Goal: Task Accomplishment & Management: Manage account settings

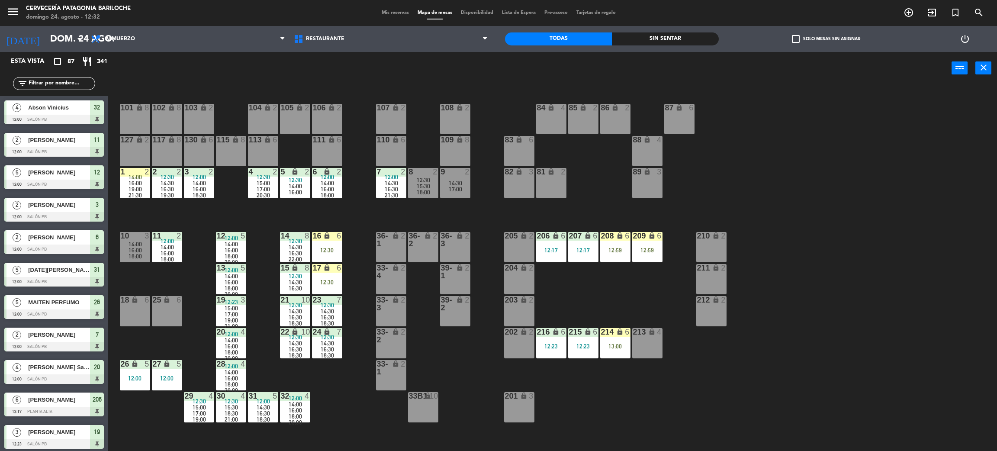
click at [261, 214] on div "101 lock 8 102 lock 8 104 lock 2 105 lock 2 106 lock 2 103 lock 2 107 lock 2 10…" at bounding box center [557, 271] width 879 height 367
click at [649, 281] on div "101 lock 8 102 lock 8 104 lock 2 105 lock 2 106 lock 2 103 lock 2 107 lock 2 10…" at bounding box center [557, 271] width 879 height 367
click at [531, 239] on div "206" at bounding box center [537, 236] width 14 height 8
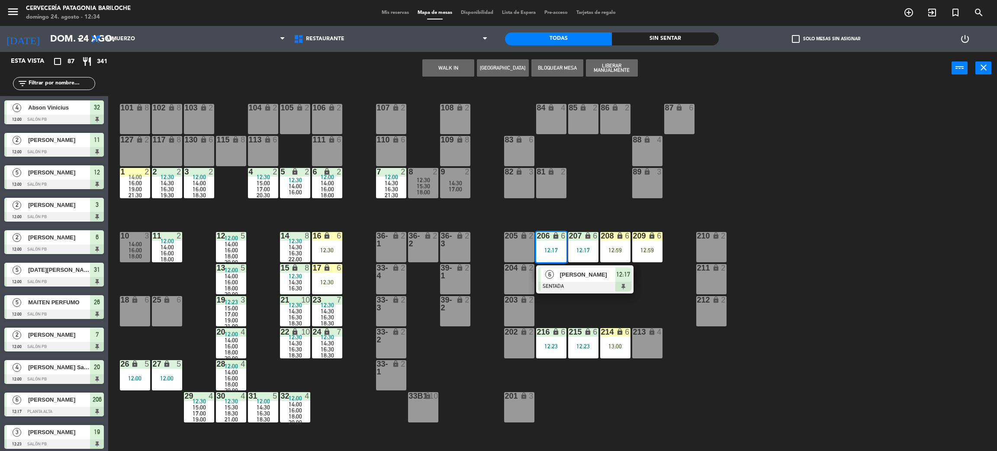
click at [601, 223] on div "101 lock 8 102 lock 8 104 lock 2 105 lock 2 106 lock 2 103 lock 2 107 lock 2 10…" at bounding box center [557, 271] width 879 height 367
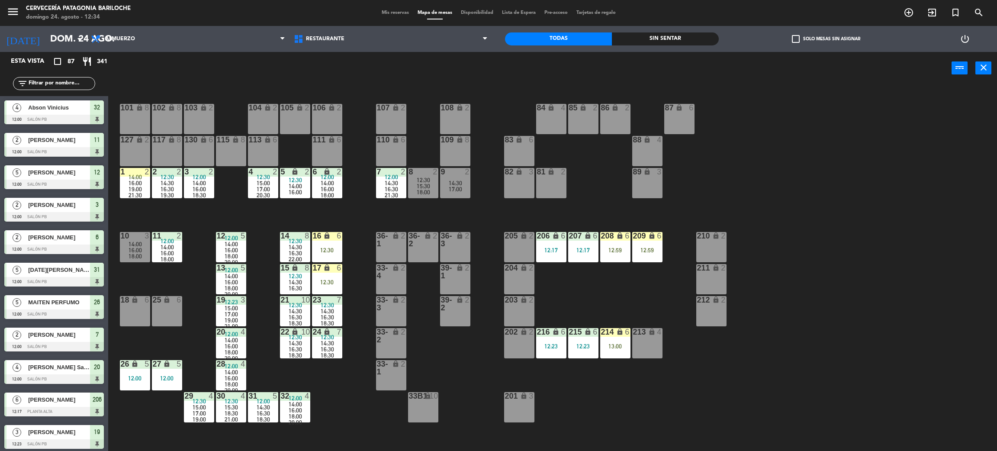
click at [515, 254] on div "205 lock 2" at bounding box center [519, 247] width 30 height 30
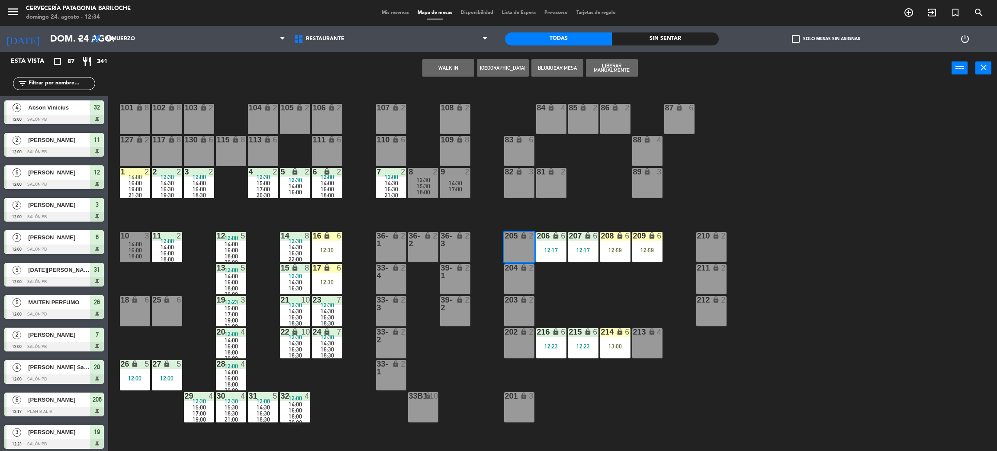
click at [449, 65] on button "WALK IN" at bounding box center [449, 67] width 52 height 17
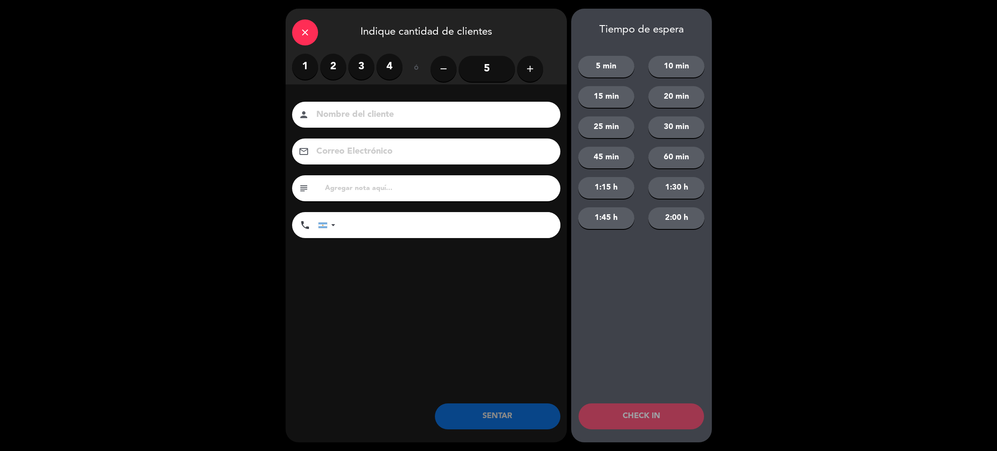
click at [333, 64] on label "2" at bounding box center [333, 67] width 26 height 26
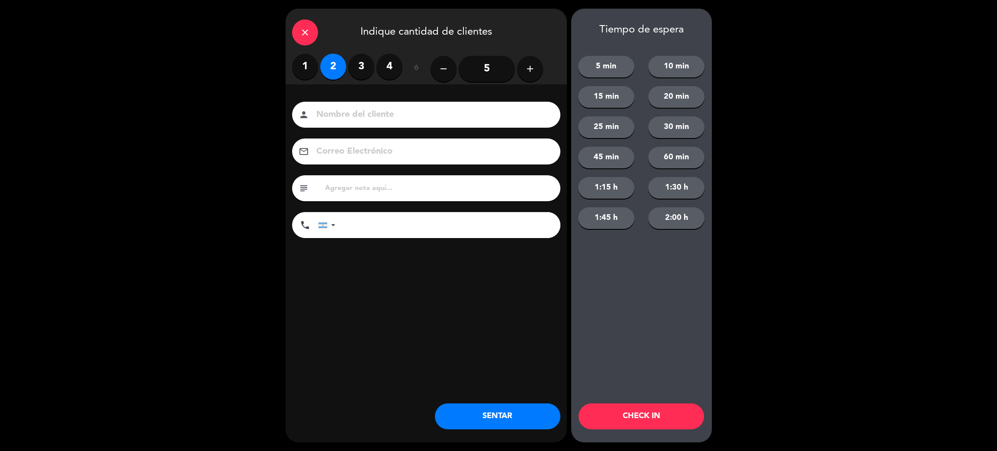
click at [382, 110] on input at bounding box center [433, 114] width 234 height 15
type input "[PERSON_NAME]"
click at [432, 223] on input "tel" at bounding box center [452, 225] width 216 height 26
type input "1130636627"
click at [511, 412] on button "SENTAR" at bounding box center [498, 416] width 126 height 26
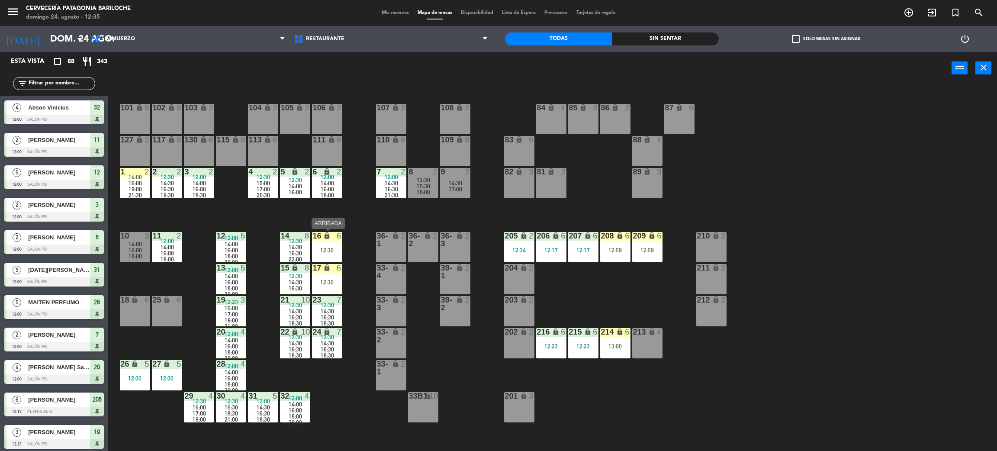
click at [328, 251] on div "12:30" at bounding box center [327, 250] width 30 height 6
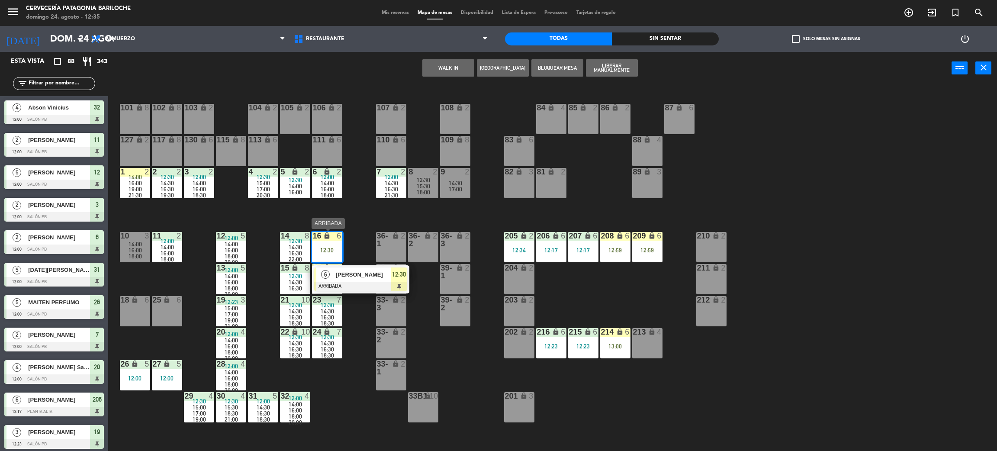
click at [354, 279] on span "[PERSON_NAME]" at bounding box center [363, 274] width 55 height 9
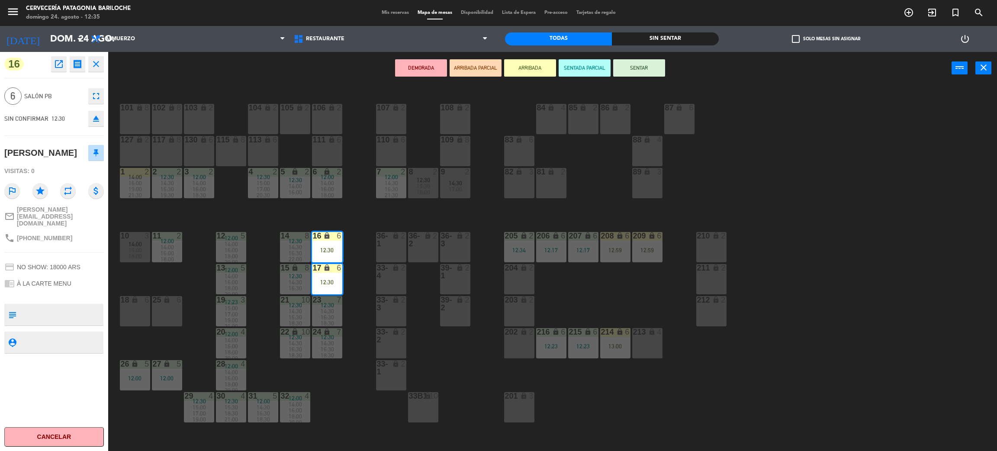
click at [642, 70] on button "SENTAR" at bounding box center [639, 67] width 52 height 17
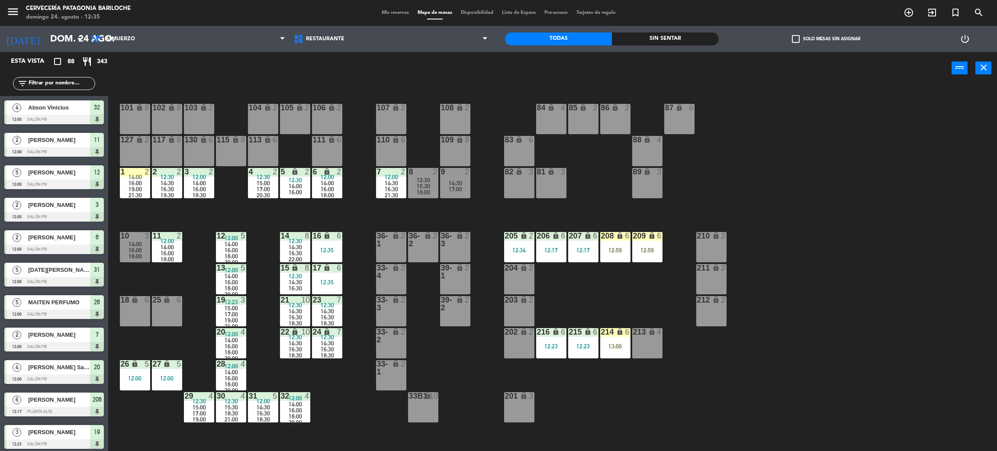
scroll to position [3, 0]
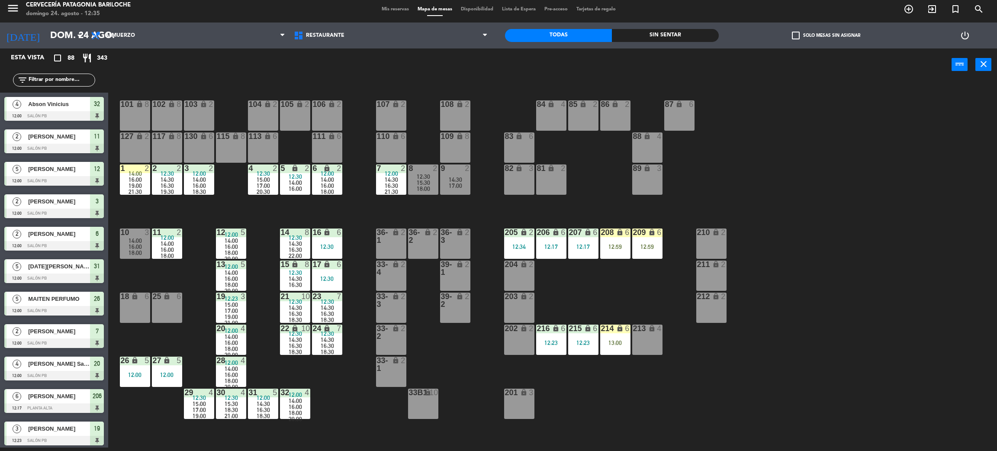
click at [83, 74] on div "filter_list" at bounding box center [54, 80] width 82 height 13
click at [83, 80] on input "text" at bounding box center [61, 80] width 67 height 10
click at [232, 207] on div "101 lock 8 102 lock 8 104 lock 2 105 lock 2 106 lock 2 103 lock 2 107 lock 2 10…" at bounding box center [557, 268] width 879 height 367
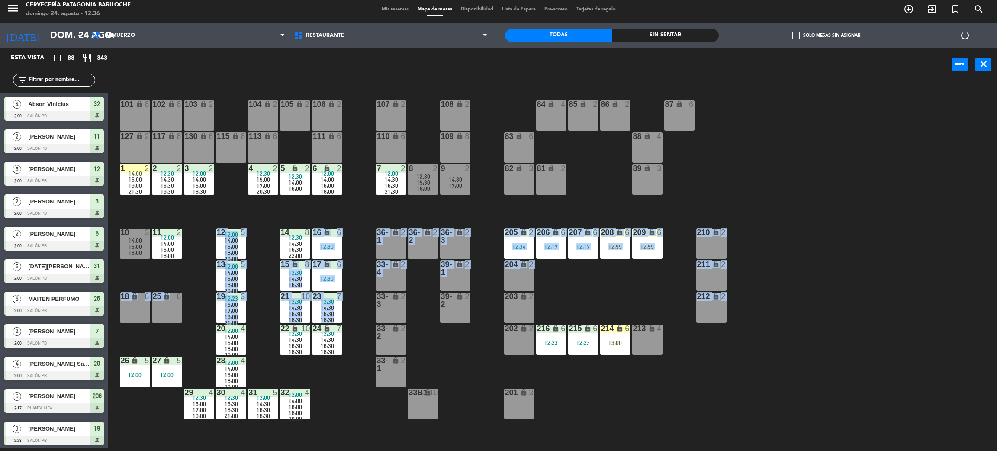
click at [172, 275] on div "101 lock 8 102 lock 8 104 lock 2 105 lock 2 106 lock 2 103 lock 2 107 lock 2 10…" at bounding box center [557, 268] width 879 height 367
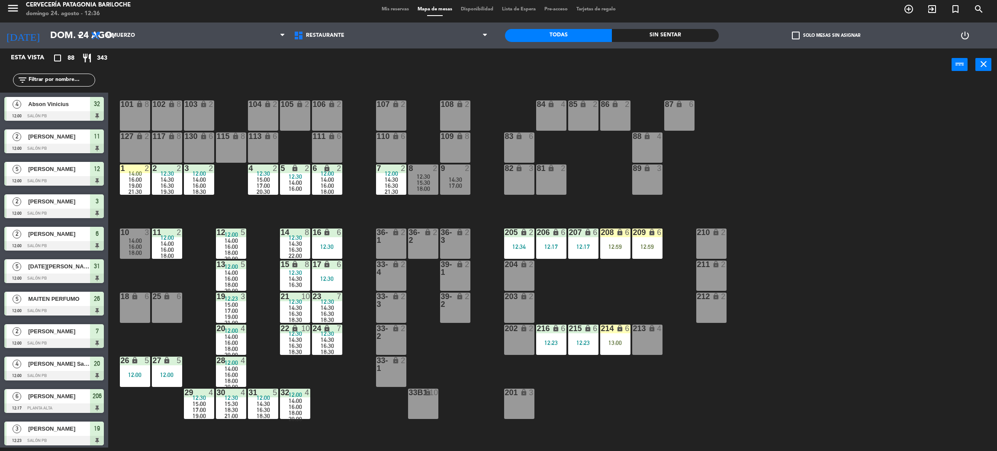
click at [604, 295] on div "101 lock 8 102 lock 8 104 lock 2 105 lock 2 106 lock 2 103 lock 2 107 lock 2 10…" at bounding box center [557, 268] width 879 height 367
click at [355, 406] on div "101 lock 8 102 lock 8 104 lock 2 105 lock 2 106 lock 2 103 lock 2 107 lock 2 10…" at bounding box center [557, 268] width 879 height 367
click at [360, 420] on div "101 lock 8 102 lock 8 104 lock 2 105 lock 2 106 lock 2 103 lock 2 107 lock 2 10…" at bounding box center [557, 268] width 879 height 367
click at [617, 287] on div "101 lock 8 102 lock 8 104 lock 2 105 lock 2 106 lock 2 103 lock 2 107 lock 2 10…" at bounding box center [557, 268] width 879 height 367
click at [187, 278] on div "101 lock 8 102 lock 8 104 lock 2 105 lock 2 106 lock 2 103 lock 2 107 lock 2 10…" at bounding box center [557, 268] width 879 height 367
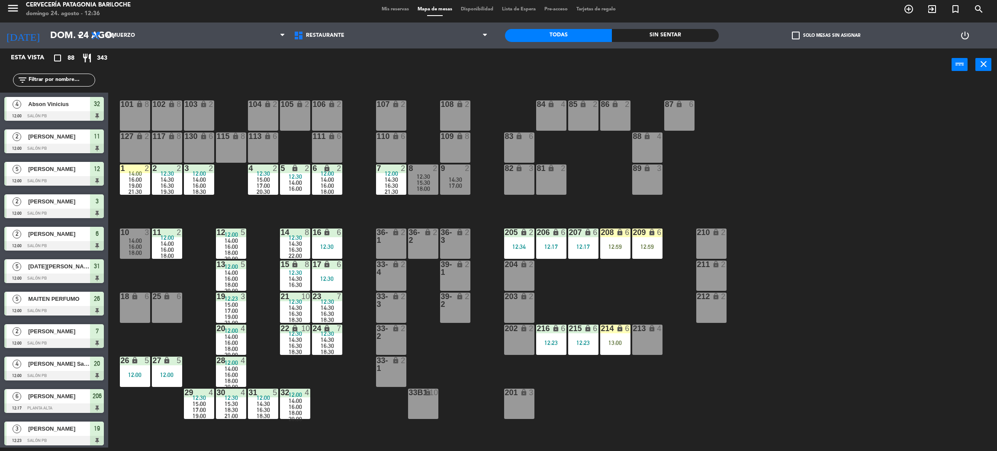
click at [394, 254] on div "36-1 lock 2" at bounding box center [391, 244] width 30 height 30
click at [456, 61] on button "WALK IN" at bounding box center [449, 64] width 52 height 17
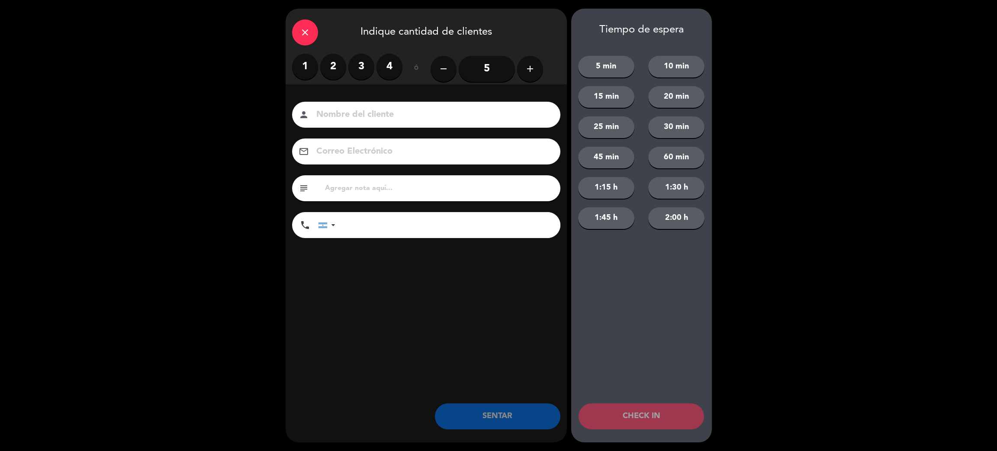
click at [303, 66] on label "1" at bounding box center [305, 67] width 26 height 26
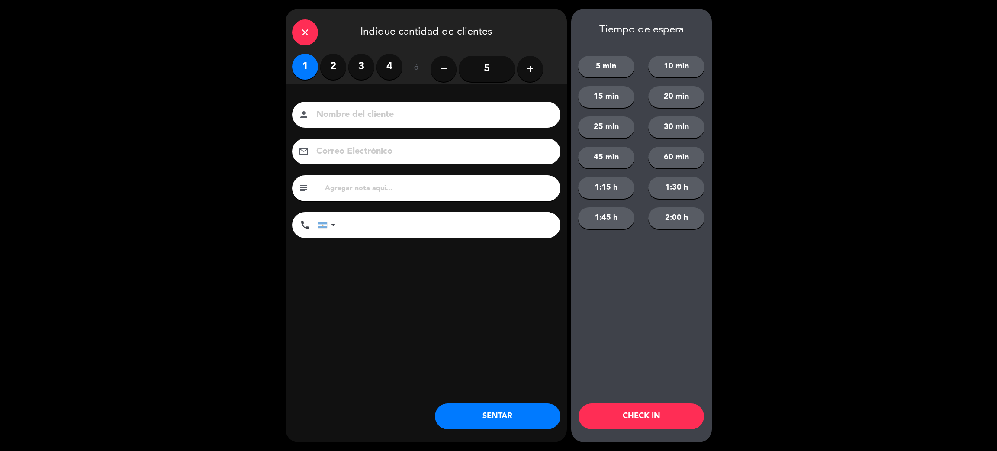
click at [350, 119] on input at bounding box center [433, 114] width 234 height 15
type input "[PERSON_NAME]"
click at [399, 230] on input "tel" at bounding box center [452, 225] width 216 height 26
type input "3416884245"
click at [510, 419] on button "SENTAR" at bounding box center [498, 416] width 126 height 26
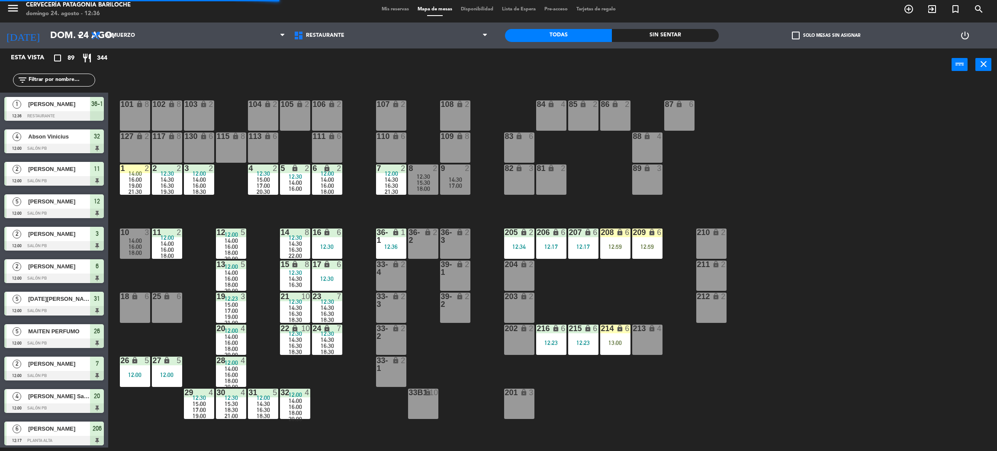
click at [652, 417] on div "101 lock 8 102 lock 8 104 lock 2 105 lock 2 106 lock 2 103 lock 2 107 lock 2 10…" at bounding box center [557, 268] width 879 height 367
click at [173, 307] on div "25 lock 6" at bounding box center [167, 308] width 30 height 30
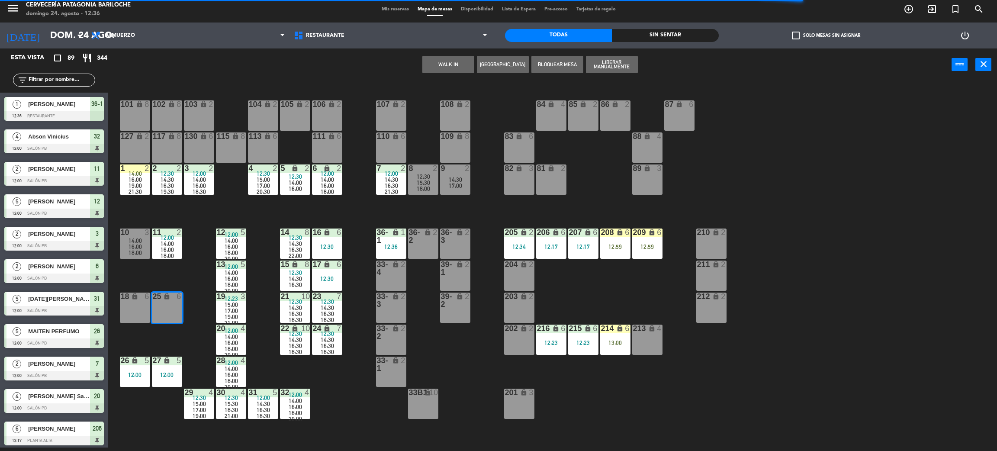
click at [132, 307] on div "18 lock 6" at bounding box center [135, 308] width 30 height 30
click at [451, 64] on button "WALK IN" at bounding box center [449, 64] width 52 height 17
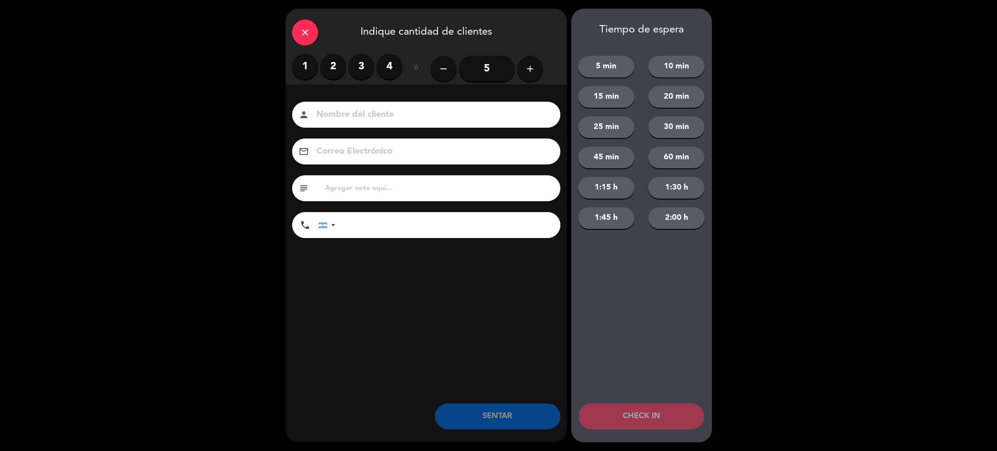
click at [333, 66] on label "2" at bounding box center [333, 67] width 26 height 26
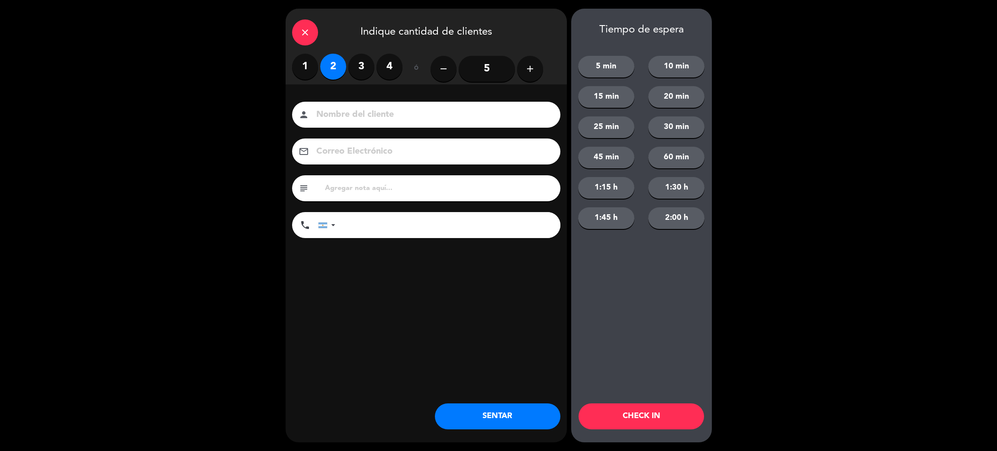
click at [342, 118] on input at bounding box center [433, 114] width 234 height 15
click at [393, 68] on label "4" at bounding box center [390, 67] width 26 height 26
click at [387, 113] on input at bounding box center [433, 114] width 234 height 15
type input "[PERSON_NAME]"
drag, startPoint x: 441, startPoint y: 220, endPoint x: 443, endPoint y: 226, distance: 6.0
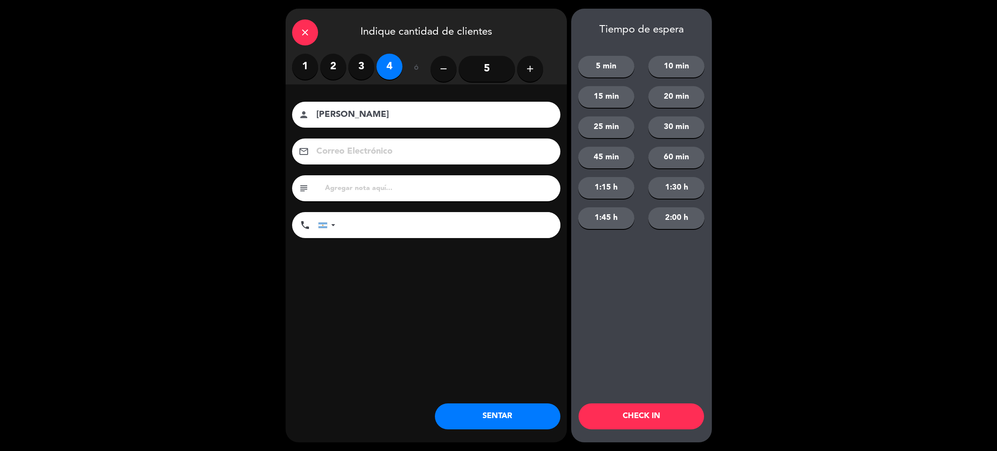
click at [443, 226] on input "tel" at bounding box center [452, 225] width 216 height 26
type input "[PHONE_NUMBER]"
click at [509, 412] on button "SENTAR" at bounding box center [498, 416] width 126 height 26
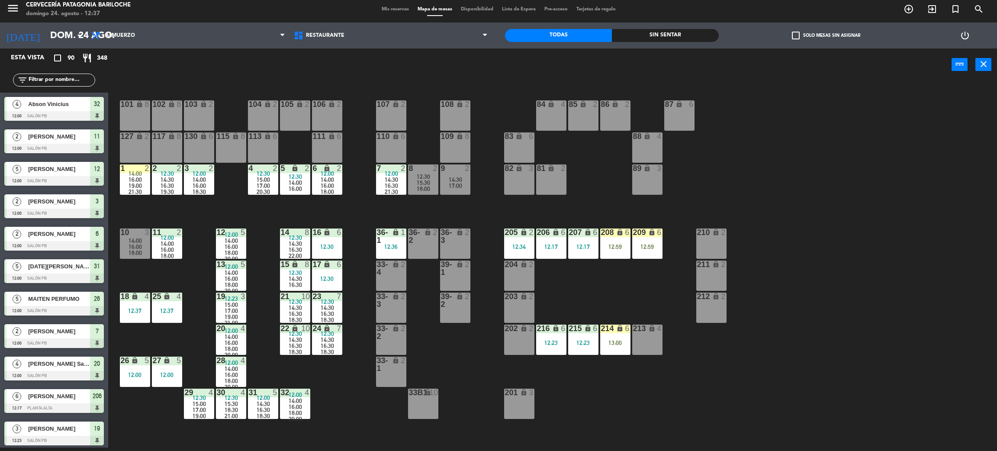
click at [455, 361] on div "101 lock 8 102 lock 8 104 lock 2 105 lock 2 106 lock 2 103 lock 2 107 lock 2 10…" at bounding box center [557, 268] width 879 height 367
click at [446, 344] on div "101 lock 8 102 lock 8 104 lock 2 105 lock 2 106 lock 2 103 lock 2 107 lock 2 10…" at bounding box center [557, 268] width 879 height 367
click at [380, 280] on div "33-4 lock 2" at bounding box center [391, 276] width 30 height 30
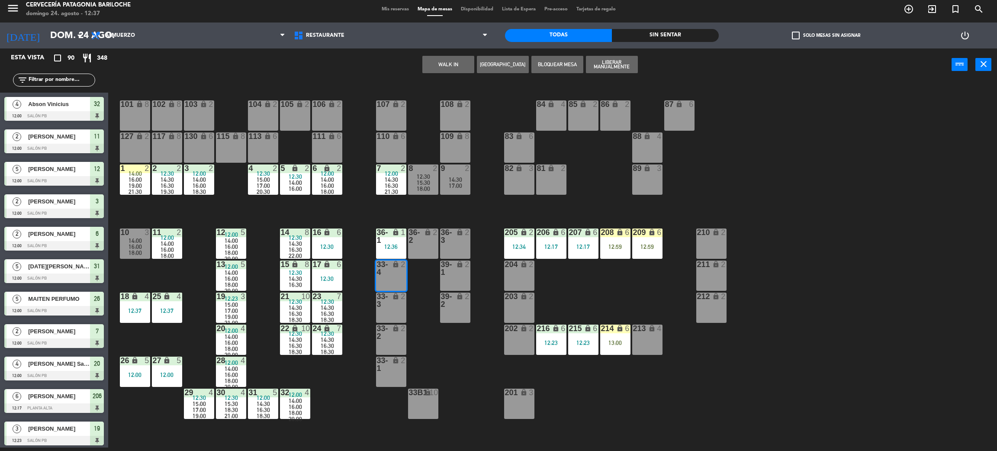
click at [439, 58] on button "WALK IN" at bounding box center [449, 64] width 52 height 17
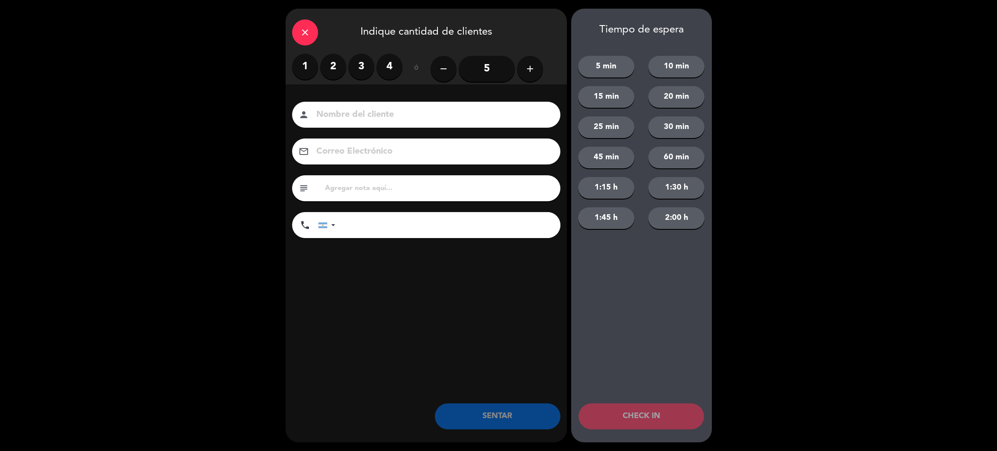
click at [330, 77] on label "2" at bounding box center [333, 67] width 26 height 26
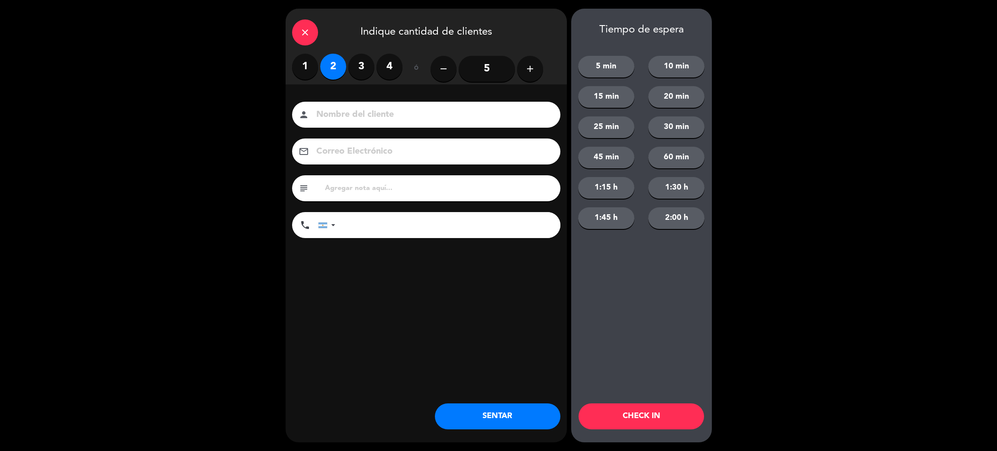
click at [353, 112] on input at bounding box center [433, 114] width 234 height 15
type input "[PERSON_NAME]"
click at [468, 235] on input "tel" at bounding box center [452, 225] width 216 height 26
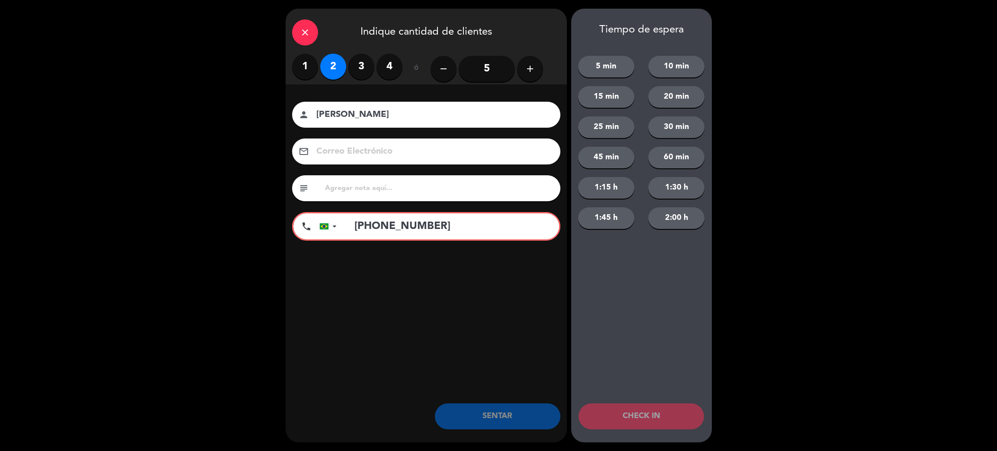
click at [384, 227] on input "[PHONE_NUMBER]" at bounding box center [452, 226] width 214 height 26
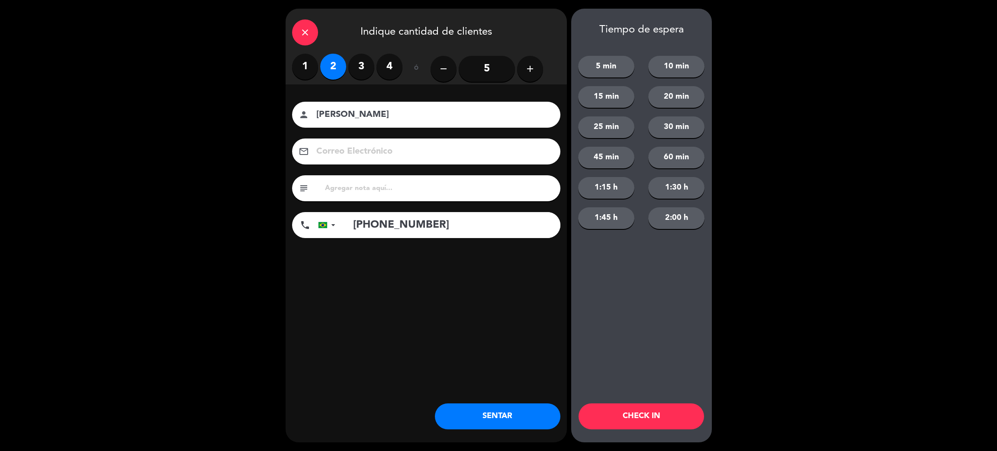
type input "[PHONE_NUMBER]"
click at [515, 413] on button "SENTAR" at bounding box center [498, 416] width 126 height 26
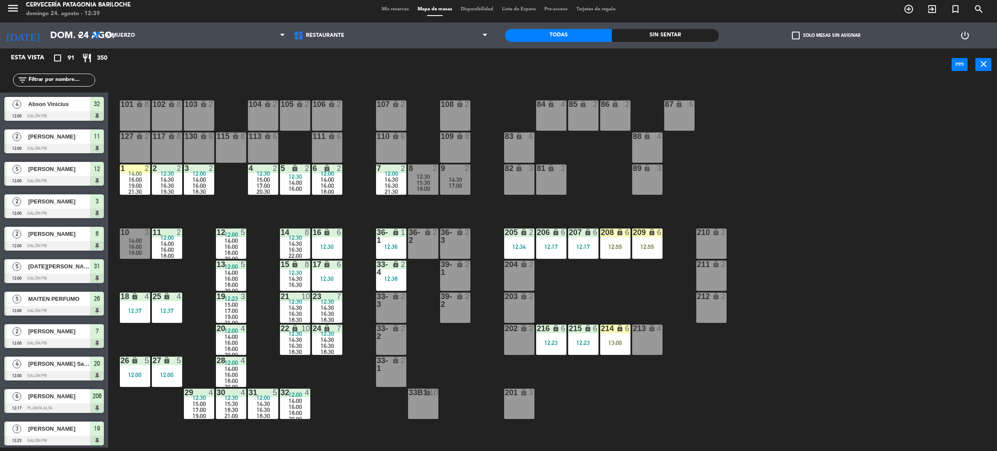
click at [627, 373] on div "101 lock 8 102 lock 8 104 lock 2 105 lock 2 106 lock 2 103 lock 2 107 lock 2 10…" at bounding box center [557, 268] width 879 height 367
click at [616, 350] on div "214 lock 6 13:00" at bounding box center [615, 340] width 30 height 30
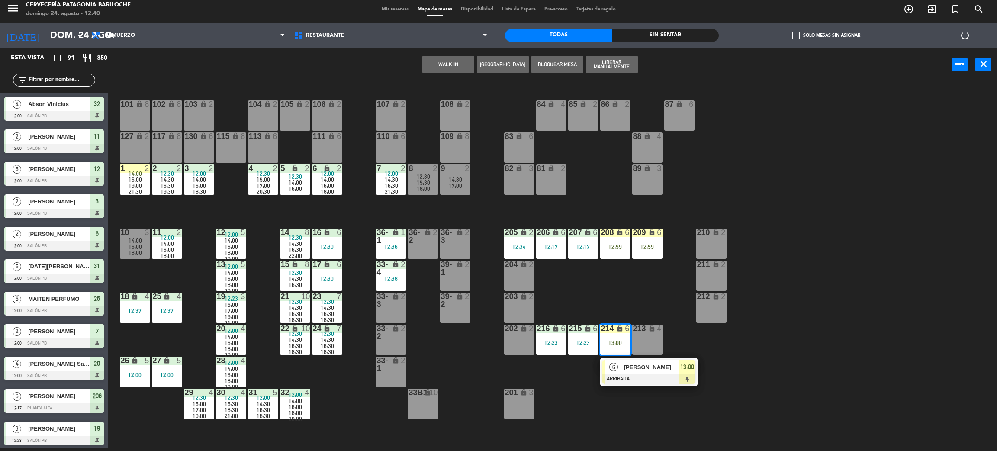
click at [408, 124] on div "101 lock 8 102 lock 8 104 lock 2 105 lock 2 106 lock 2 103 lock 2 107 lock 2 10…" at bounding box center [557, 268] width 879 height 367
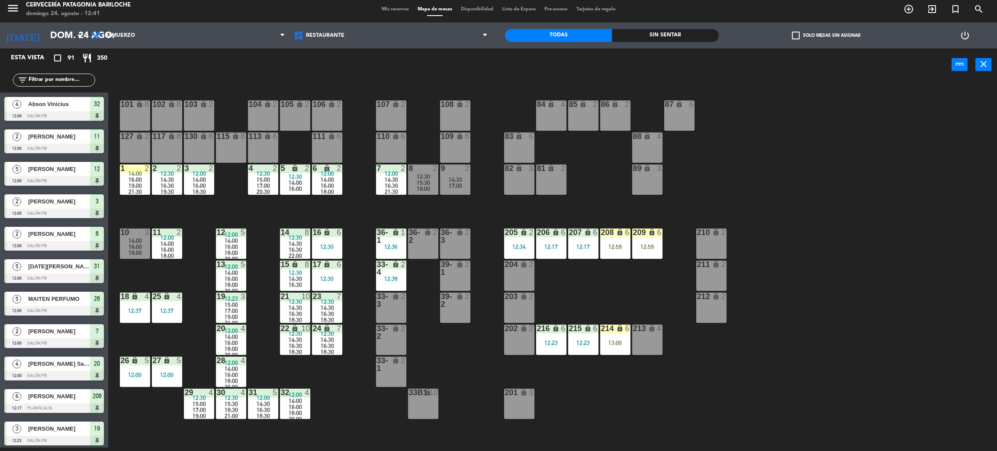
click at [229, 249] on span "18:00" at bounding box center [231, 252] width 13 height 7
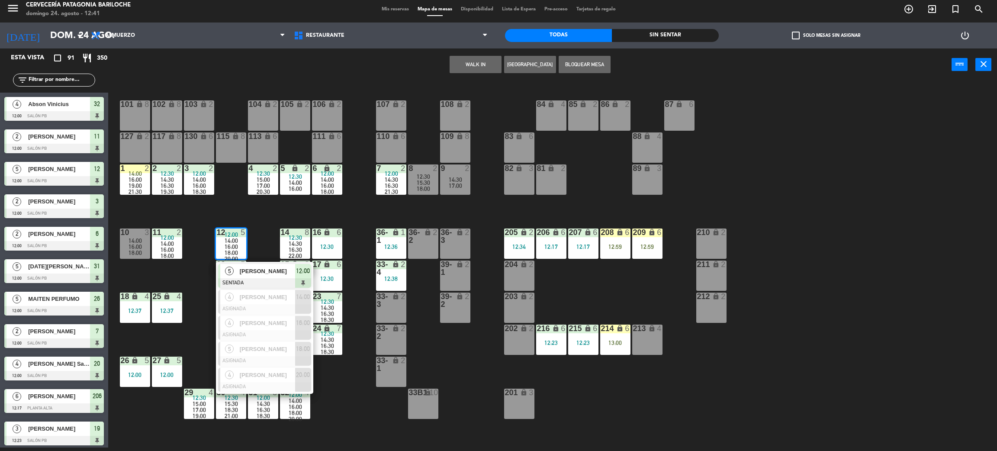
click at [252, 216] on div "101 lock 8 102 lock 8 104 lock 2 105 lock 2 106 lock 2 103 lock 2 107 lock 2 10…" at bounding box center [557, 268] width 879 height 367
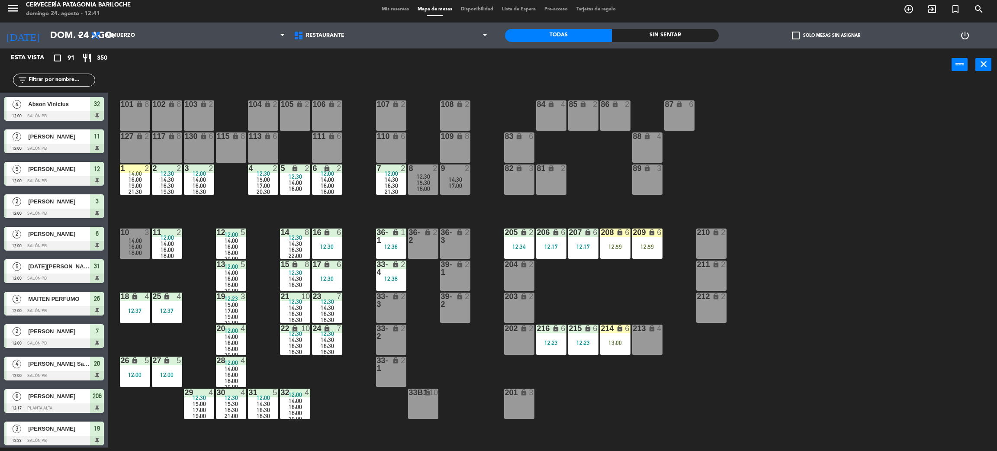
click at [612, 233] on div "lock" at bounding box center [615, 233] width 14 height 8
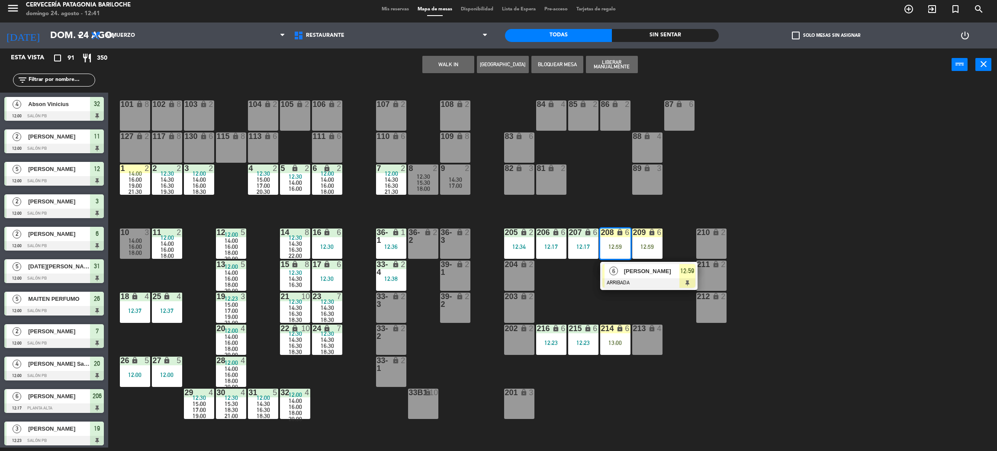
click at [633, 307] on div "101 lock 8 102 lock 8 104 lock 2 105 lock 2 106 lock 2 103 lock 2 107 lock 2 10…" at bounding box center [557, 268] width 879 height 367
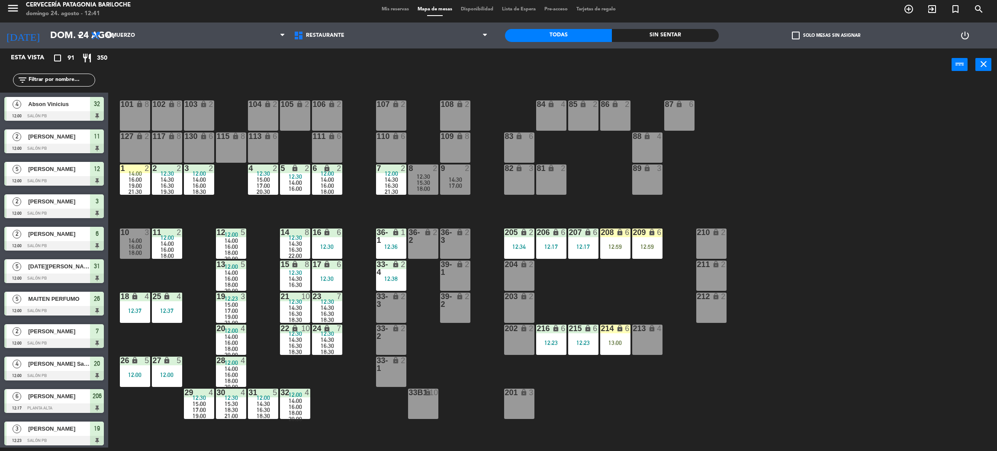
click at [604, 248] on div "12:59" at bounding box center [615, 247] width 30 height 6
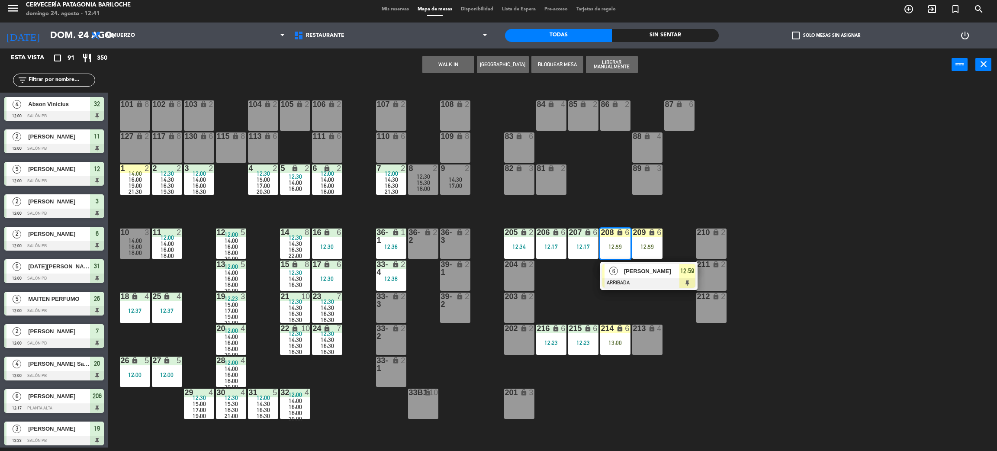
click at [642, 279] on div at bounding box center [649, 283] width 93 height 10
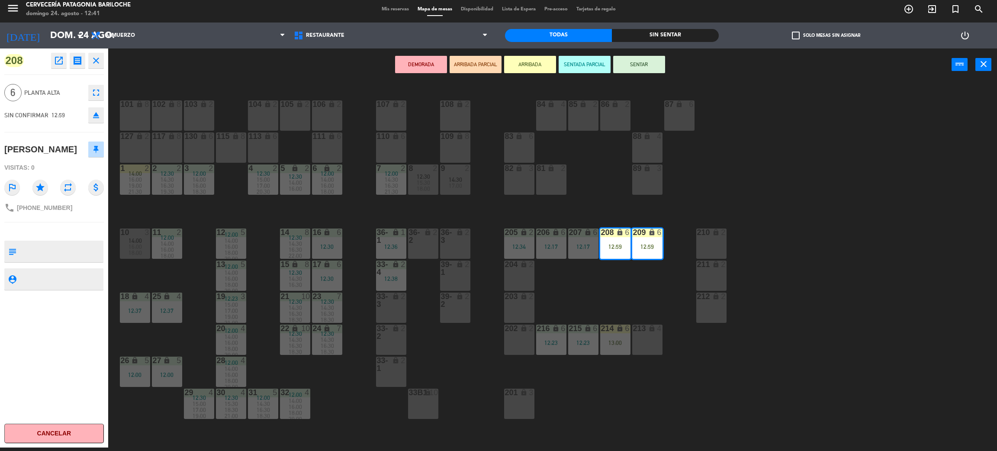
click at [629, 58] on button "SENTAR" at bounding box center [639, 64] width 52 height 17
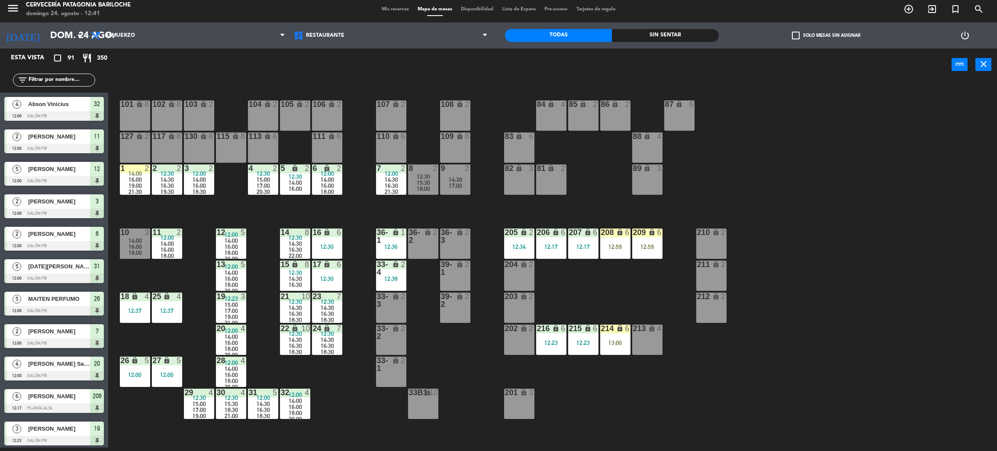
click at [666, 342] on div "101 lock 8 102 lock 8 104 lock 2 105 lock 2 106 lock 2 103 lock 2 107 lock 2 10…" at bounding box center [557, 268] width 879 height 367
click at [646, 316] on div "101 lock 8 102 lock 8 104 lock 2 105 lock 2 106 lock 2 103 lock 2 107 lock 2 10…" at bounding box center [557, 268] width 879 height 367
click at [665, 42] on div "Todas Sin sentar" at bounding box center [612, 36] width 214 height 26
click at [668, 36] on div "Sin sentar" at bounding box center [665, 35] width 107 height 13
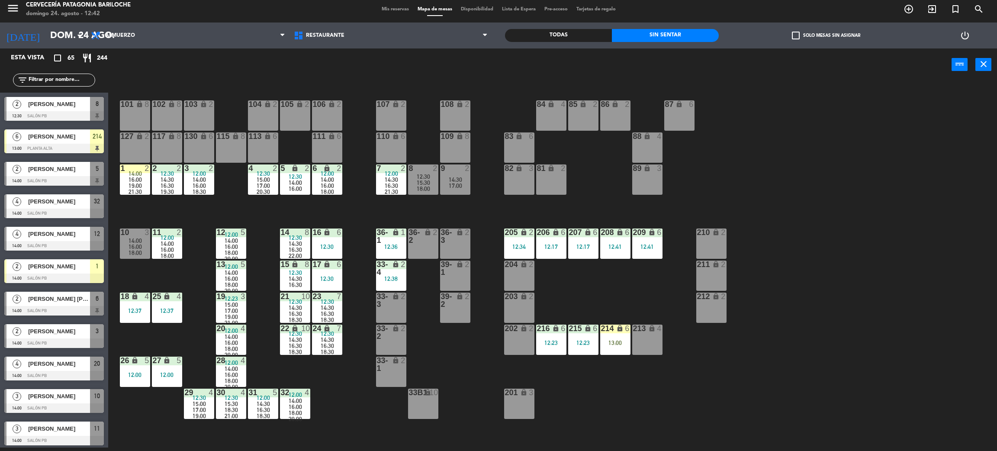
click at [516, 322] on div "203 lock 2" at bounding box center [519, 308] width 30 height 30
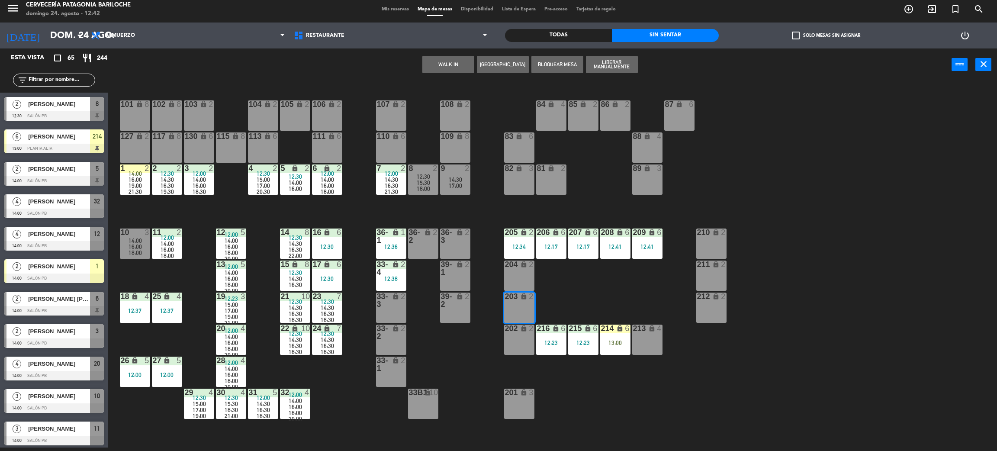
click at [518, 307] on div "203 lock 2" at bounding box center [519, 308] width 30 height 30
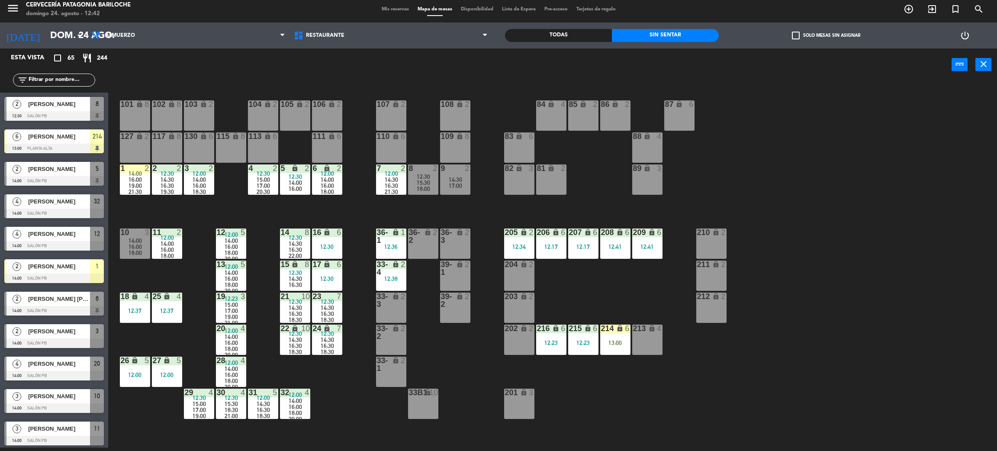
click at [596, 300] on div "101 lock 8 102 lock 8 104 lock 2 105 lock 2 106 lock 2 103 lock 2 107 lock 2 10…" at bounding box center [557, 268] width 879 height 367
click at [516, 339] on div "202 lock 2" at bounding box center [519, 340] width 30 height 30
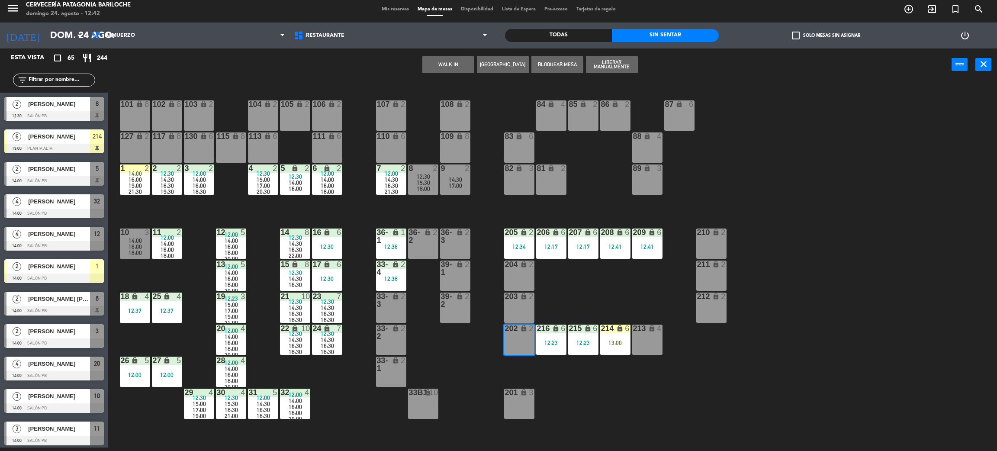
click at [428, 324] on div "101 lock 8 102 lock 8 104 lock 2 105 lock 2 106 lock 2 103 lock 2 107 lock 2 10…" at bounding box center [557, 268] width 879 height 367
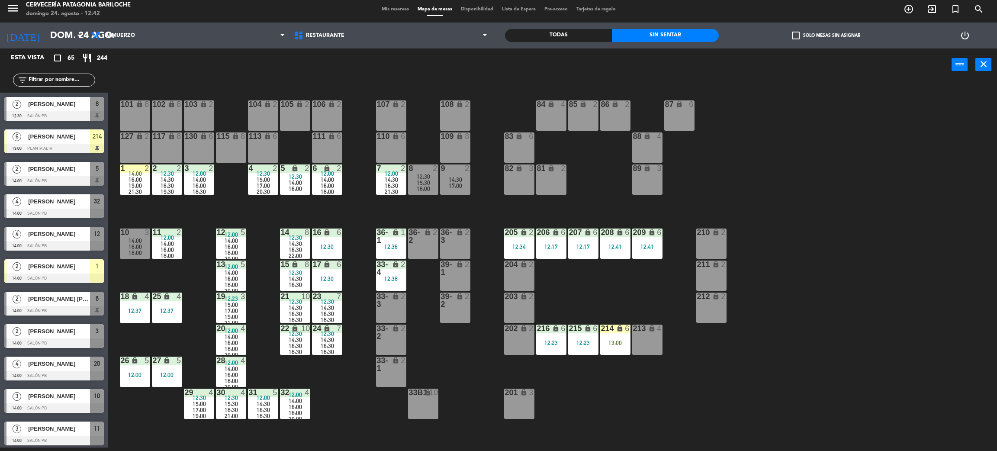
click at [514, 271] on div "204 lock 2" at bounding box center [519, 276] width 30 height 30
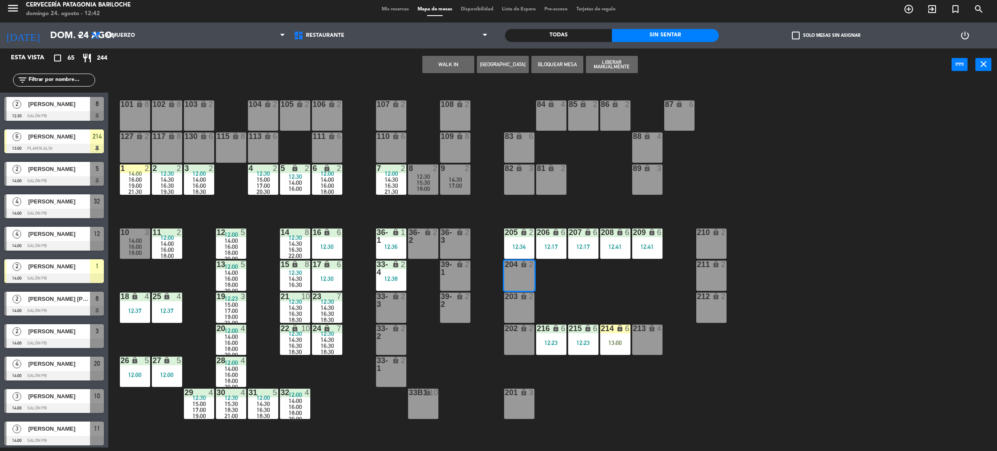
click at [519, 301] on div "203 lock 2" at bounding box center [519, 308] width 30 height 30
click at [440, 60] on button "WALK IN" at bounding box center [449, 64] width 52 height 17
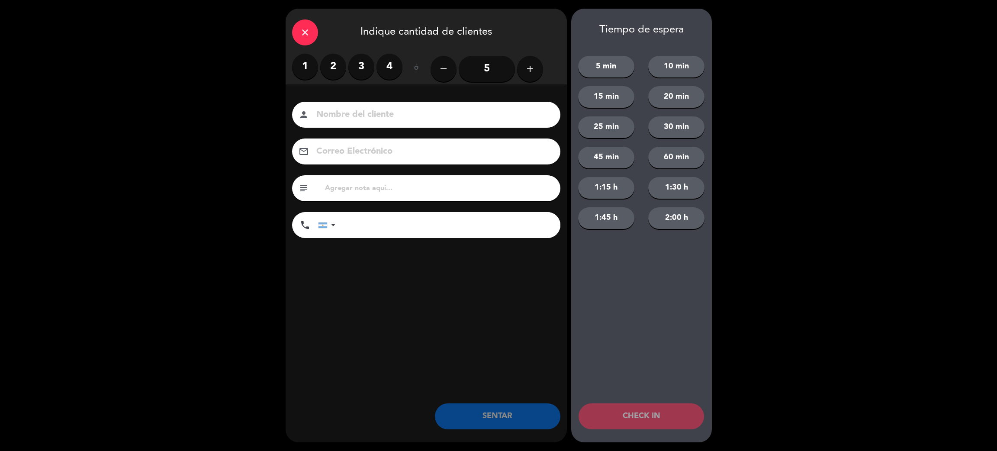
drag, startPoint x: 391, startPoint y: 67, endPoint x: 381, endPoint y: 110, distance: 44.8
click at [389, 67] on label "4" at bounding box center [390, 67] width 26 height 26
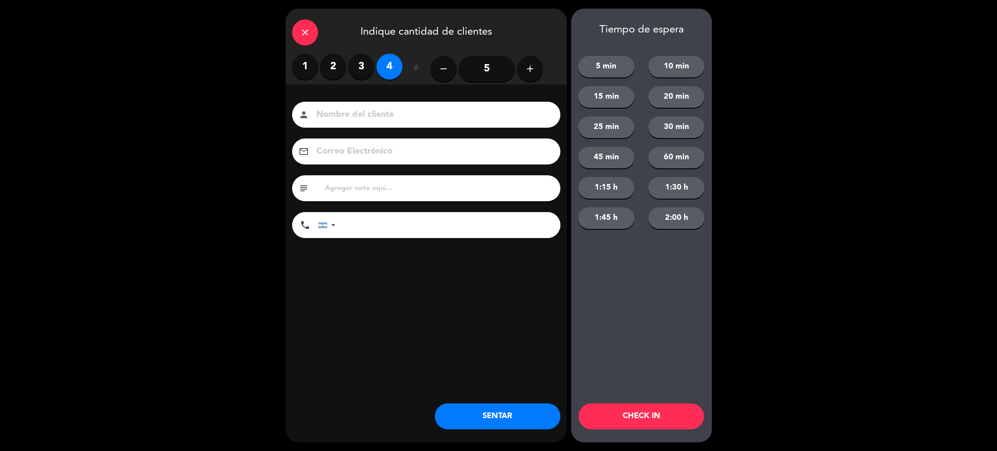
click at [381, 111] on input at bounding box center [433, 114] width 234 height 15
type input "[PERSON_NAME]"
click at [375, 209] on div "Nombre del cliente person [PERSON_NAME] Electrónico email subject phone [GEOGRA…" at bounding box center [426, 171] width 281 height 139
click at [378, 220] on input "tel" at bounding box center [452, 225] width 216 height 26
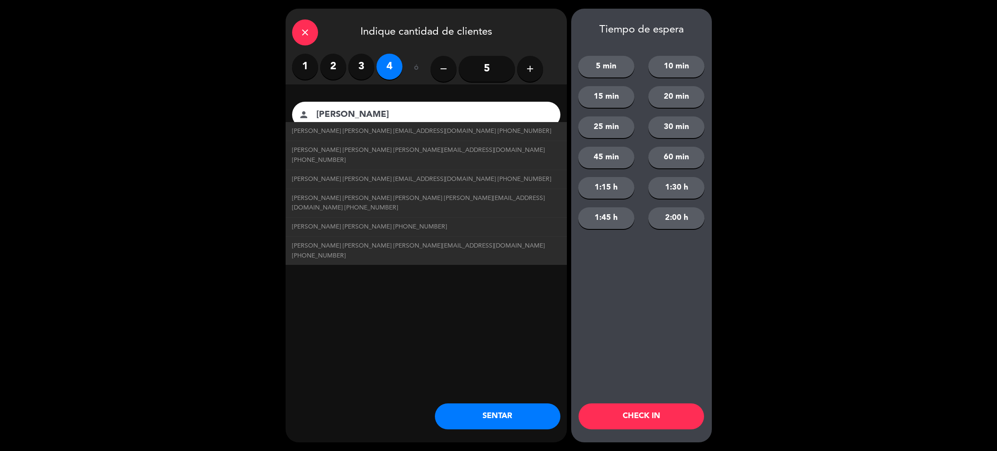
type input "+5531991445.224"
click at [493, 355] on div "close Indique cantidad de clientes 1 2 3 4 ó remove 5 add Nombre del cliente pe…" at bounding box center [426, 226] width 281 height 434
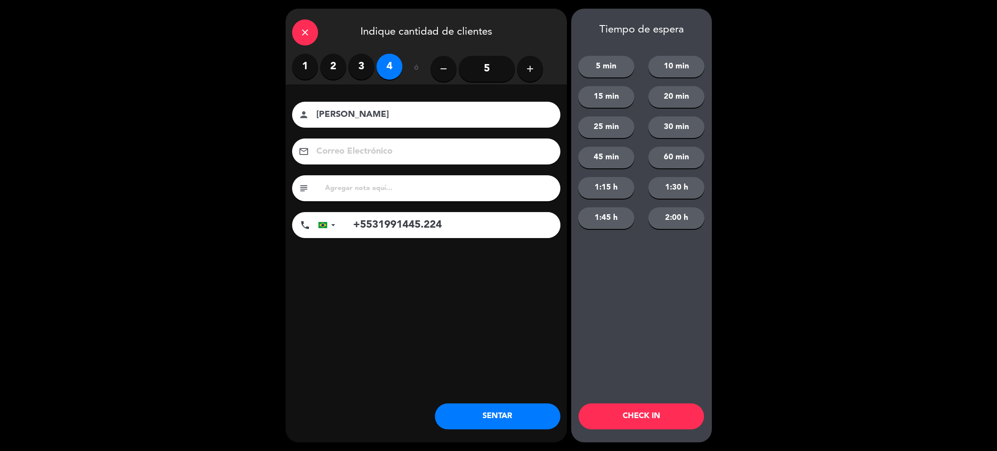
click at [645, 420] on button "CHECK IN" at bounding box center [642, 416] width 126 height 26
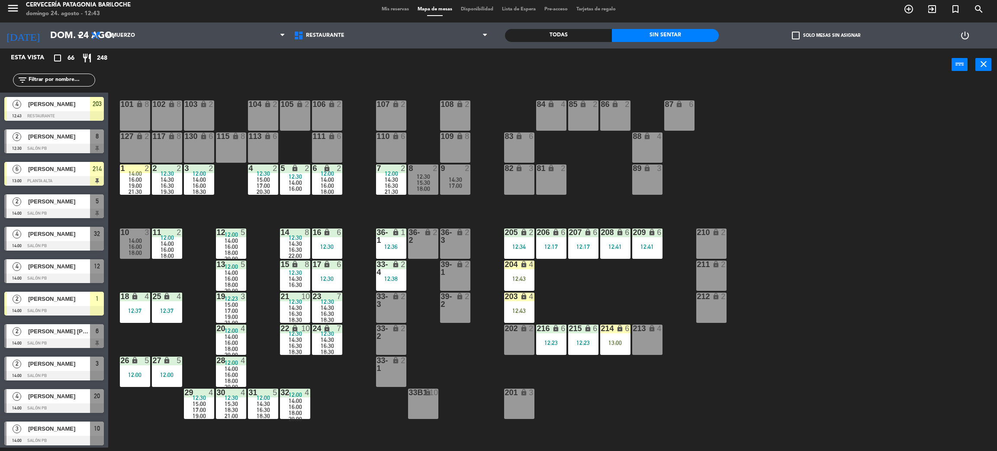
click at [567, 300] on div "101 lock 8 102 lock 8 104 lock 2 105 lock 2 106 lock 2 103 lock 2 107 lock 2 10…" at bounding box center [557, 268] width 879 height 367
click at [541, 300] on div "101 lock 8 102 lock 8 104 lock 2 105 lock 2 106 lock 2 103 lock 2 107 lock 2 10…" at bounding box center [557, 268] width 879 height 367
click at [531, 301] on div "203 lock 4 12:43" at bounding box center [519, 308] width 30 height 30
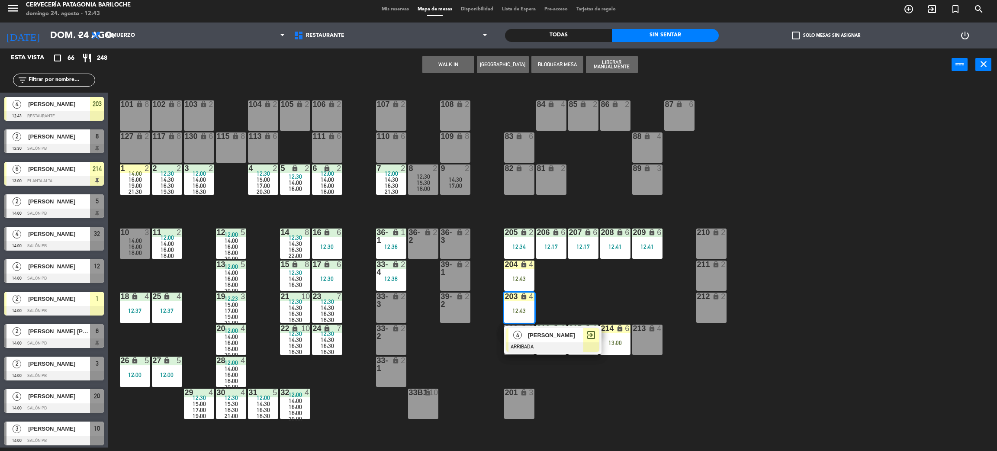
click at [551, 345] on div at bounding box center [553, 347] width 93 height 10
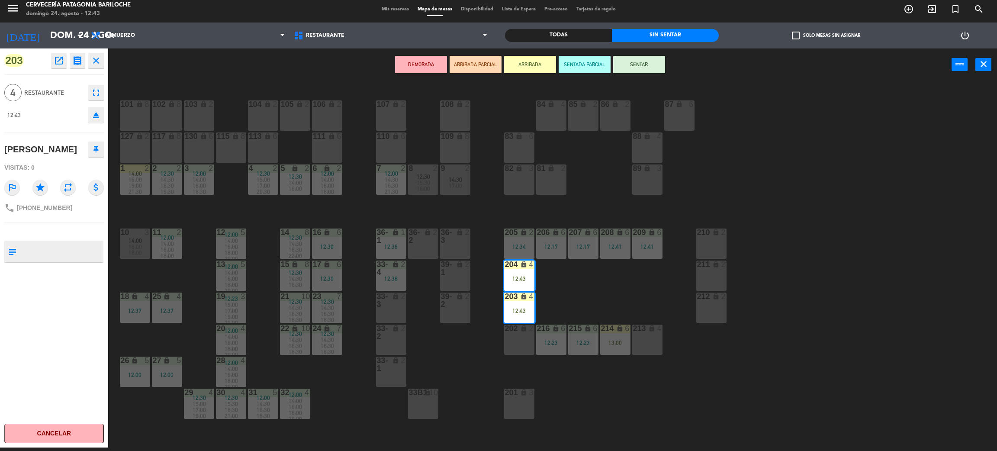
click at [586, 297] on div "101 lock 8 102 lock 8 104 lock 2 105 lock 2 106 lock 2 103 lock 2 107 lock 2 10…" at bounding box center [557, 268] width 879 height 367
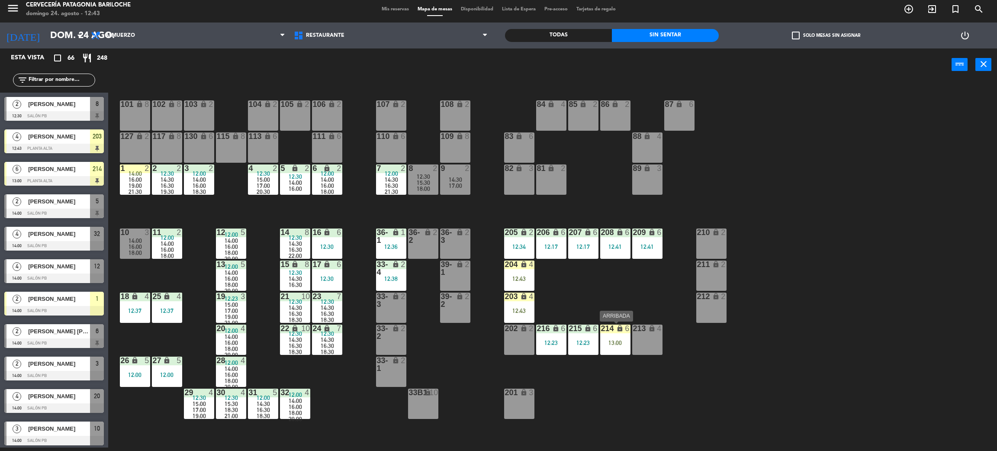
click at [617, 345] on div "13:00" at bounding box center [615, 343] width 30 height 6
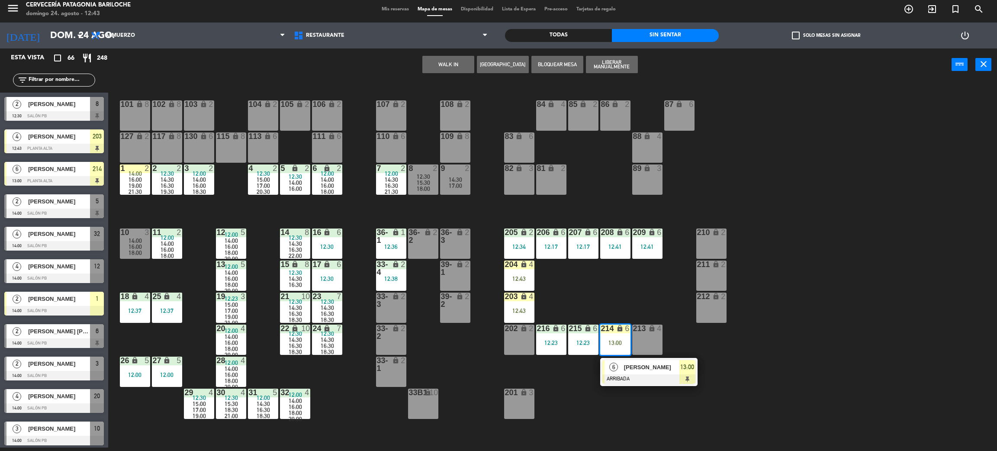
click at [635, 364] on span "[PERSON_NAME]" at bounding box center [651, 367] width 55 height 9
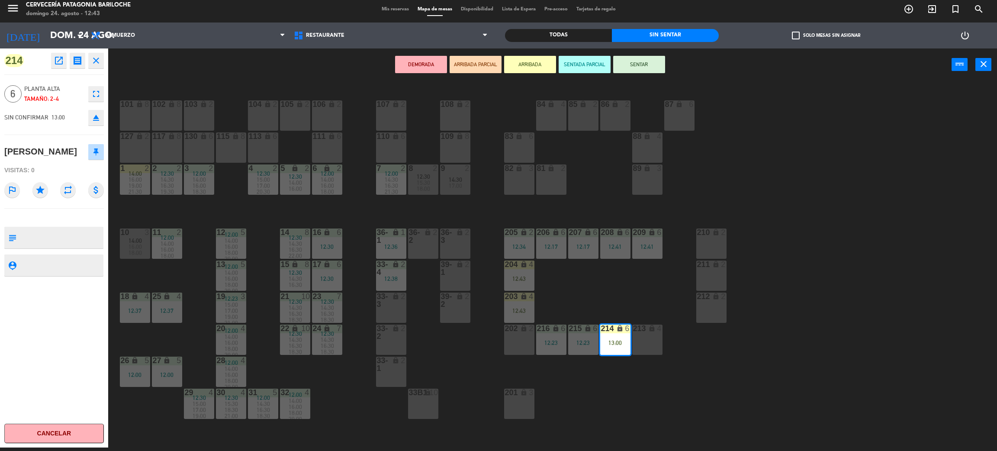
click at [635, 65] on button "SENTAR" at bounding box center [639, 64] width 52 height 17
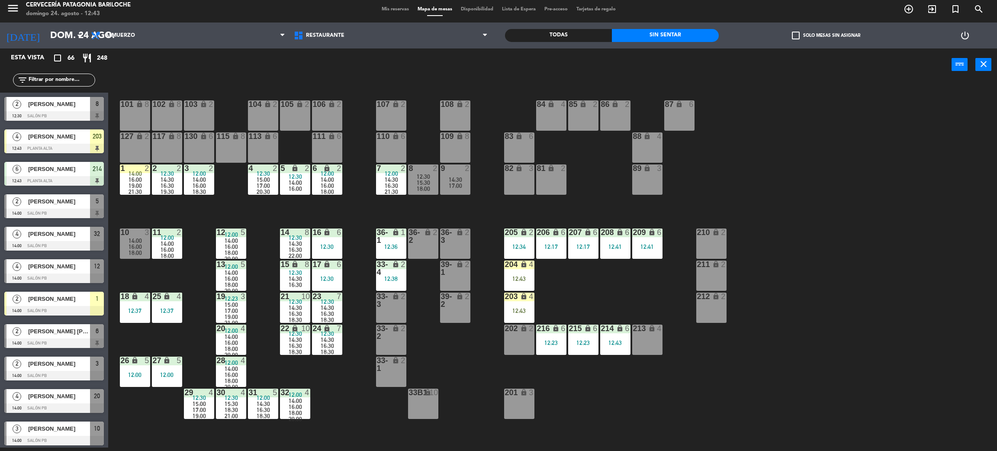
click at [526, 277] on div "12:43" at bounding box center [519, 279] width 30 height 6
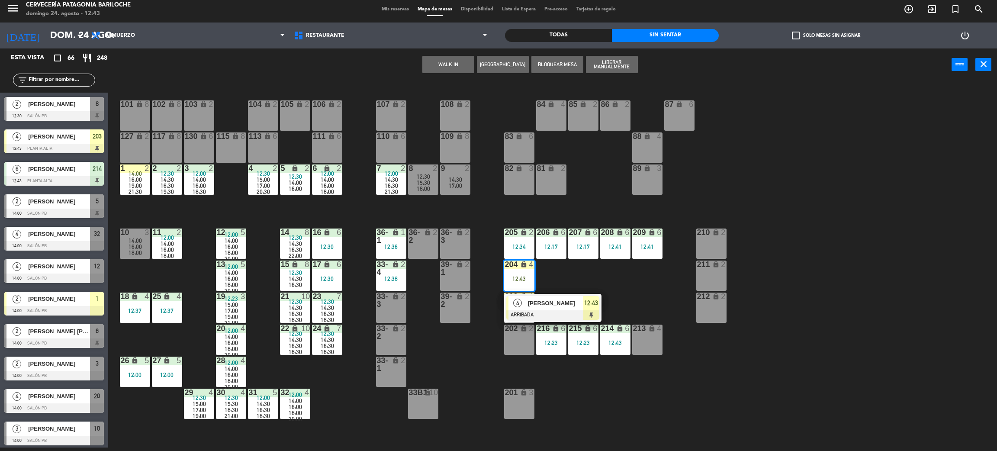
click at [555, 305] on span "[PERSON_NAME]" at bounding box center [555, 303] width 55 height 9
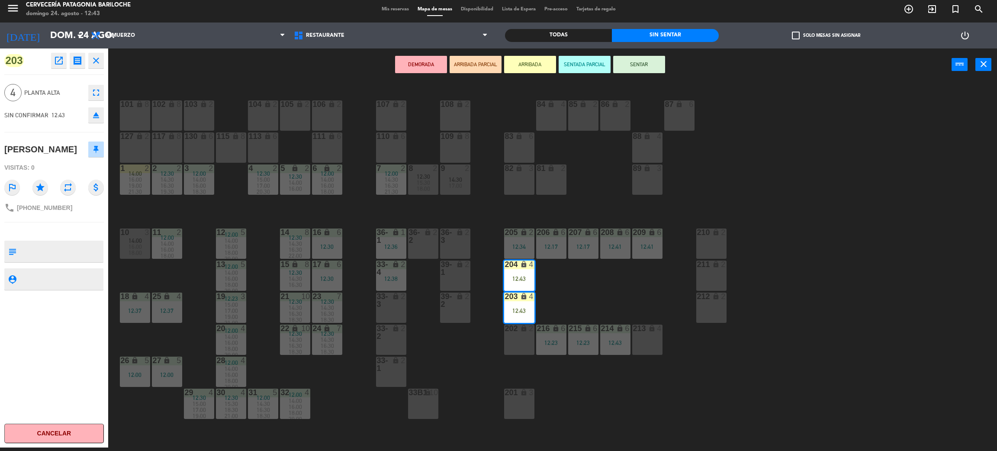
click at [640, 69] on button "SENTAR" at bounding box center [639, 64] width 52 height 17
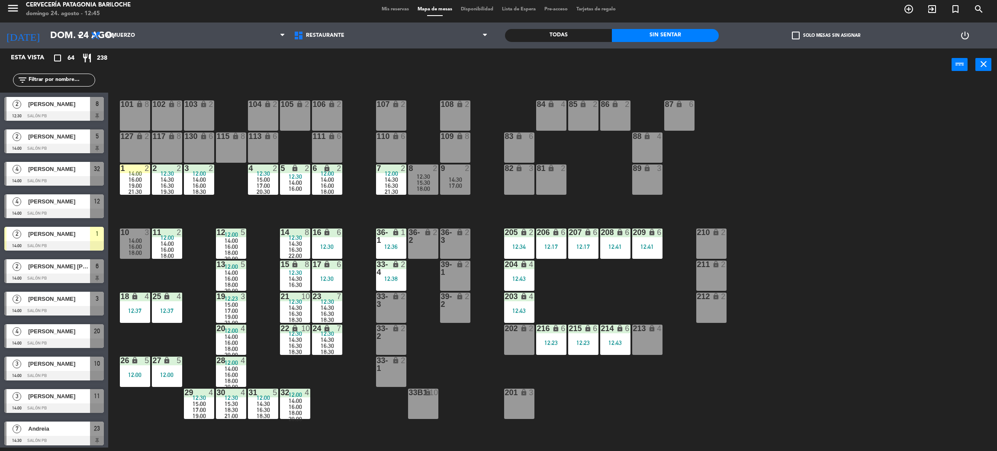
click at [69, 80] on input "text" at bounding box center [61, 80] width 67 height 10
click at [441, 355] on div "101 lock 8 102 lock 8 104 lock 2 105 lock 2 106 lock 2 103 lock 2 107 lock 2 10…" at bounding box center [557, 268] width 879 height 367
click at [128, 248] on div "16:00" at bounding box center [135, 247] width 30 height 6
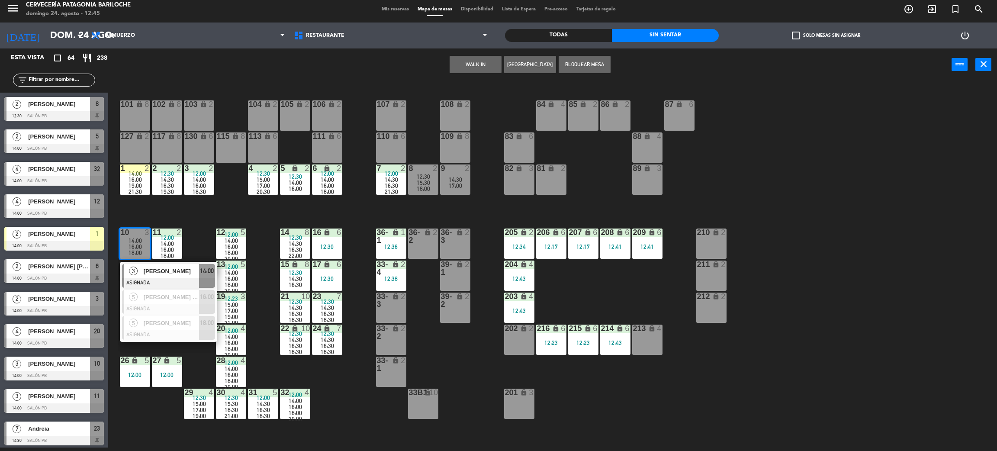
click at [150, 274] on span "[PERSON_NAME]" at bounding box center [171, 271] width 55 height 9
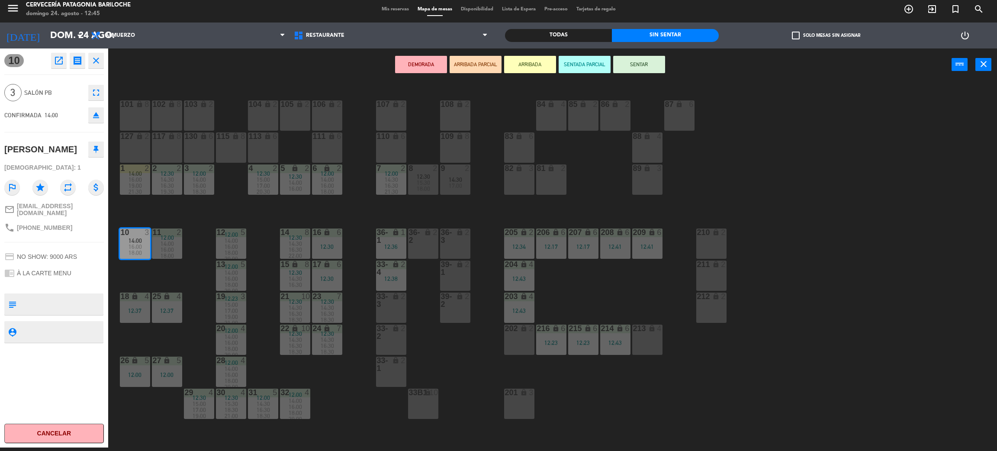
click at [132, 372] on div "12:00" at bounding box center [135, 375] width 30 height 6
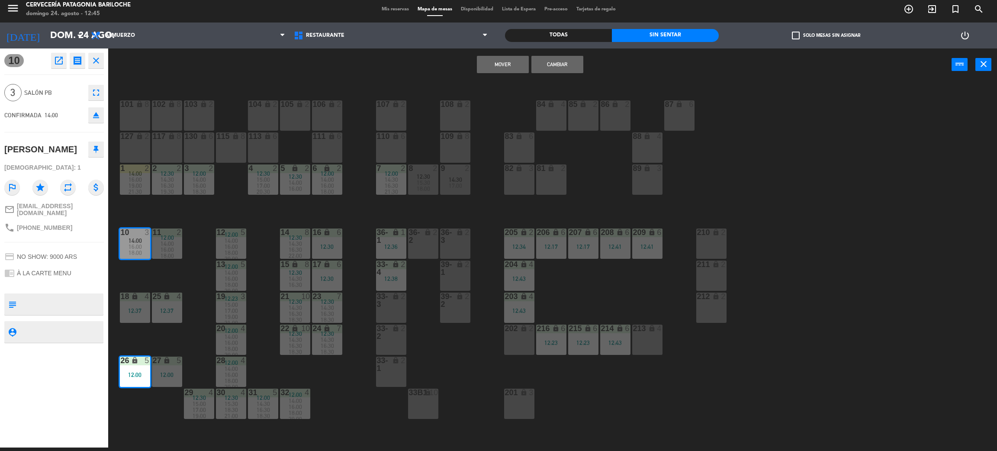
click at [500, 58] on button "Mover" at bounding box center [503, 64] width 52 height 17
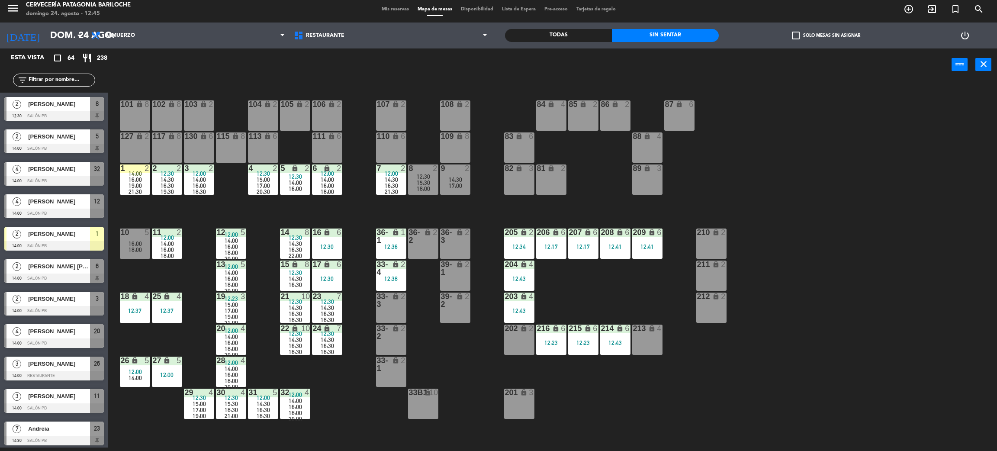
click at [131, 251] on span "18:00" at bounding box center [135, 249] width 13 height 7
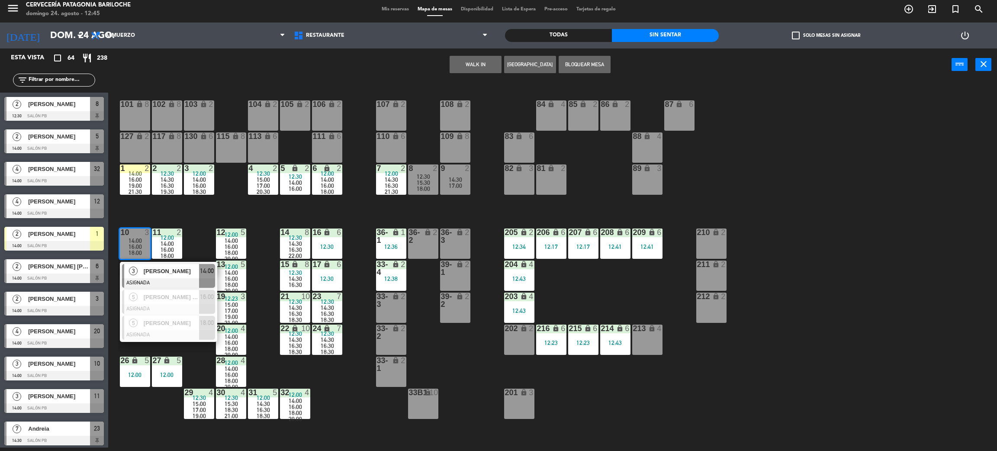
click at [194, 216] on div "101 lock 8 102 lock 8 104 lock 2 105 lock 2 106 lock 2 103 lock 2 107 lock 2 10…" at bounding box center [557, 268] width 879 height 367
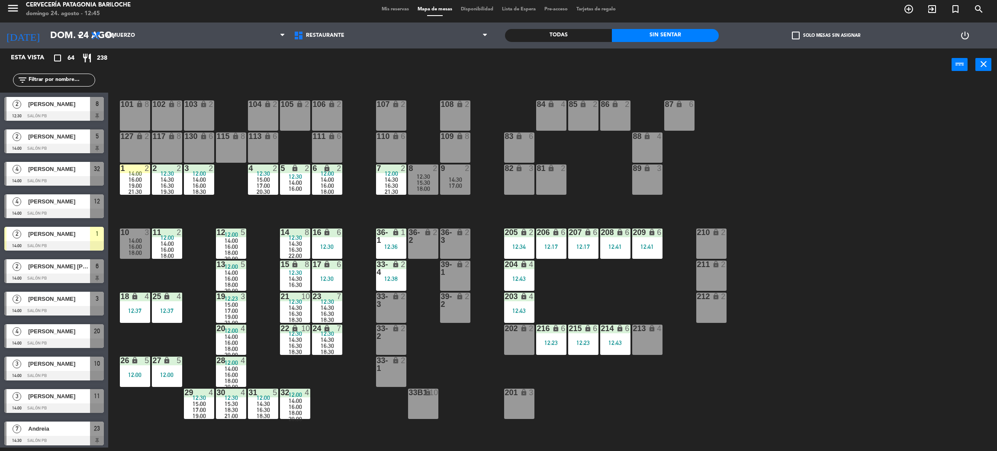
click at [128, 244] on div "16:00" at bounding box center [135, 247] width 30 height 6
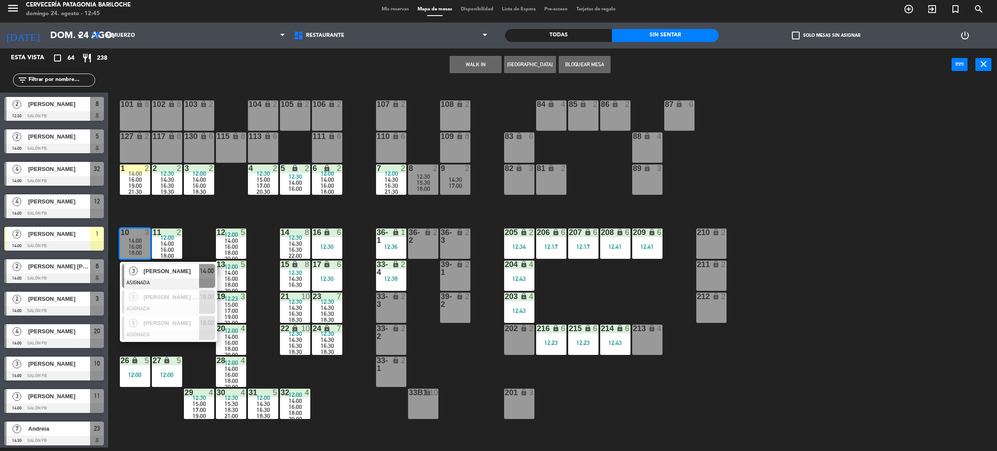
click at [157, 269] on span "[PERSON_NAME]" at bounding box center [171, 271] width 55 height 9
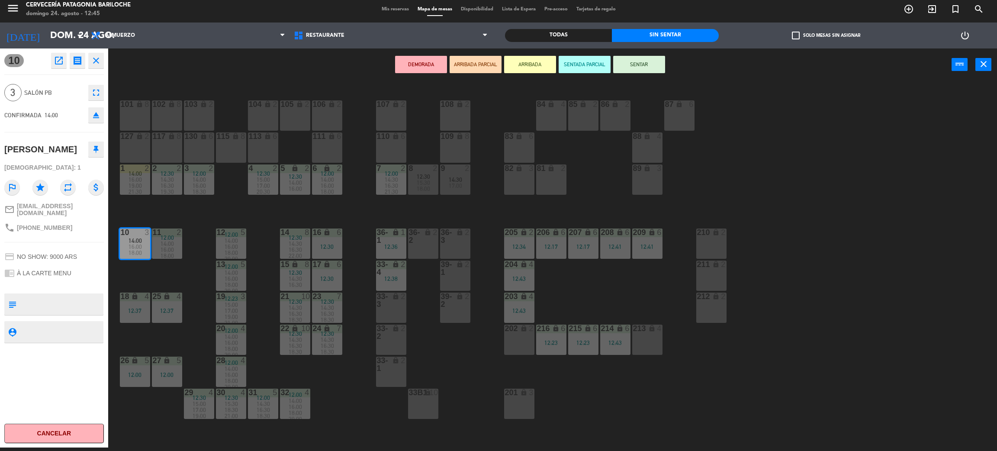
drag, startPoint x: 126, startPoint y: 373, endPoint x: 139, endPoint y: 367, distance: 13.9
click at [126, 372] on div "12:00" at bounding box center [135, 375] width 30 height 6
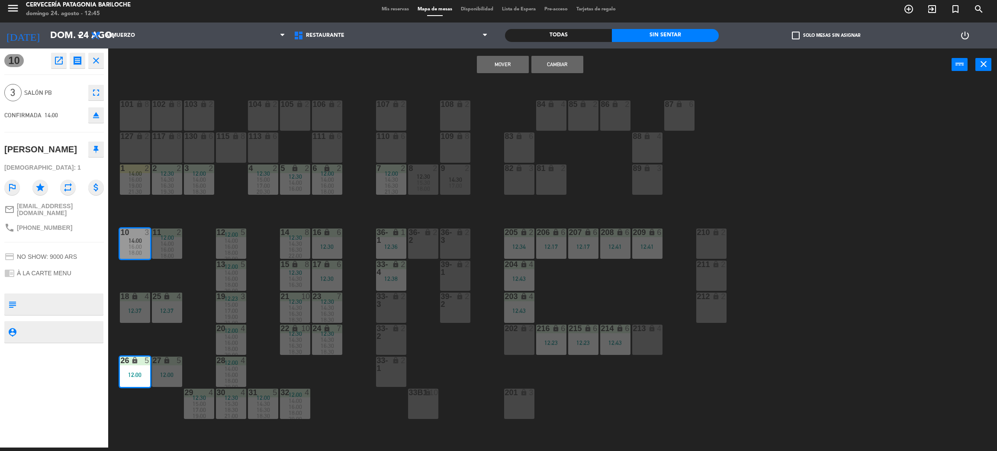
click at [502, 61] on button "Mover" at bounding box center [503, 64] width 52 height 17
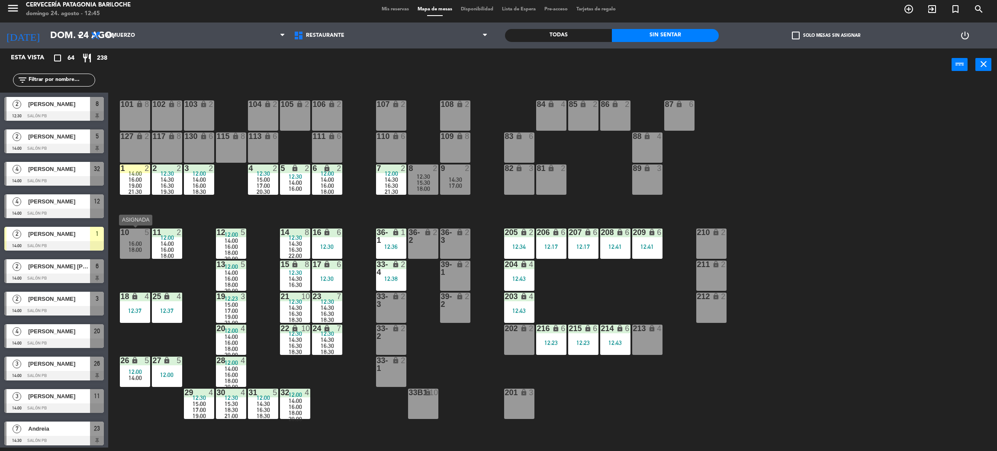
click at [134, 249] on span "18:00" at bounding box center [135, 249] width 13 height 7
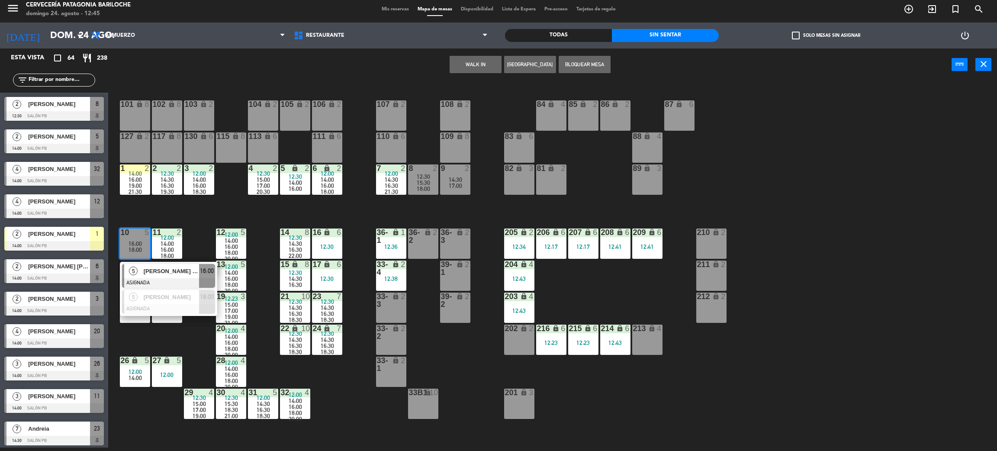
click at [483, 60] on button "WALK IN" at bounding box center [476, 64] width 52 height 17
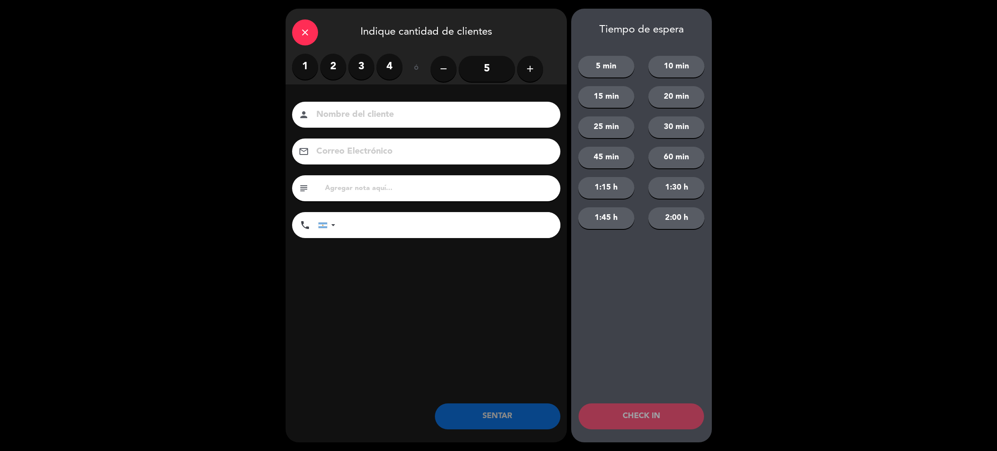
click at [367, 61] on label "3" at bounding box center [362, 67] width 26 height 26
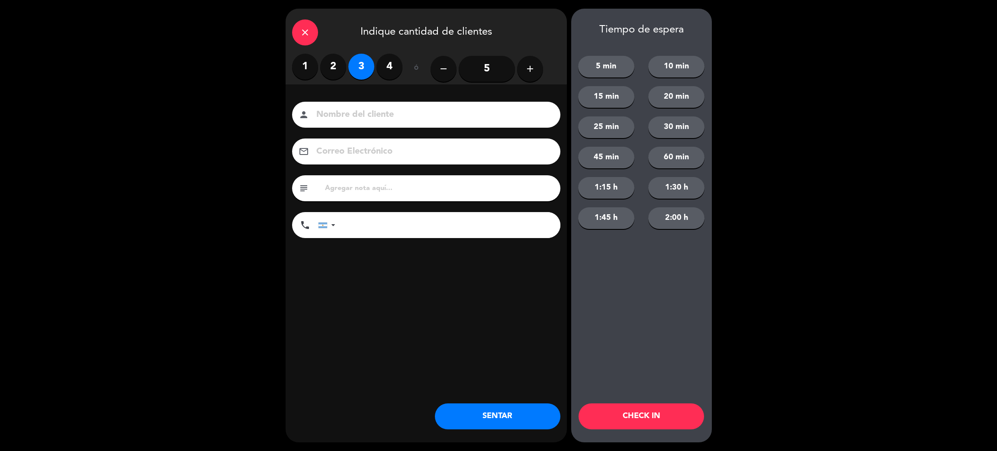
click at [387, 108] on input at bounding box center [433, 114] width 234 height 15
type input "[DATE][PERSON_NAME]"
click at [487, 233] on input "tel" at bounding box center [452, 225] width 216 height 26
type input "[PHONE_NUMBER]"
click at [529, 420] on button "SENTAR" at bounding box center [498, 416] width 126 height 26
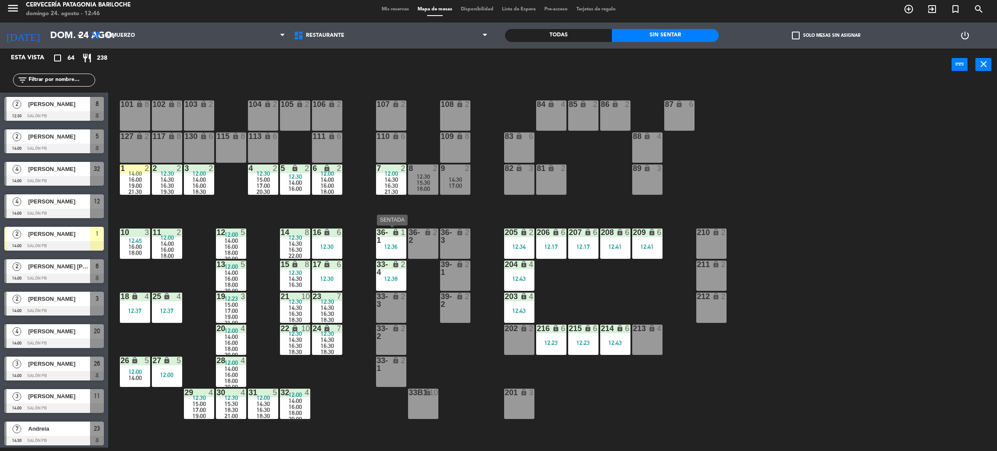
click at [391, 244] on div "12:36" at bounding box center [391, 247] width 30 height 6
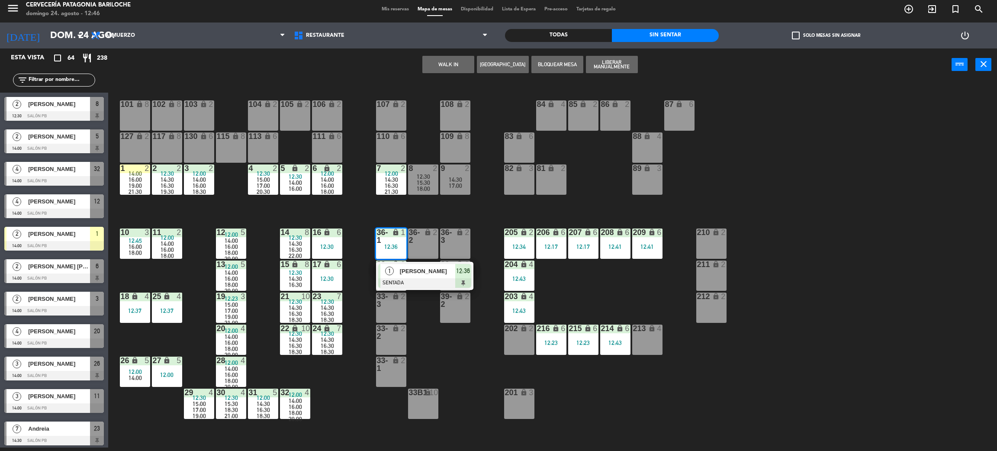
click at [430, 307] on div "101 lock 8 102 lock 8 104 lock 2 105 lock 2 106 lock 2 103 lock 2 107 lock 2 10…" at bounding box center [557, 268] width 879 height 367
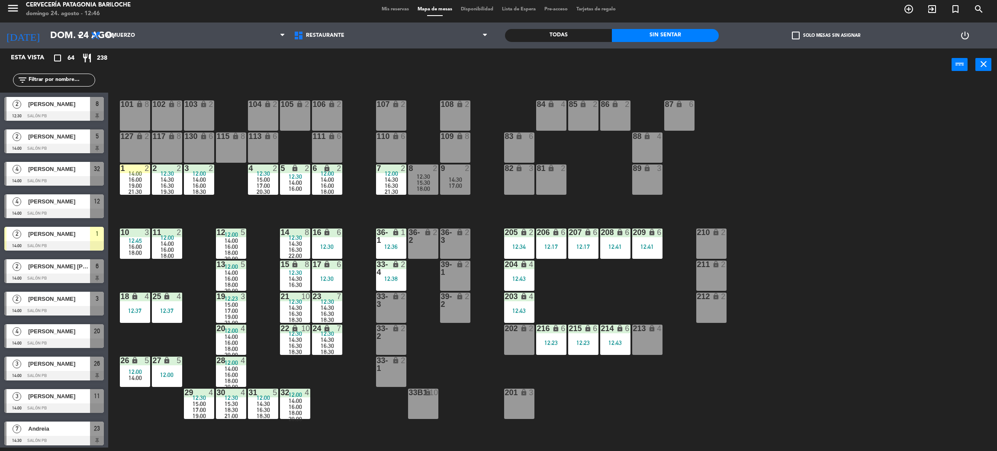
click at [400, 274] on div "2" at bounding box center [405, 269] width 14 height 16
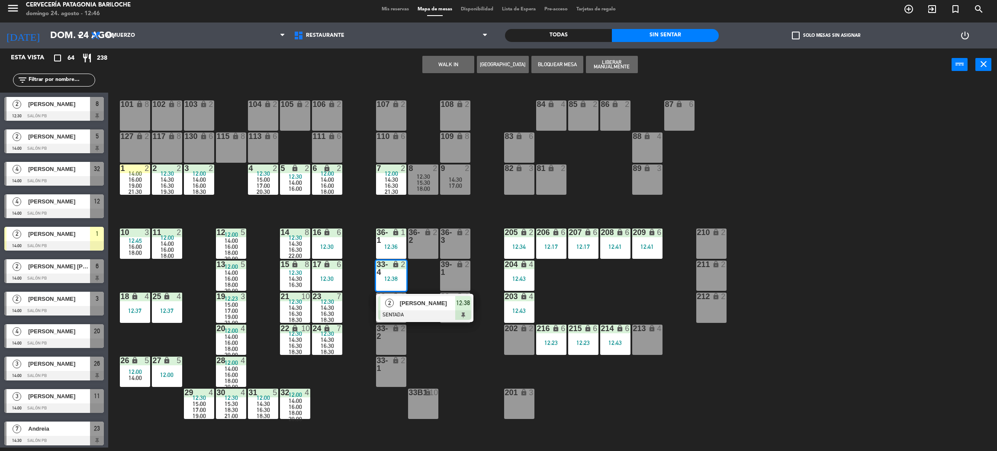
click at [489, 224] on div "101 lock 8 102 lock 8 104 lock 2 105 lock 2 106 lock 2 103 lock 2 107 lock 2 10…" at bounding box center [557, 268] width 879 height 367
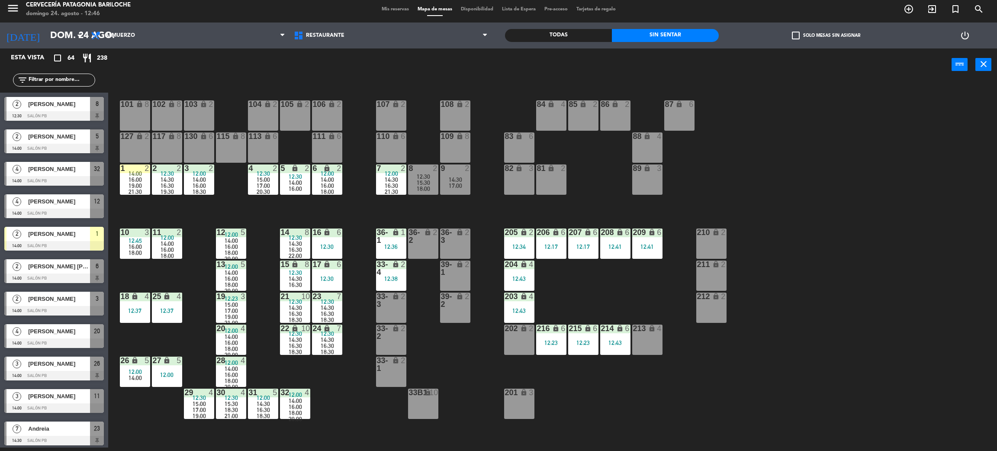
click at [455, 238] on div "lock" at bounding box center [455, 237] width 14 height 16
click at [449, 61] on button "WALK IN" at bounding box center [449, 64] width 52 height 17
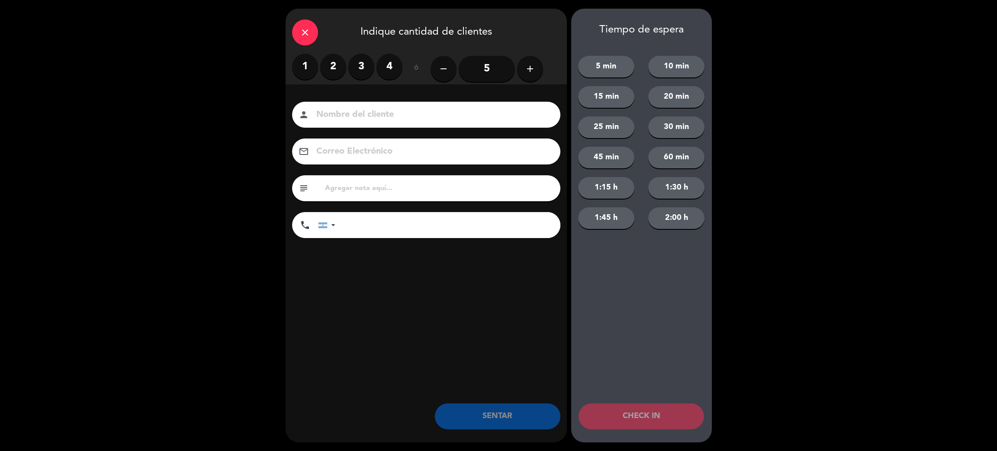
click at [324, 67] on label "2" at bounding box center [333, 67] width 26 height 26
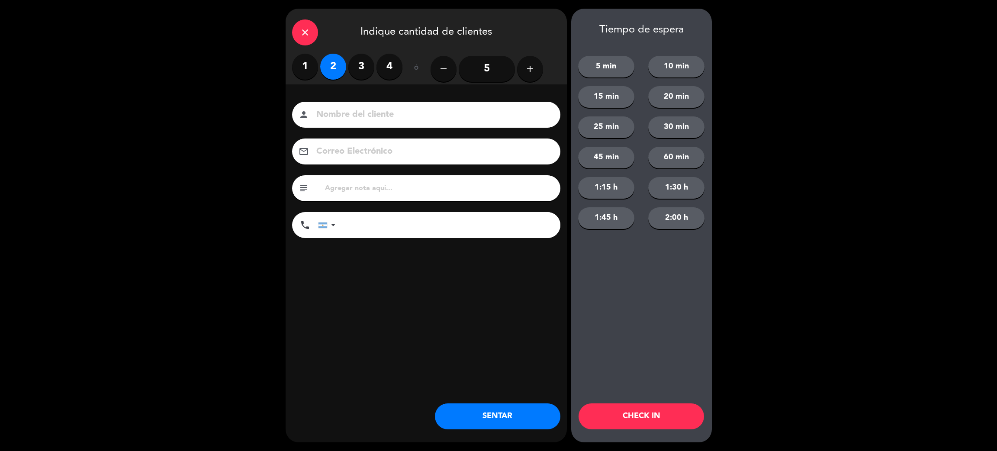
click at [338, 106] on div "person" at bounding box center [426, 115] width 268 height 26
click at [341, 115] on input at bounding box center [433, 114] width 234 height 15
type input "[PERSON_NAME]"
click at [377, 223] on input "tel" at bounding box center [452, 225] width 216 height 26
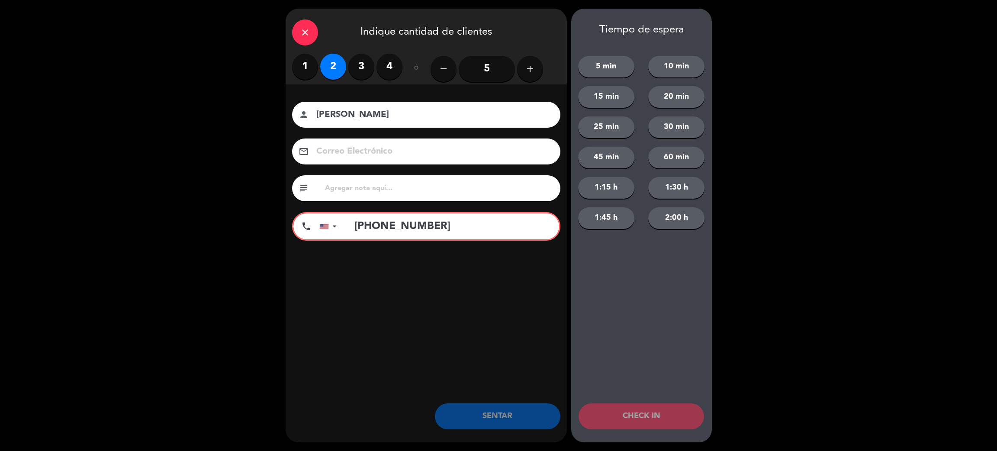
drag, startPoint x: 485, startPoint y: 305, endPoint x: 477, endPoint y: 278, distance: 28.8
click at [485, 305] on div "close Indique cantidad de clientes 1 2 3 4 ó remove 5 add Nombre del cliente pe…" at bounding box center [426, 226] width 281 height 434
click at [459, 222] on input "[PHONE_NUMBER]" at bounding box center [452, 226] width 214 height 26
click at [433, 227] on input "+1151167" at bounding box center [452, 226] width 214 height 26
click at [443, 219] on input "+1" at bounding box center [452, 226] width 214 height 26
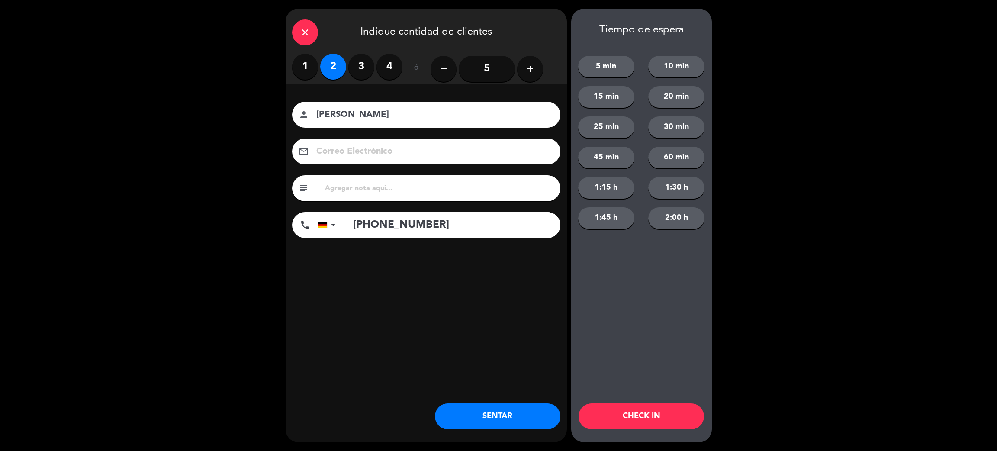
type input "[PHONE_NUMBER]"
click at [378, 119] on input "[PERSON_NAME]" at bounding box center [433, 114] width 234 height 15
type input "e"
type input "[PERSON_NAME]"
click at [512, 408] on button "SENTAR" at bounding box center [498, 416] width 126 height 26
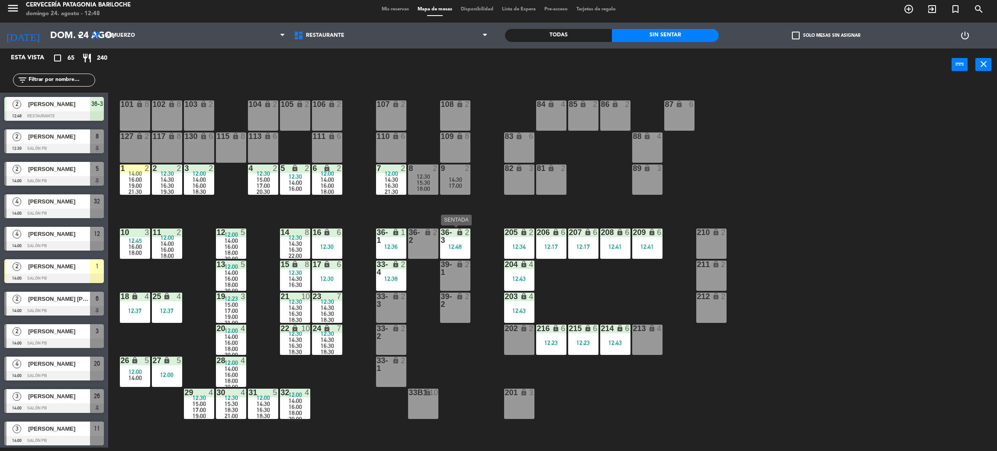
click at [461, 250] on div "36-3 lock 2 12:48" at bounding box center [455, 244] width 30 height 30
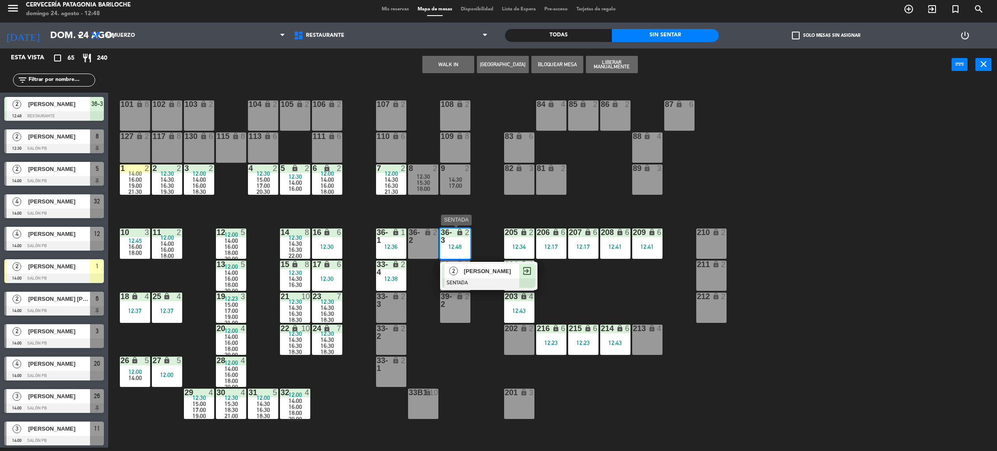
click at [468, 280] on div at bounding box center [488, 283] width 93 height 10
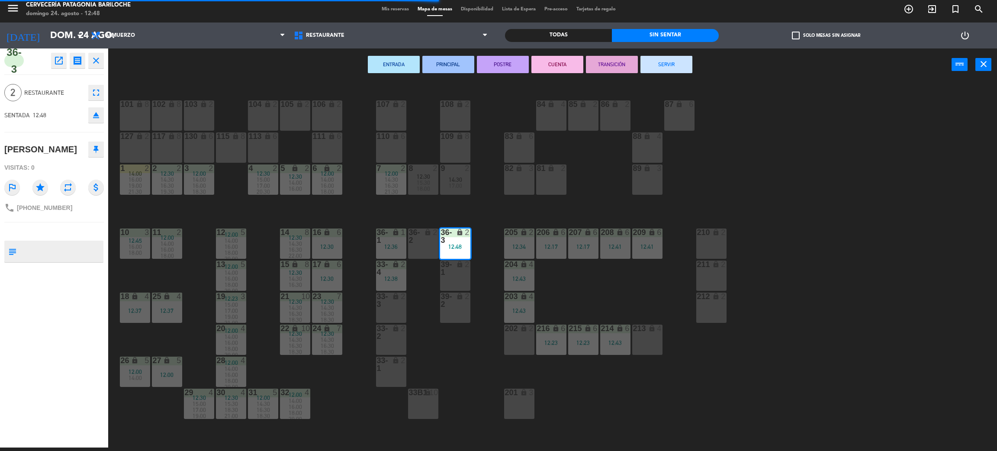
click at [573, 284] on div "101 lock 8 102 lock 8 104 lock 2 105 lock 2 106 lock 2 103 lock 2 107 lock 2 10…" at bounding box center [557, 268] width 879 height 367
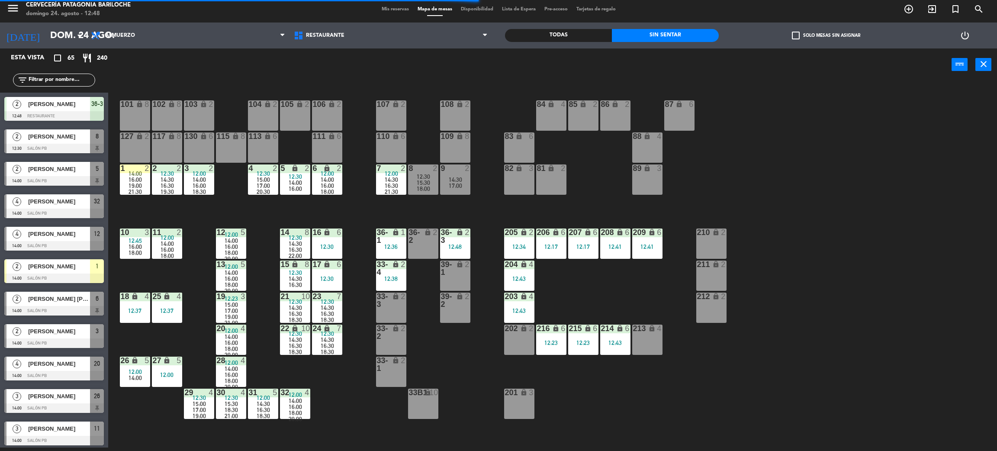
click at [532, 308] on div "12:43" at bounding box center [519, 311] width 30 height 6
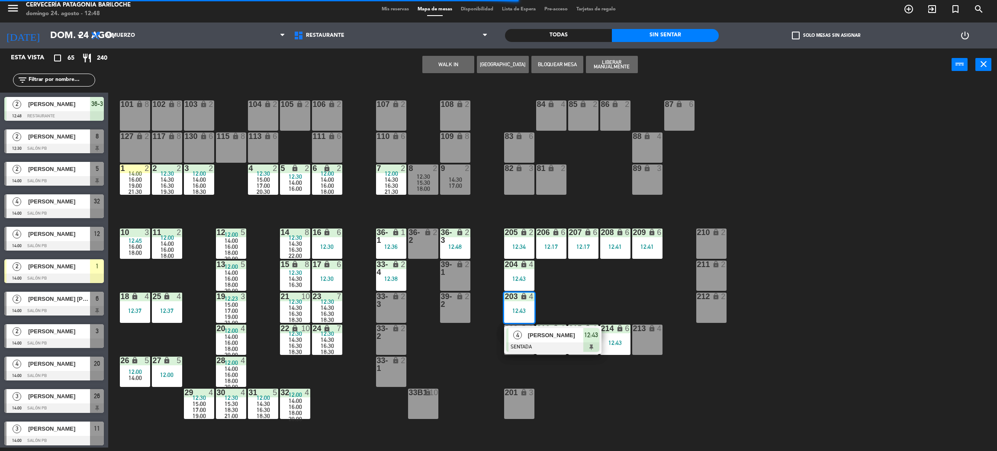
click at [527, 339] on div "[PERSON_NAME]" at bounding box center [555, 335] width 56 height 14
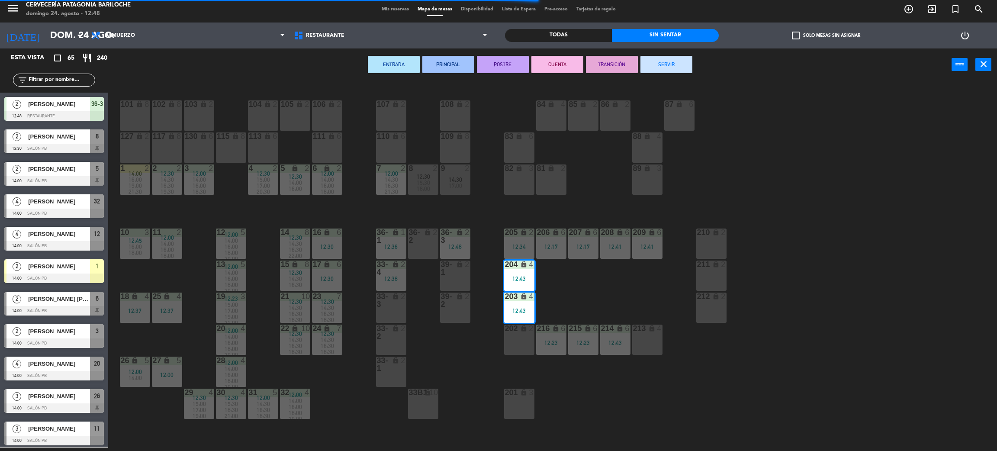
click at [515, 342] on div "202 lock 2" at bounding box center [519, 340] width 30 height 30
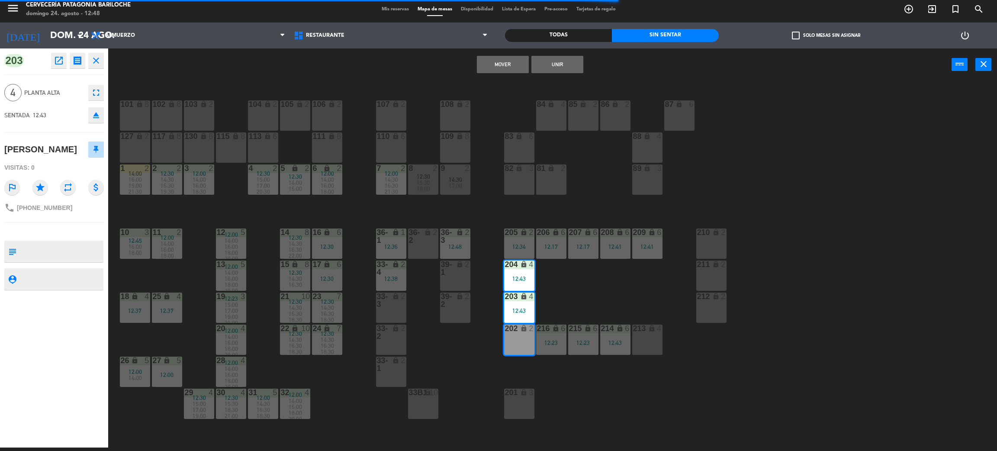
click at [497, 61] on button "Mover" at bounding box center [503, 64] width 52 height 17
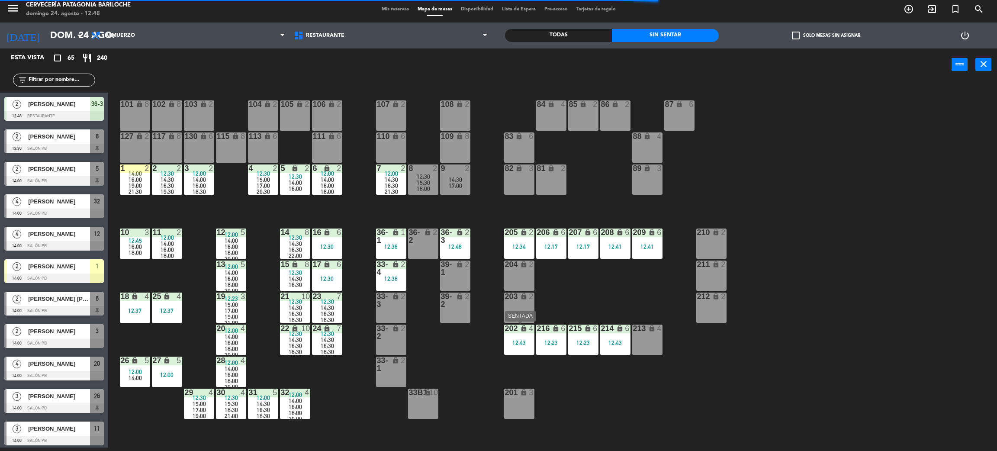
click at [520, 337] on div "202 lock 4 12:43" at bounding box center [519, 340] width 30 height 30
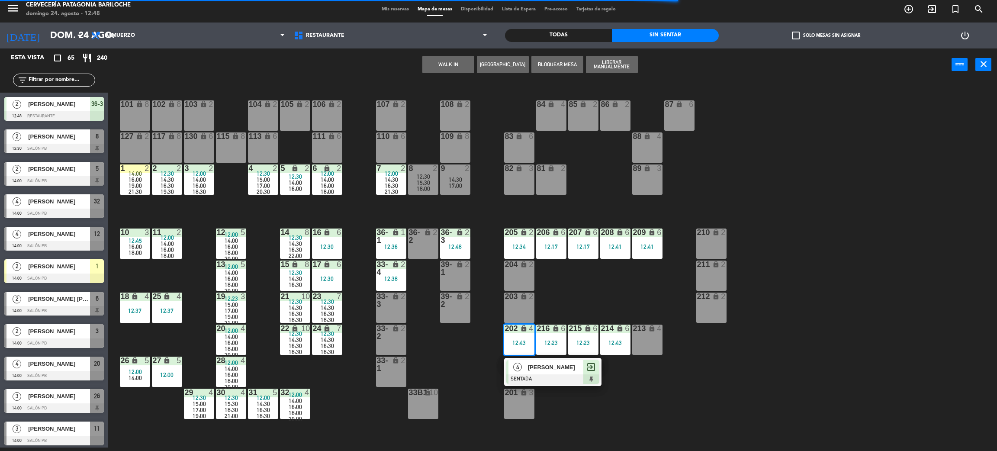
click at [541, 371] on div "[PERSON_NAME]" at bounding box center [555, 367] width 56 height 14
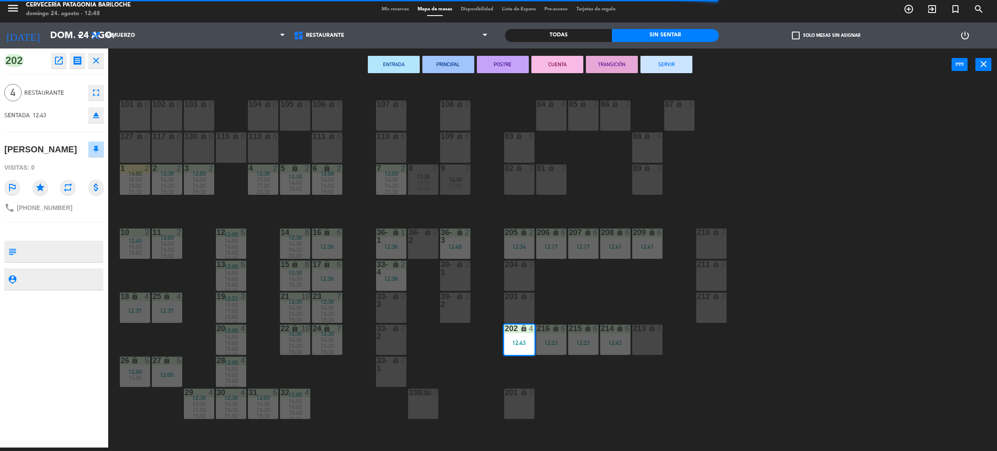
click at [516, 297] on div "lock" at bounding box center [519, 297] width 14 height 8
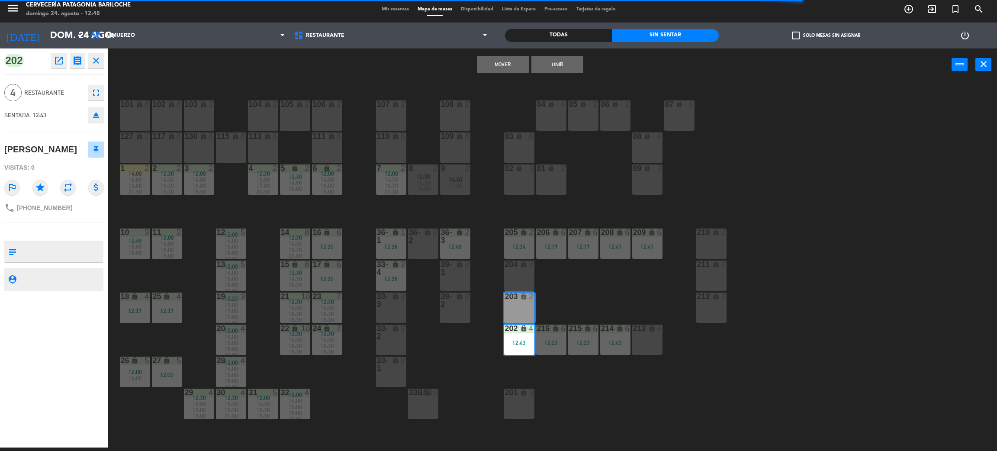
click at [560, 65] on button "Unir" at bounding box center [558, 64] width 52 height 17
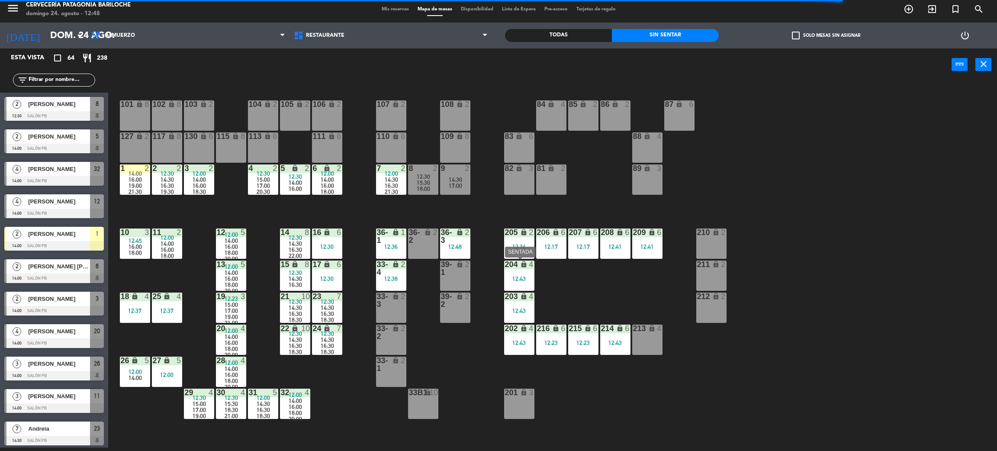
click at [528, 282] on div "204 lock 4 12:43" at bounding box center [519, 276] width 30 height 30
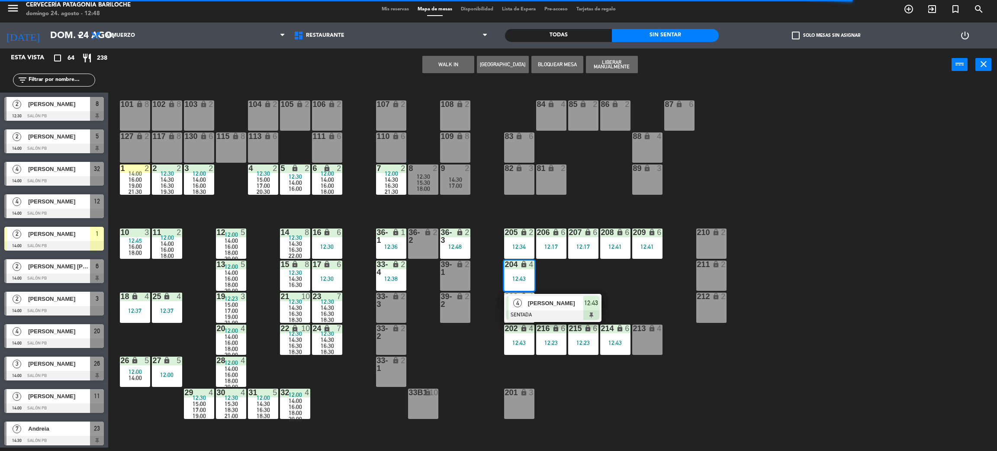
click at [578, 277] on div "101 lock 8 102 lock 8 104 lock 2 105 lock 2 106 lock 2 103 lock 2 107 lock 2 10…" at bounding box center [557, 268] width 879 height 367
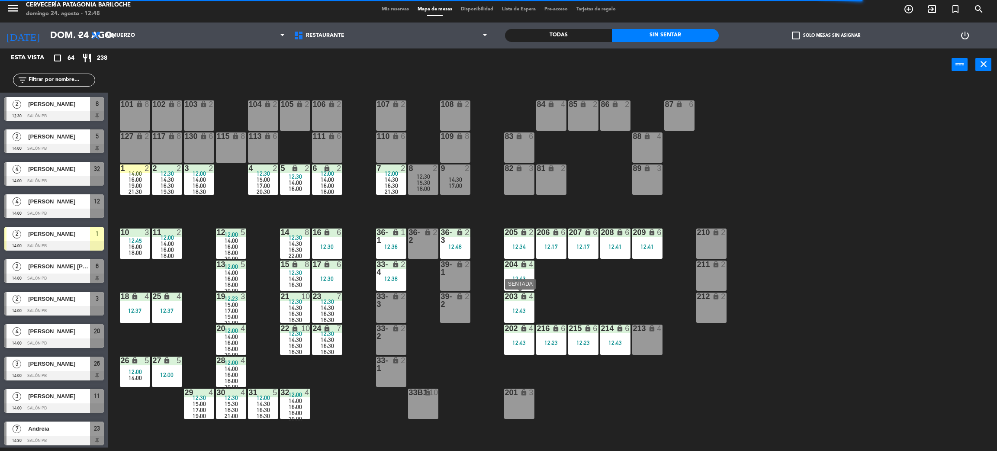
click at [526, 309] on div "12:43" at bounding box center [519, 311] width 30 height 6
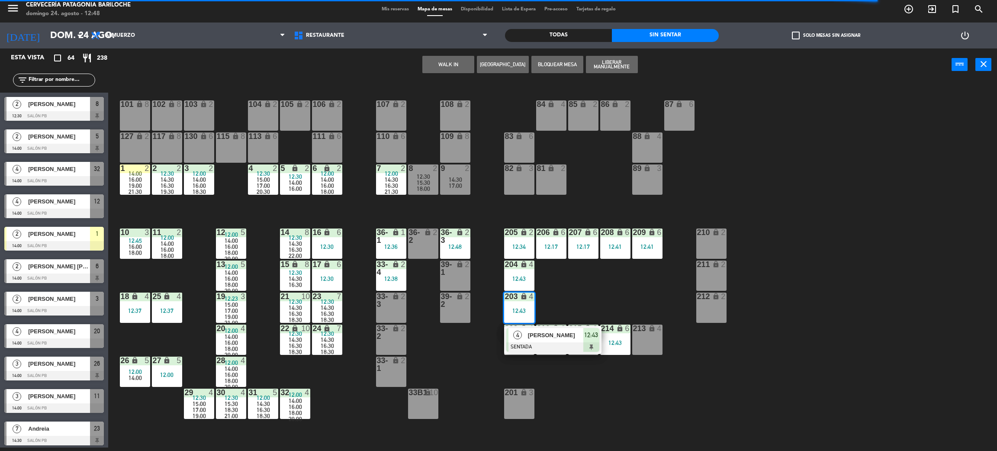
click at [536, 342] on div at bounding box center [553, 347] width 93 height 10
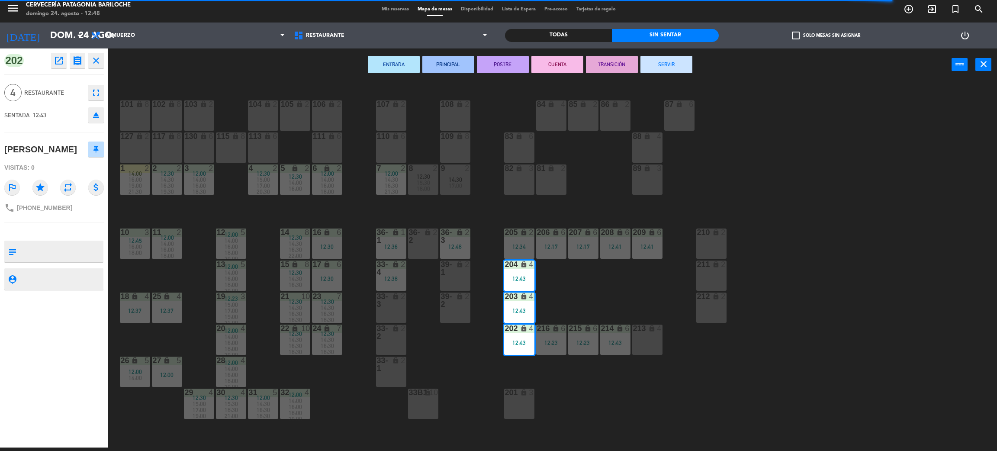
click at [593, 300] on div "101 lock 8 102 lock 8 104 lock 2 105 lock 2 106 lock 2 103 lock 2 107 lock 2 10…" at bounding box center [557, 268] width 879 height 367
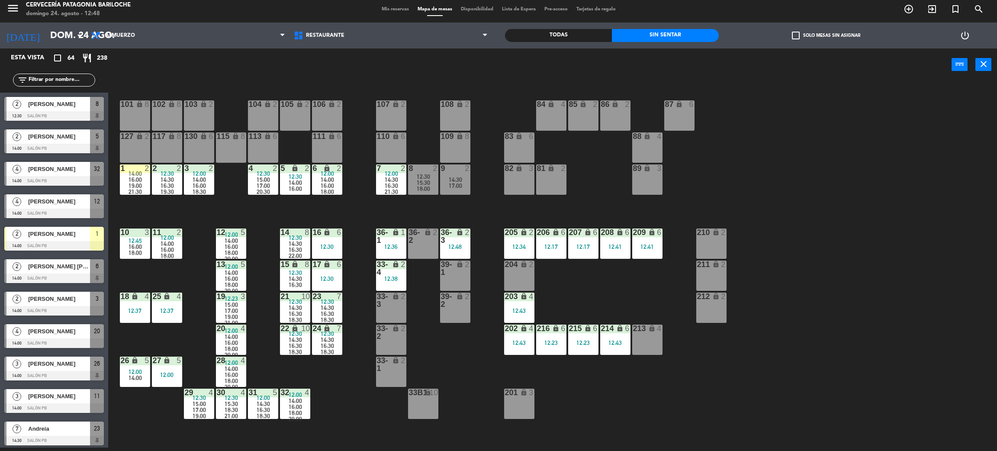
click at [62, 76] on input "text" at bounding box center [61, 80] width 67 height 10
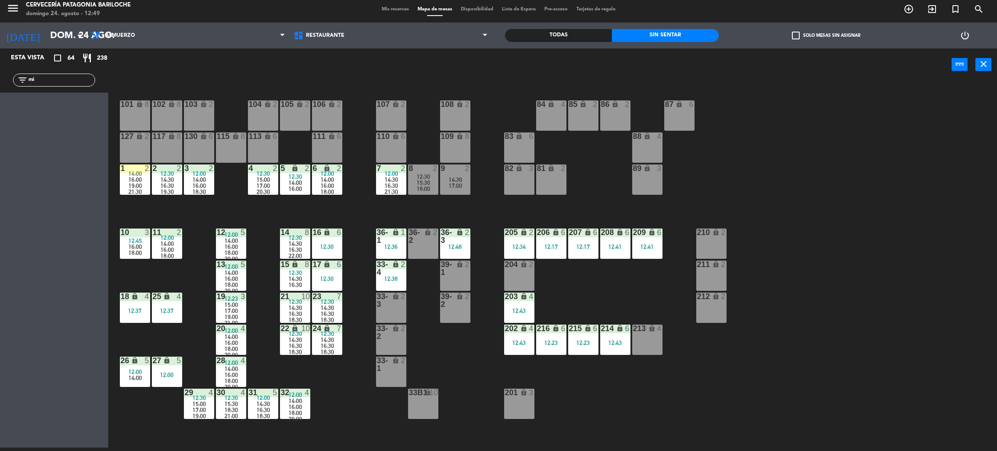
type input "m"
type input "s"
type input "M"
type input "m"
click at [77, 82] on input "[PERSON_NAME]" at bounding box center [61, 80] width 67 height 10
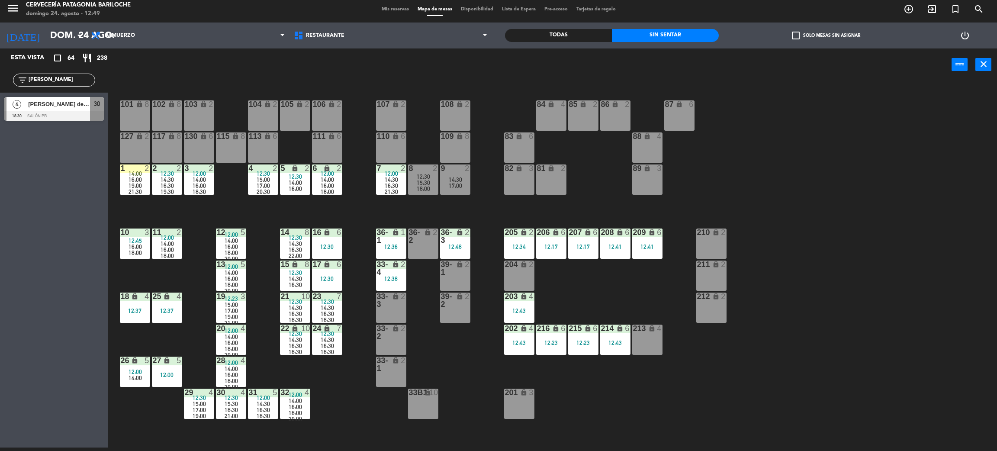
type input "[PERSON_NAME]"
click at [68, 78] on input "[PERSON_NAME]" at bounding box center [61, 80] width 67 height 10
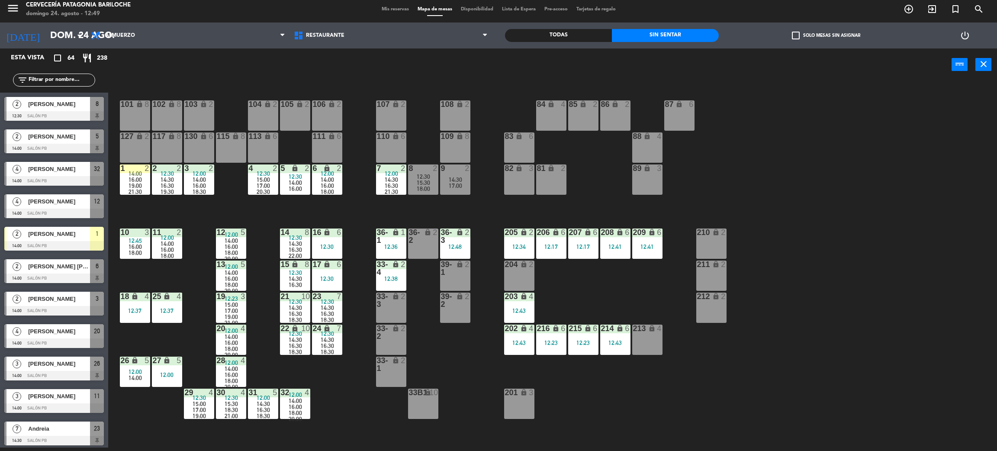
click at [80, 82] on input "text" at bounding box center [61, 80] width 67 height 10
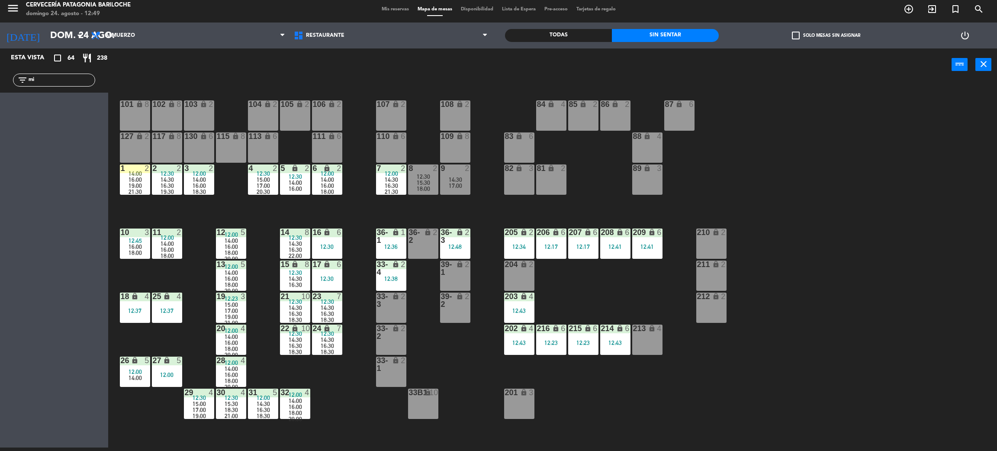
type input "m"
type input "g"
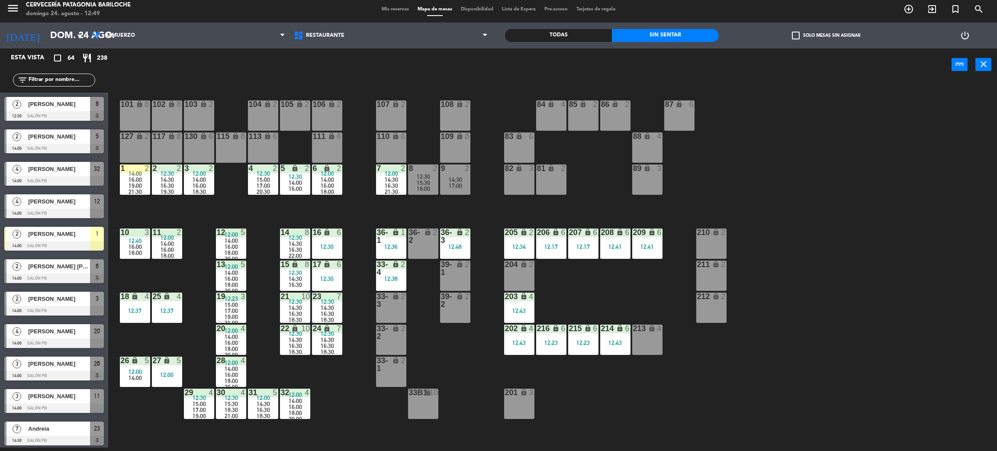
click at [591, 391] on div "101 lock 8 102 lock 8 104 lock 2 105 lock 2 106 lock 2 103 lock 2 107 lock 2 10…" at bounding box center [557, 268] width 879 height 367
click at [595, 288] on div "101 lock 8 102 lock 8 104 lock 2 105 lock 2 106 lock 2 103 lock 2 107 lock 2 10…" at bounding box center [557, 268] width 879 height 367
click at [518, 275] on div "204 lock 2" at bounding box center [519, 276] width 30 height 30
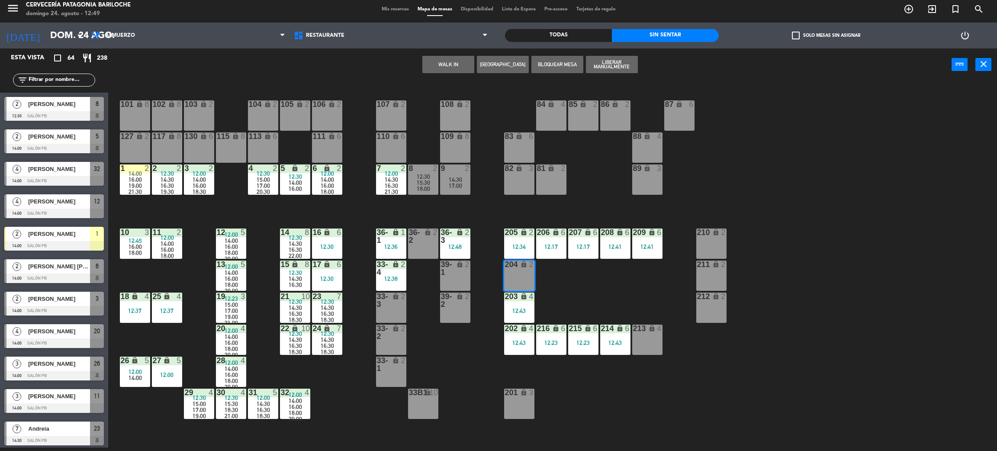
click at [454, 64] on button "WALK IN" at bounding box center [449, 64] width 52 height 17
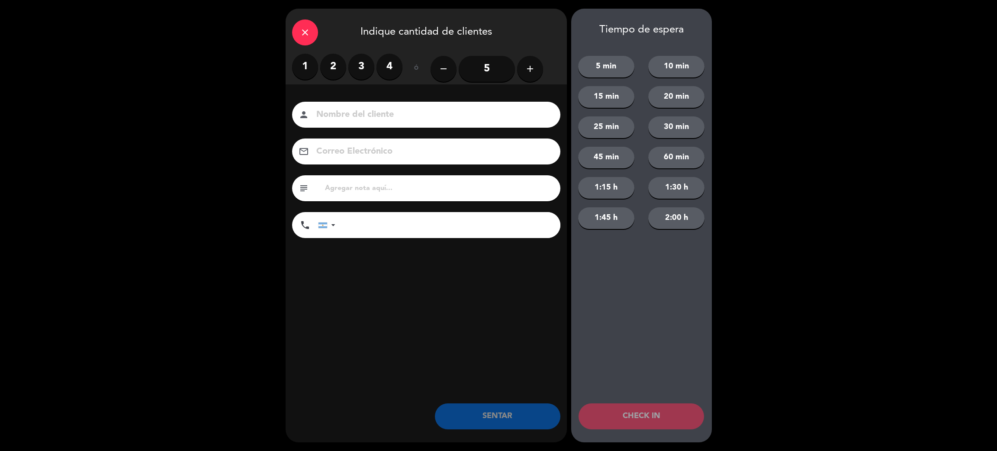
click at [335, 66] on label "2" at bounding box center [333, 67] width 26 height 26
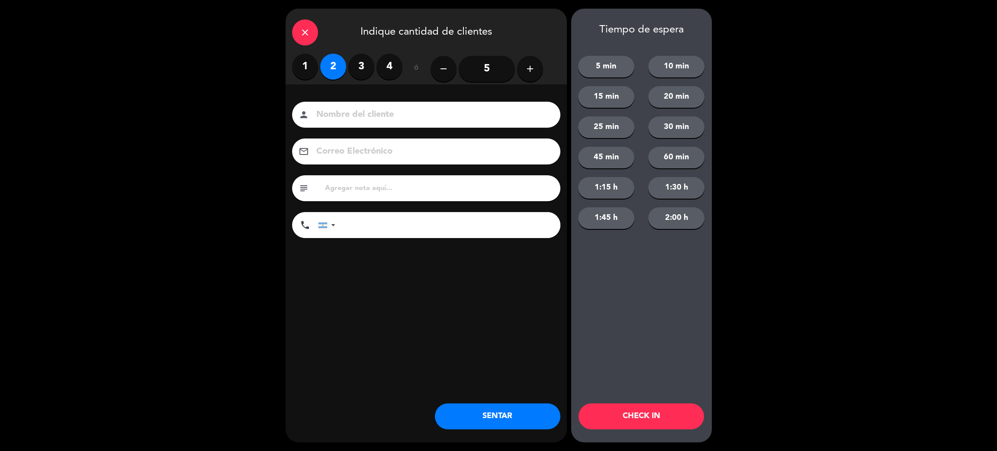
click at [305, 25] on div "close" at bounding box center [305, 32] width 26 height 26
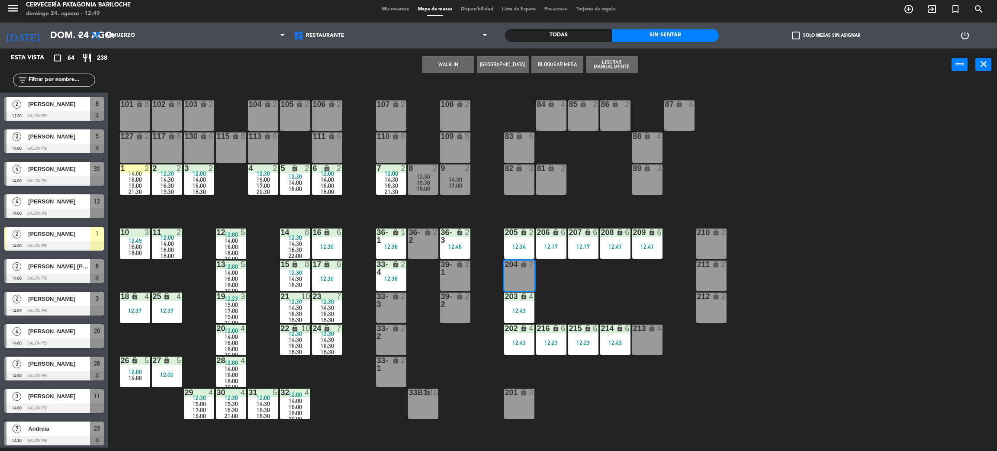
click at [607, 418] on div "101 lock 8 102 lock 8 104 lock 2 105 lock 2 106 lock 2 103 lock 2 107 lock 2 10…" at bounding box center [557, 268] width 879 height 367
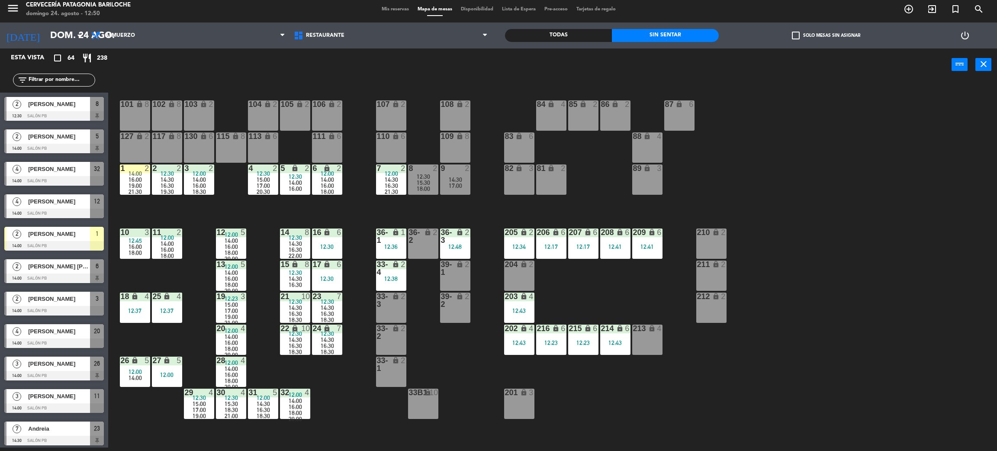
click at [791, 307] on div "101 lock 8 102 lock 8 104 lock 2 105 lock 2 106 lock 2 103 lock 2 107 lock 2 10…" at bounding box center [557, 268] width 879 height 367
click at [597, 277] on div "101 lock 8 102 lock 8 104 lock 2 105 lock 2 106 lock 2 103 lock 2 107 lock 2 10…" at bounding box center [557, 268] width 879 height 367
click at [708, 249] on div "210 lock 2" at bounding box center [712, 244] width 30 height 30
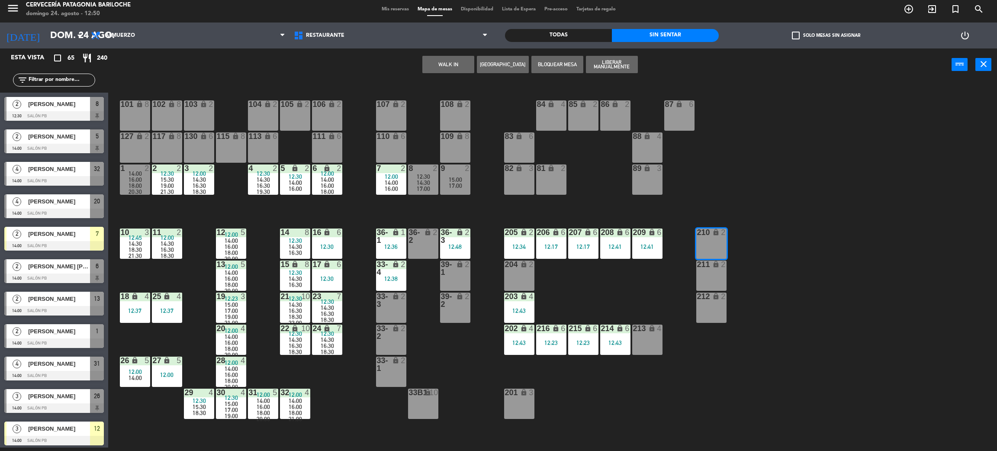
click at [713, 277] on div "211 lock 2" at bounding box center [712, 276] width 30 height 30
click at [712, 318] on div "212 lock 2" at bounding box center [712, 308] width 30 height 30
click at [456, 66] on button "WALK IN" at bounding box center [449, 64] width 52 height 17
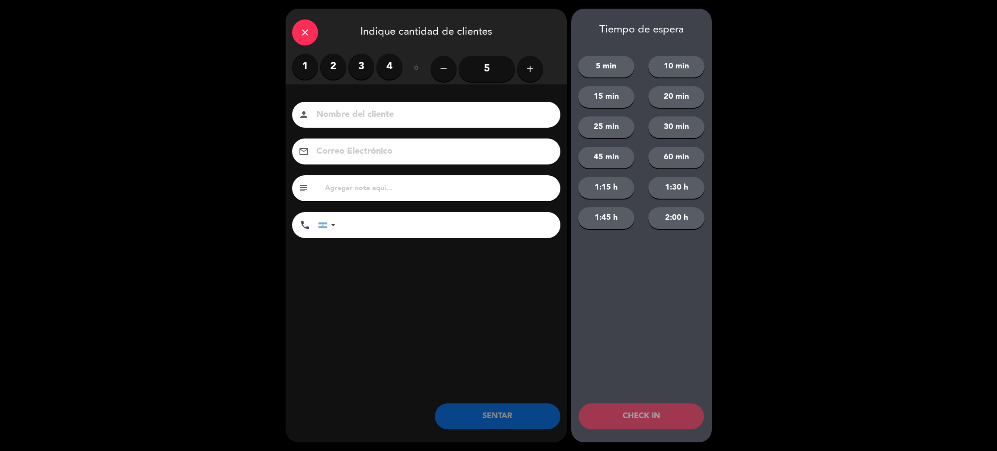
click at [291, 36] on div "close Indique cantidad de clientes" at bounding box center [426, 31] width 281 height 45
click at [315, 35] on div "close Indique cantidad de clientes" at bounding box center [426, 31] width 281 height 45
click at [310, 32] on icon "close" at bounding box center [305, 32] width 10 height 10
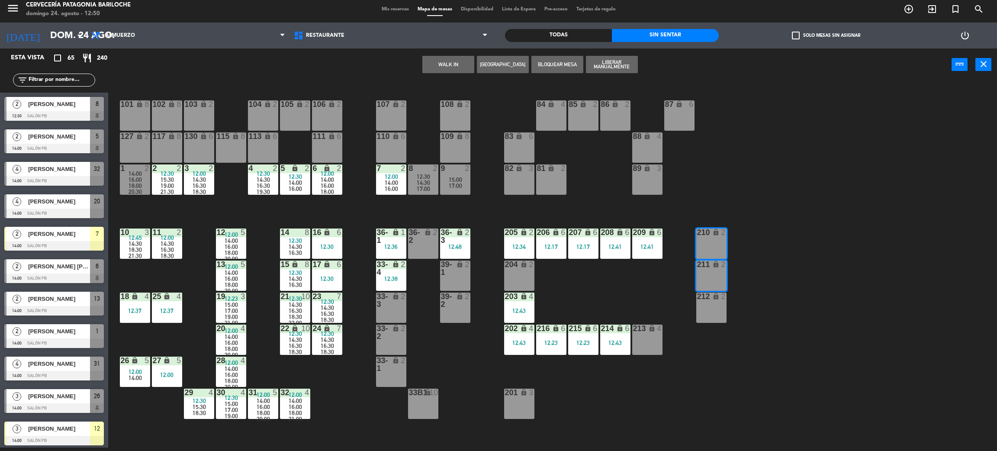
drag, startPoint x: 639, startPoint y: 308, endPoint x: 635, endPoint y: 283, distance: 25.8
click at [639, 305] on div "101 lock 8 102 lock 8 104 lock 2 105 lock 2 106 lock 2 103 lock 2 107 lock 2 10…" at bounding box center [557, 268] width 879 height 367
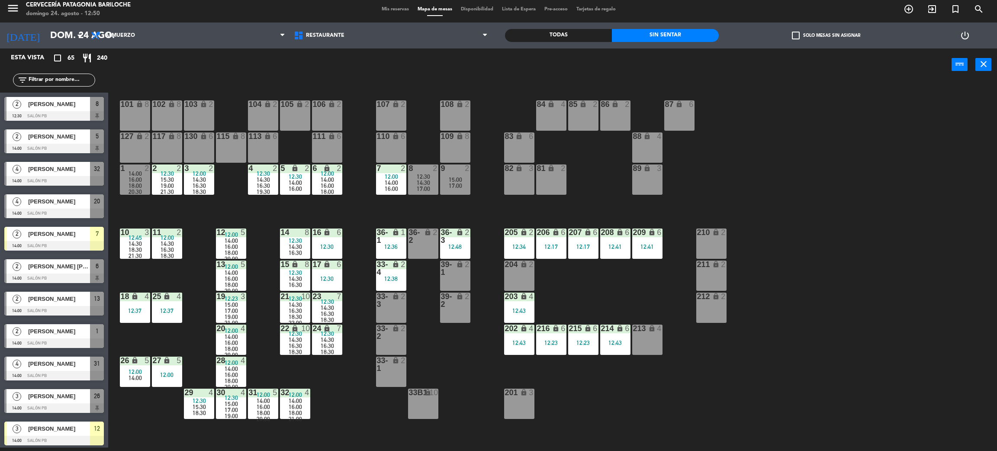
click at [620, 252] on div "208 lock 6 12:41" at bounding box center [615, 244] width 30 height 30
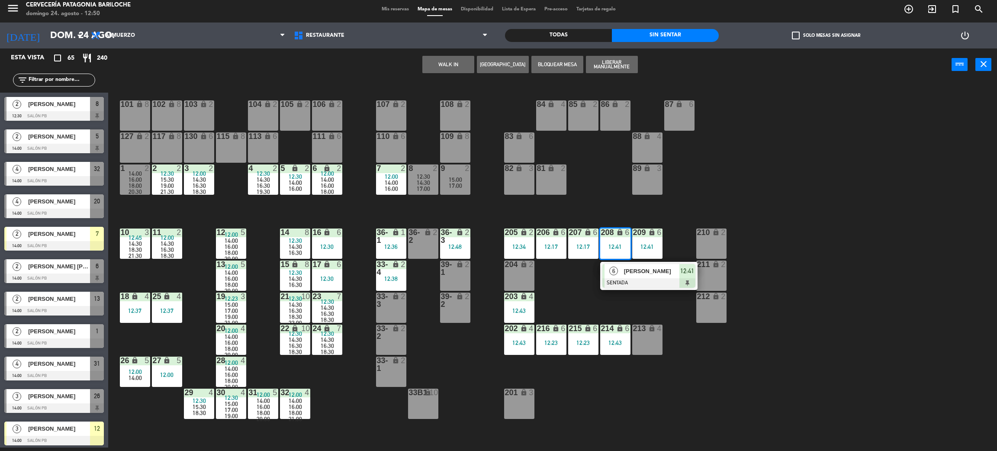
click at [583, 292] on div "101 lock 8 102 lock 8 104 lock 2 105 lock 2 106 lock 2 103 lock 2 107 lock 2 10…" at bounding box center [557, 268] width 879 height 367
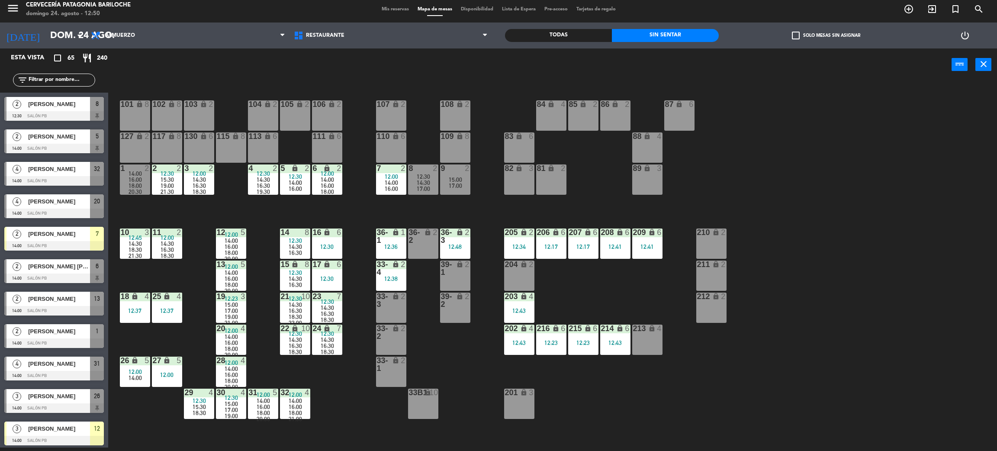
click at [705, 244] on div "210 lock 2" at bounding box center [712, 244] width 30 height 30
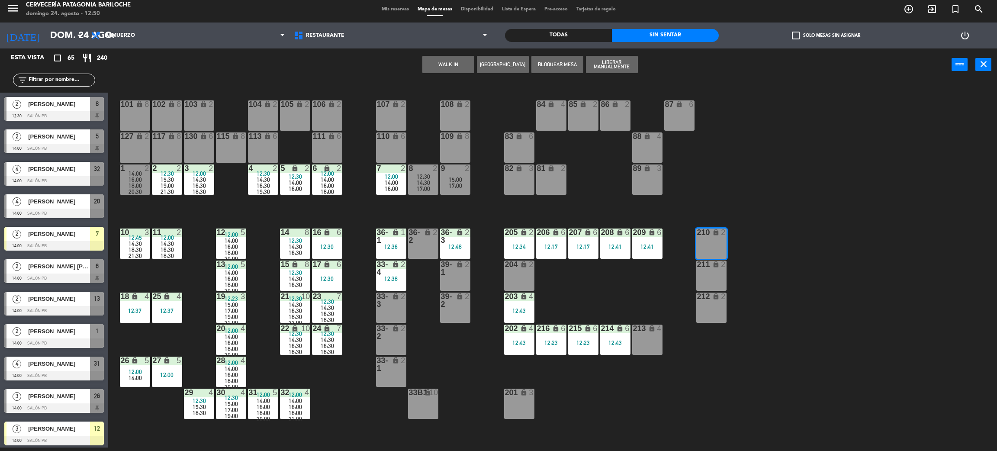
click at [706, 275] on div "211 lock 2" at bounding box center [712, 276] width 30 height 30
click at [711, 311] on div "212 lock 2" at bounding box center [712, 308] width 30 height 30
click at [458, 62] on button "WALK IN" at bounding box center [449, 64] width 52 height 17
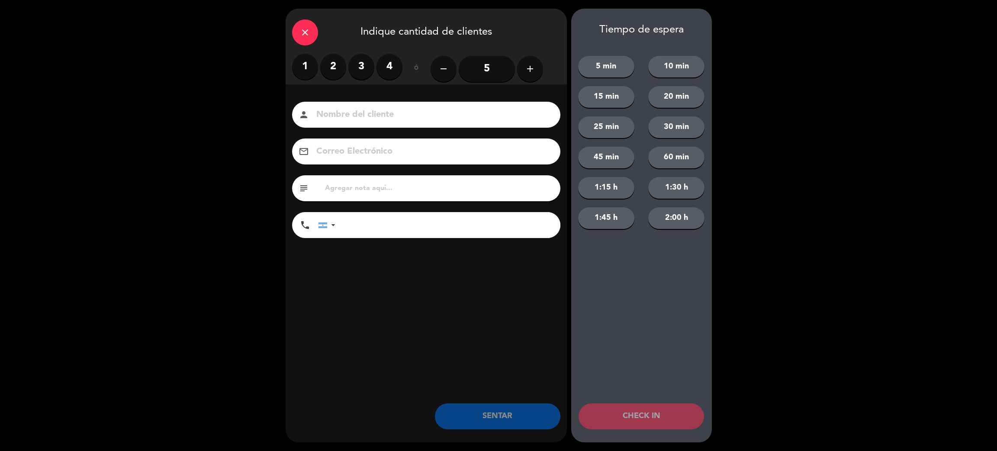
click at [436, 109] on input at bounding box center [433, 114] width 234 height 15
type input "[PERSON_NAME]"
click at [538, 68] on button "add" at bounding box center [530, 69] width 26 height 26
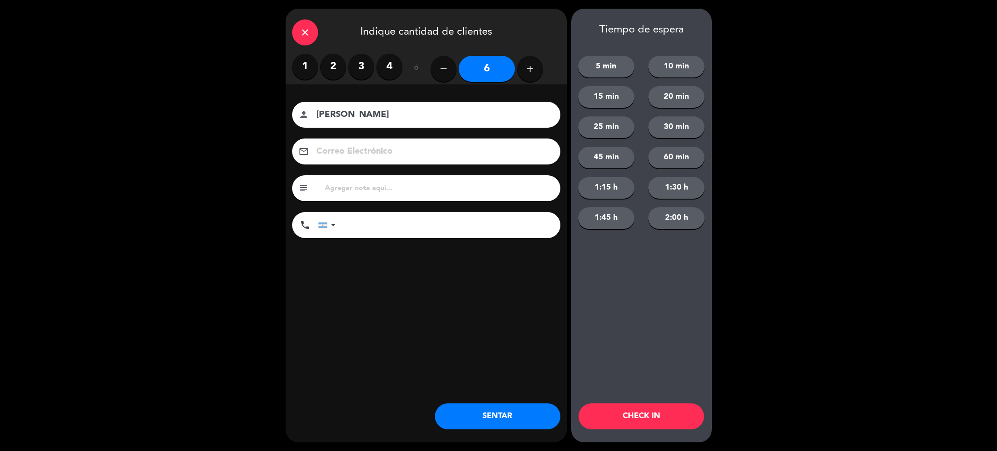
click at [518, 417] on button "SENTAR" at bounding box center [498, 416] width 126 height 26
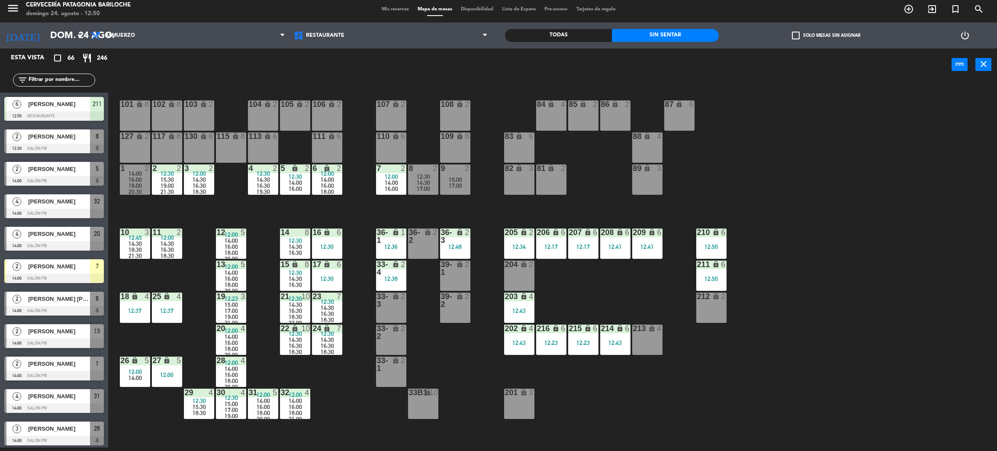
click at [836, 368] on div "101 lock 8 102 lock 8 104 lock 2 105 lock 2 106 lock 2 103 lock 2 107 lock 2 10…" at bounding box center [557, 268] width 879 height 367
click at [461, 358] on div "101 lock 8 102 lock 8 104 lock 2 105 lock 2 106 lock 2 103 lock 2 107 lock 2 10…" at bounding box center [557, 268] width 879 height 367
click at [435, 360] on div "101 lock 8 102 lock 8 104 lock 2 105 lock 2 106 lock 2 103 lock 2 107 lock 2 10…" at bounding box center [557, 268] width 879 height 367
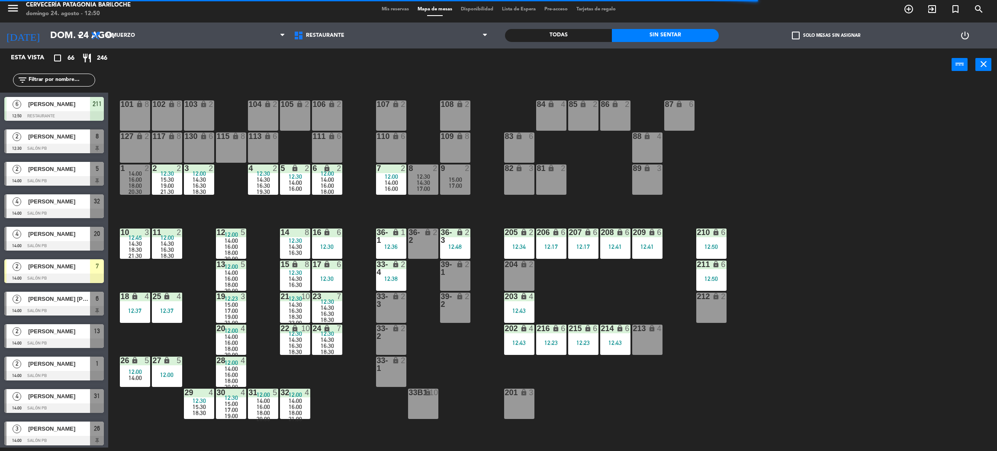
click at [523, 275] on div "204 lock 2" at bounding box center [519, 276] width 30 height 30
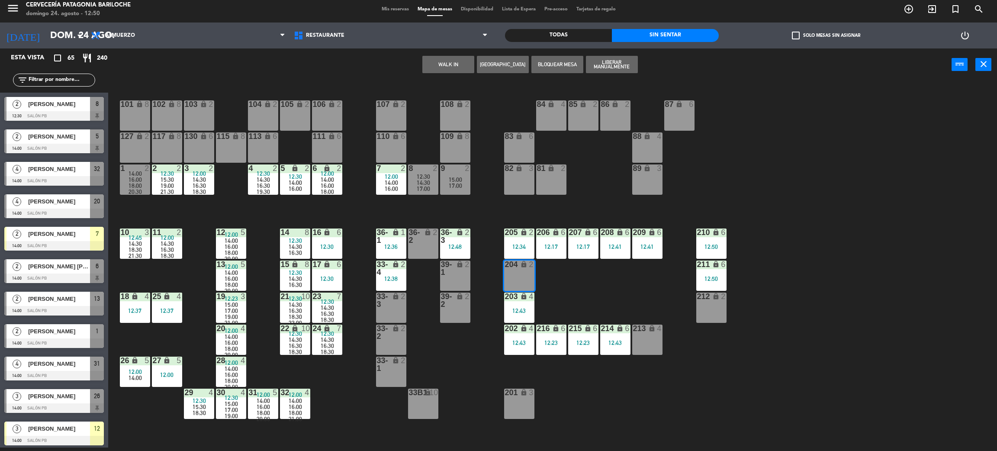
click at [456, 59] on button "WALK IN" at bounding box center [449, 64] width 52 height 17
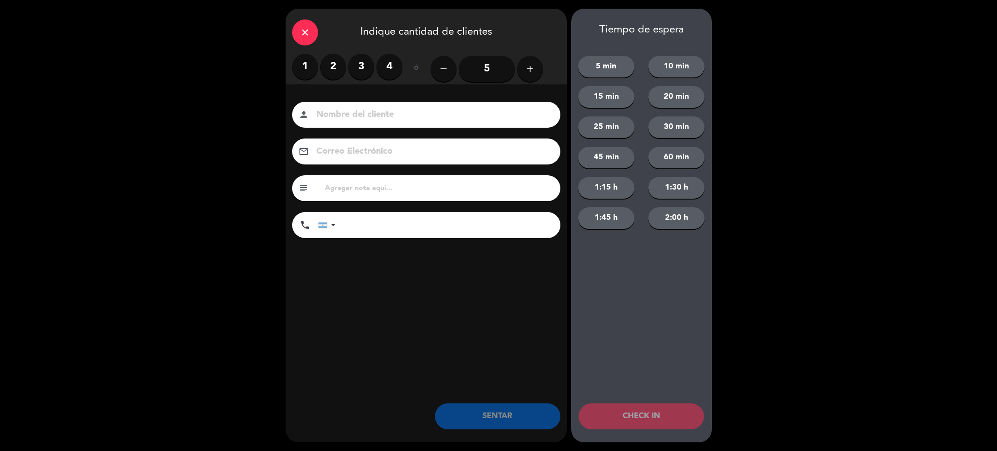
click at [331, 61] on label "2" at bounding box center [333, 67] width 26 height 26
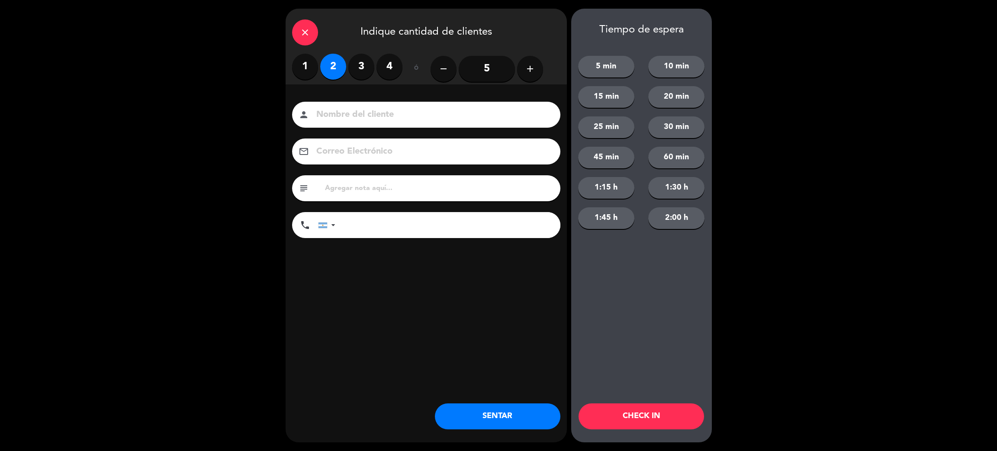
click at [368, 120] on input at bounding box center [433, 114] width 234 height 15
type input "[PERSON_NAME]"
click at [407, 220] on input "tel" at bounding box center [452, 225] width 216 height 26
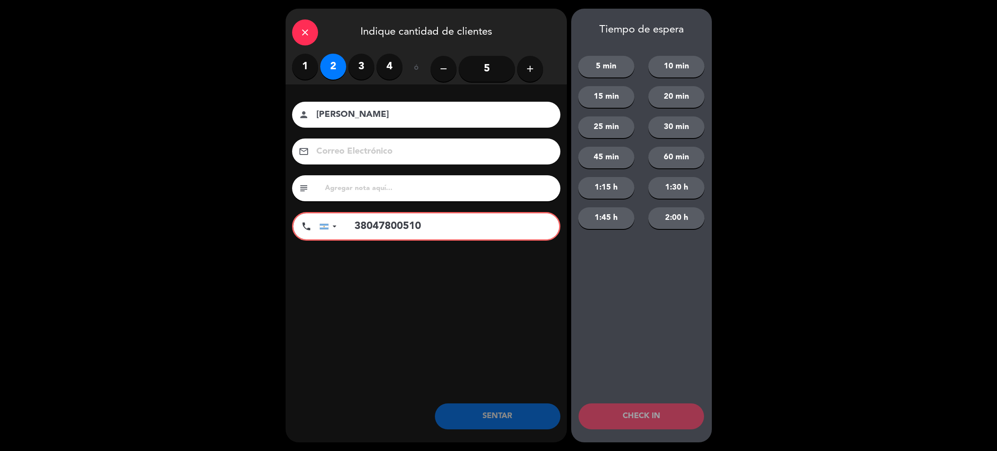
click at [352, 228] on input "38047800510" at bounding box center [452, 226] width 214 height 26
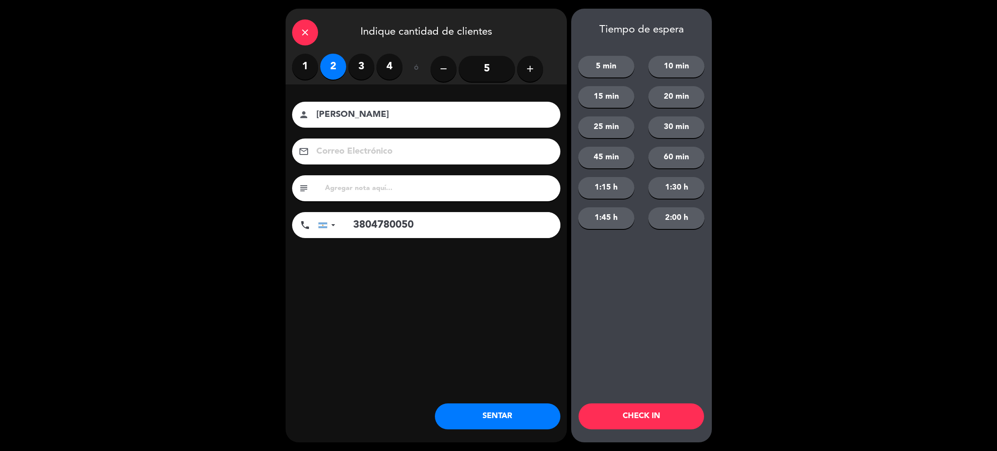
type input "3804780050"
click at [607, 100] on button "15 min" at bounding box center [606, 97] width 56 height 22
click at [622, 416] on button "CHECK IN" at bounding box center [642, 416] width 126 height 26
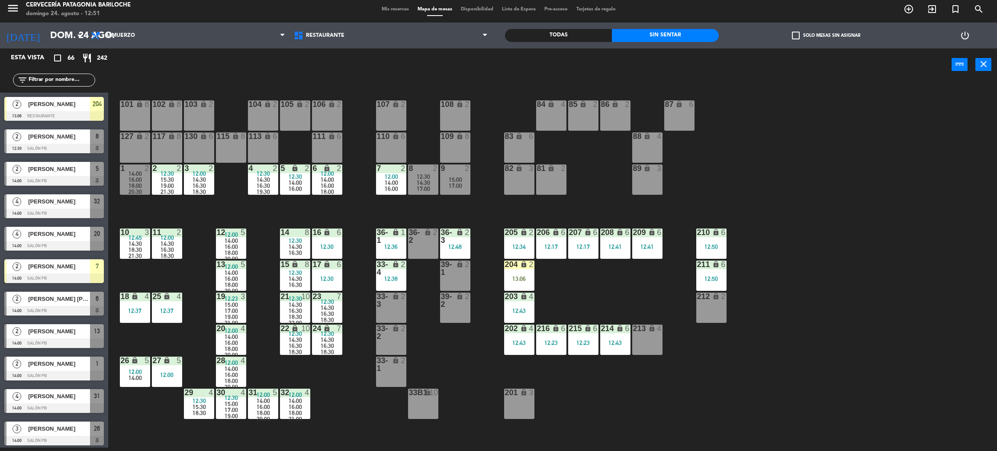
click at [895, 353] on div "101 lock 8 102 lock 8 104 lock 2 105 lock 2 106 lock 2 103 lock 2 107 lock 2 10…" at bounding box center [557, 268] width 879 height 367
click at [433, 354] on div "101 lock 8 102 lock 8 104 lock 2 105 lock 2 106 lock 2 103 lock 2 107 lock 2 10…" at bounding box center [557, 268] width 879 height 367
click at [391, 302] on div "lock" at bounding box center [391, 301] width 14 height 16
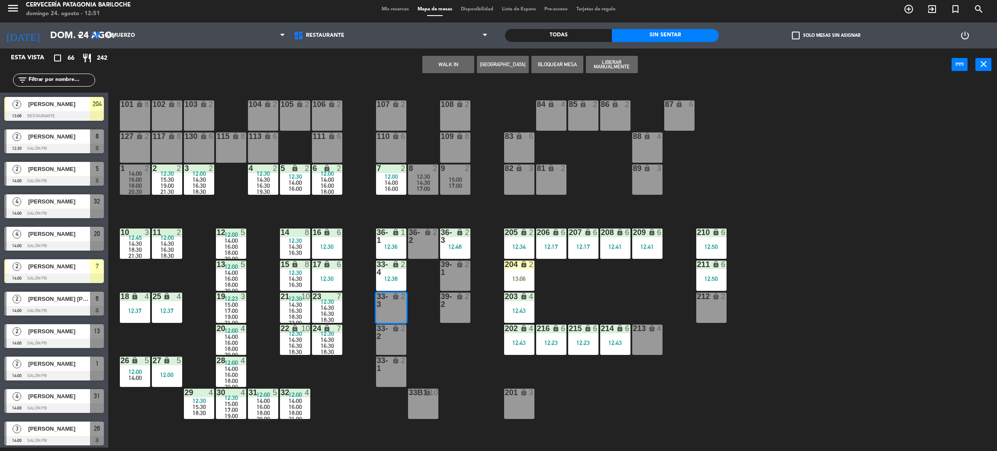
drag, startPoint x: 396, startPoint y: 342, endPoint x: 401, endPoint y: 343, distance: 5.3
click at [398, 343] on div "33-2 lock 2" at bounding box center [391, 340] width 30 height 30
click at [438, 368] on div "101 lock 8 102 lock 8 104 lock 2 105 lock 2 106 lock 2 103 lock 2 107 lock 2 10…" at bounding box center [557, 268] width 879 height 367
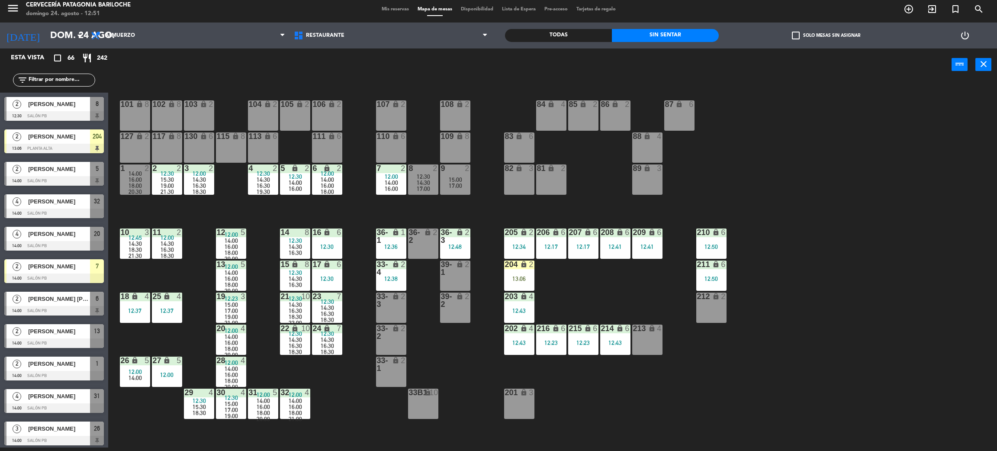
click at [385, 311] on div "33-3 lock 2" at bounding box center [391, 308] width 30 height 30
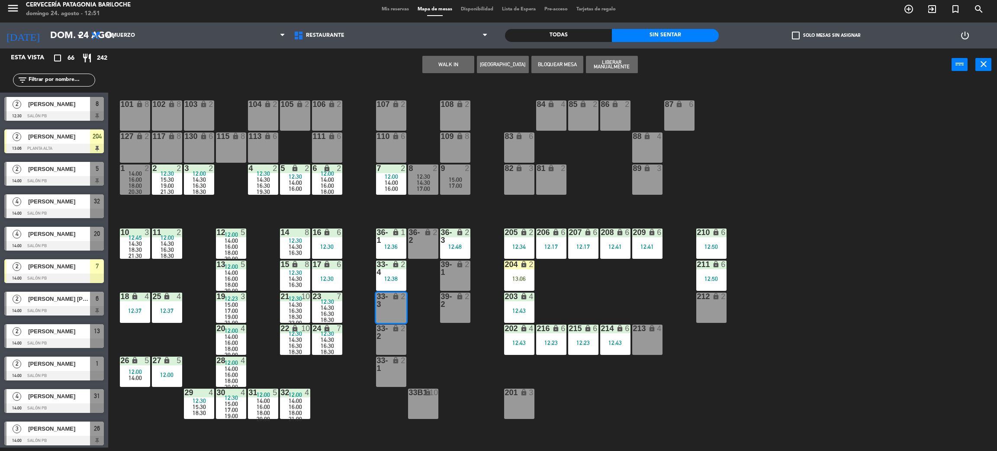
click at [378, 357] on div "33-1" at bounding box center [377, 365] width 0 height 16
click at [422, 345] on div "101 lock 8 102 lock 8 104 lock 2 105 lock 2 106 lock 2 103 lock 2 107 lock 2 10…" at bounding box center [557, 268] width 879 height 367
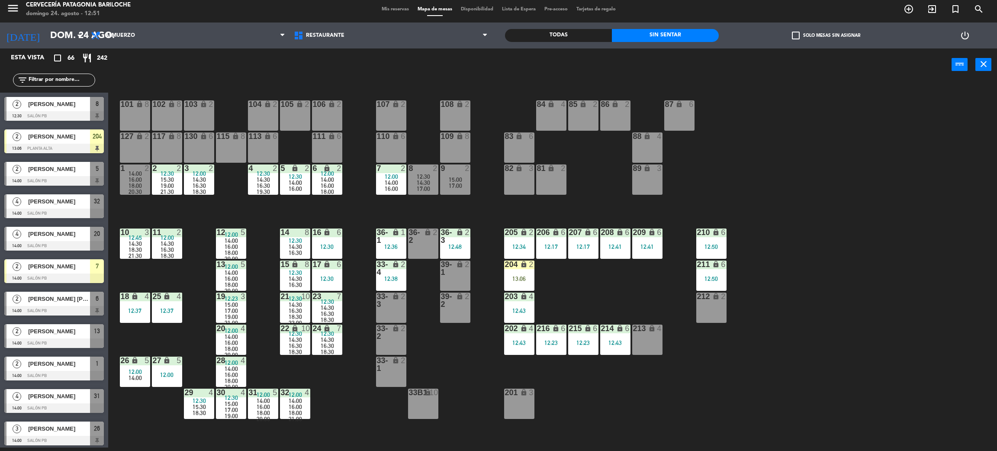
click at [389, 298] on div "lock" at bounding box center [391, 301] width 14 height 16
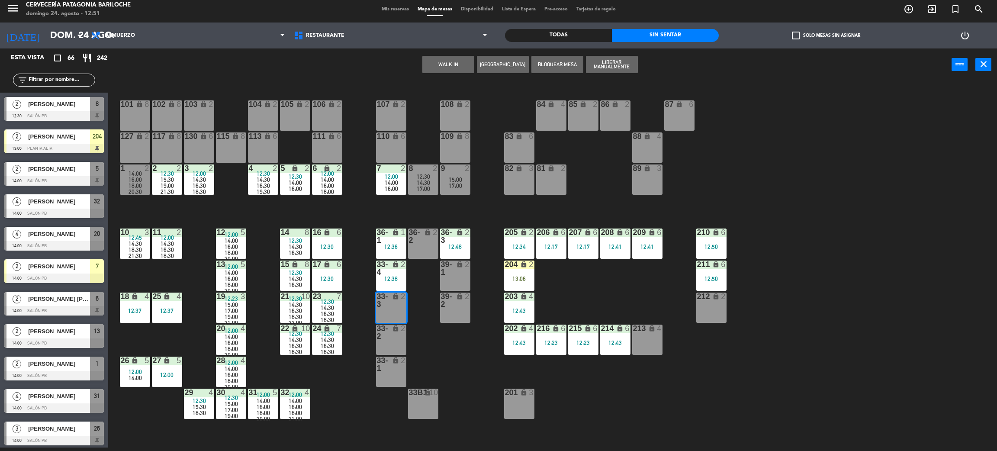
click at [391, 342] on div "33-2 lock 2" at bounding box center [391, 340] width 30 height 30
click at [453, 66] on button "WALK IN" at bounding box center [449, 64] width 52 height 17
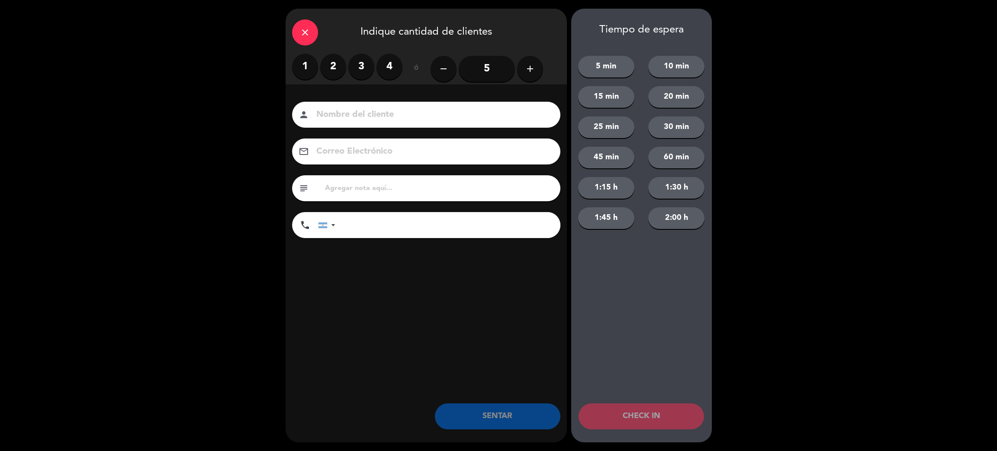
click at [389, 61] on label "4" at bounding box center [390, 67] width 26 height 26
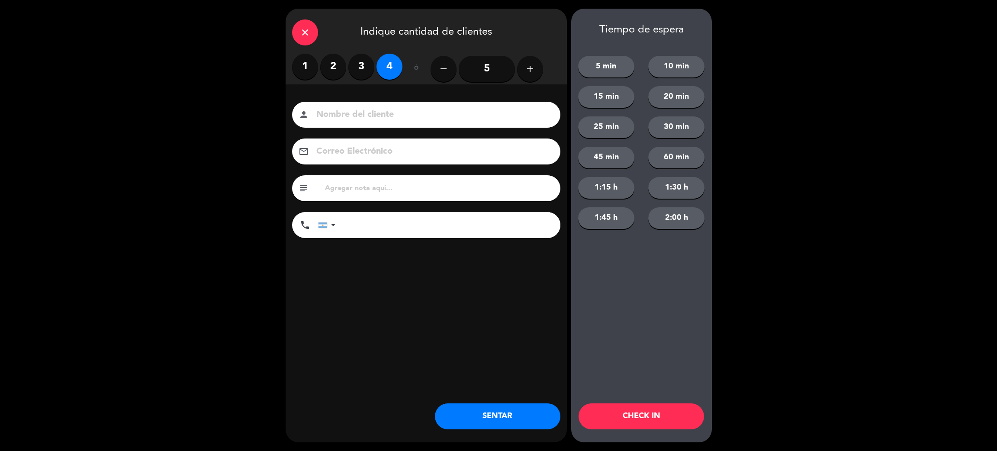
click at [406, 116] on input at bounding box center [433, 114] width 234 height 15
type input "[PERSON_NAME]"
click at [432, 232] on input "tel" at bounding box center [452, 225] width 216 height 26
type input "1159495071"
click at [597, 89] on button "15 min" at bounding box center [606, 97] width 56 height 22
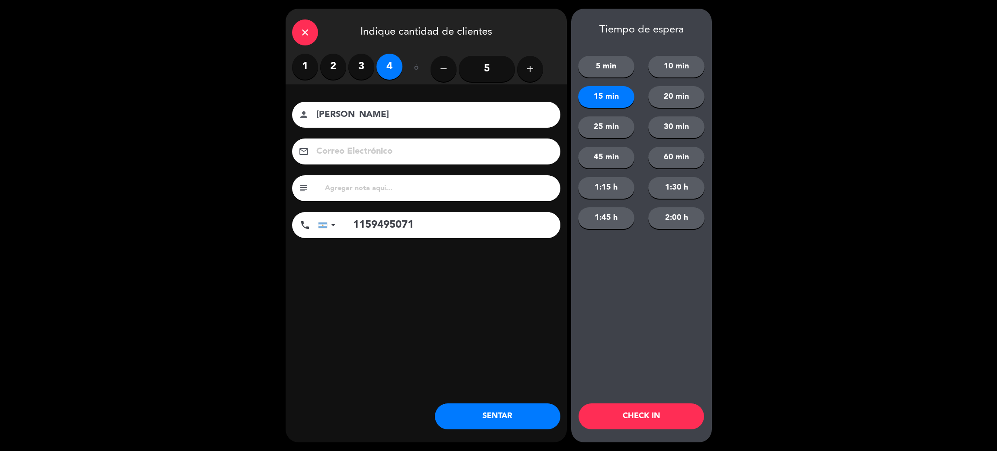
click at [648, 416] on button "CHECK IN" at bounding box center [642, 416] width 126 height 26
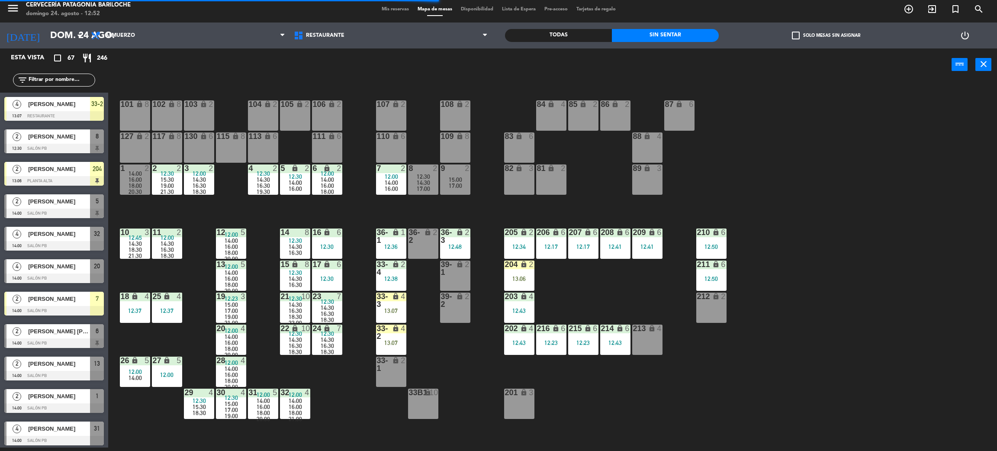
click at [845, 319] on div "101 lock 8 102 lock 8 104 lock 2 105 lock 2 106 lock 2 103 lock 2 107 lock 2 10…" at bounding box center [557, 268] width 879 height 367
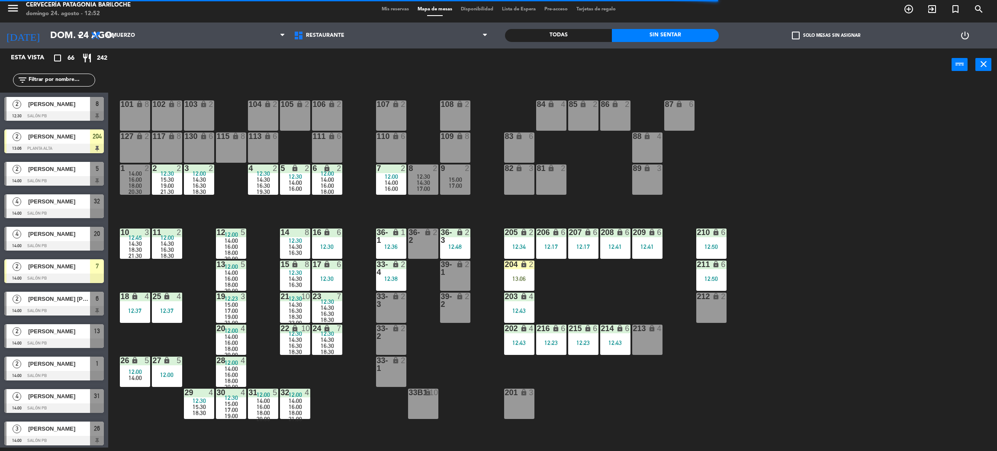
click at [884, 340] on div "101 lock 8 102 lock 8 104 lock 2 105 lock 2 106 lock 2 103 lock 2 107 lock 2 10…" at bounding box center [557, 268] width 879 height 367
click at [665, 403] on div "101 lock 8 102 lock 8 104 lock 2 105 lock 2 106 lock 2 103 lock 2 107 lock 2 10…" at bounding box center [557, 268] width 879 height 367
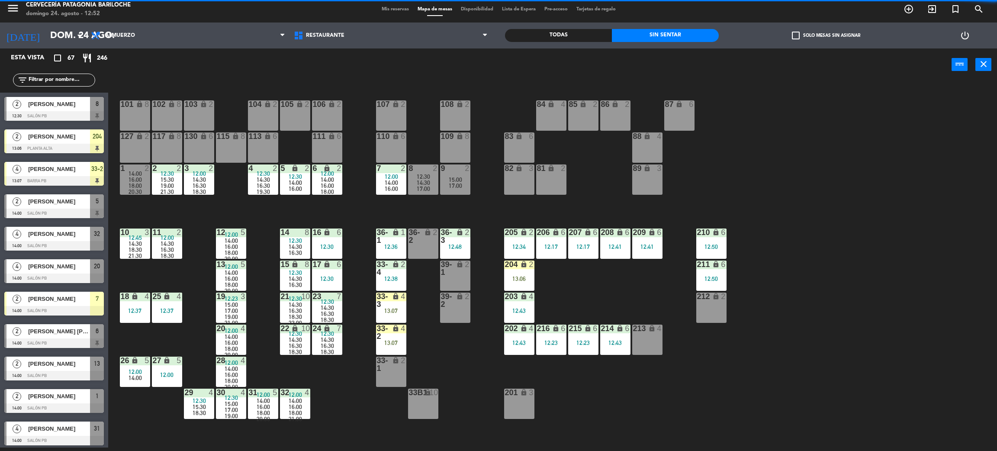
click at [171, 339] on div "101 lock 8 102 lock 8 104 lock 2 105 lock 2 106 lock 2 103 lock 2 107 lock 2 10…" at bounding box center [557, 268] width 879 height 367
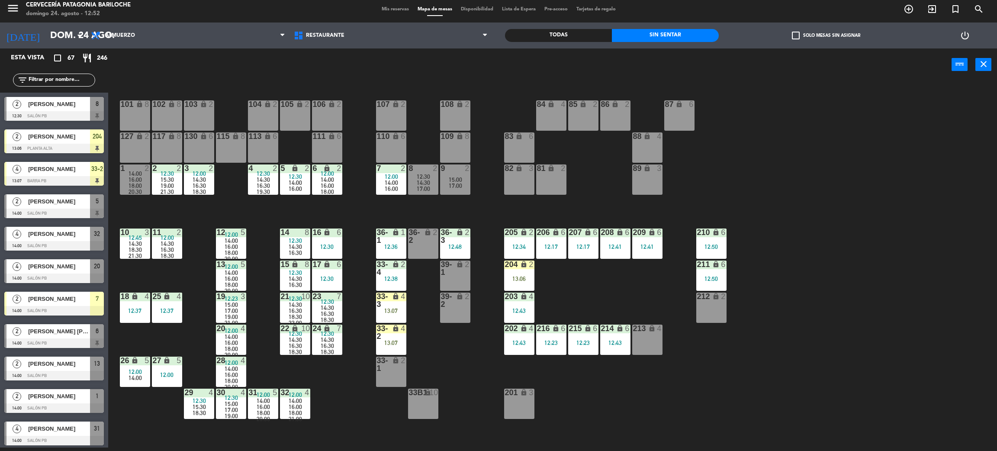
click at [355, 401] on div "101 lock 8 102 lock 8 104 lock 2 105 lock 2 106 lock 2 103 lock 2 107 lock 2 10…" at bounding box center [557, 268] width 879 height 367
click at [809, 350] on div "101 lock 8 102 lock 8 104 lock 2 105 lock 2 106 lock 2 103 lock 2 107 lock 2 10…" at bounding box center [557, 268] width 879 height 367
click at [911, 10] on icon "add_circle_outline" at bounding box center [909, 9] width 10 height 10
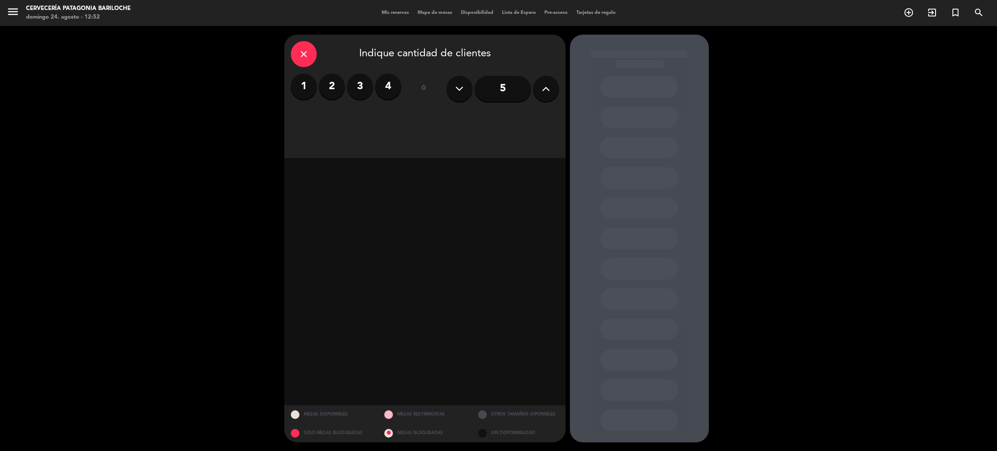
click at [388, 90] on label "4" at bounding box center [388, 87] width 26 height 26
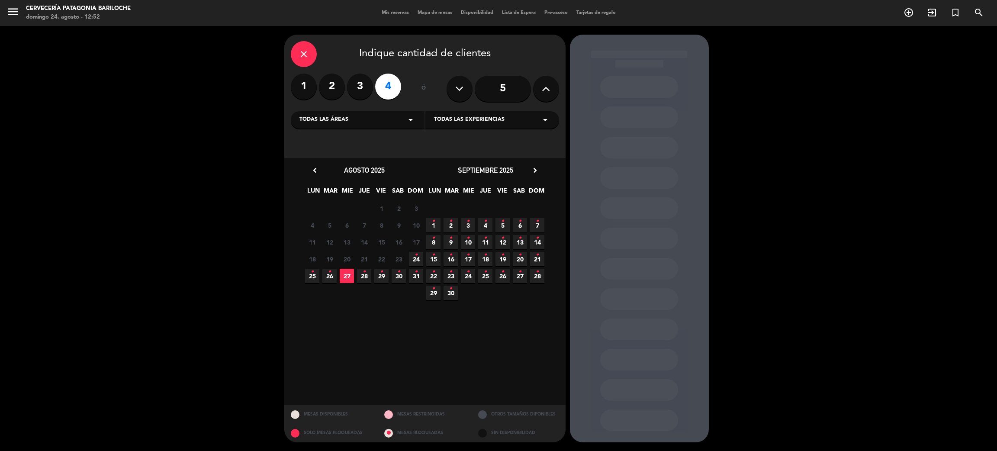
click at [420, 258] on span "24 •" at bounding box center [416, 259] width 14 height 14
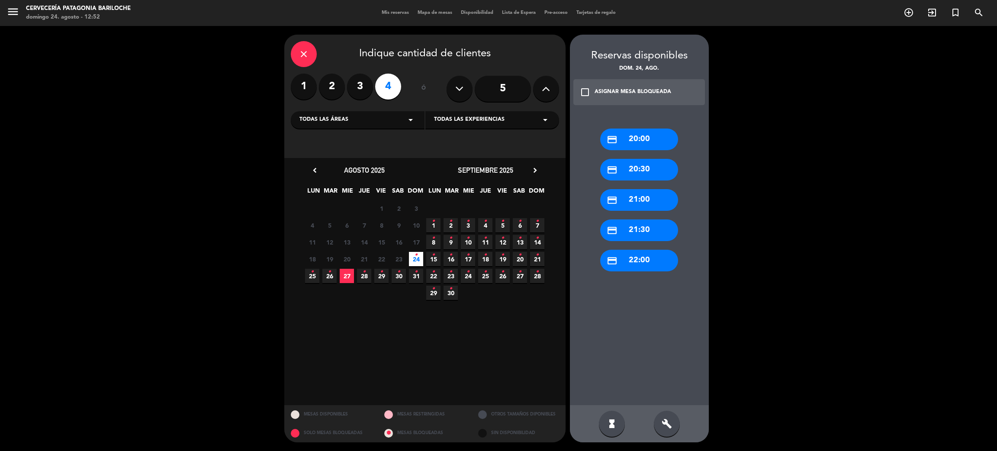
click at [299, 57] on icon "close" at bounding box center [304, 54] width 10 height 10
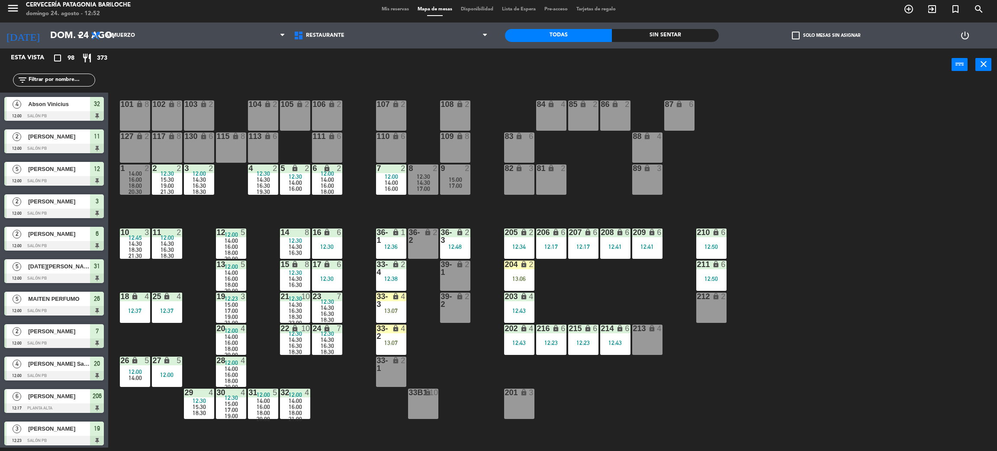
click at [360, 401] on div "101 lock 8 102 lock 8 104 lock 2 105 lock 2 106 lock 2 103 lock 2 107 lock 2 10…" at bounding box center [557, 268] width 879 height 367
click at [623, 289] on div "101 lock 8 102 lock 8 104 lock 2 105 lock 2 106 lock 2 103 lock 2 107 lock 2 10…" at bounding box center [557, 268] width 879 height 367
click at [583, 295] on div "101 lock 8 102 lock 8 104 lock 2 105 lock 2 106 lock 2 103 lock 2 107 lock 2 10…" at bounding box center [557, 268] width 879 height 367
click at [563, 290] on div "101 lock 8 102 lock 8 104 lock 2 105 lock 2 106 lock 2 103 lock 2 107 lock 2 10…" at bounding box center [557, 268] width 879 height 367
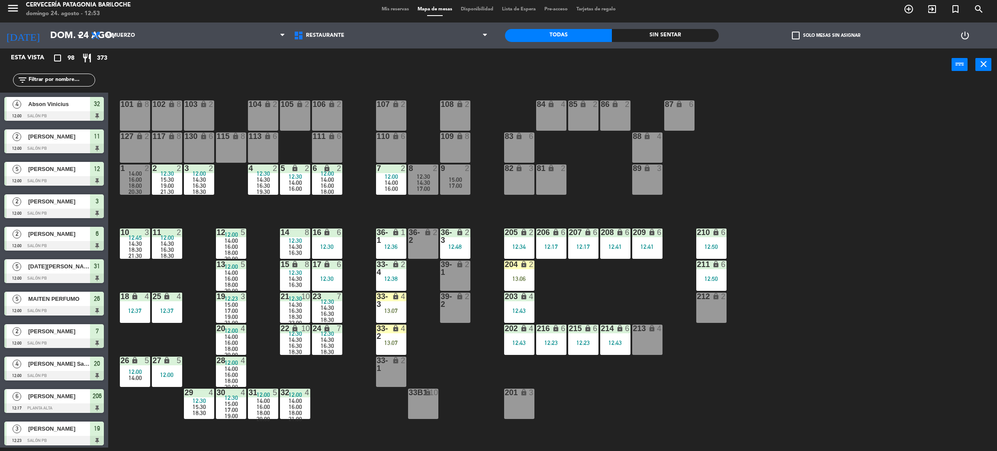
click at [555, 244] on div "206 lock 6 12:17" at bounding box center [551, 244] width 30 height 30
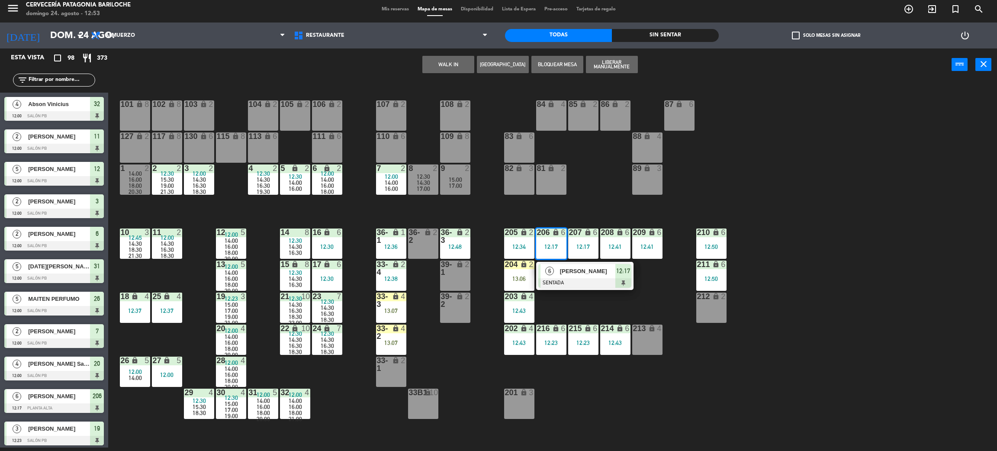
click at [583, 257] on div "207 lock 6 12:17" at bounding box center [583, 244] width 30 height 30
click at [448, 66] on button "WALK IN" at bounding box center [449, 64] width 52 height 17
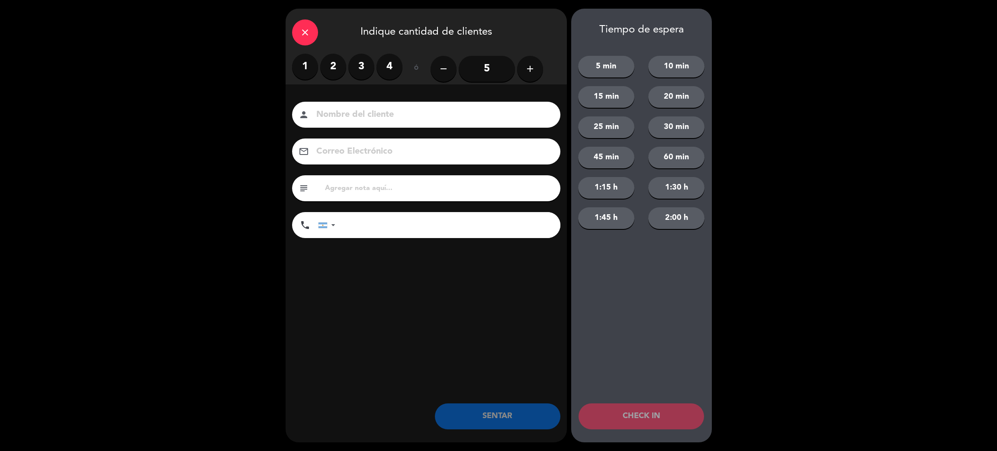
click at [393, 69] on label "4" at bounding box center [390, 67] width 26 height 26
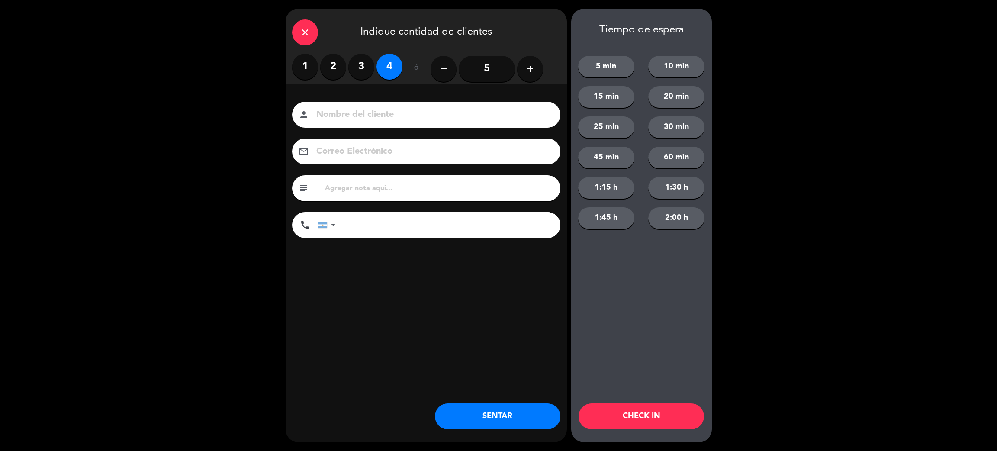
click at [412, 116] on input at bounding box center [433, 114] width 234 height 15
type input "vinicuis haga"
click at [426, 227] on input "tel" at bounding box center [452, 225] width 216 height 26
type input "[PHONE_NUMBER]"
click at [614, 216] on button "1:45 h" at bounding box center [606, 218] width 56 height 22
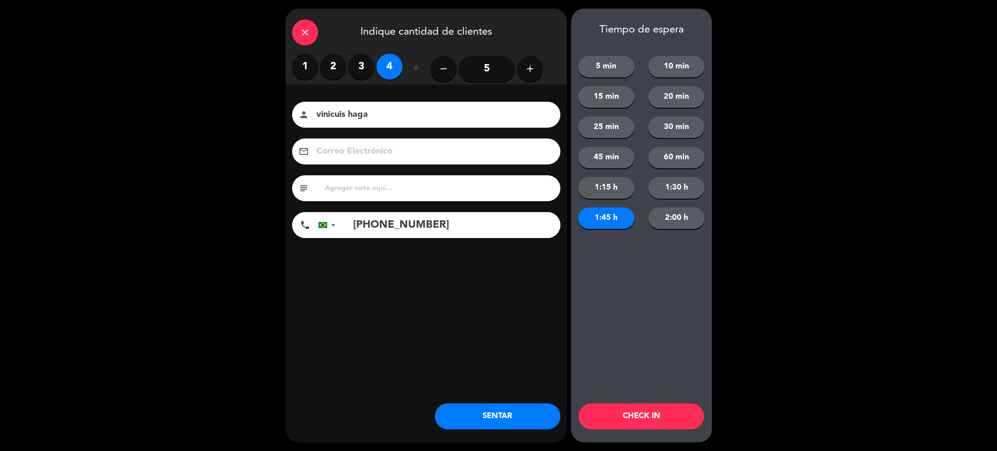
click at [655, 419] on button "CHECK IN" at bounding box center [642, 416] width 126 height 26
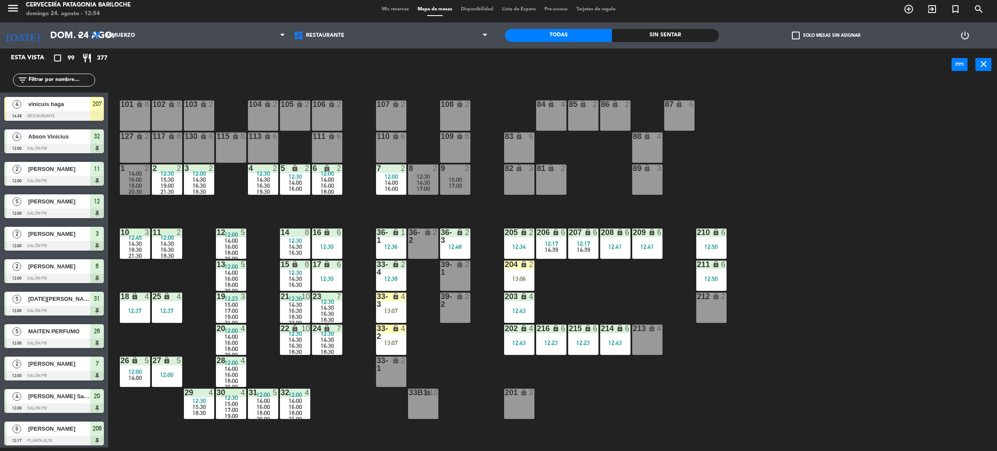
click at [576, 283] on div "101 lock 8 102 lock 8 104 lock 2 105 lock 2 106 lock 2 103 lock 2 107 lock 2 10…" at bounding box center [557, 268] width 879 height 367
click at [572, 290] on div "101 lock 8 102 lock 8 104 lock 2 105 lock 2 106 lock 2 103 lock 2 107 lock 2 10…" at bounding box center [557, 268] width 879 height 367
click at [574, 292] on div "101 lock 8 102 lock 8 104 lock 2 105 lock 2 106 lock 2 103 lock 2 107 lock 2 10…" at bounding box center [557, 268] width 879 height 367
click at [442, 343] on div "101 lock 8 102 lock 8 104 lock 2 105 lock 2 106 lock 2 103 lock 2 107 lock 2 10…" at bounding box center [557, 268] width 879 height 367
click at [392, 250] on div "12:36" at bounding box center [391, 247] width 30 height 6
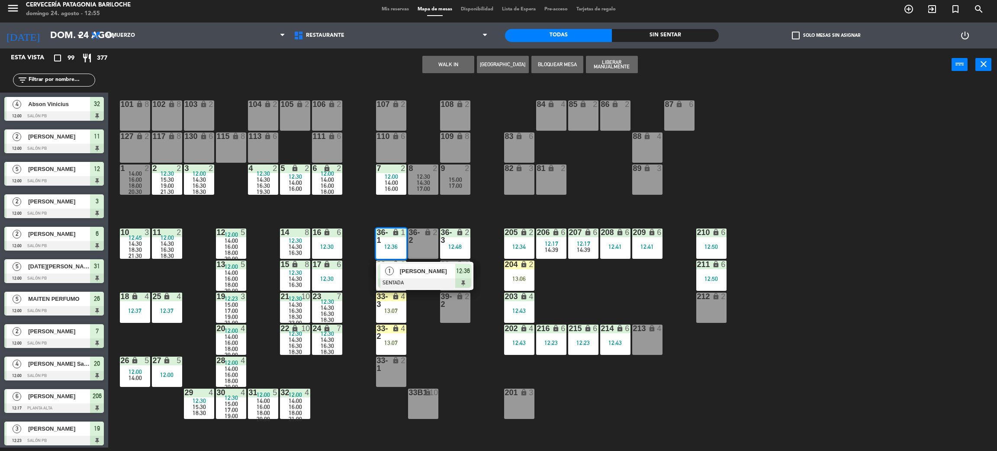
click at [439, 326] on div "101 lock 8 102 lock 8 104 lock 2 105 lock 2 106 lock 2 103 lock 2 107 lock 2 10…" at bounding box center [557, 268] width 879 height 367
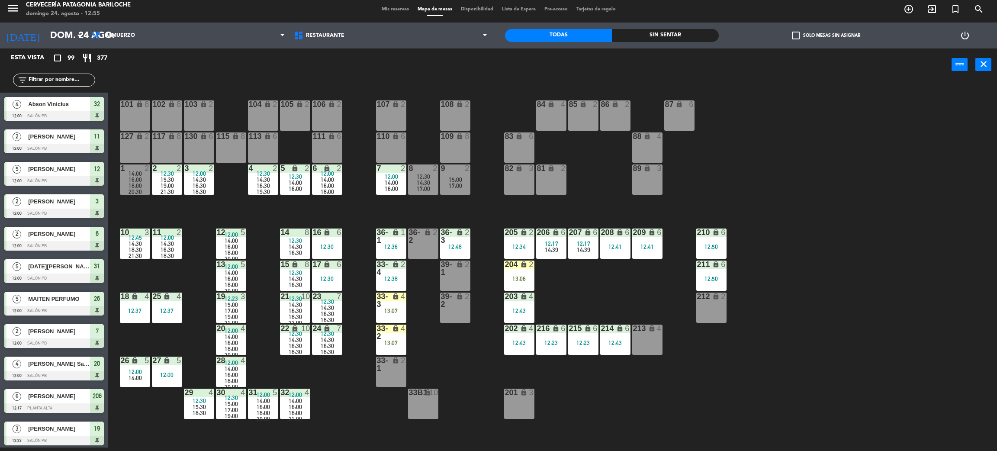
click at [393, 287] on div "33-4 lock 2 12:38" at bounding box center [391, 276] width 30 height 30
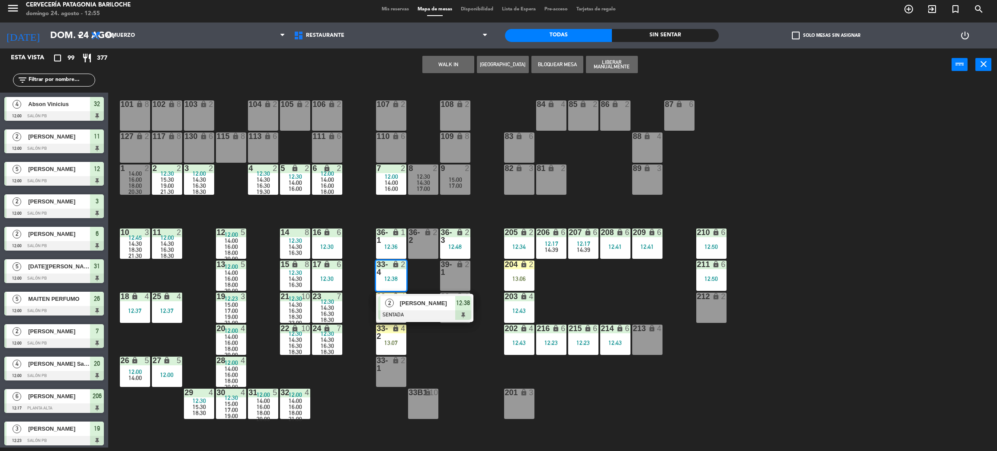
click at [433, 319] on div at bounding box center [424, 315] width 93 height 10
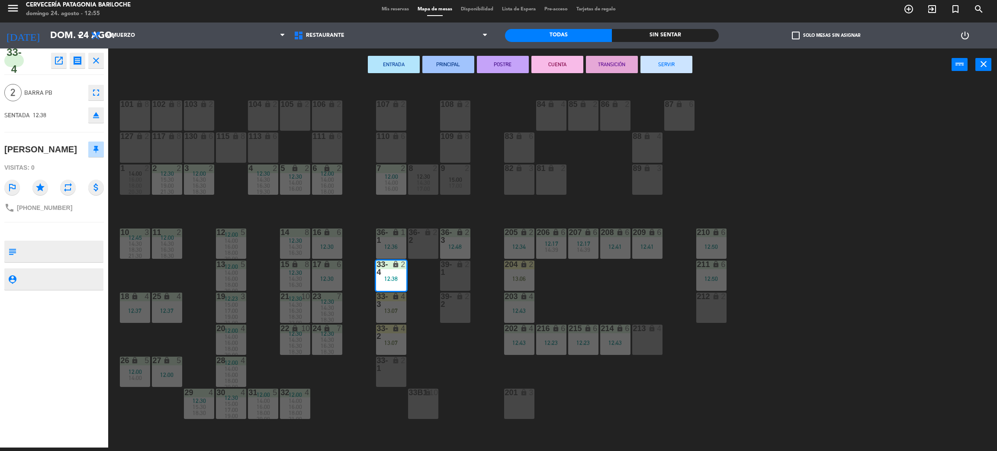
click at [667, 64] on button "SERVIR" at bounding box center [667, 64] width 52 height 17
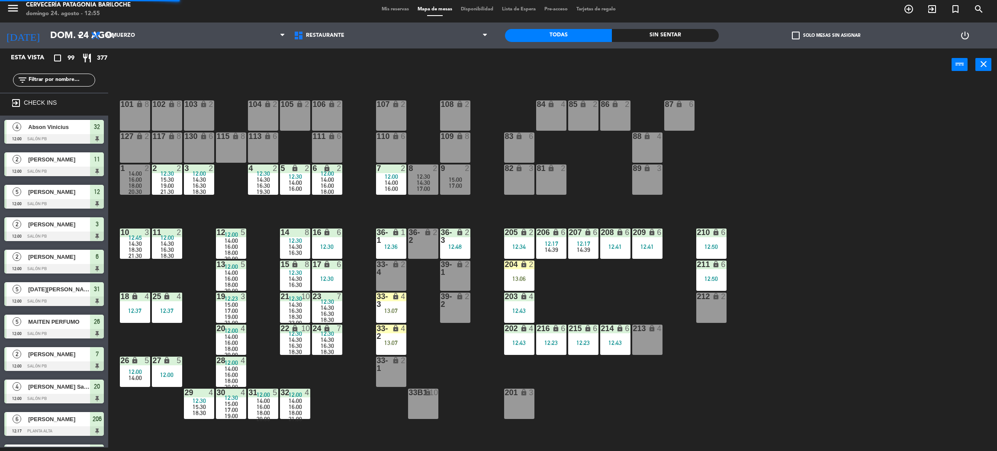
scroll to position [3, 0]
click at [451, 364] on div "101 lock 8 102 lock 8 104 lock 2 105 lock 2 106 lock 2 103 lock 2 107 lock 2 10…" at bounding box center [557, 268] width 879 height 367
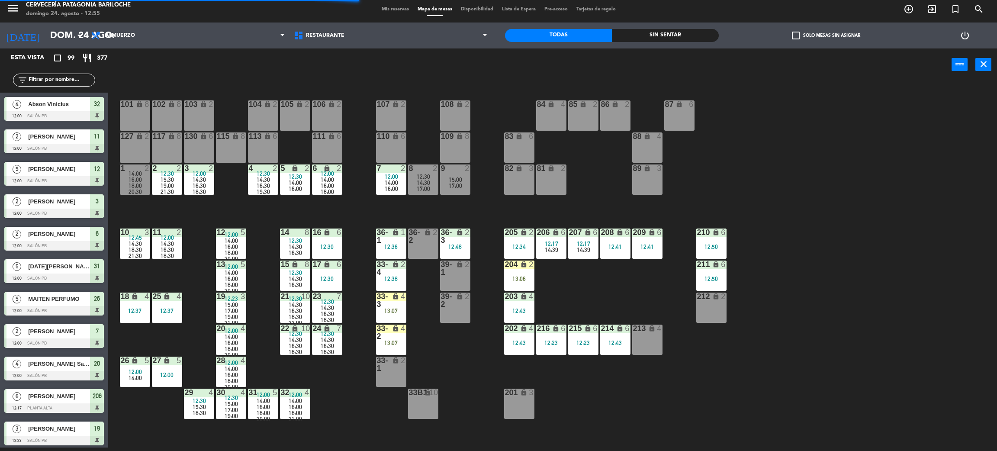
click at [428, 295] on div "101 lock 8 102 lock 8 104 lock 2 105 lock 2 106 lock 2 103 lock 2 107 lock 2 10…" at bounding box center [557, 268] width 879 height 367
click at [454, 235] on div "lock" at bounding box center [455, 237] width 14 height 16
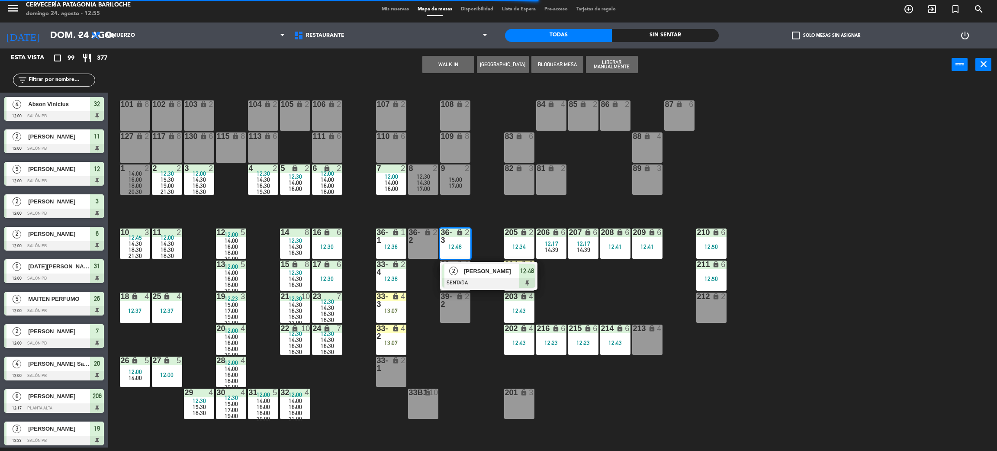
click at [473, 371] on div "101 lock 8 102 lock 8 104 lock 2 105 lock 2 106 lock 2 103 lock 2 107 lock 2 10…" at bounding box center [557, 268] width 879 height 367
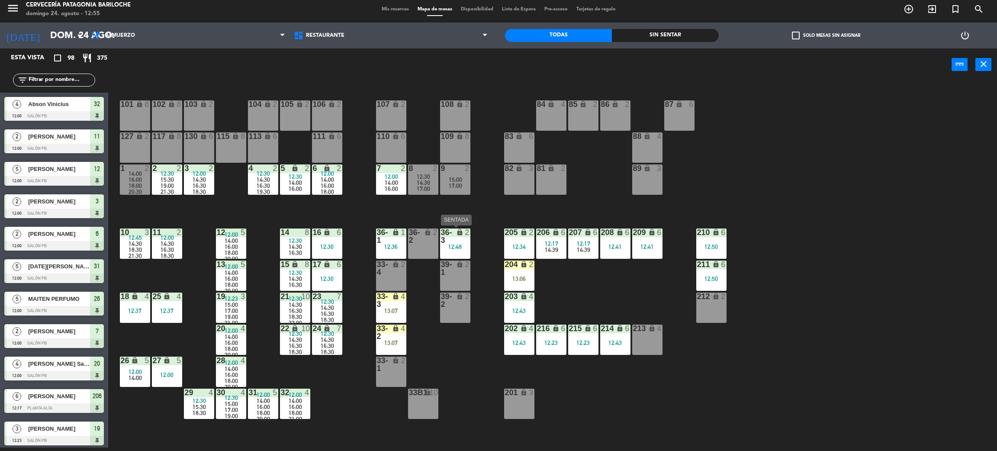
click at [449, 248] on div "12:48" at bounding box center [455, 247] width 30 height 6
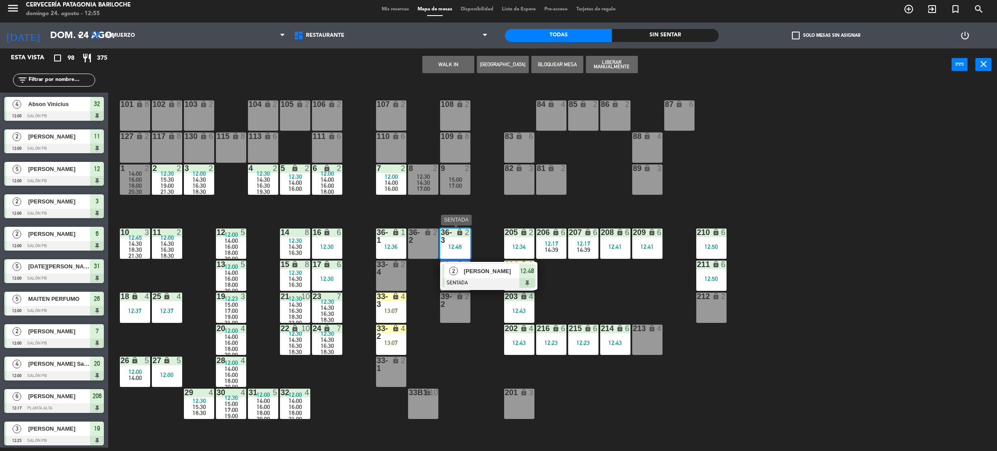
click at [471, 271] on span "[PERSON_NAME]" at bounding box center [491, 271] width 55 height 9
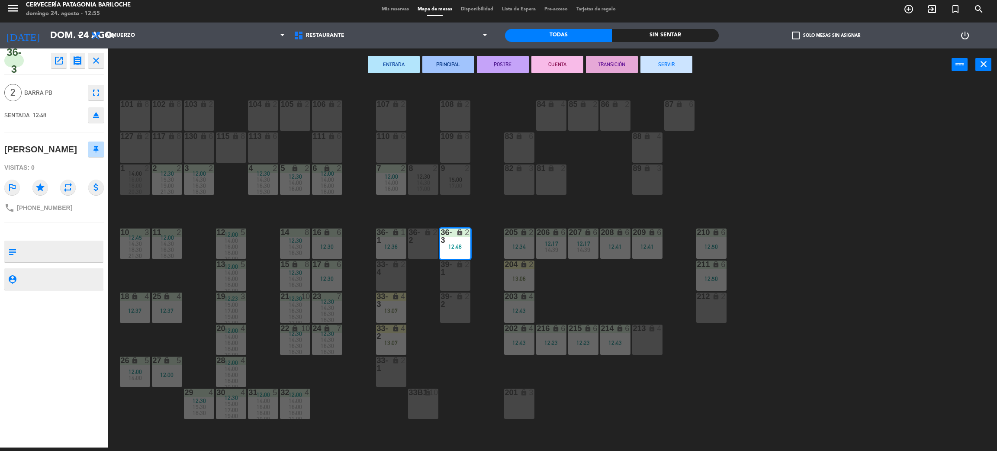
click at [386, 283] on div "33-4 lock 2" at bounding box center [391, 276] width 30 height 30
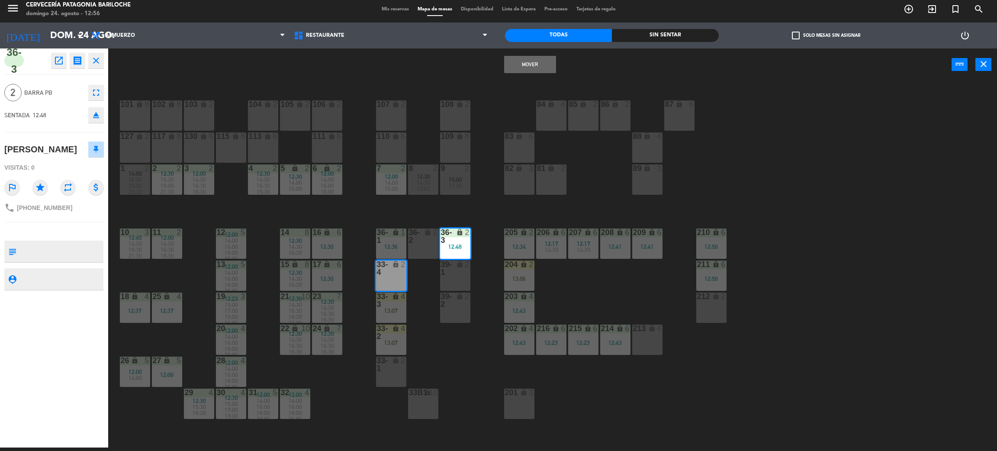
click at [522, 66] on button "Mover" at bounding box center [530, 64] width 52 height 17
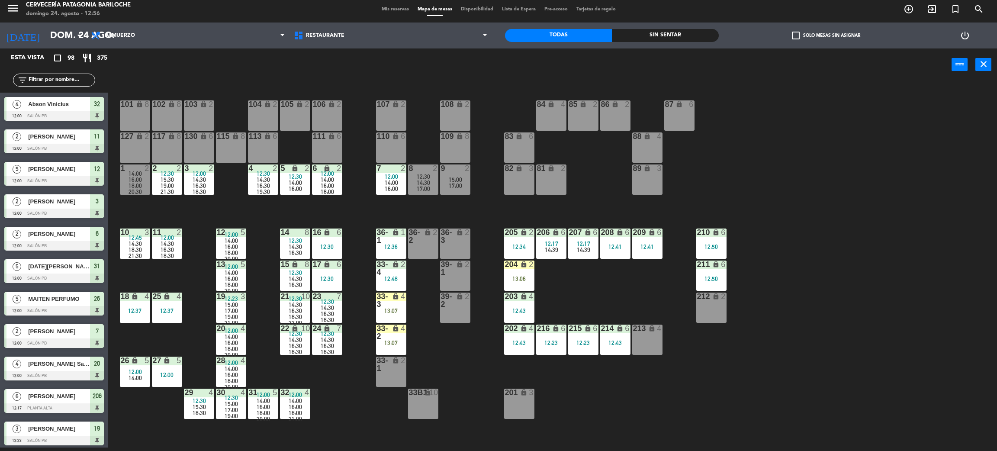
click at [393, 316] on div "33-3 lock 4 13:07" at bounding box center [391, 308] width 30 height 30
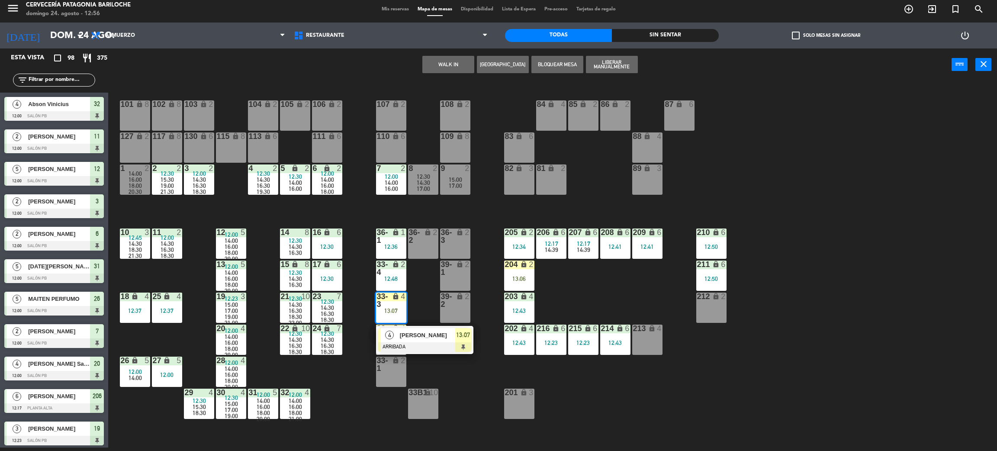
click at [437, 345] on div at bounding box center [424, 347] width 93 height 10
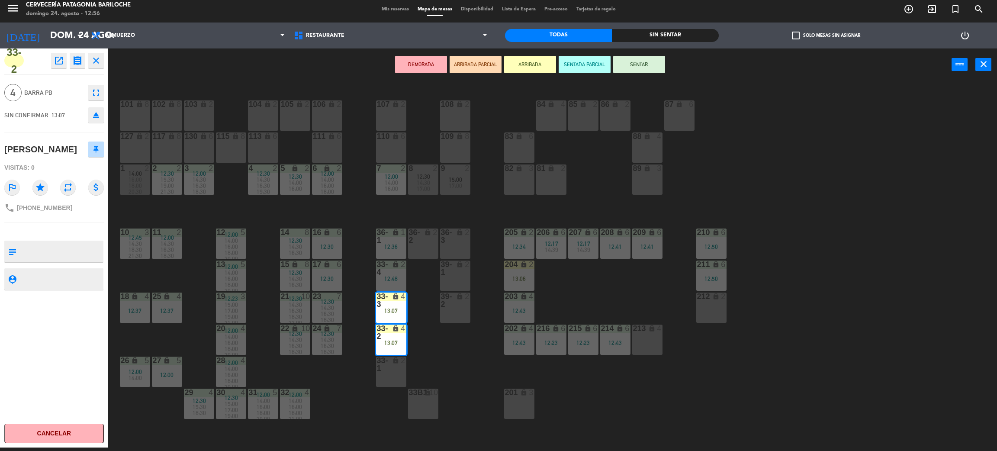
click at [427, 253] on div "36-2 lock 2" at bounding box center [423, 244] width 30 height 30
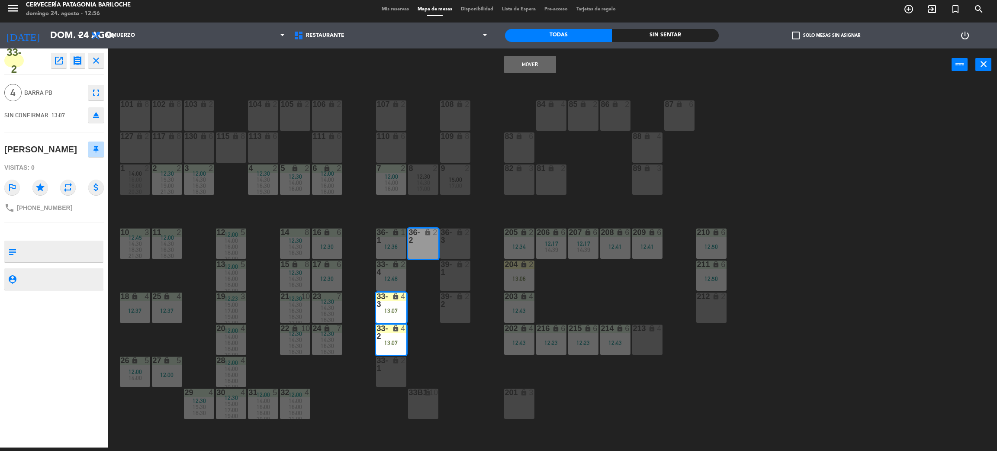
click at [465, 243] on div "36-3 lock 2" at bounding box center [455, 244] width 30 height 30
click at [537, 57] on button "Mover y Unir" at bounding box center [530, 64] width 52 height 17
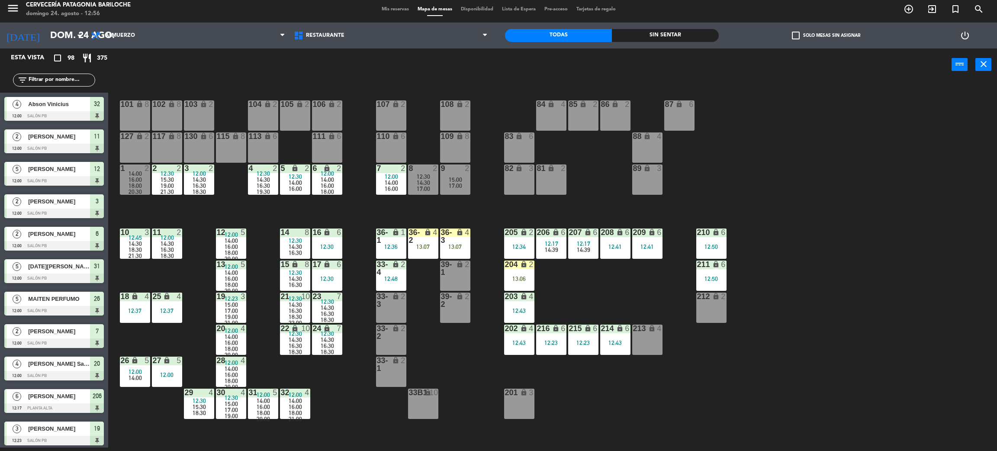
click at [423, 297] on div "101 lock 8 102 lock 8 104 lock 2 105 lock 2 106 lock 2 103 lock 2 107 lock 2 10…" at bounding box center [557, 268] width 879 height 367
click at [391, 235] on div "lock" at bounding box center [391, 237] width 14 height 16
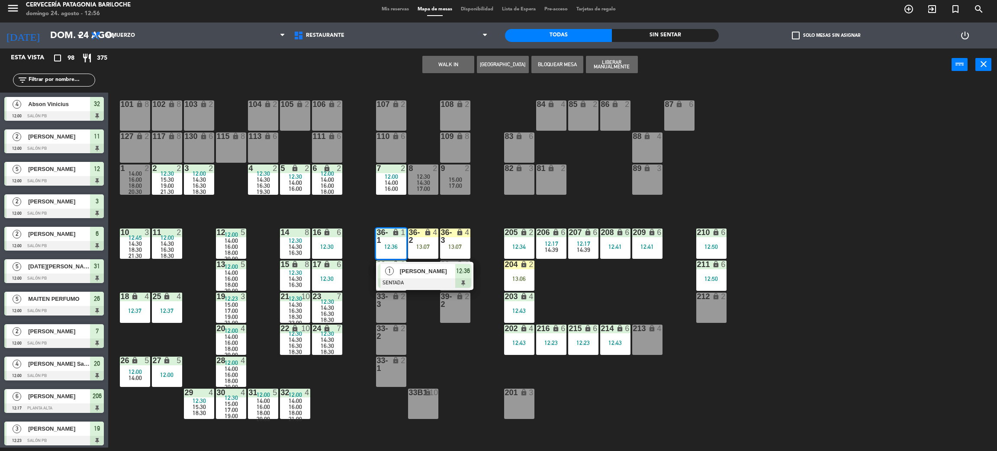
click at [421, 285] on div at bounding box center [424, 283] width 93 height 10
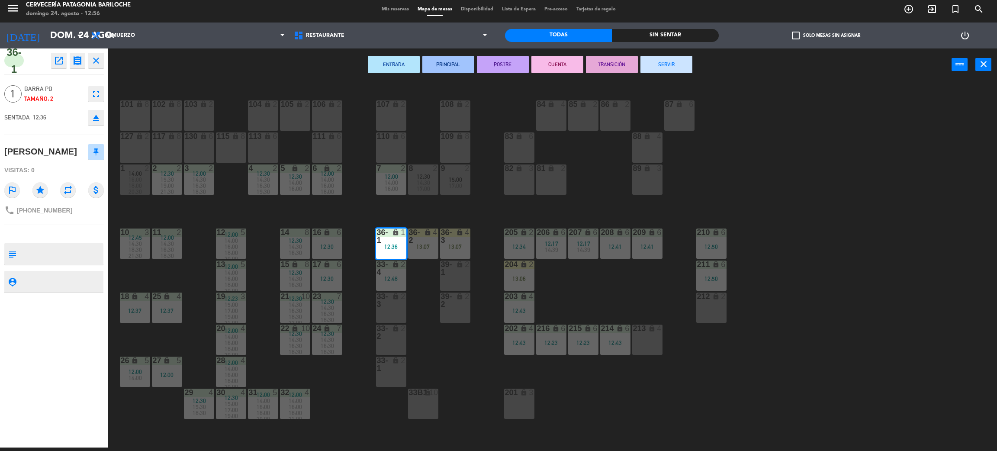
click at [385, 344] on div "33-2 lock 2" at bounding box center [391, 340] width 30 height 30
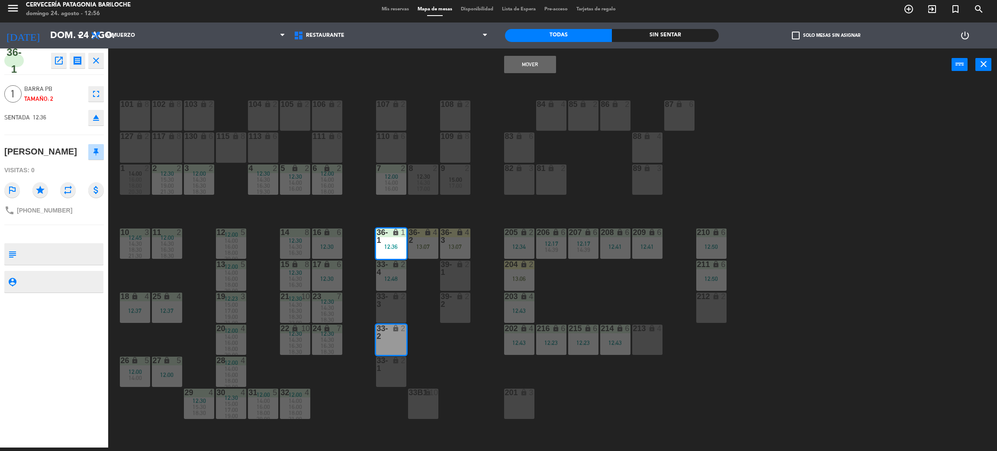
click at [539, 61] on button "Mover" at bounding box center [530, 64] width 52 height 17
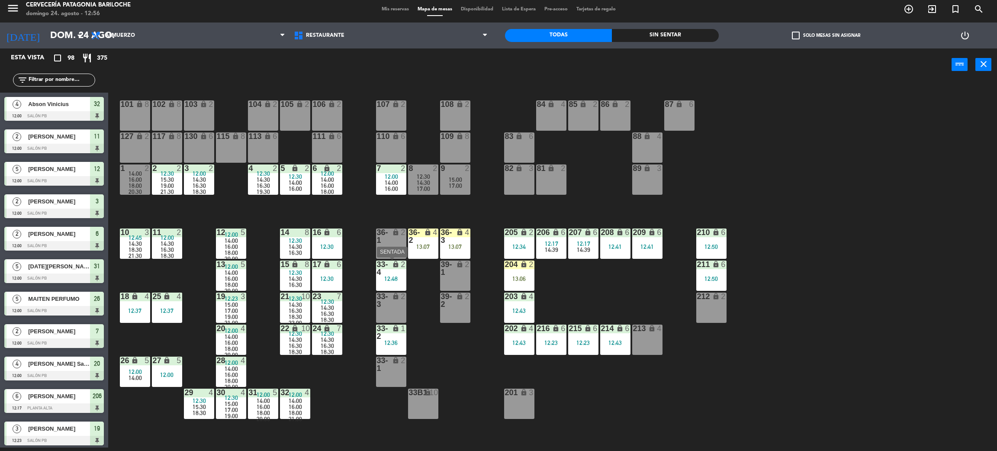
click at [397, 276] on div "12:48" at bounding box center [391, 279] width 30 height 6
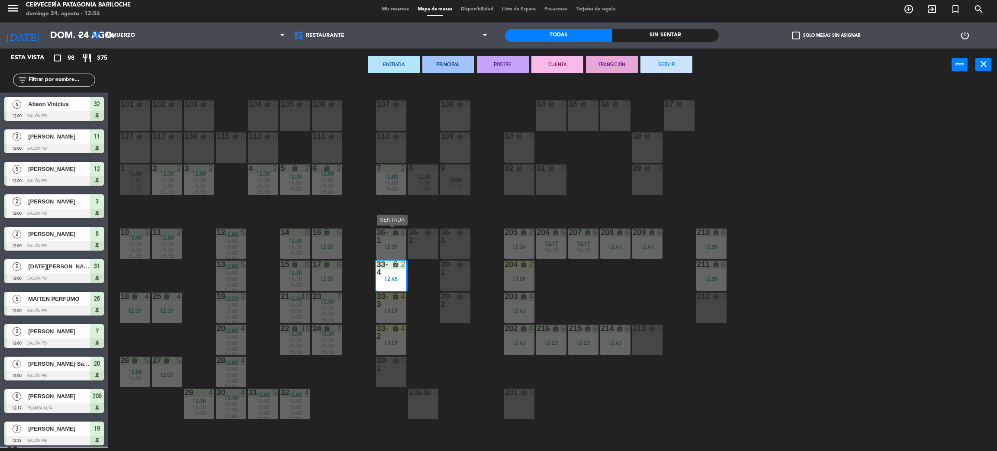
click at [389, 235] on div "lock" at bounding box center [391, 237] width 14 height 16
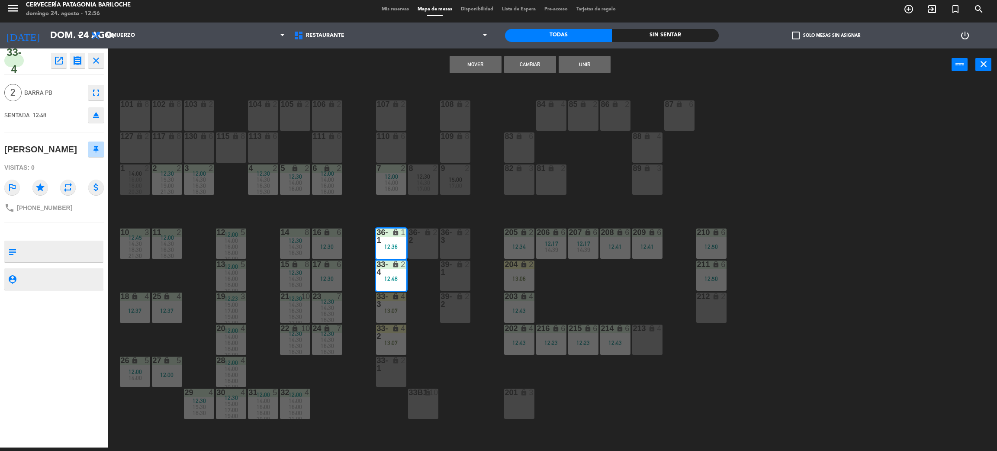
click at [481, 219] on div "101 lock 8 102 lock 8 104 lock 2 105 lock 2 106 lock 2 103 lock 2 107 lock 2 10…" at bounding box center [557, 268] width 879 height 367
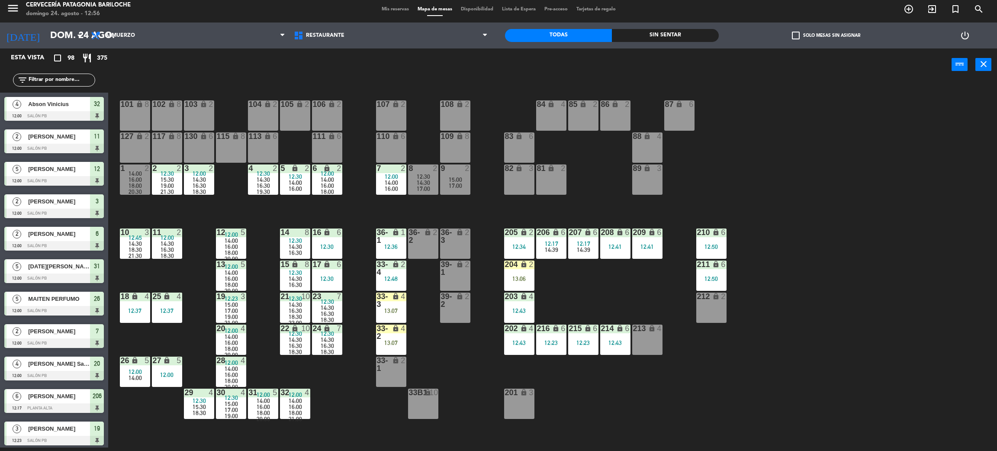
click at [407, 296] on div "4" at bounding box center [405, 301] width 14 height 16
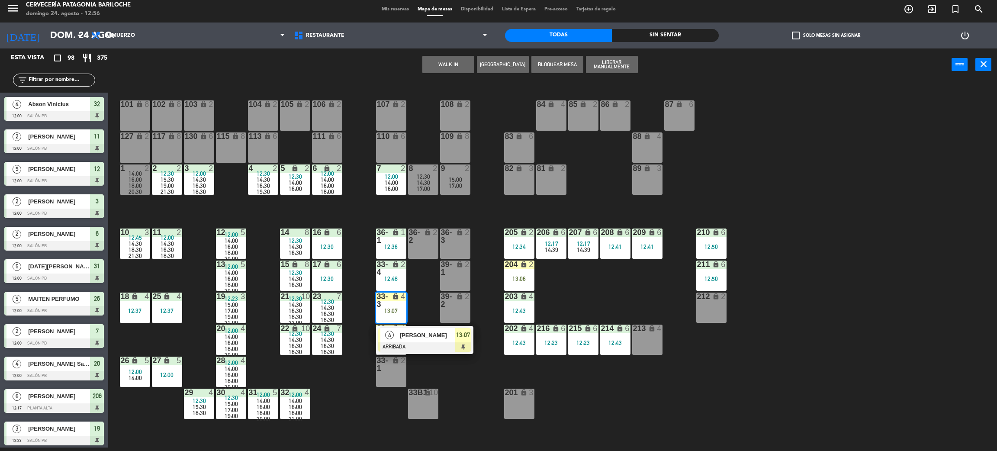
click at [418, 288] on div "101 lock 8 102 lock 8 104 lock 2 105 lock 2 106 lock 2 103 lock 2 107 lock 2 10…" at bounding box center [557, 268] width 879 height 367
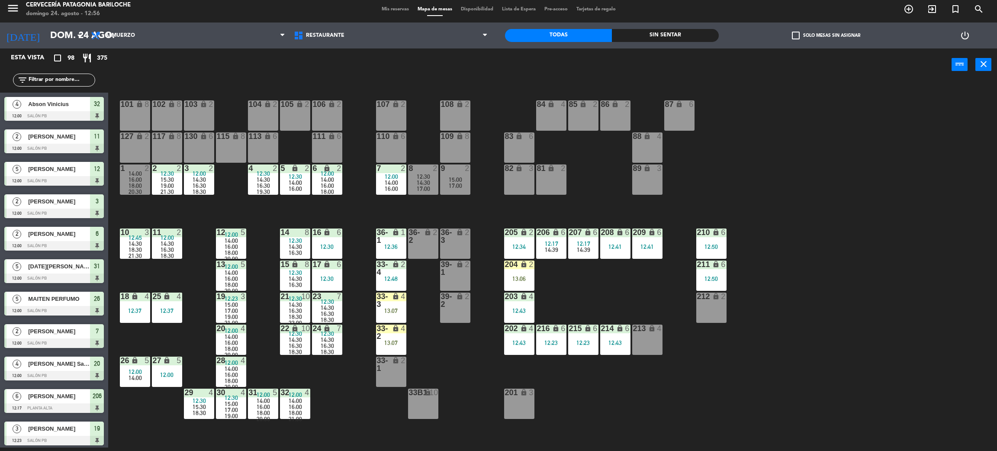
click at [411, 319] on div "101 lock 8 102 lock 8 104 lock 2 105 lock 2 106 lock 2 103 lock 2 107 lock 2 10…" at bounding box center [557, 268] width 879 height 367
click at [386, 272] on div "lock" at bounding box center [391, 269] width 14 height 16
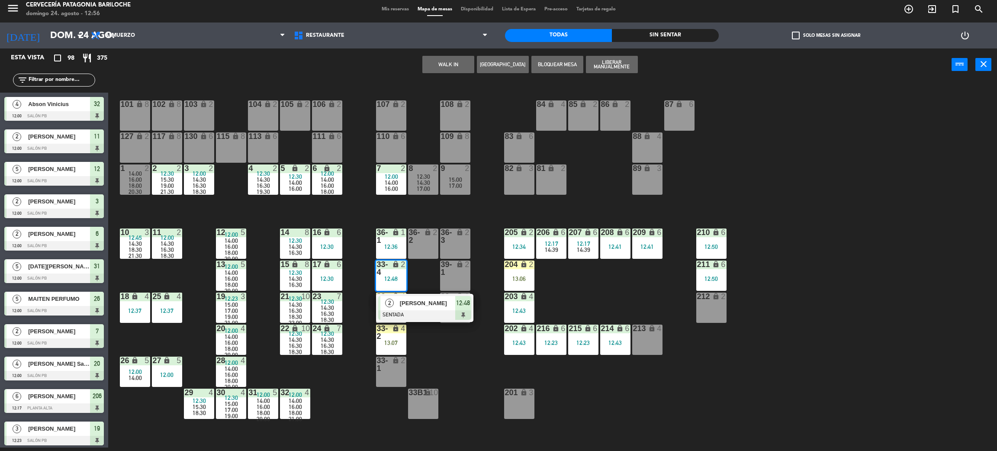
click at [433, 314] on div at bounding box center [424, 315] width 93 height 10
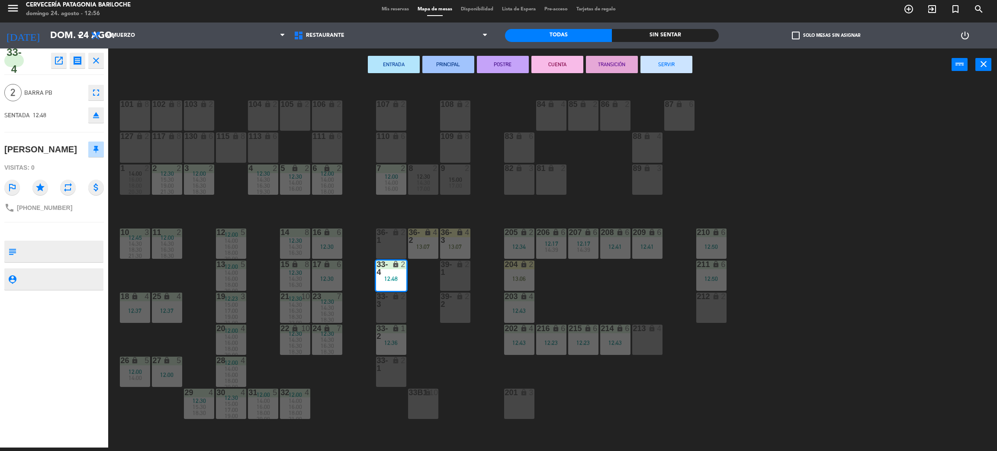
drag, startPoint x: 445, startPoint y: 358, endPoint x: 428, endPoint y: 324, distance: 38.0
click at [445, 359] on div "101 lock 8 102 lock 8 104 lock 2 105 lock 2 106 lock 2 103 lock 2 107 lock 2 10…" at bounding box center [557, 268] width 879 height 367
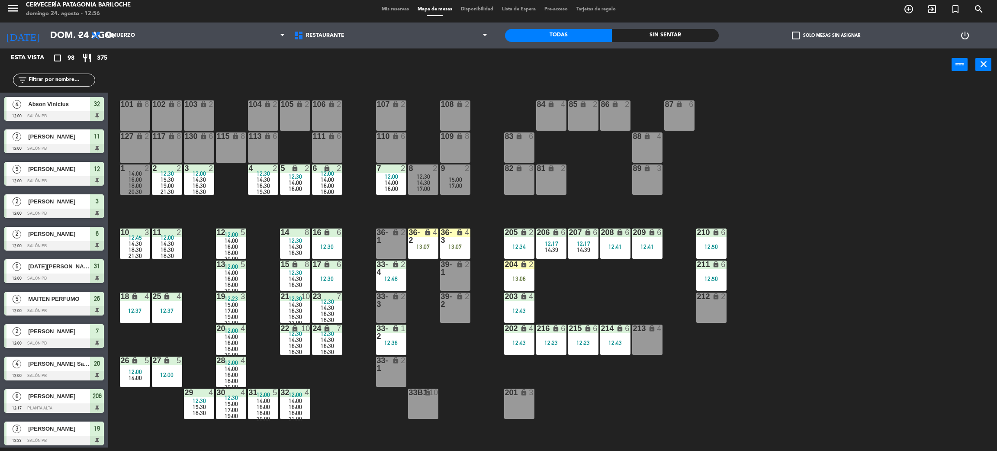
click at [430, 345] on div "101 lock 8 102 lock 8 104 lock 2 105 lock 2 106 lock 2 103 lock 2 107 lock 2 10…" at bounding box center [557, 268] width 879 height 367
click at [426, 300] on div "101 lock 8 102 lock 8 104 lock 2 105 lock 2 106 lock 2 103 lock 2 107 lock 2 10…" at bounding box center [557, 268] width 879 height 367
click at [388, 277] on div "12:48" at bounding box center [391, 279] width 30 height 6
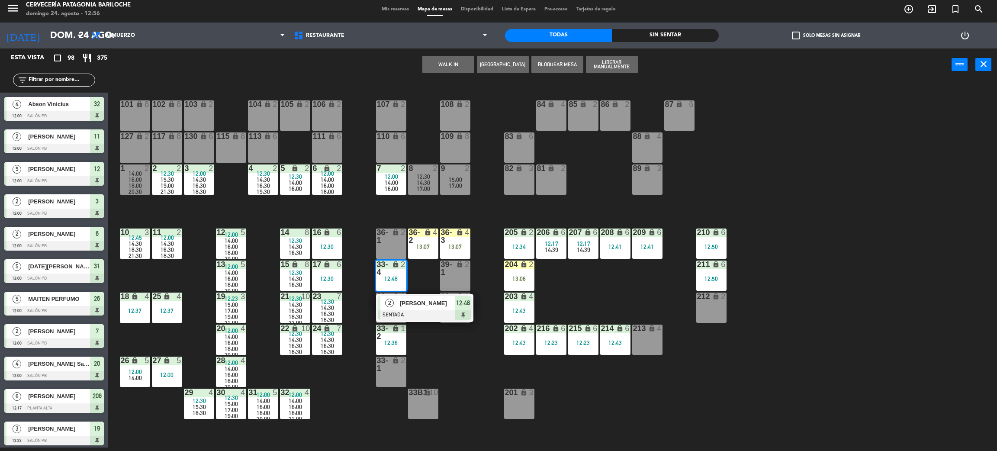
click at [419, 278] on div "101 lock 8 102 lock 8 104 lock 2 105 lock 2 106 lock 2 103 lock 2 107 lock 2 10…" at bounding box center [557, 268] width 879 height 367
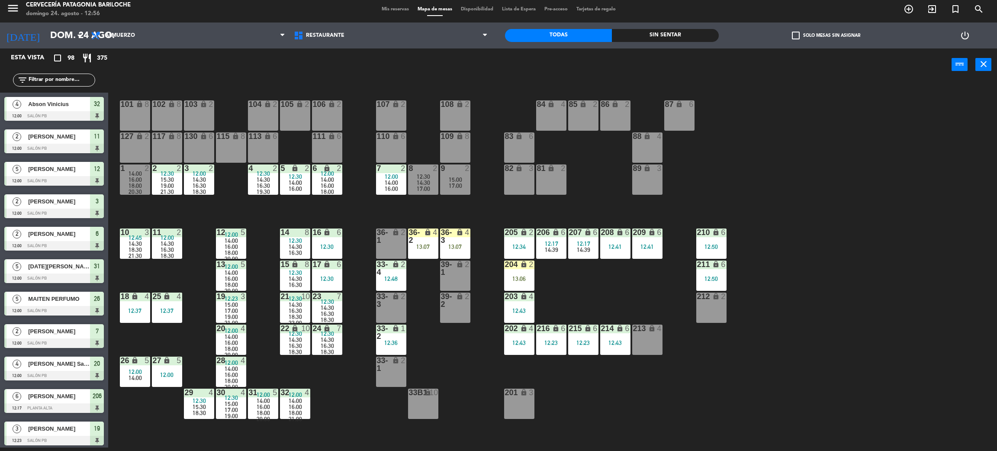
click at [394, 333] on div "lock" at bounding box center [391, 333] width 14 height 16
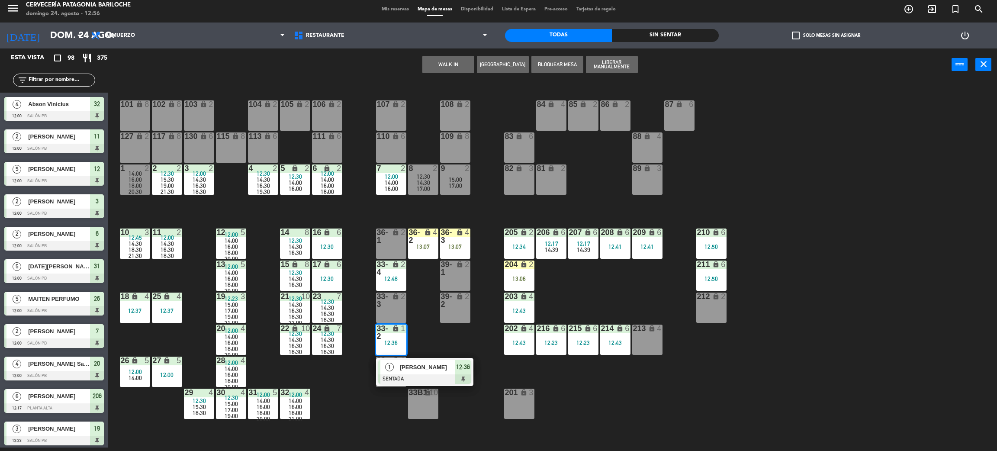
click at [479, 342] on div "101 lock 8 102 lock 8 104 lock 2 105 lock 2 106 lock 2 103 lock 2 107 lock 2 10…" at bounding box center [557, 268] width 879 height 367
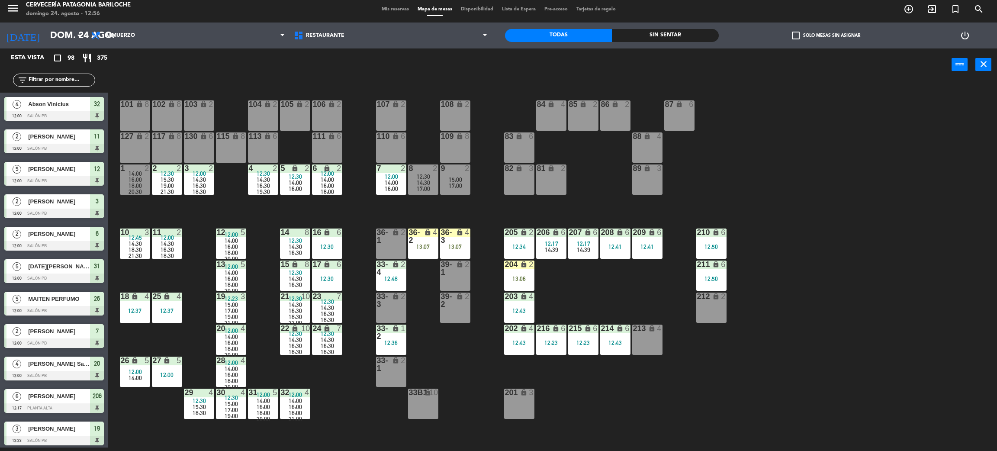
click at [390, 340] on div "12:36" at bounding box center [391, 343] width 30 height 6
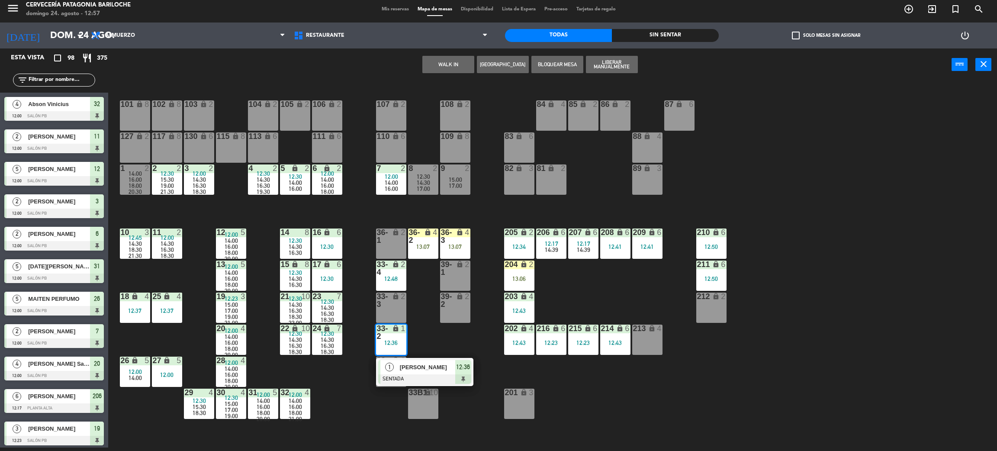
drag, startPoint x: 420, startPoint y: 367, endPoint x: 396, endPoint y: 295, distance: 75.7
click at [420, 367] on div "1 [PERSON_NAME] SENTADA 12:36" at bounding box center [425, 372] width 110 height 28
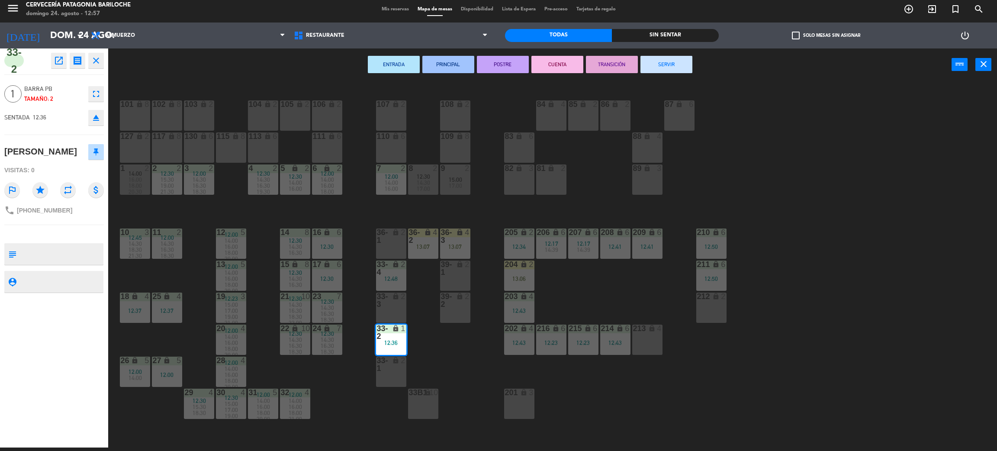
click at [389, 241] on div "lock" at bounding box center [391, 237] width 14 height 16
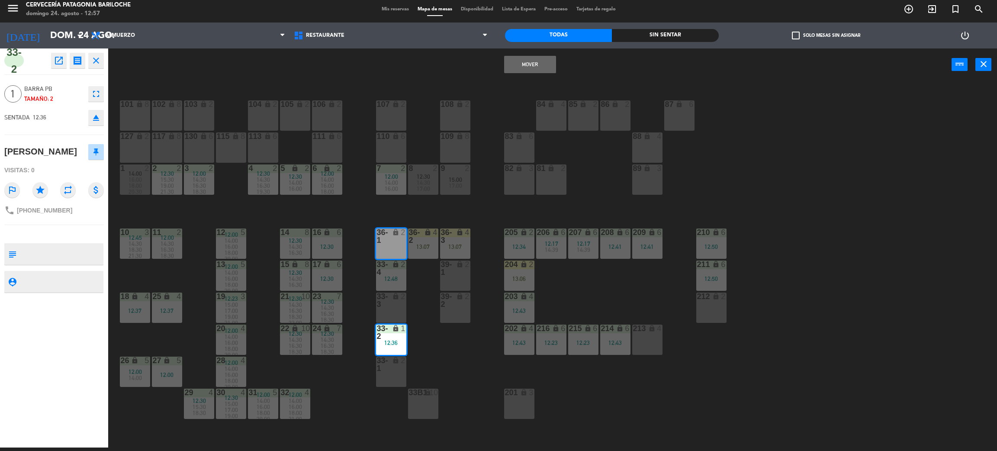
click at [536, 59] on button "Mover" at bounding box center [530, 64] width 52 height 17
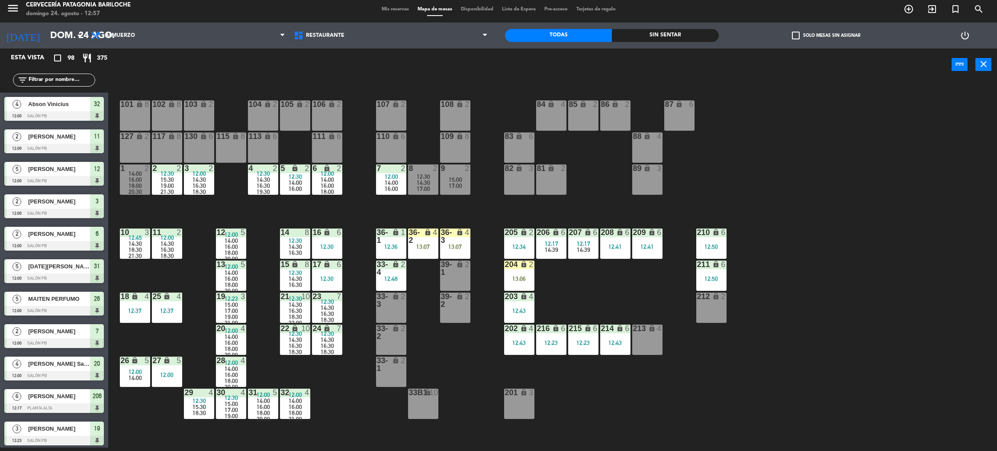
click at [571, 288] on div "101 lock 8 102 lock 8 104 lock 2 105 lock 2 106 lock 2 103 lock 2 107 lock 2 10…" at bounding box center [557, 268] width 879 height 367
click at [581, 282] on div "101 lock 8 102 lock 8 104 lock 2 105 lock 2 106 lock 2 103 lock 2 107 lock 2 10…" at bounding box center [557, 268] width 879 height 367
click at [345, 412] on div "101 lock 8 102 lock 8 104 lock 2 105 lock 2 106 lock 2 103 lock 2 107 lock 2 10…" at bounding box center [557, 268] width 879 height 367
click at [465, 391] on div "101 lock 8 102 lock 8 104 lock 2 105 lock 2 106 lock 2 103 lock 2 107 lock 2 10…" at bounding box center [557, 268] width 879 height 367
click at [476, 337] on div "101 lock 8 102 lock 8 104 lock 2 105 lock 2 106 lock 2 103 lock 2 107 lock 2 10…" at bounding box center [557, 268] width 879 height 367
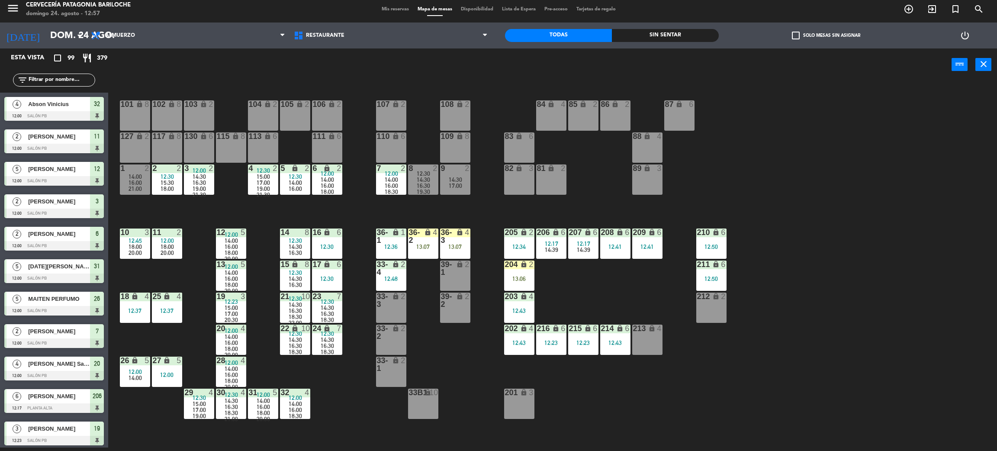
click at [186, 285] on div "101 lock 8 102 lock 8 104 lock 2 105 lock 2 106 lock 2 103 lock 2 107 lock 2 10…" at bounding box center [557, 268] width 879 height 367
click at [175, 337] on div "101 lock 8 102 lock 8 104 lock 2 105 lock 2 106 lock 2 103 lock 2 107 lock 2 10…" at bounding box center [557, 268] width 879 height 367
click at [358, 382] on div "101 lock 8 102 lock 8 104 lock 2 105 lock 2 106 lock 2 103 lock 2 107 lock 2 10…" at bounding box center [557, 268] width 879 height 367
click at [82, 79] on input "text" at bounding box center [61, 80] width 67 height 10
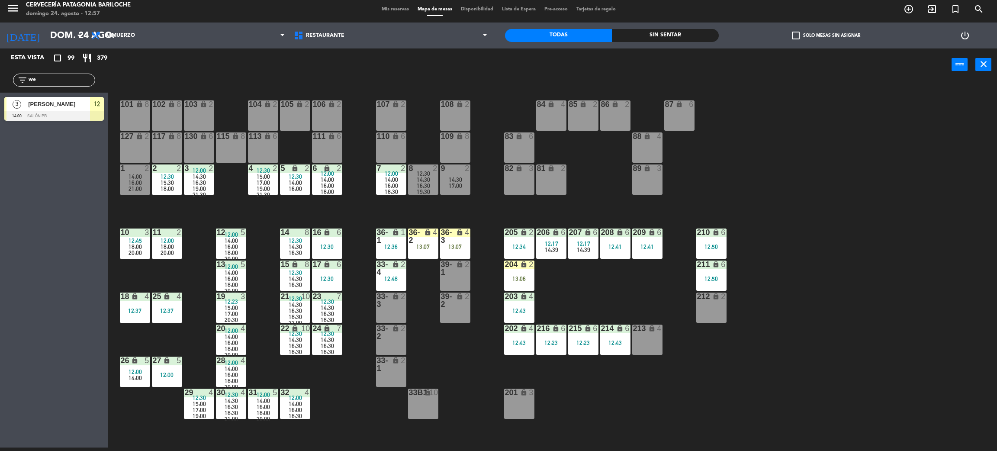
type input "we"
click at [19, 147] on div "Esta vista crop_square 99 restaurant 379 filter_list we 3 [PERSON_NAME] 14:00 S…" at bounding box center [54, 247] width 108 height 399
click at [34, 113] on div at bounding box center [54, 116] width 100 height 10
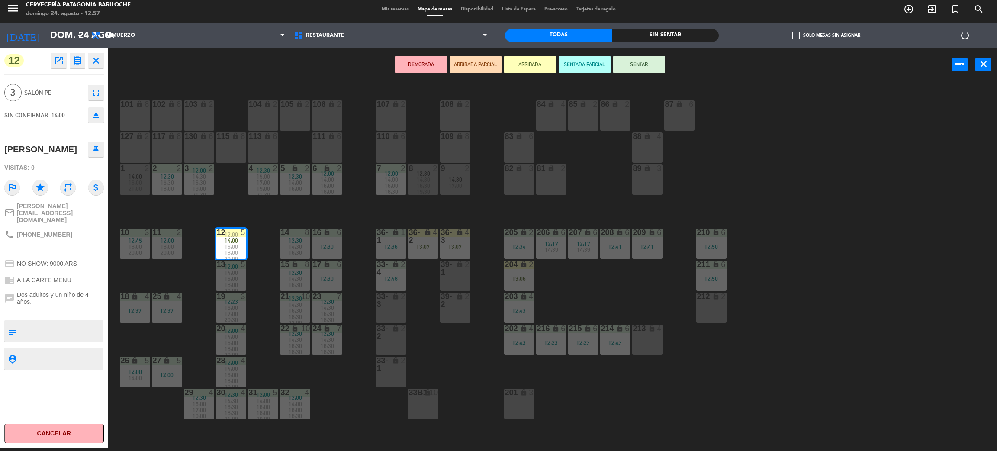
click at [164, 279] on div "101 lock 8 102 lock 8 104 lock 2 105 lock 2 106 lock 2 103 lock 2 107 lock 2 10…" at bounding box center [557, 268] width 879 height 367
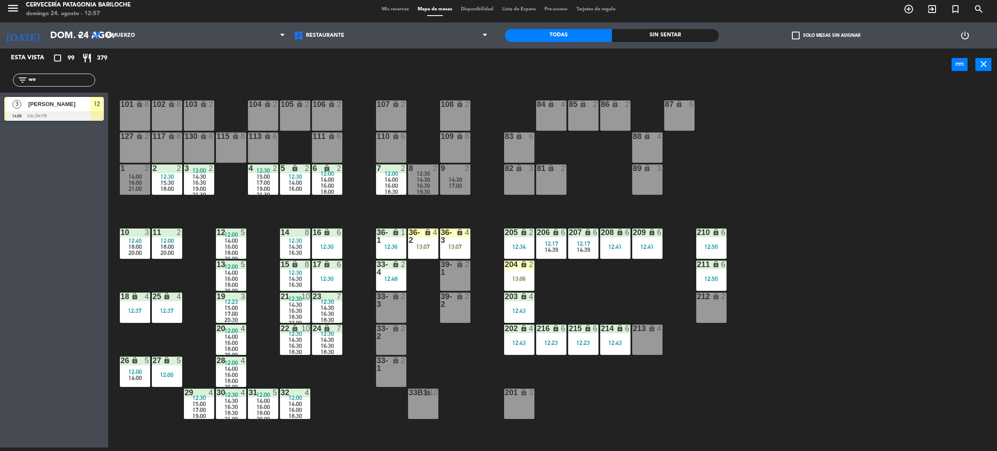
click at [234, 245] on span "16:00" at bounding box center [231, 246] width 13 height 7
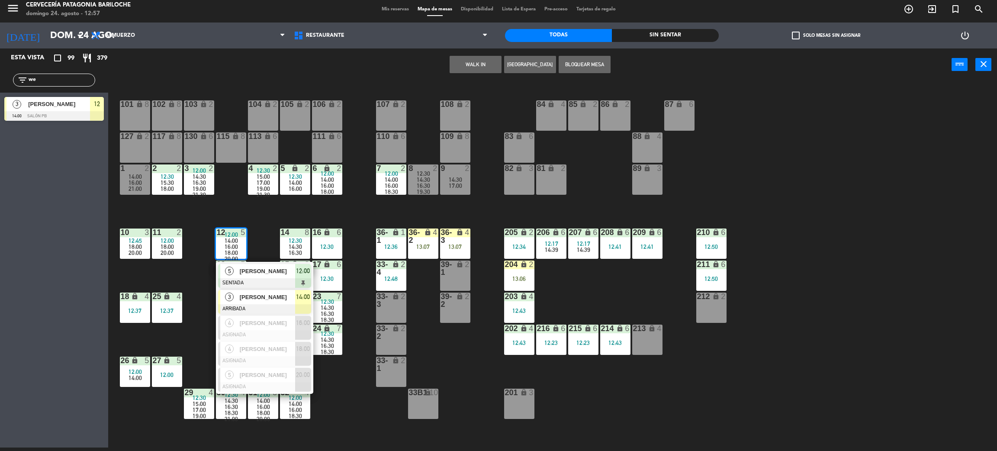
click at [242, 298] on span "[PERSON_NAME]" at bounding box center [267, 297] width 55 height 9
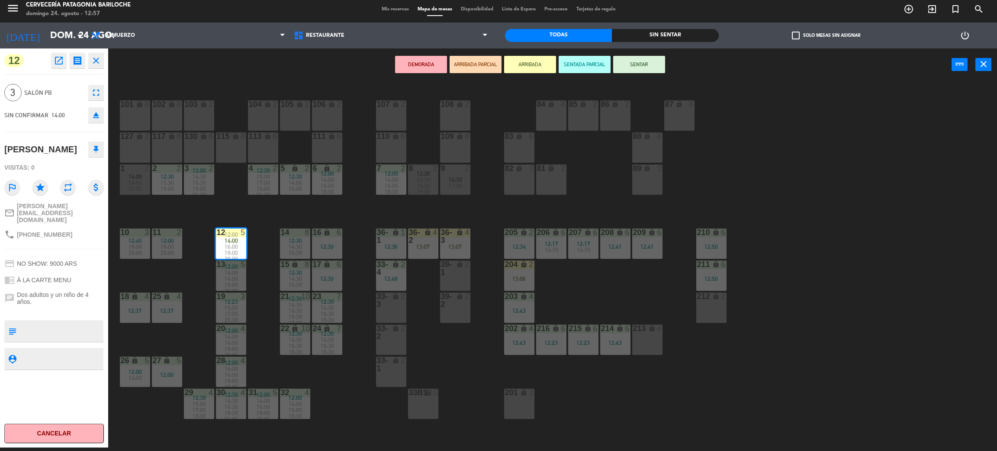
click at [187, 279] on div "101 lock 8 102 lock 8 104 lock 2 105 lock 2 106 lock 2 103 lock 2 107 lock 2 10…" at bounding box center [557, 268] width 879 height 367
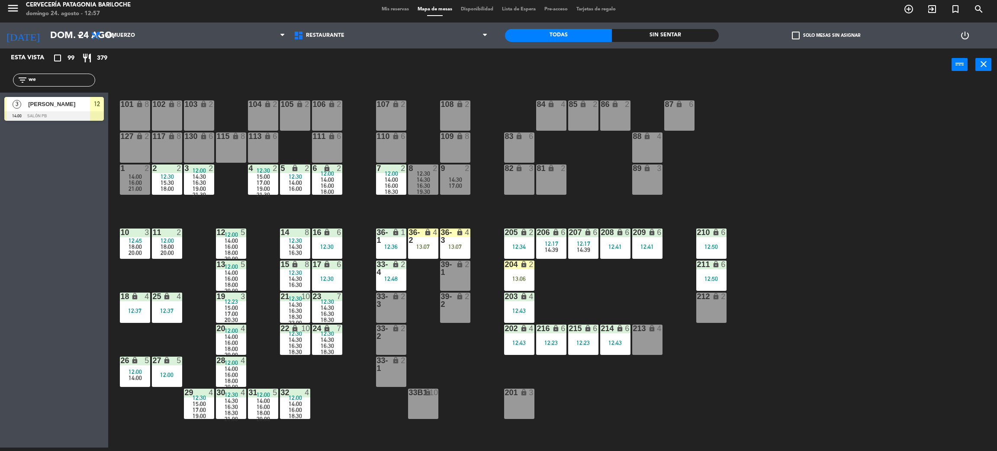
click at [236, 238] on span "14:00" at bounding box center [231, 240] width 13 height 7
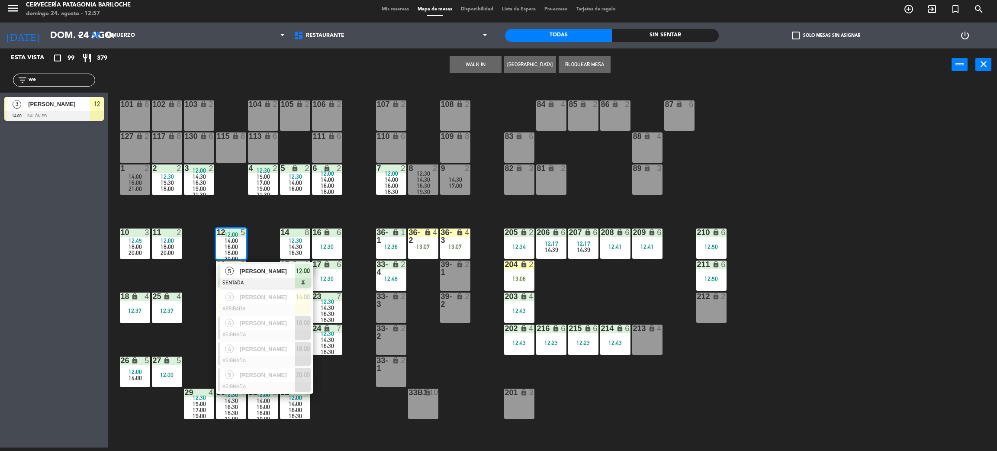
drag, startPoint x: 264, startPoint y: 301, endPoint x: 251, endPoint y: 296, distance: 14.0
click at [265, 301] on div "3 [PERSON_NAME] ARRIBADA 14:00" at bounding box center [265, 302] width 110 height 28
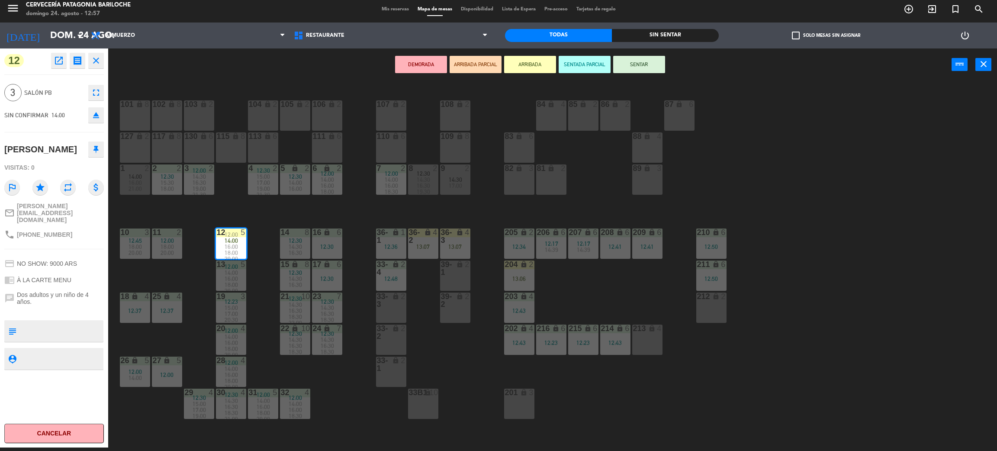
click at [171, 251] on span "20:00" at bounding box center [167, 252] width 13 height 7
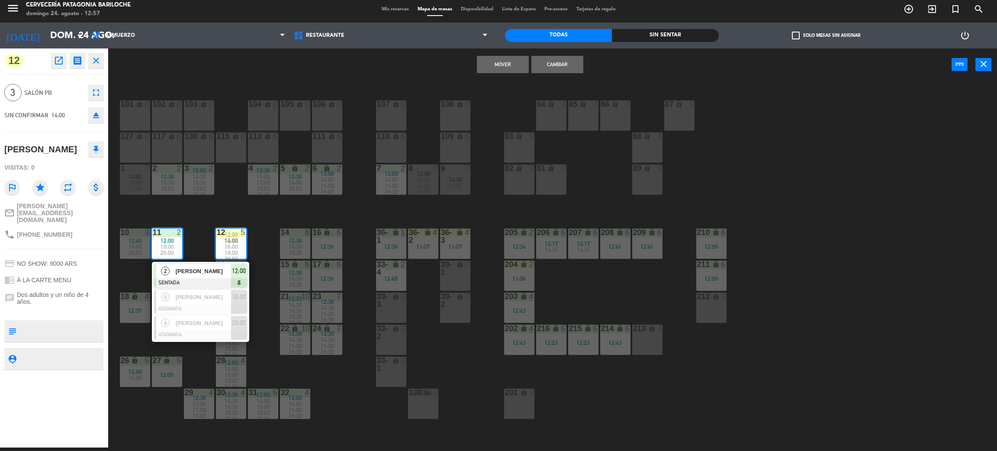
click at [500, 68] on button "Mover" at bounding box center [503, 64] width 52 height 17
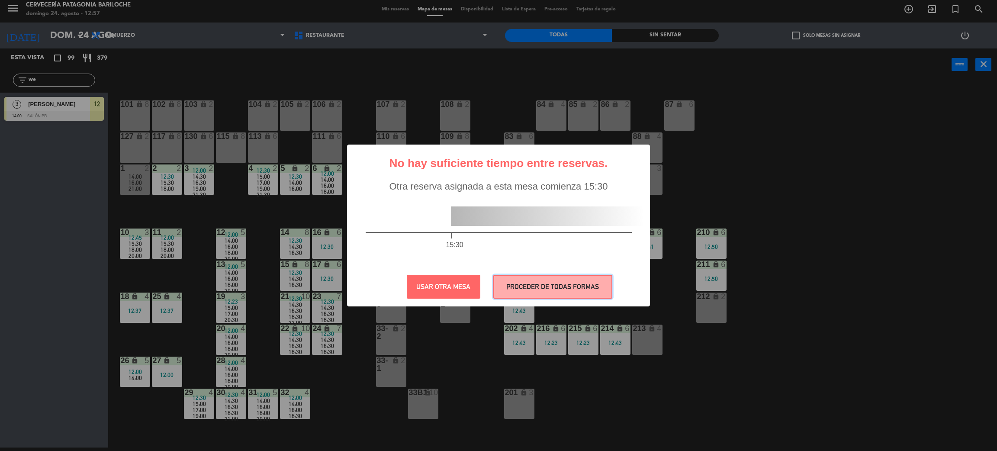
click at [557, 290] on button "PROCEDER DE TODAS FORMAS" at bounding box center [553, 287] width 119 height 24
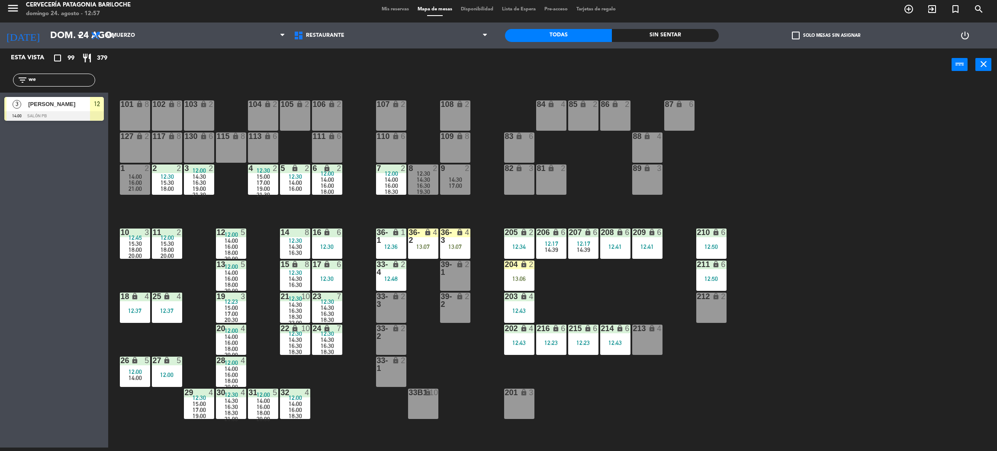
click at [470, 371] on div "101 lock 8 102 lock 8 104 lock 2 105 lock 2 106 lock 2 103 lock 2 107 lock 2 10…" at bounding box center [557, 268] width 879 height 367
click at [164, 240] on span "15:30" at bounding box center [167, 243] width 13 height 7
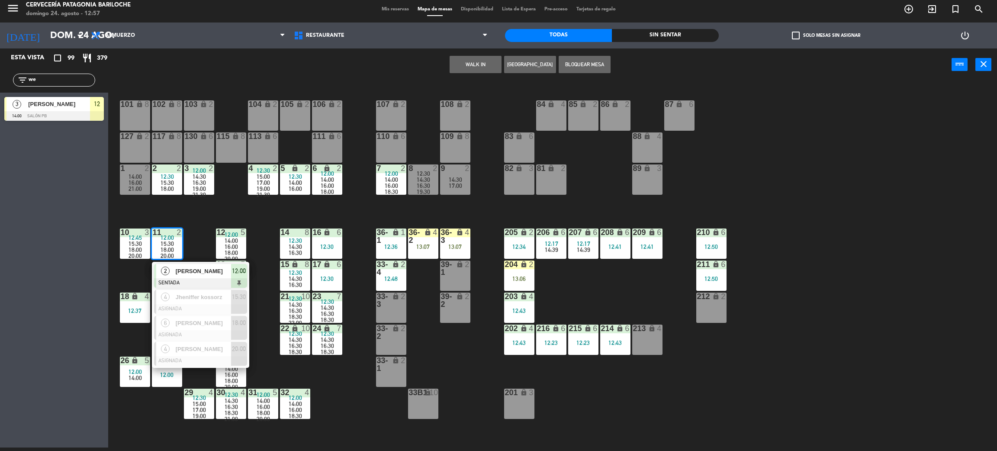
click at [191, 205] on div "101 lock 8 102 lock 8 104 lock 2 105 lock 2 106 lock 2 103 lock 2 107 lock 2 10…" at bounding box center [557, 268] width 879 height 367
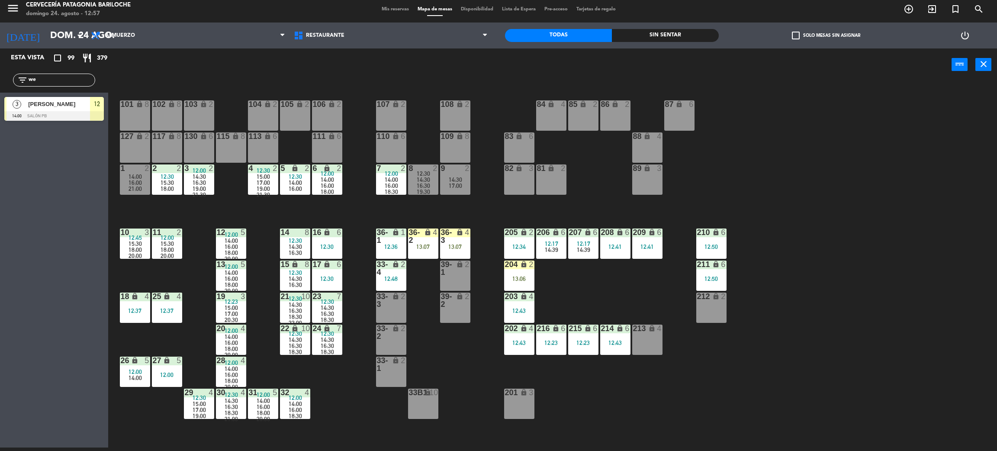
click at [55, 121] on div "3 [PERSON_NAME] 14:00 SALÓN PB 12" at bounding box center [54, 109] width 108 height 32
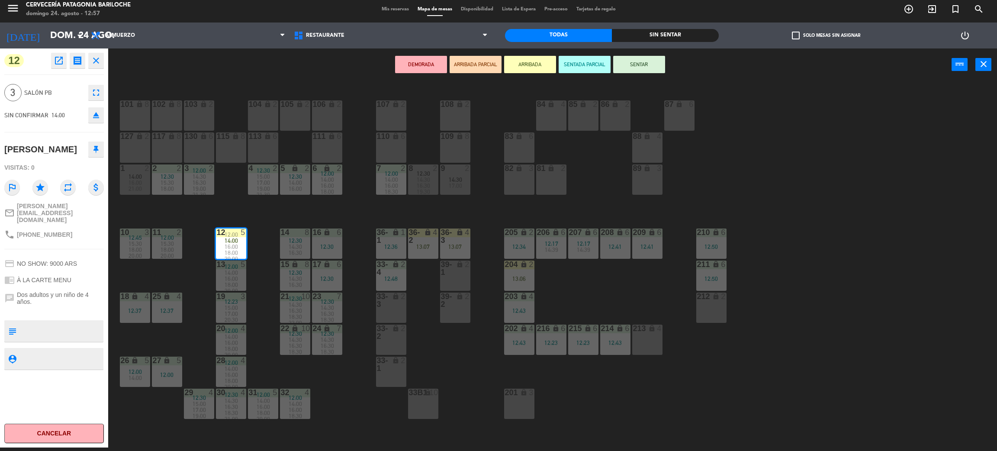
click at [177, 201] on div "101 lock 8 102 lock 8 104 lock 2 105 lock 2 106 lock 2 103 lock 2 107 lock 2 10…" at bounding box center [557, 268] width 879 height 367
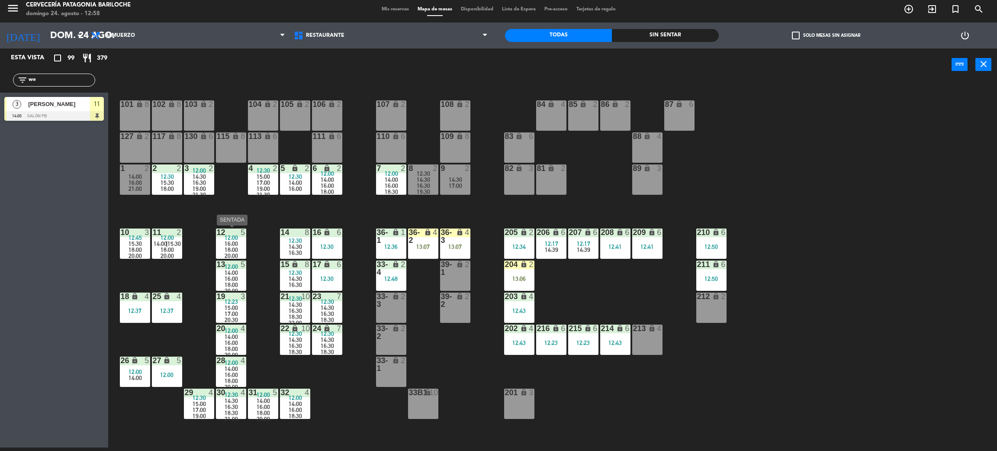
click at [233, 234] on span "12:00" at bounding box center [231, 237] width 13 height 7
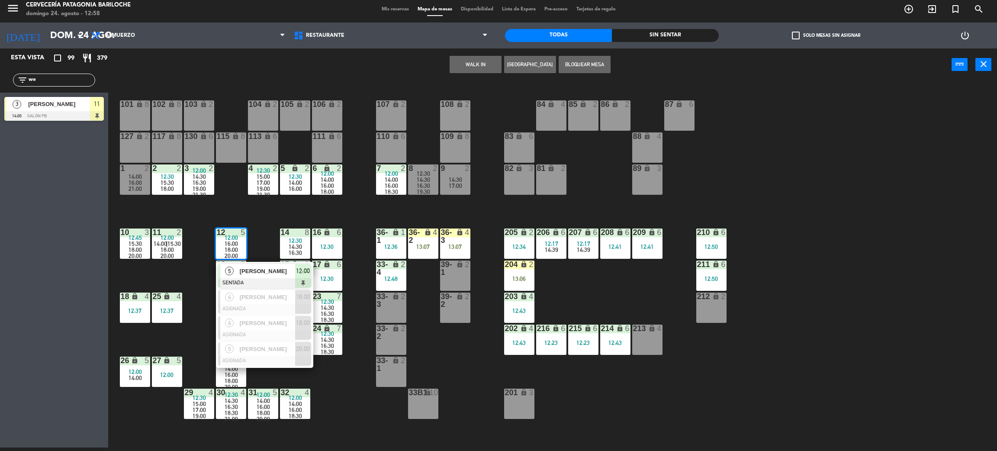
click at [172, 209] on div "101 lock 8 102 lock 8 104 lock 2 105 lock 2 106 lock 2 103 lock 2 107 lock 2 10…" at bounding box center [557, 268] width 879 height 367
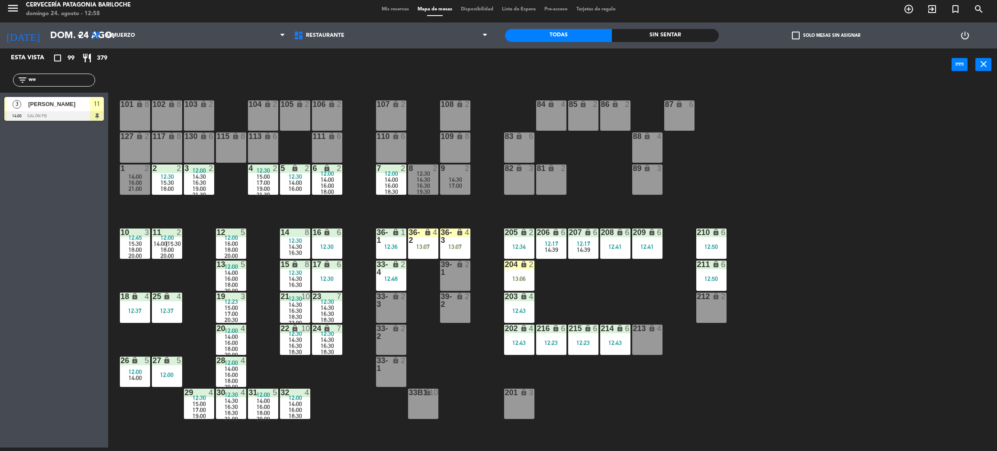
click at [162, 246] on span "18:00" at bounding box center [167, 249] width 13 height 7
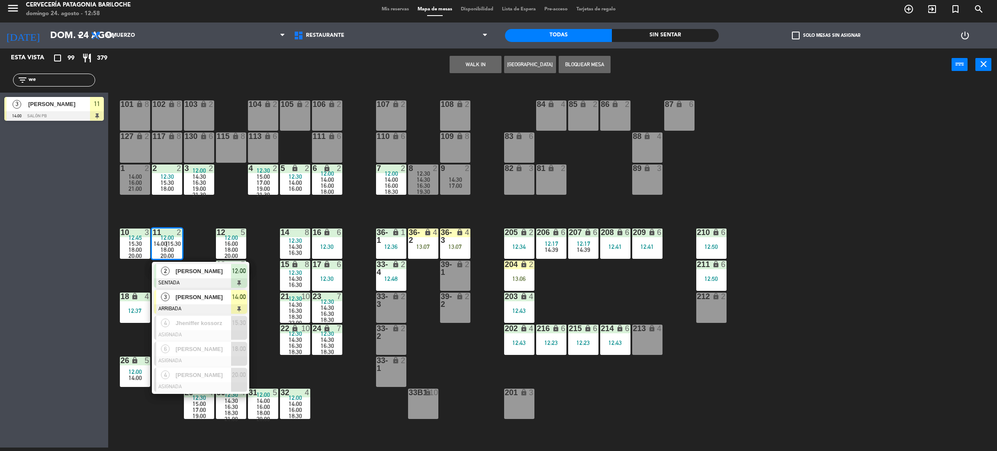
click at [200, 305] on div at bounding box center [200, 309] width 93 height 10
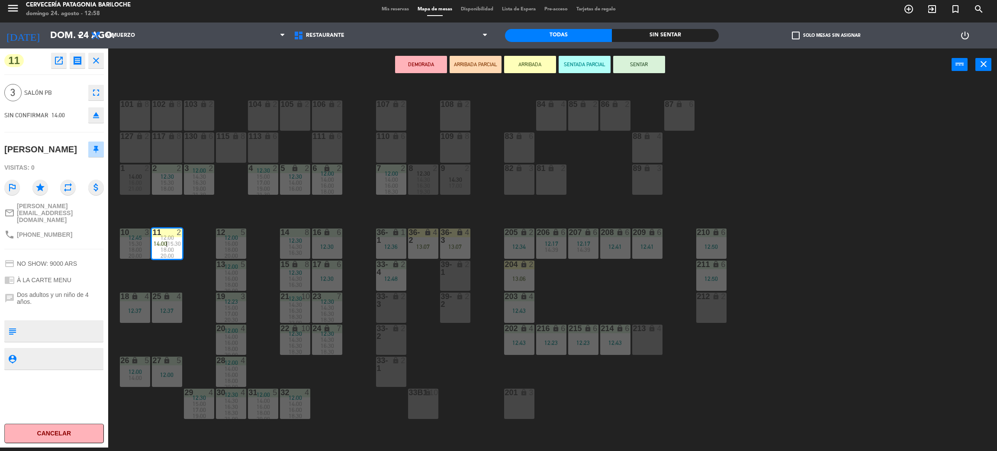
click at [527, 402] on div "201 lock 3" at bounding box center [519, 404] width 30 height 30
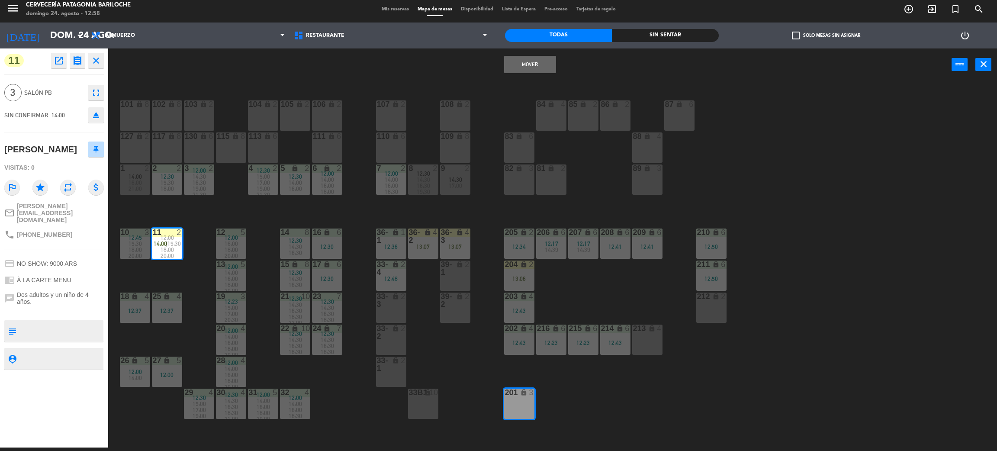
click at [537, 58] on button "Mover" at bounding box center [530, 64] width 52 height 17
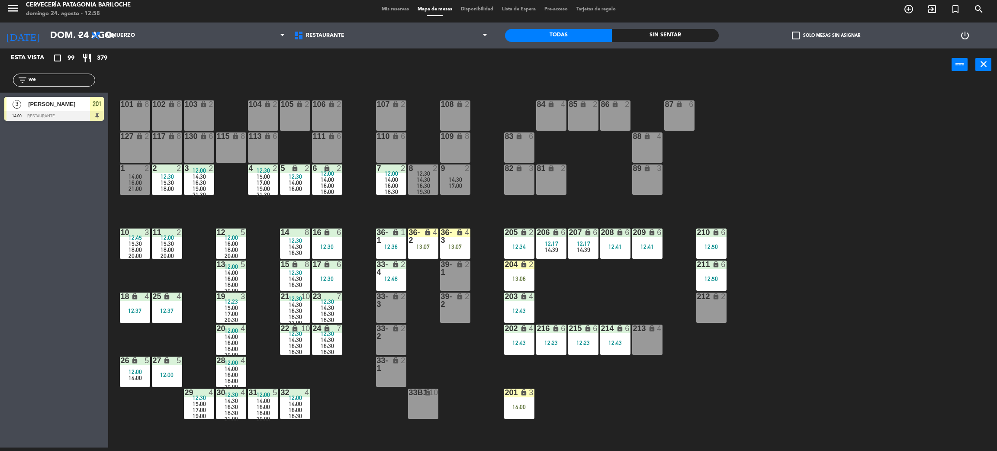
click at [623, 406] on div "101 lock 8 102 lock 8 104 lock 2 105 lock 2 106 lock 2 103 lock 2 107 lock 2 10…" at bounding box center [557, 268] width 879 height 367
click at [524, 400] on div "201 lock 3 14:00" at bounding box center [519, 404] width 30 height 30
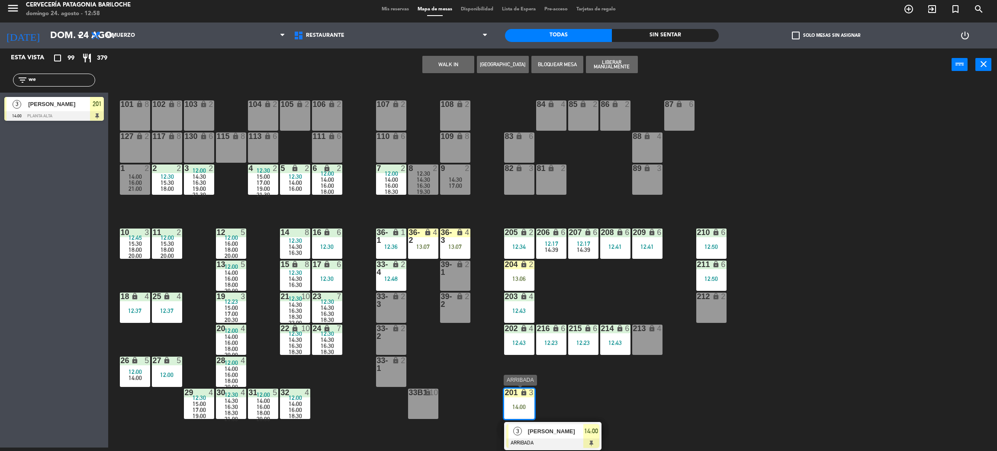
click at [550, 426] on div "[PERSON_NAME]" at bounding box center [555, 431] width 56 height 14
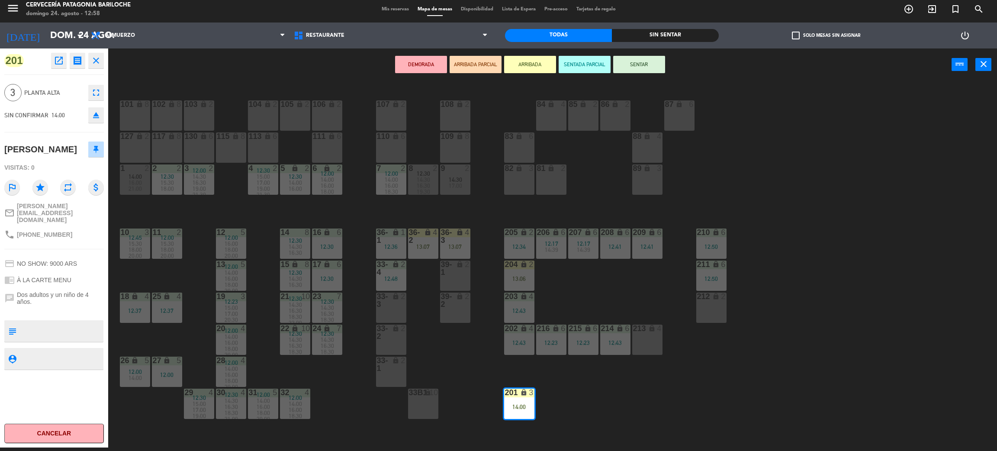
click at [610, 293] on div "101 lock 8 102 lock 8 104 lock 2 105 lock 2 106 lock 2 103 lock 2 107 lock 2 10…" at bounding box center [557, 268] width 879 height 367
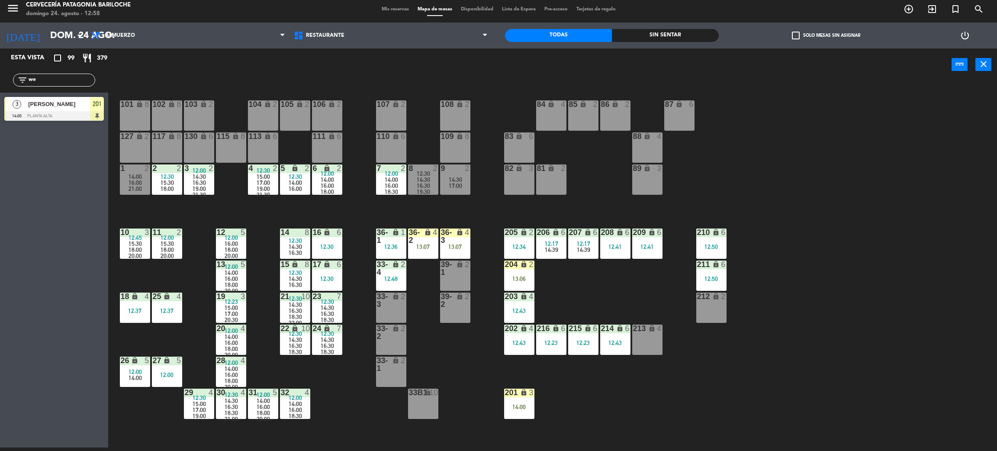
click at [513, 282] on div "204 lock 2 13:06" at bounding box center [519, 276] width 30 height 30
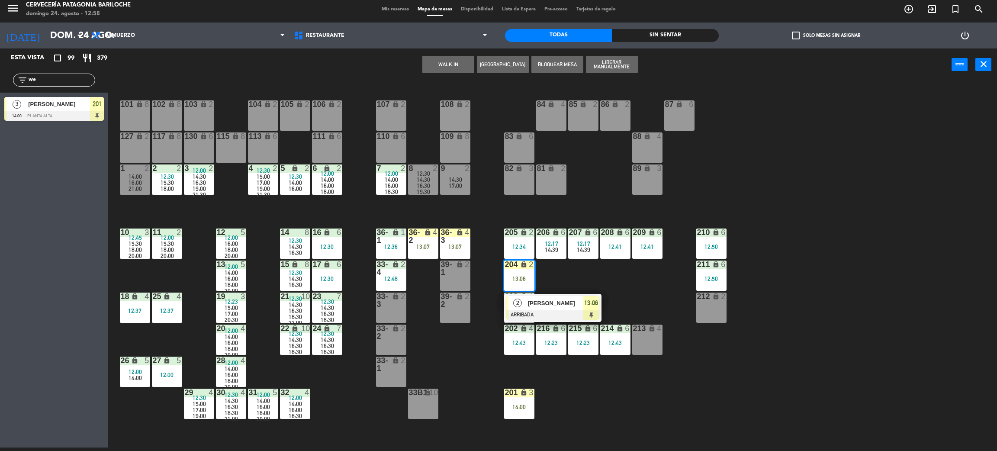
click at [588, 306] on span "13:06" at bounding box center [591, 303] width 14 height 10
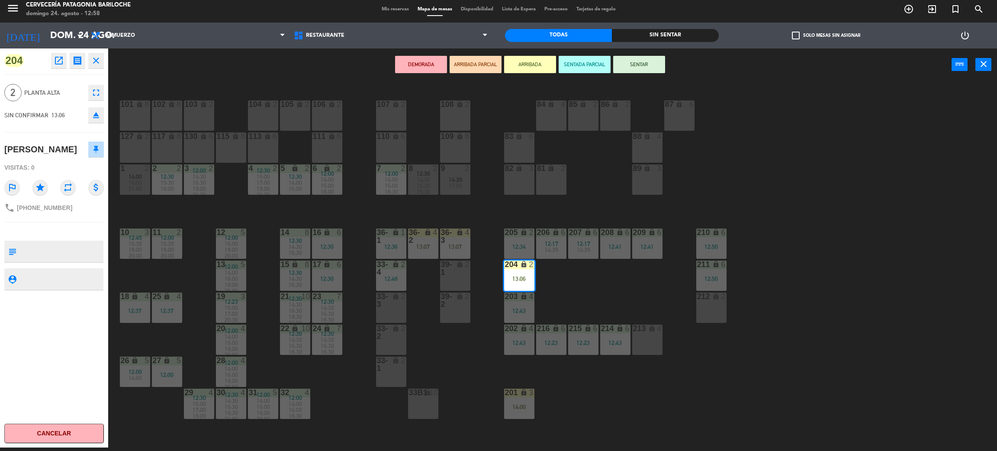
click at [635, 66] on button "SENTAR" at bounding box center [639, 64] width 52 height 17
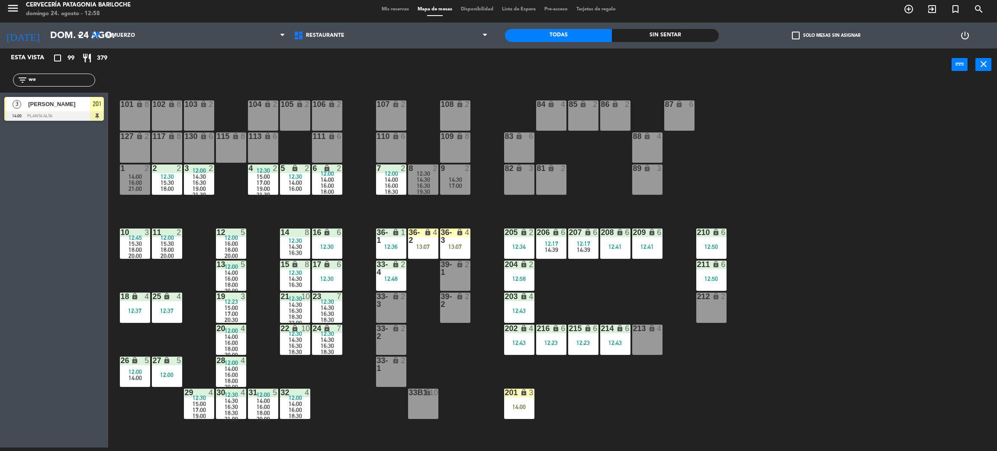
click at [513, 407] on div "14:00" at bounding box center [519, 407] width 30 height 6
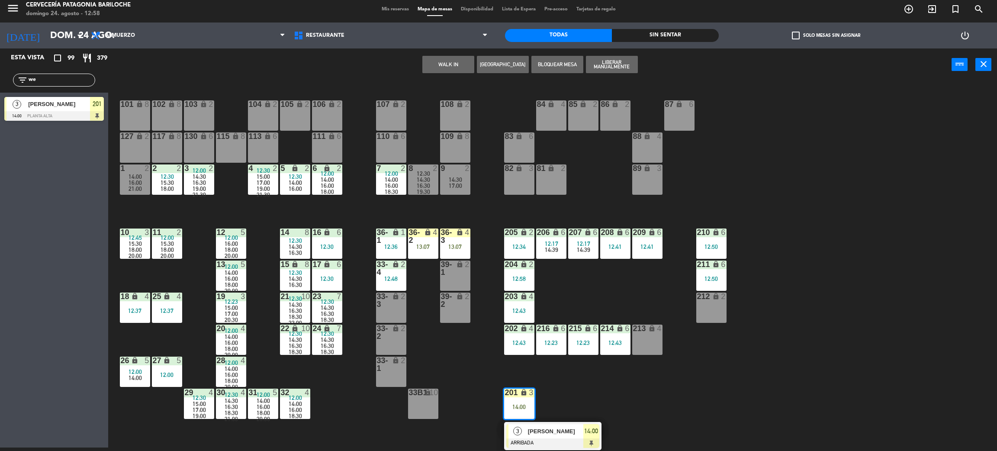
click at [547, 436] on span "[PERSON_NAME]" at bounding box center [555, 431] width 55 height 9
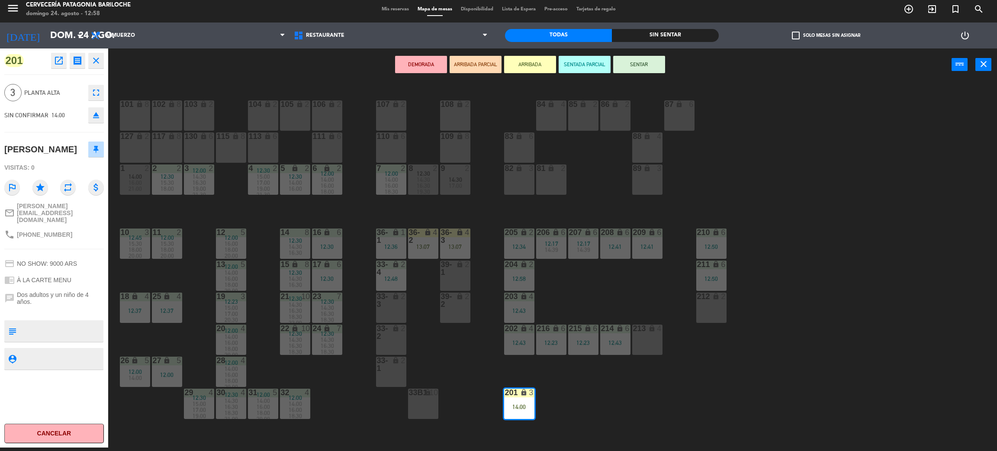
click at [643, 62] on button "SENTAR" at bounding box center [639, 64] width 52 height 17
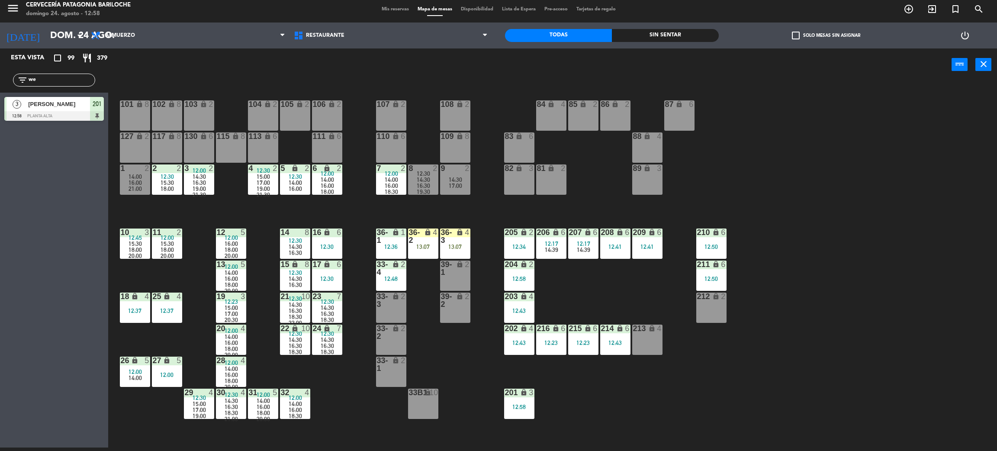
click at [598, 287] on div "101 lock 8 102 lock 8 104 lock 2 105 lock 2 106 lock 2 103 lock 2 107 lock 2 10…" at bounding box center [557, 268] width 879 height 367
click at [71, 78] on input "we" at bounding box center [61, 80] width 67 height 10
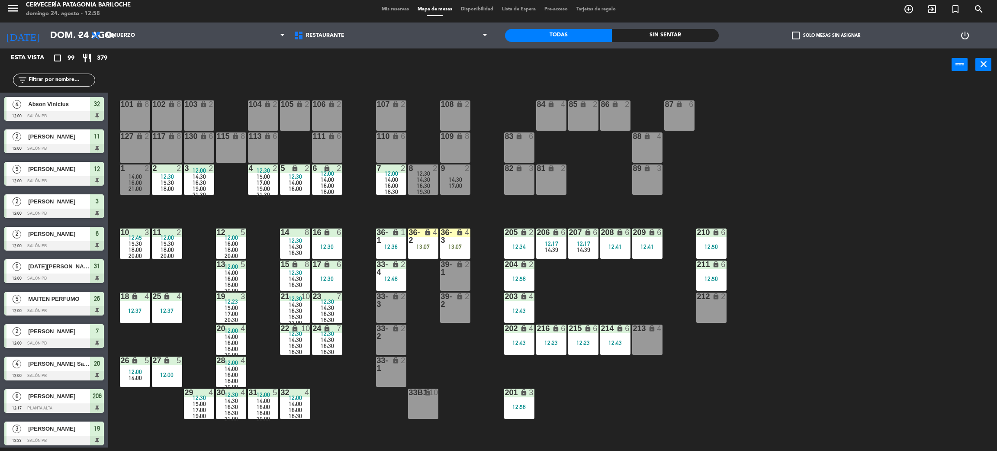
click at [433, 357] on div "101 lock 8 102 lock 8 104 lock 2 105 lock 2 106 lock 2 103 lock 2 107 lock 2 10…" at bounding box center [557, 268] width 879 height 367
click at [440, 210] on div "101 lock 8 102 lock 8 104 lock 2 105 lock 2 106 lock 2 103 lock 2 107 lock 2 10…" at bounding box center [557, 268] width 879 height 367
click at [420, 252] on div "36-2 lock 4 13:07" at bounding box center [423, 244] width 30 height 30
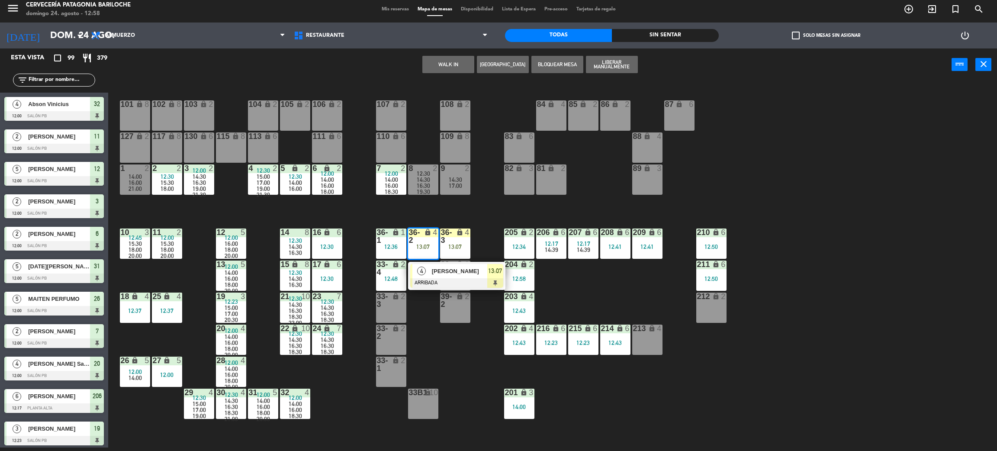
click at [432, 283] on div at bounding box center [456, 283] width 93 height 10
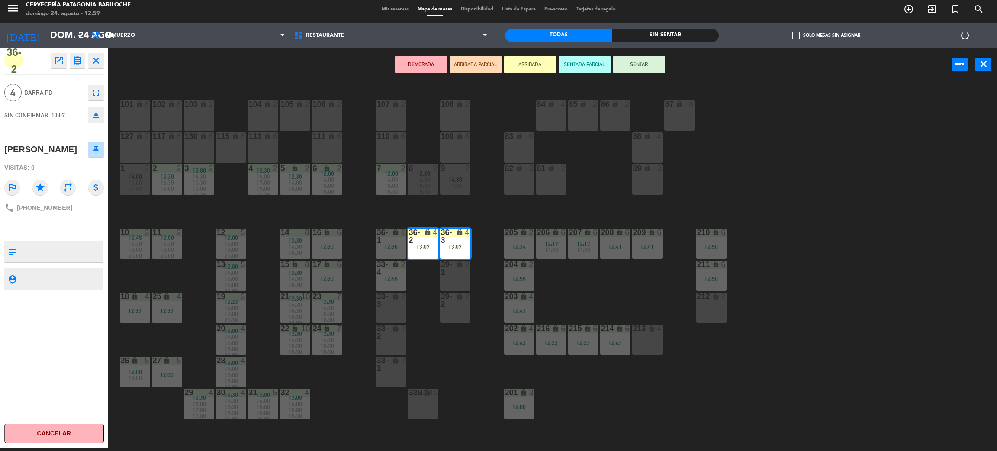
click at [482, 210] on div "101 lock 8 102 lock 8 104 lock 2 105 lock 2 106 lock 2 103 lock 2 107 lock 2 10…" at bounding box center [557, 268] width 879 height 367
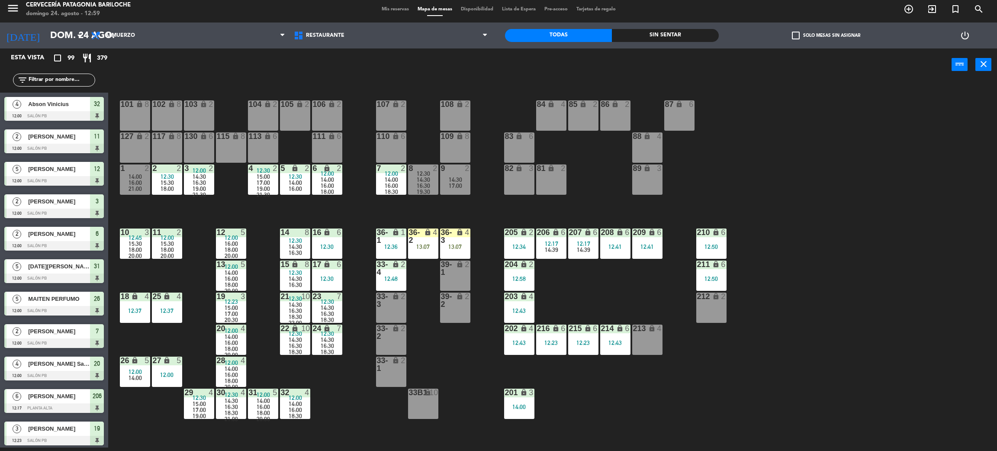
click at [485, 223] on div "101 lock 8 102 lock 8 104 lock 2 105 lock 2 106 lock 2 103 lock 2 107 lock 2 10…" at bounding box center [557, 268] width 879 height 367
click at [422, 189] on span "19:30" at bounding box center [423, 191] width 13 height 7
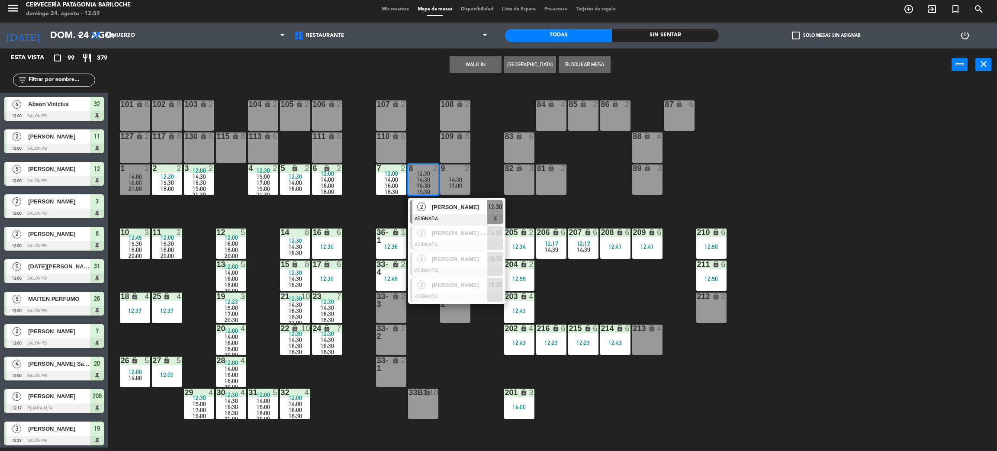
click at [438, 208] on span "[PERSON_NAME]" at bounding box center [459, 207] width 55 height 9
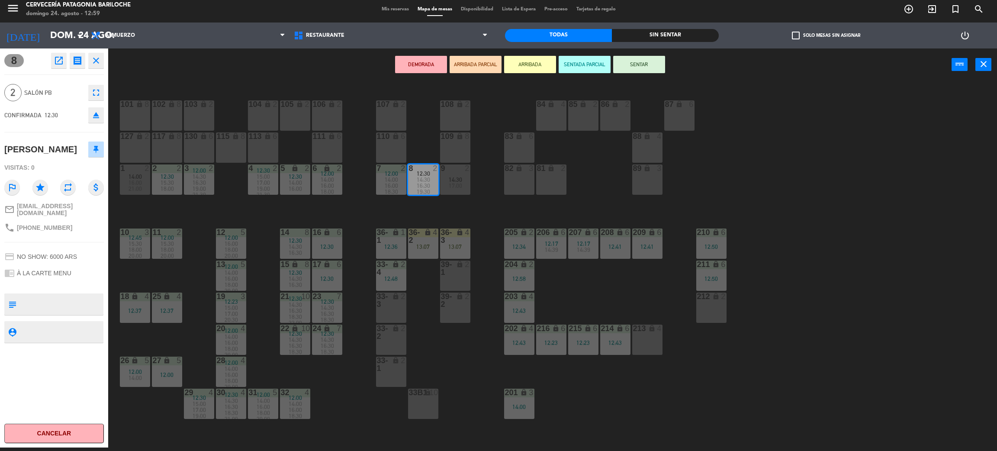
click at [78, 436] on button "Cancelar" at bounding box center [54, 433] width 100 height 19
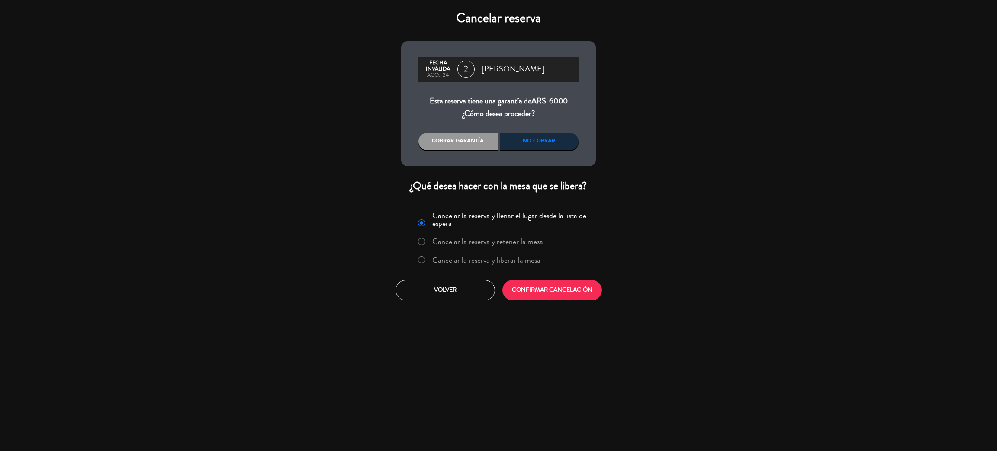
click at [555, 143] on div "No cobrar" at bounding box center [539, 141] width 79 height 17
click at [510, 256] on label "Cancelar la reserva y liberar la mesa" at bounding box center [486, 260] width 108 height 8
click at [531, 284] on button "CONFIRMAR CANCELACIÓN" at bounding box center [553, 290] width 100 height 20
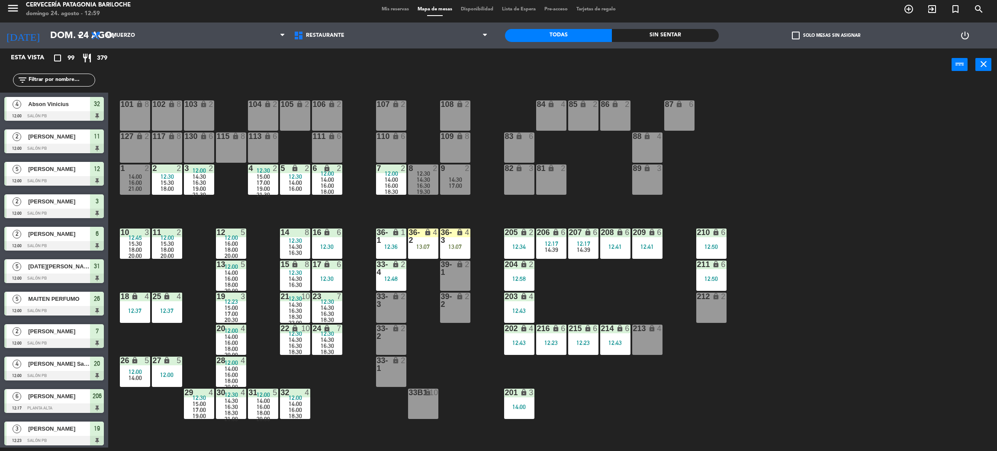
click at [488, 220] on div "101 lock 8 102 lock 8 104 lock 2 105 lock 2 106 lock 2 103 lock 2 107 lock 2 10…" at bounding box center [557, 268] width 879 height 367
click at [456, 207] on div "101 lock 8 102 lock 8 104 lock 2 105 lock 2 106 lock 2 103 lock 2 107 lock 2 10…" at bounding box center [557, 268] width 879 height 367
click at [422, 248] on div "13:07" at bounding box center [423, 247] width 30 height 6
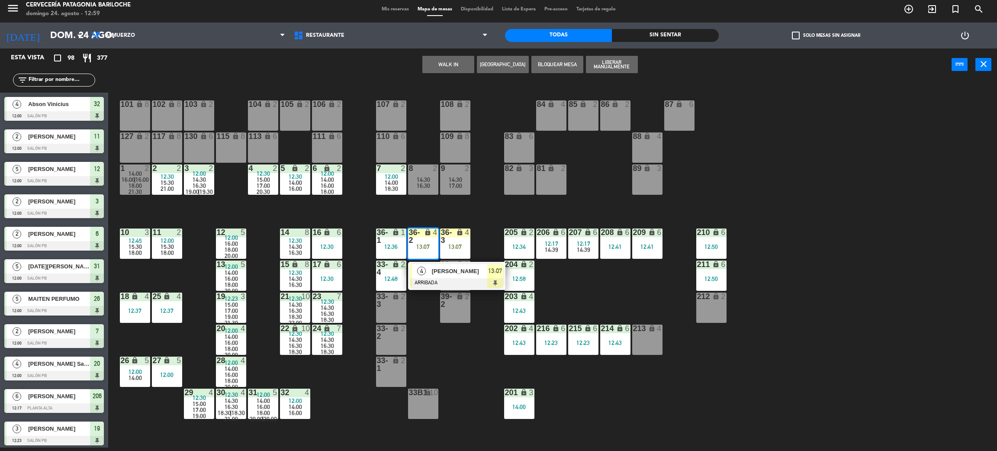
click at [430, 274] on div "4" at bounding box center [422, 271] width 19 height 14
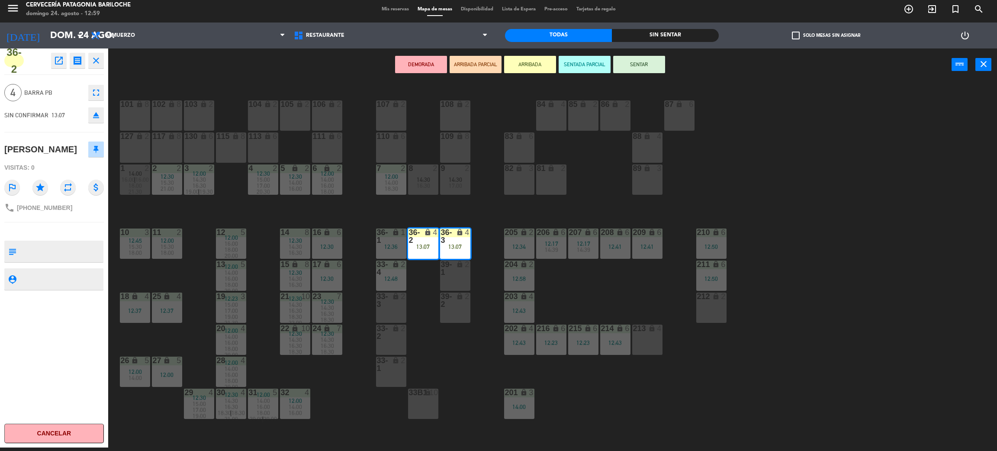
click at [650, 68] on button "SENTAR" at bounding box center [639, 64] width 52 height 17
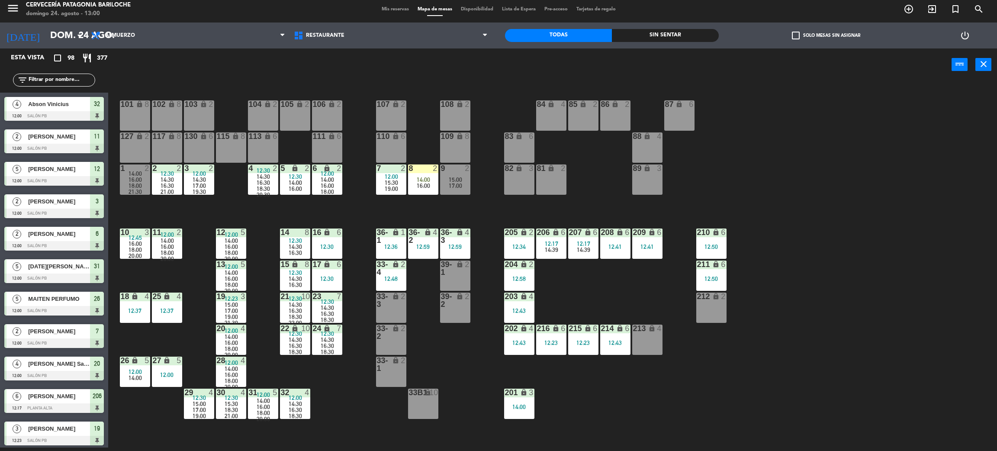
click at [266, 211] on div "101 lock 8 102 lock 8 104 lock 2 105 lock 2 106 lock 2 103 lock 2 107 lock 2 10…" at bounding box center [557, 268] width 879 height 367
click at [328, 386] on div "101 lock 8 102 lock 8 104 lock 2 105 lock 2 106 lock 2 103 lock 2 107 lock 2 10…" at bounding box center [557, 268] width 879 height 367
click at [126, 379] on div "14:00" at bounding box center [135, 378] width 30 height 6
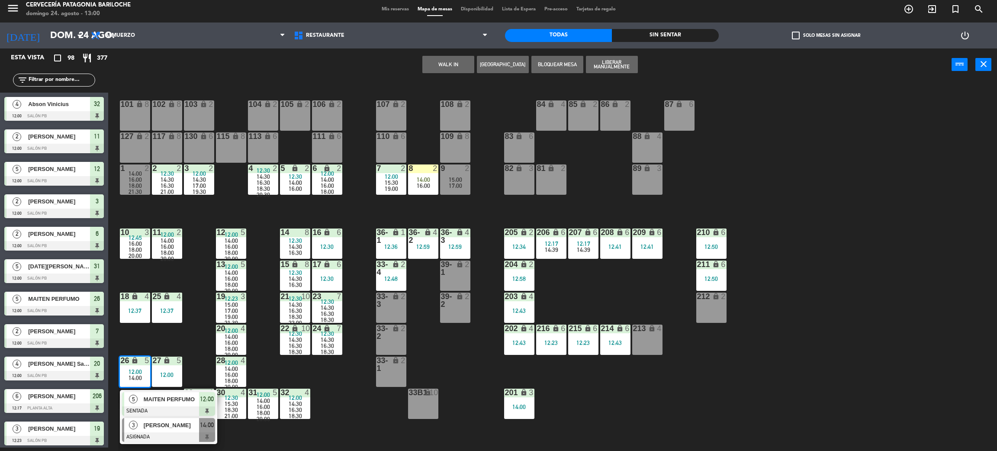
click at [159, 429] on span "[PERSON_NAME]" at bounding box center [171, 425] width 55 height 9
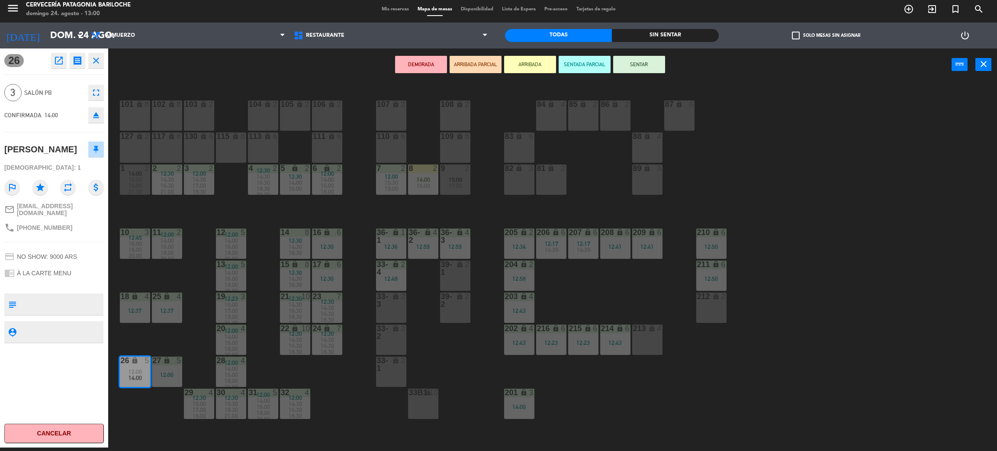
click at [180, 336] on div "101 lock 8 102 lock 8 104 lock 2 105 lock 2 106 lock 2 103 lock 2 107 lock 2 10…" at bounding box center [557, 268] width 879 height 367
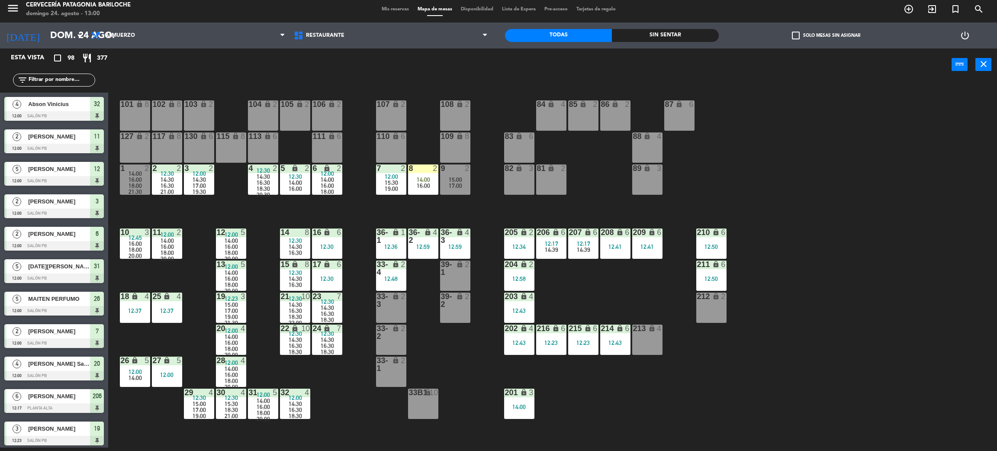
click at [123, 248] on div "18:00" at bounding box center [135, 250] width 30 height 6
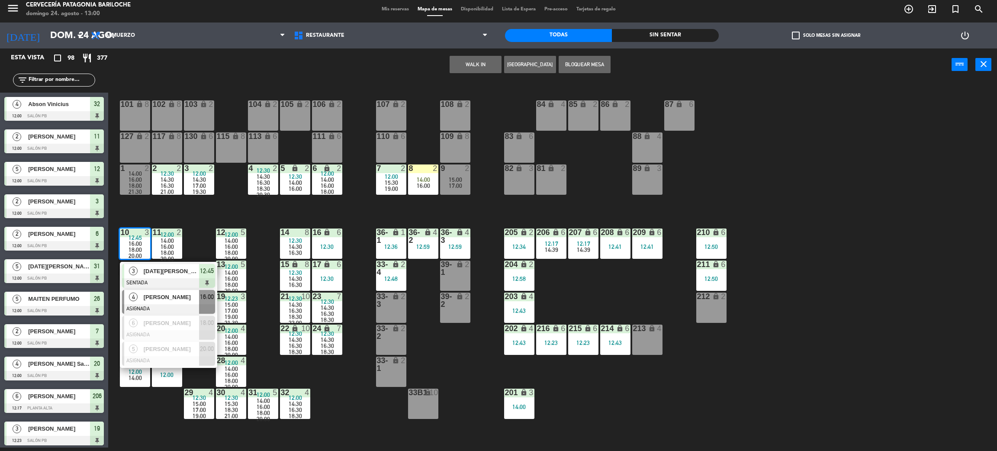
click at [155, 294] on span "[PERSON_NAME]" at bounding box center [171, 297] width 55 height 9
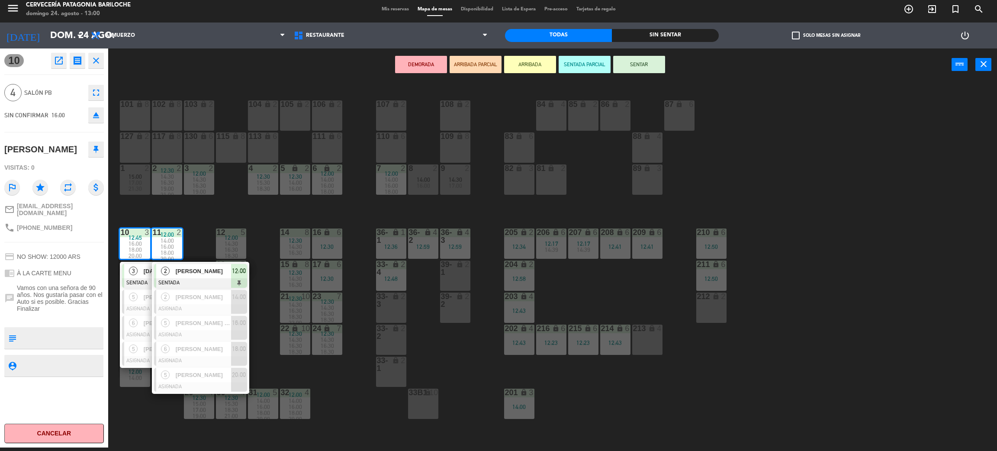
click at [197, 221] on div "101 lock 8 102 lock 8 104 lock 2 105 lock 2 106 lock 2 103 lock 2 107 lock 2 10…" at bounding box center [557, 268] width 879 height 367
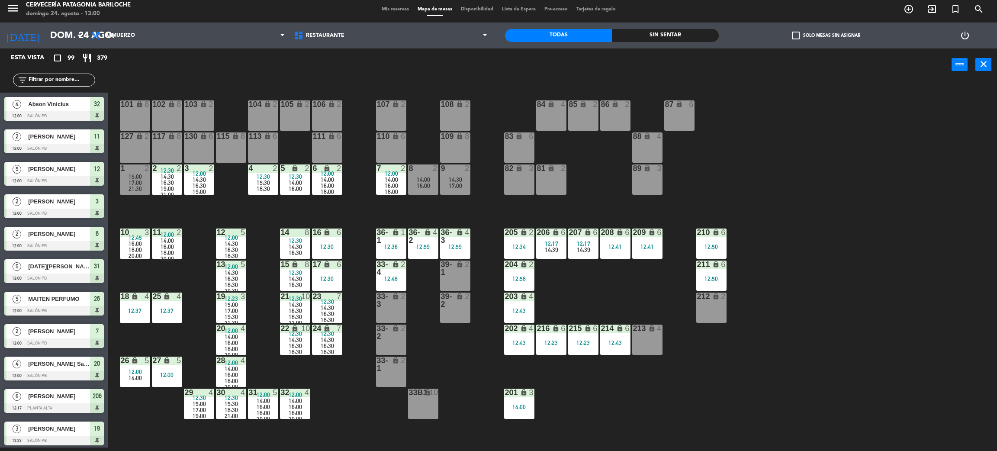
click at [172, 241] on span "14:00" at bounding box center [167, 240] width 13 height 7
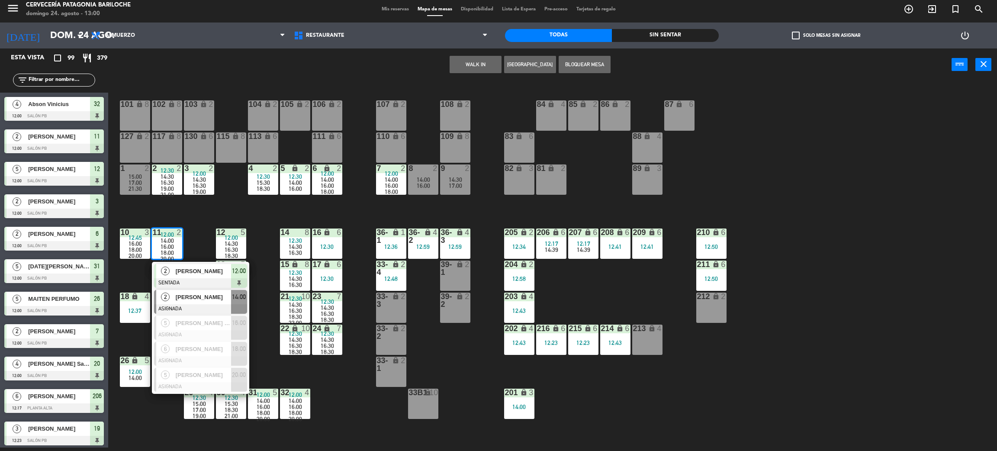
click at [196, 299] on span "[PERSON_NAME]" at bounding box center [203, 297] width 55 height 9
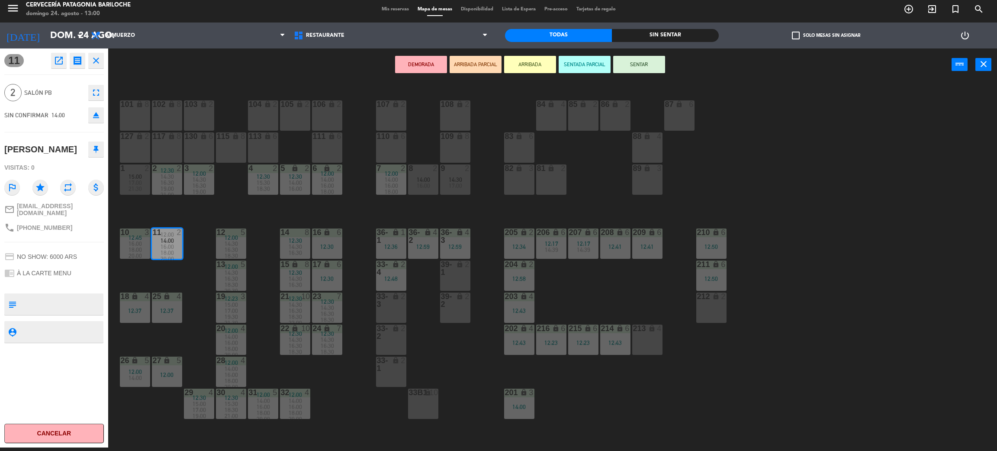
click at [184, 210] on div "101 lock 8 102 lock 8 104 lock 2 105 lock 2 106 lock 2 103 lock 2 107 lock 2 10…" at bounding box center [557, 268] width 879 height 367
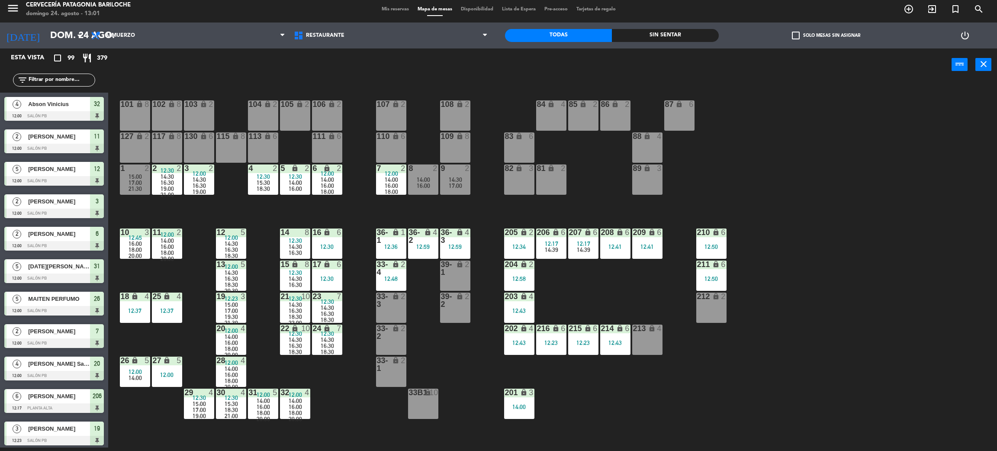
click at [175, 213] on div "101 lock 8 102 lock 8 104 lock 2 105 lock 2 106 lock 2 103 lock 2 107 lock 2 10…" at bounding box center [557, 268] width 879 height 367
click at [168, 247] on span "16:00" at bounding box center [167, 246] width 13 height 7
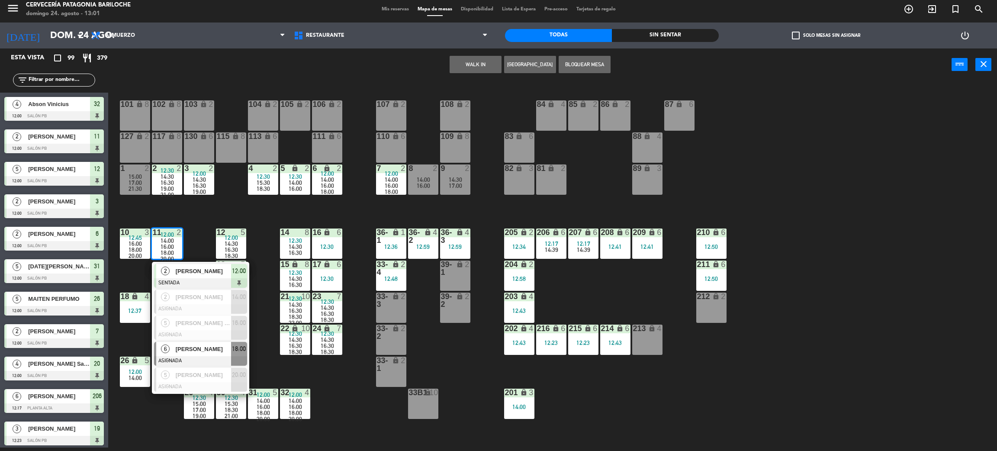
click at [214, 359] on div at bounding box center [200, 361] width 93 height 10
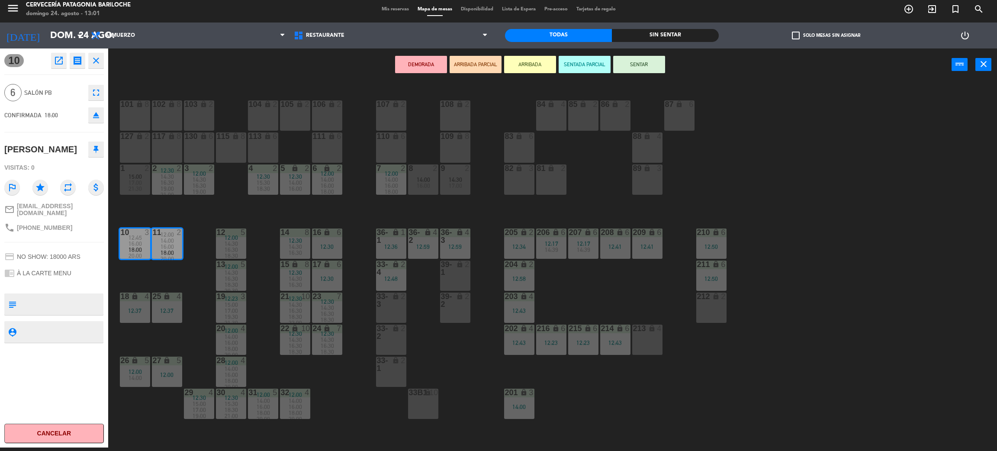
click at [338, 276] on div "12:30" at bounding box center [327, 279] width 30 height 6
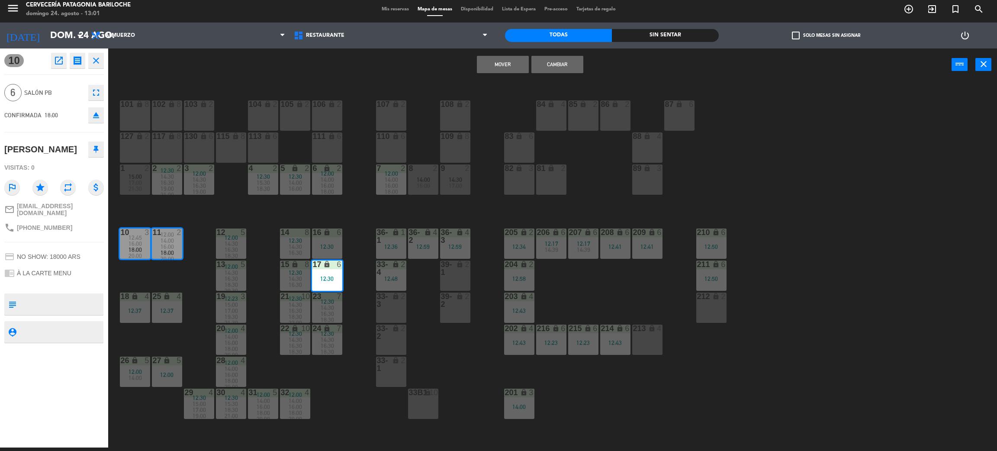
click at [328, 247] on div "12:30" at bounding box center [327, 247] width 30 height 6
click at [510, 61] on button "Mover y Unir" at bounding box center [503, 64] width 52 height 17
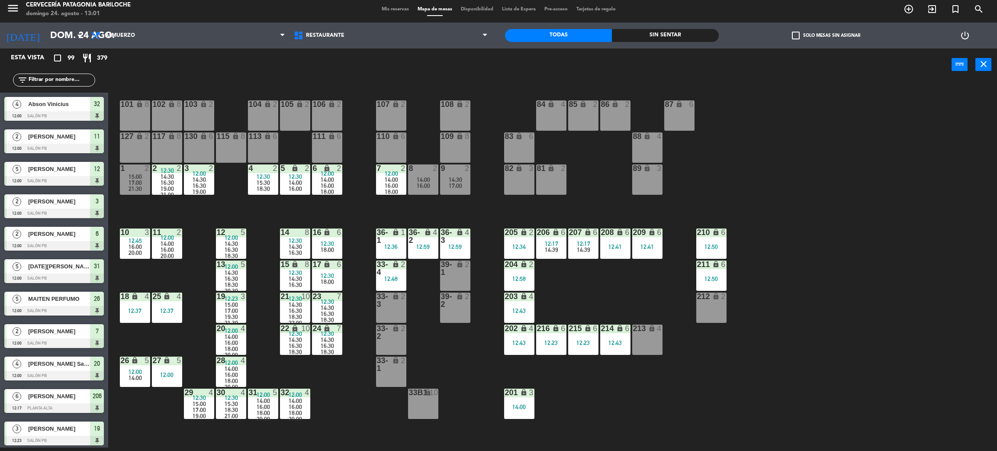
scroll to position [479, 0]
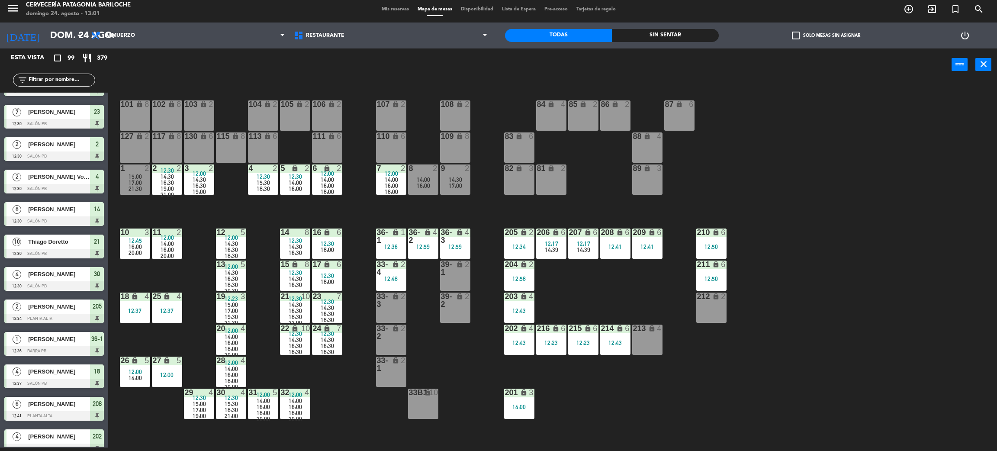
click at [173, 246] on span "16:00" at bounding box center [167, 249] width 13 height 7
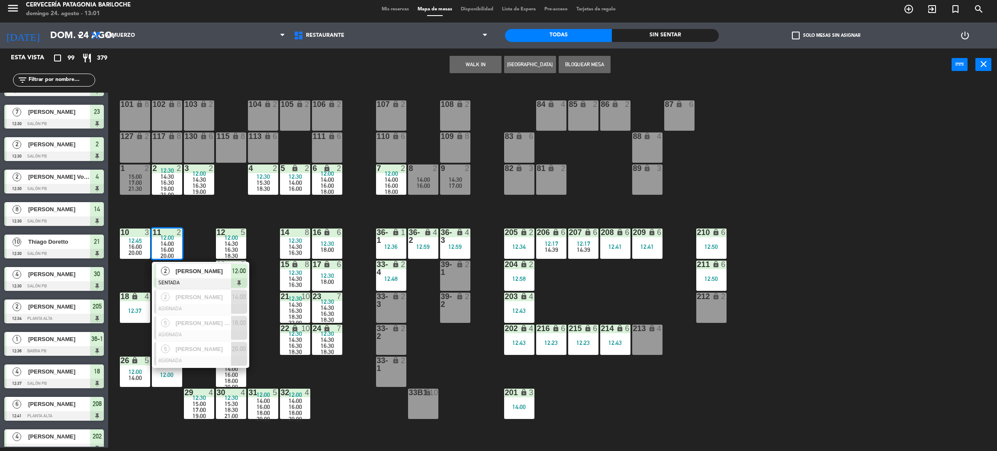
click at [125, 273] on div "101 lock 8 102 lock 8 104 lock 2 105 lock 2 106 lock 2 103 lock 2 107 lock 2 10…" at bounding box center [557, 268] width 879 height 367
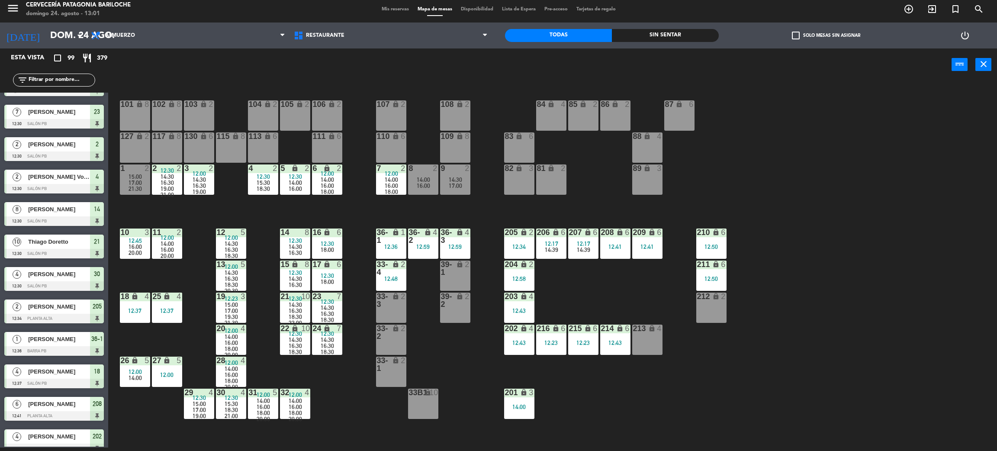
click at [235, 244] on span "14:30" at bounding box center [231, 243] width 13 height 7
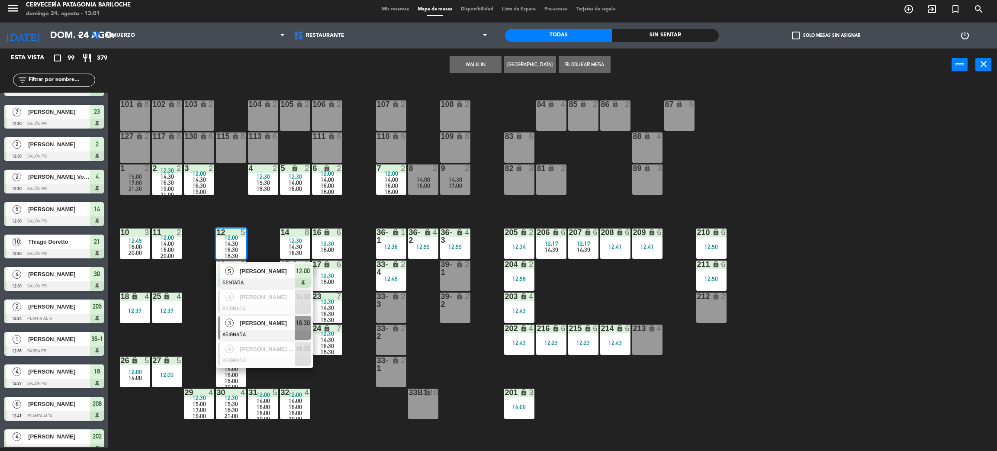
click at [273, 330] on div at bounding box center [264, 335] width 93 height 10
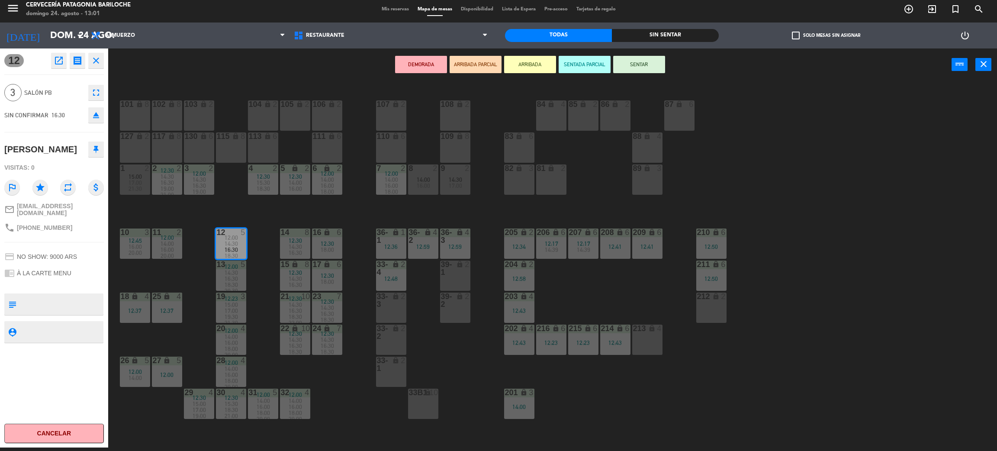
click at [268, 292] on div "101 lock 8 102 lock 8 104 lock 2 105 lock 2 106 lock 2 103 lock 2 107 lock 2 10…" at bounding box center [557, 268] width 879 height 367
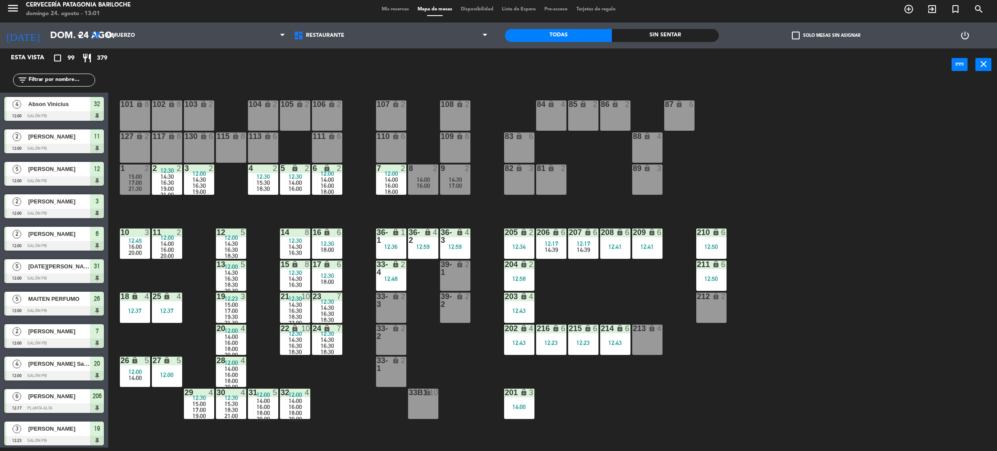
scroll to position [155, 0]
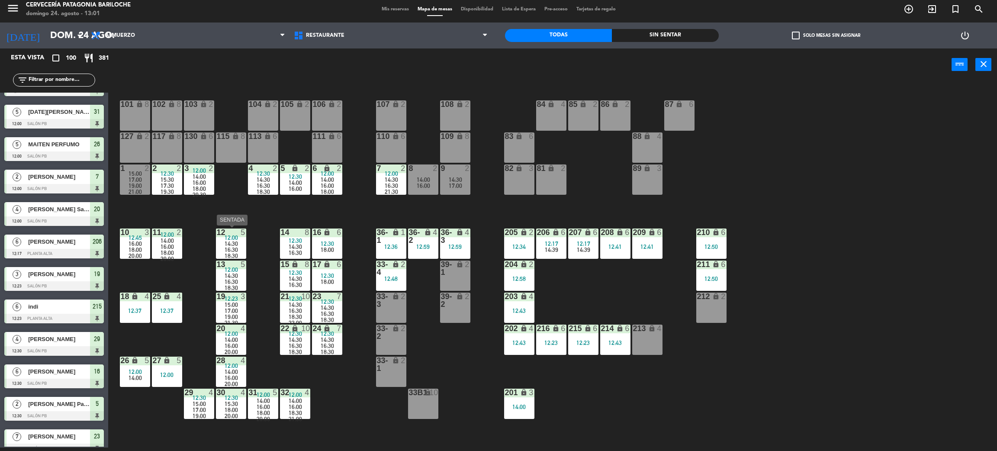
click at [238, 251] on div "16:30" at bounding box center [231, 250] width 30 height 6
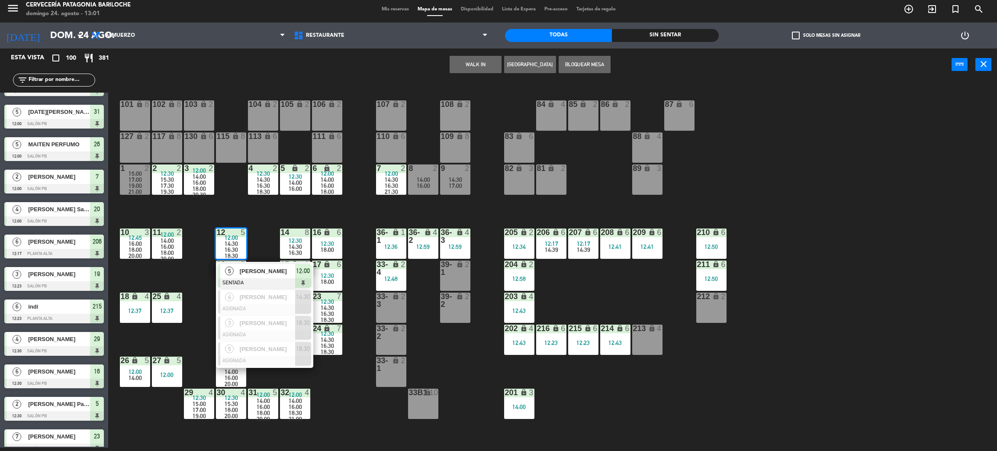
click at [168, 262] on div "101 lock 8 102 lock 8 104 lock 2 105 lock 2 106 lock 2 103 lock 2 107 lock 2 10…" at bounding box center [557, 268] width 879 height 367
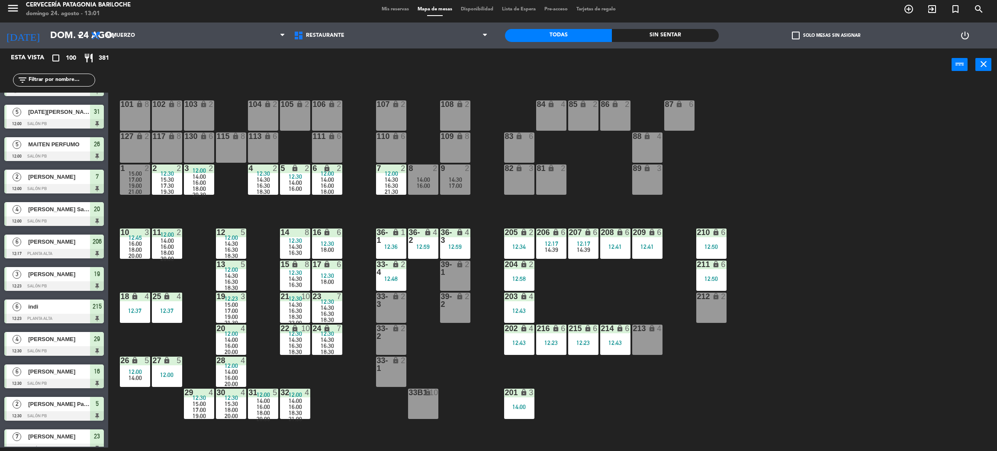
click at [241, 311] on div "17:00" at bounding box center [231, 311] width 30 height 6
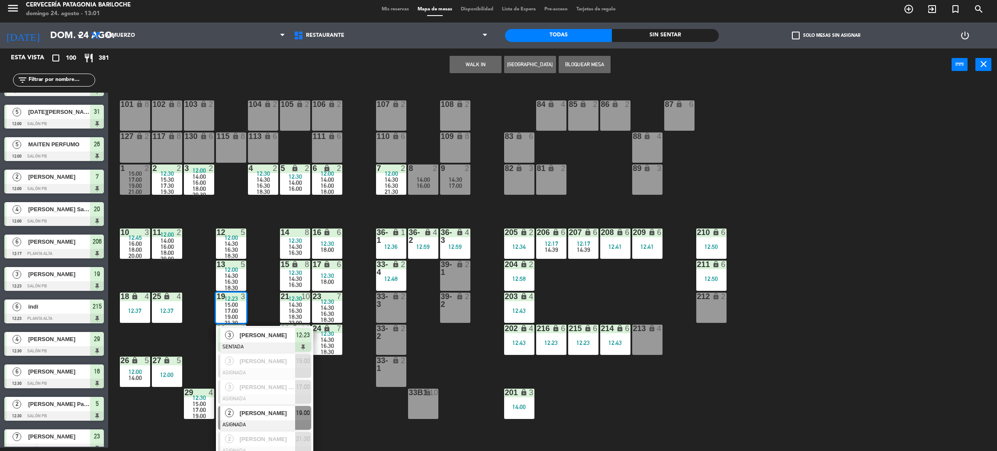
click at [281, 418] on div "[PERSON_NAME]" at bounding box center [267, 413] width 56 height 14
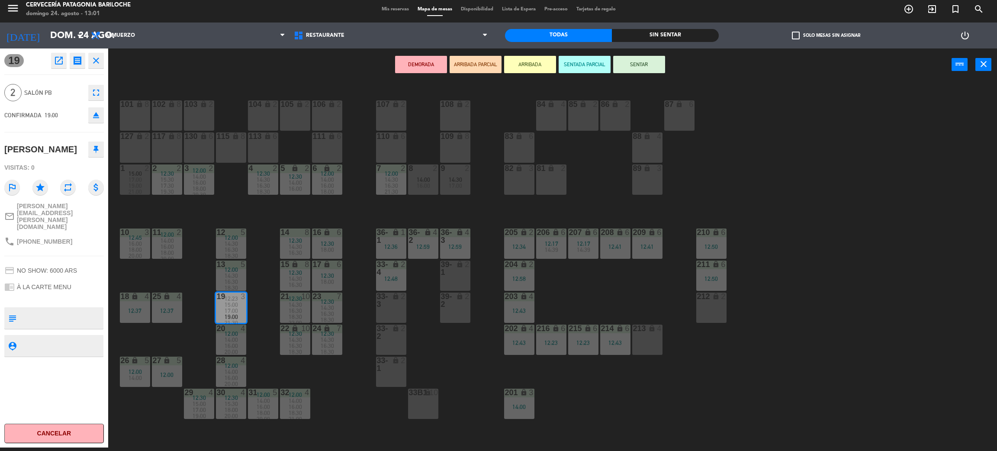
click at [460, 184] on span "17:00" at bounding box center [455, 185] width 13 height 7
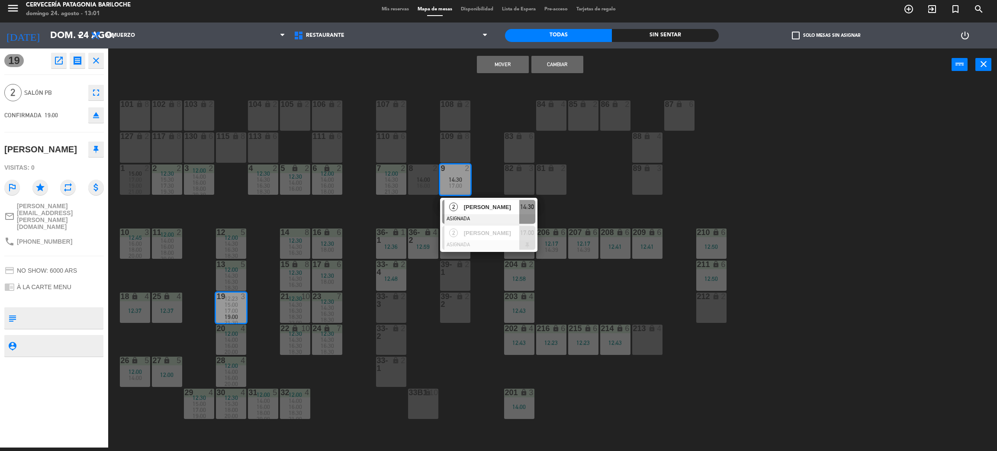
click at [516, 62] on button "Mover" at bounding box center [503, 64] width 52 height 17
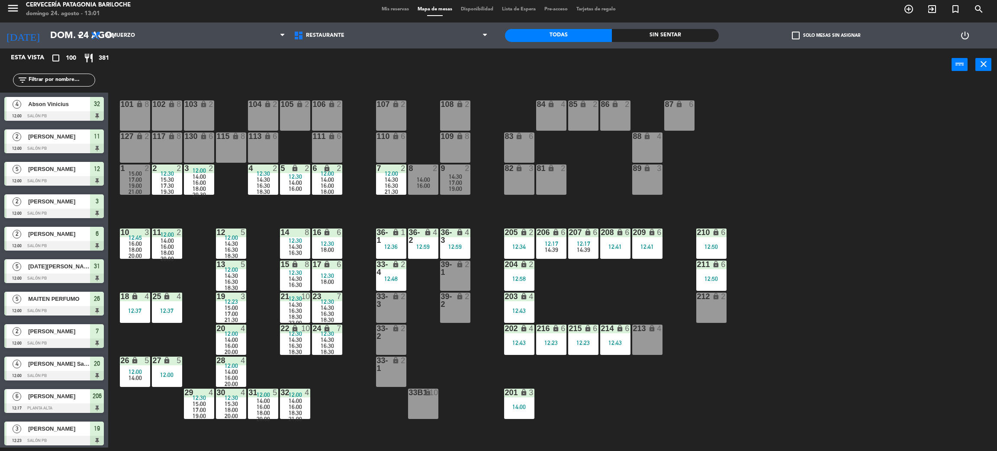
scroll to position [685, 0]
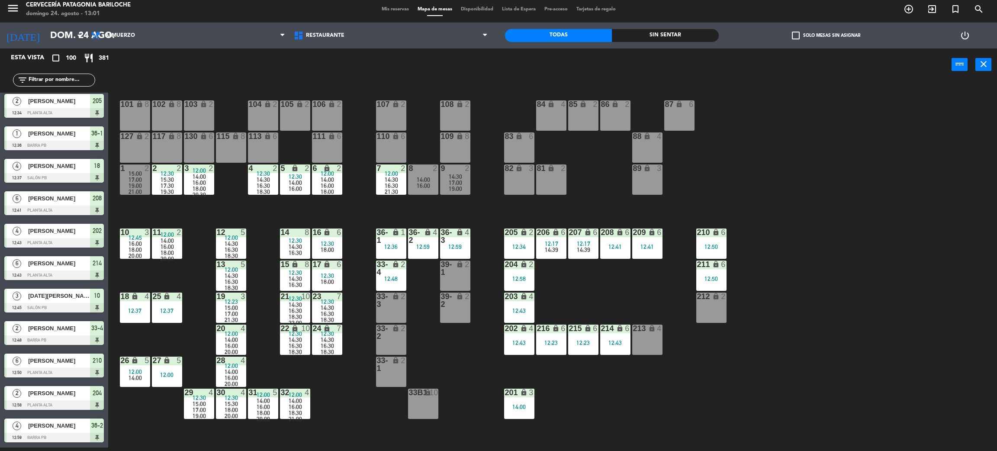
click at [228, 304] on span "15:00" at bounding box center [231, 307] width 13 height 7
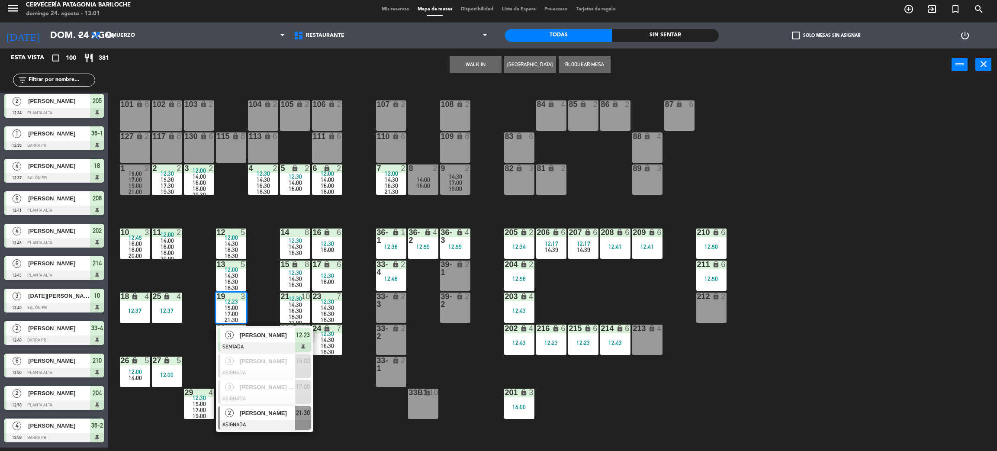
click at [270, 417] on div "[PERSON_NAME]" at bounding box center [267, 413] width 56 height 14
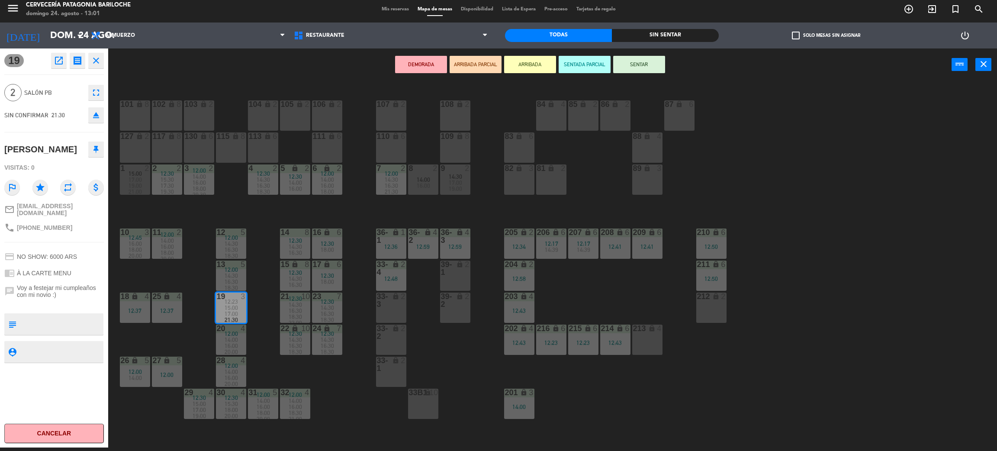
click at [464, 188] on div "19:00" at bounding box center [455, 189] width 30 height 6
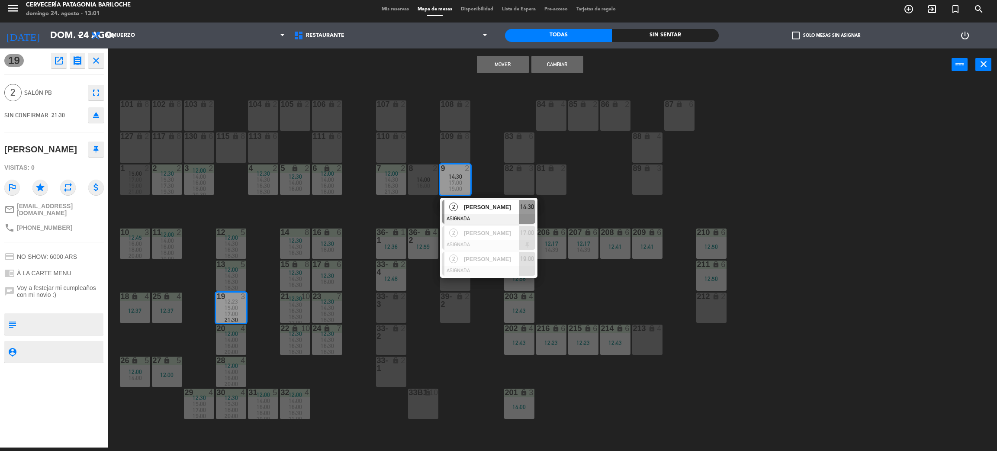
click at [506, 65] on button "Mover" at bounding box center [503, 64] width 52 height 17
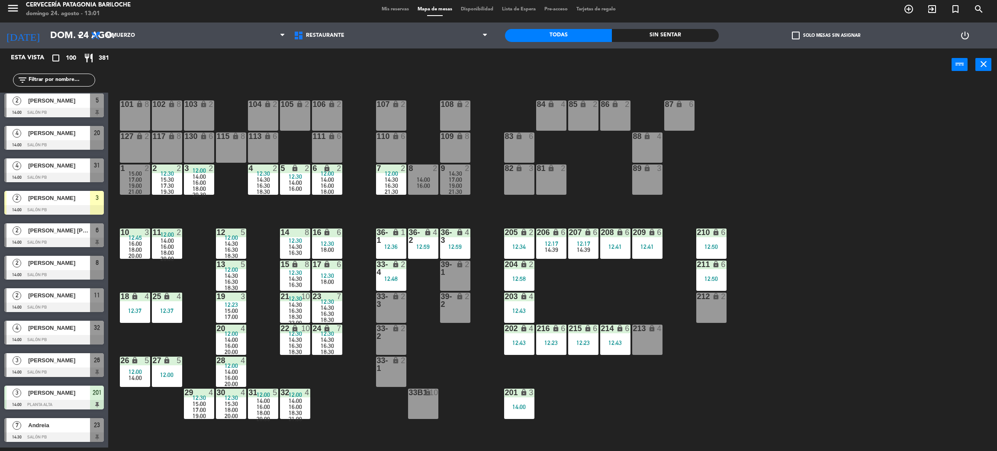
scroll to position [3, 0]
click at [488, 205] on div "101 lock 8 102 lock 8 104 lock 2 105 lock 2 106 lock 2 103 lock 2 107 lock 2 10…" at bounding box center [557, 268] width 879 height 367
drag, startPoint x: 61, startPoint y: 83, endPoint x: 303, endPoint y: 141, distance: 248.5
click at [61, 83] on input "text" at bounding box center [61, 80] width 67 height 10
click at [71, 82] on input "text" at bounding box center [61, 80] width 67 height 10
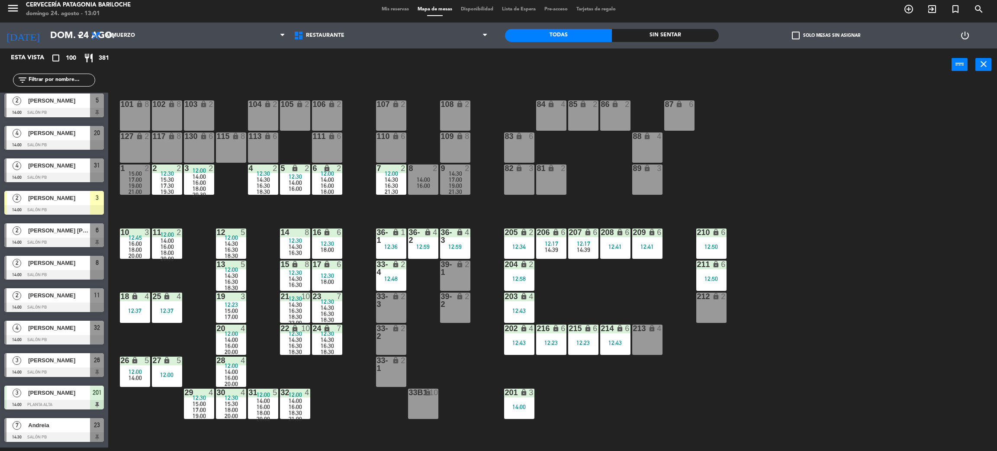
click at [417, 209] on div "101 lock 8 102 lock 8 104 lock 2 105 lock 2 106 lock 2 103 lock 2 107 lock 2 10…" at bounding box center [557, 268] width 879 height 367
click at [445, 368] on div "101 lock 8 102 lock 8 104 lock 2 105 lock 2 106 lock 2 103 lock 2 107 lock 2 10…" at bounding box center [557, 268] width 879 height 367
click at [145, 179] on div "17:00" at bounding box center [135, 180] width 30 height 6
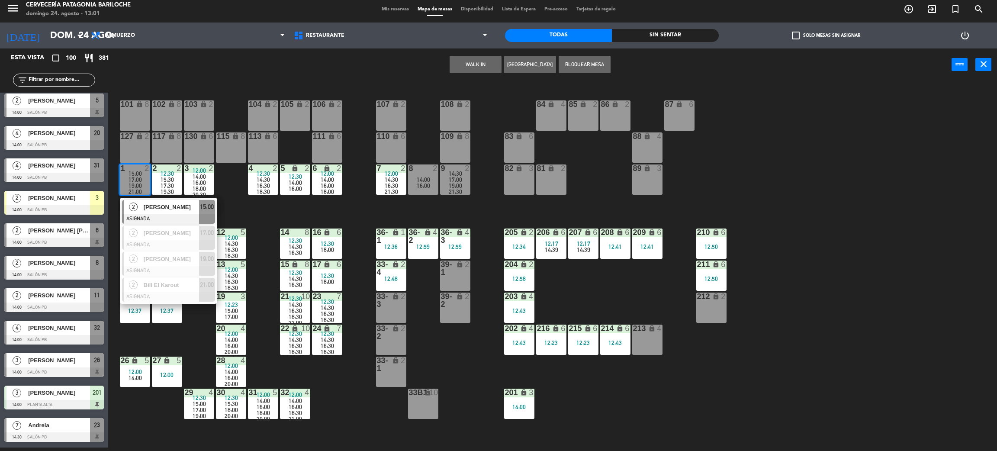
click at [474, 58] on button "WALK IN" at bounding box center [476, 64] width 52 height 17
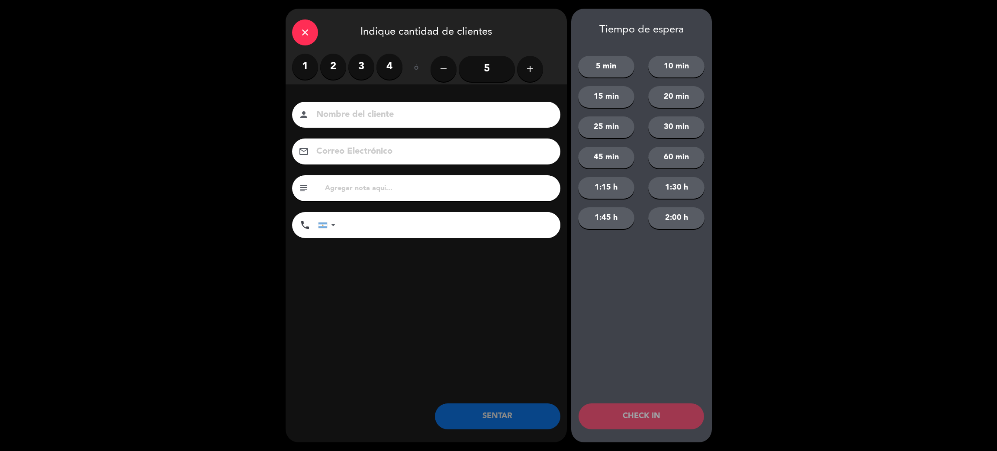
click at [331, 63] on label "2" at bounding box center [333, 67] width 26 height 26
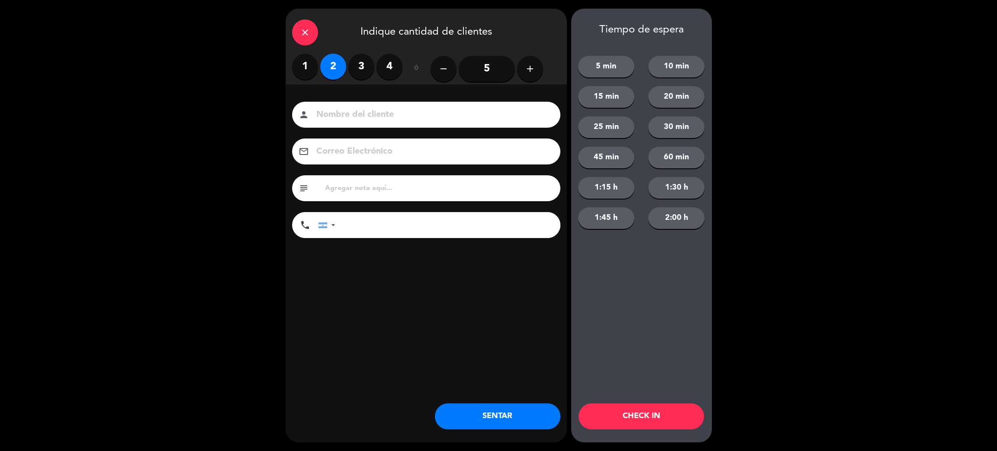
click at [365, 107] on input at bounding box center [433, 114] width 234 height 15
type input "[PERSON_NAME]"
click at [523, 410] on button "SENTAR" at bounding box center [498, 416] width 126 height 26
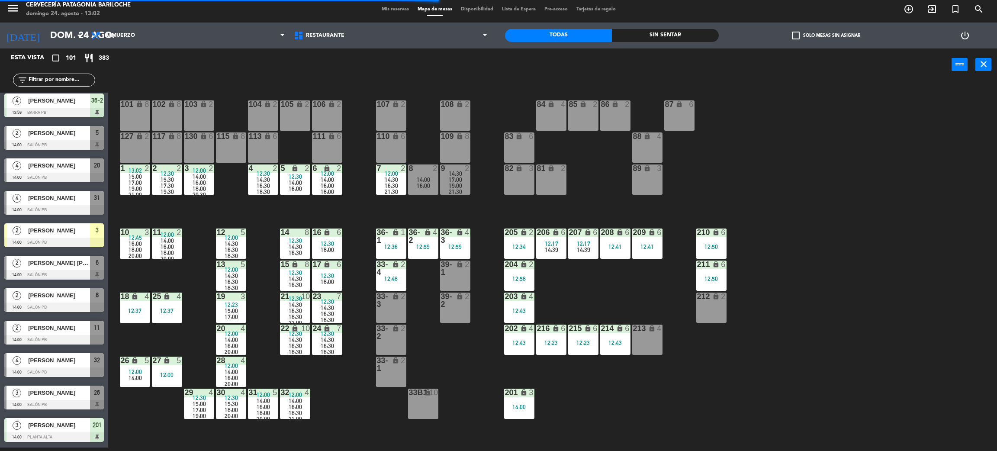
scroll to position [0, 0]
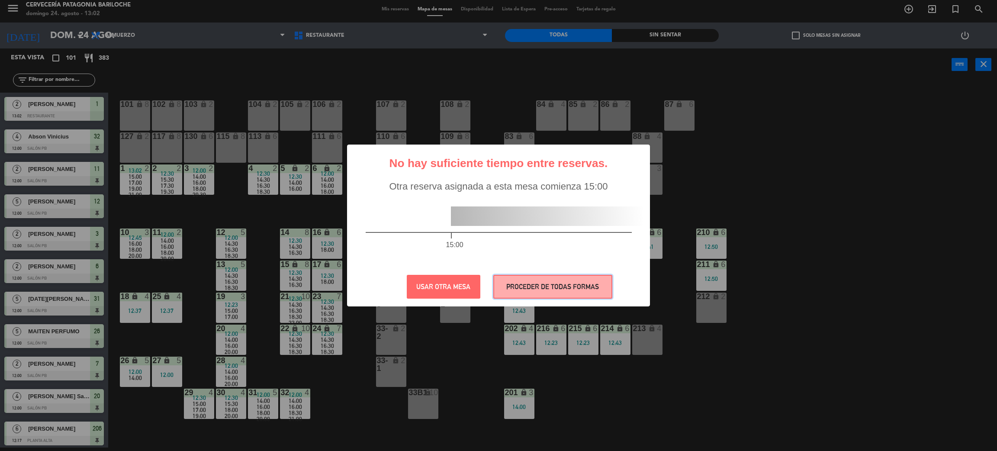
drag, startPoint x: 597, startPoint y: 287, endPoint x: 592, endPoint y: 294, distance: 8.1
click at [596, 287] on button "PROCEDER DE TODAS FORMAS" at bounding box center [553, 287] width 119 height 24
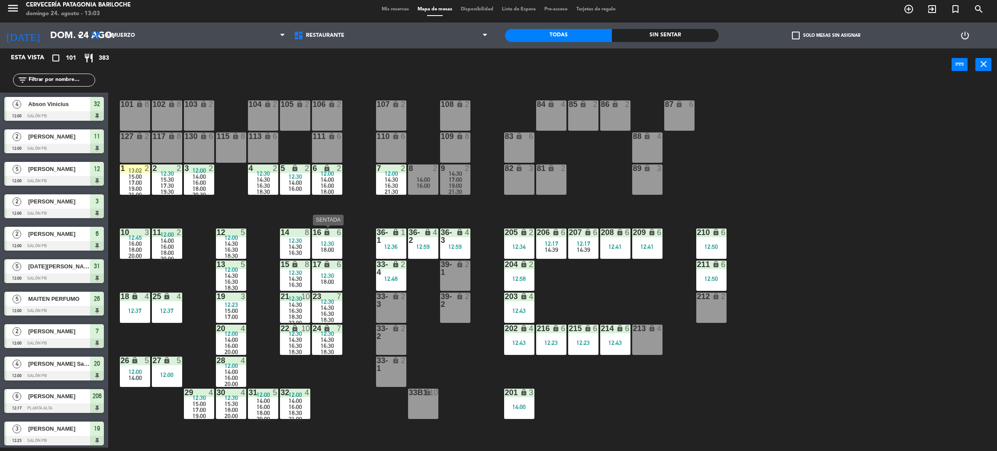
click at [334, 251] on div "18:00" at bounding box center [327, 250] width 30 height 6
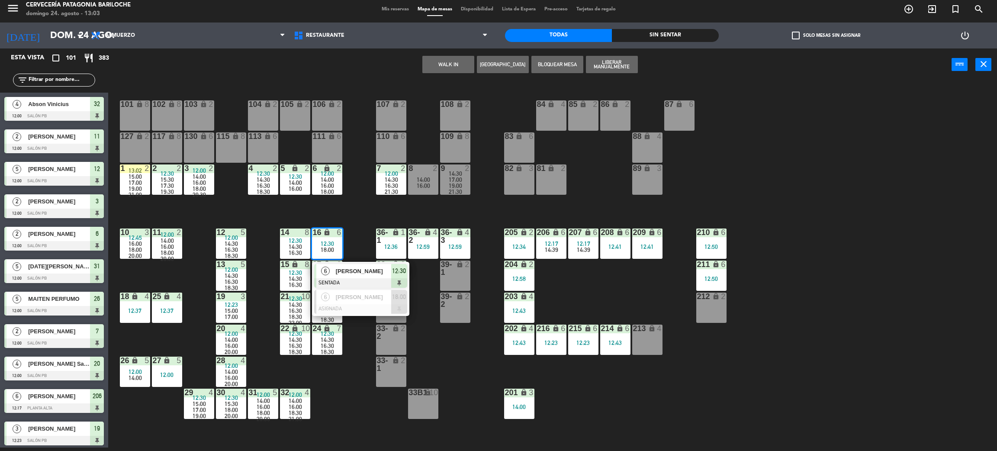
click at [357, 240] on div "101 lock 8 102 lock 8 104 lock 2 105 lock 2 106 lock 2 103 lock 2 107 lock 2 10…" at bounding box center [557, 268] width 879 height 367
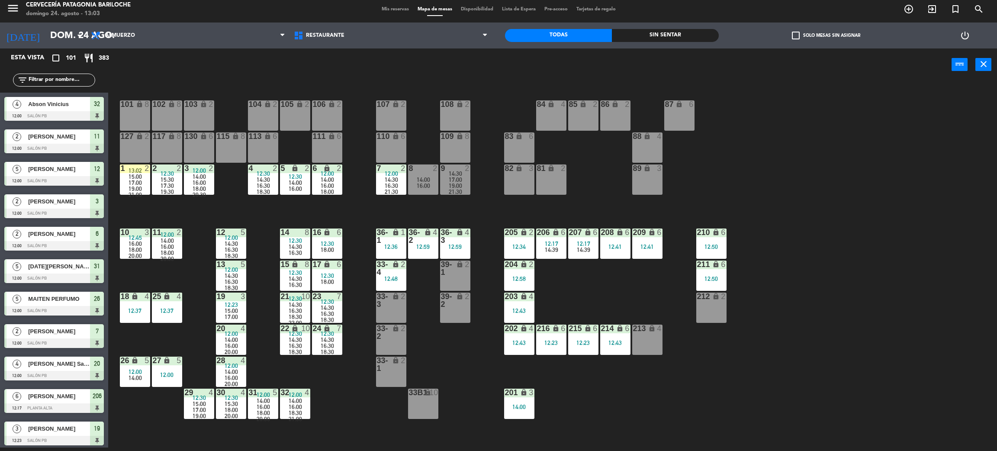
click at [337, 247] on div "18:00" at bounding box center [327, 250] width 30 height 6
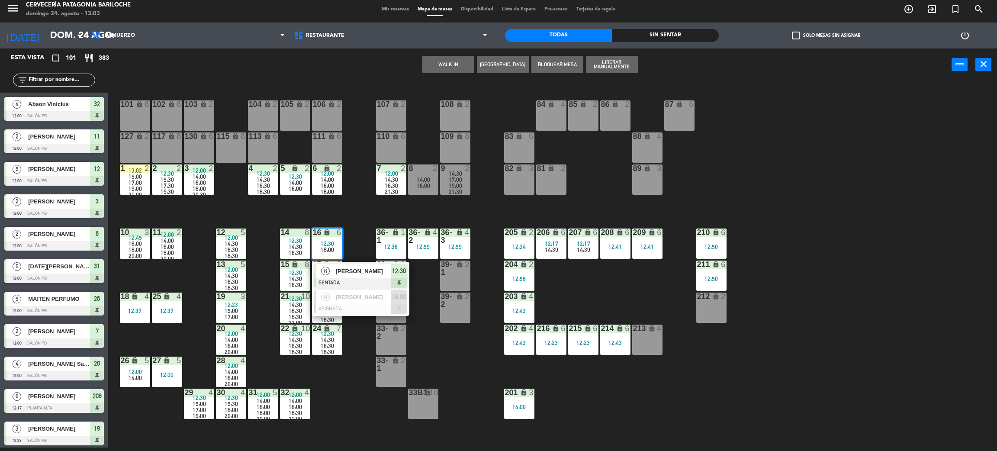
click at [372, 242] on div "36-1" at bounding box center [377, 237] width 14 height 16
click at [334, 247] on div "18:00" at bounding box center [327, 250] width 30 height 6
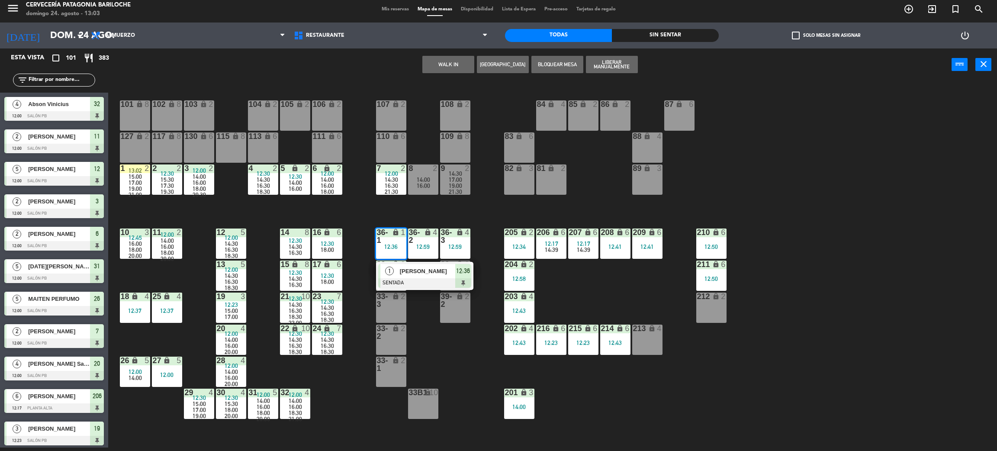
click at [361, 230] on div "101 lock 8 102 lock 8 104 lock 2 105 lock 2 106 lock 2 103 lock 2 107 lock 2 10…" at bounding box center [557, 268] width 879 height 367
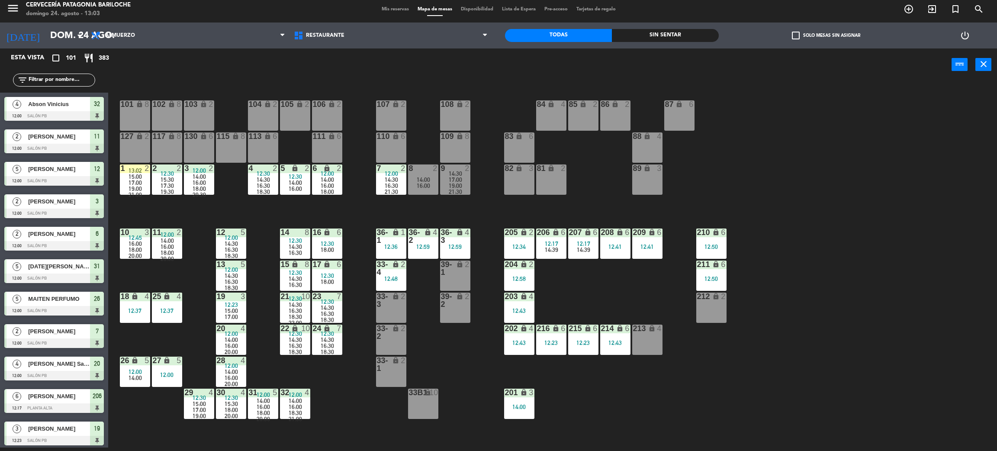
click at [422, 405] on div "33b1 lock 10" at bounding box center [423, 404] width 30 height 30
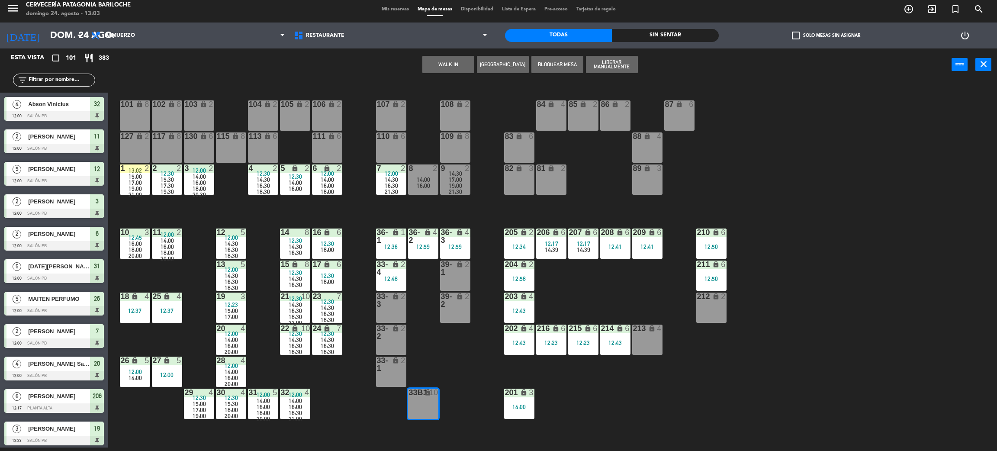
click at [433, 374] on div "101 lock 8 102 lock 8 104 lock 2 105 lock 2 106 lock 2 103 lock 2 107 lock 2 10…" at bounding box center [557, 268] width 879 height 367
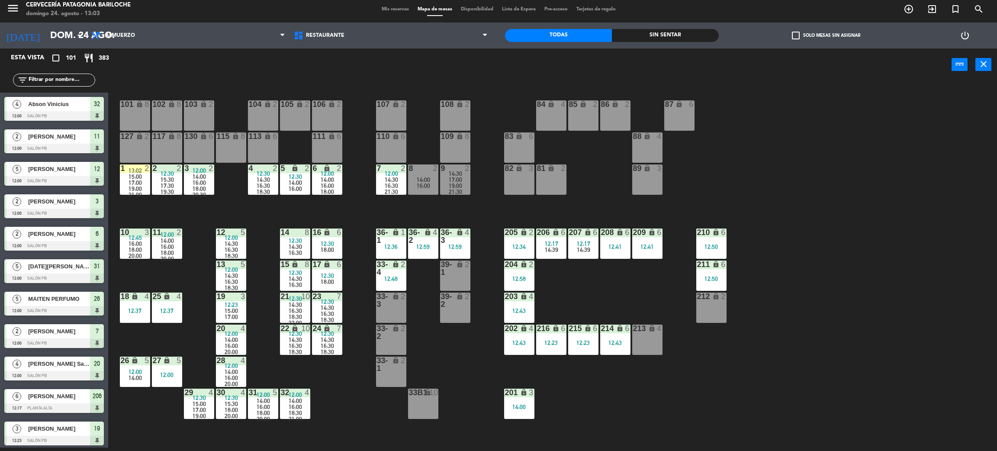
click at [425, 403] on div "33b1 lock 10" at bounding box center [423, 404] width 30 height 30
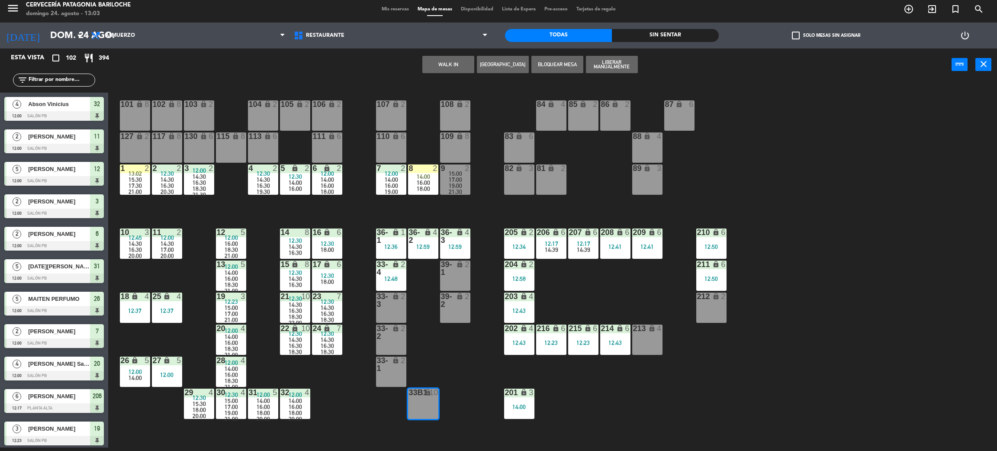
click at [488, 230] on div "101 lock 8 102 lock 8 104 lock 2 105 lock 2 106 lock 2 103 lock 2 107 lock 2 10…" at bounding box center [557, 268] width 879 height 367
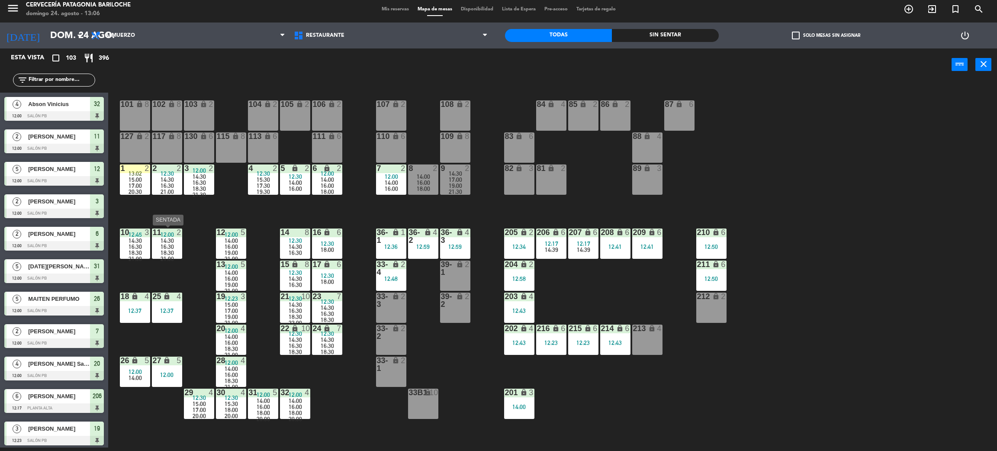
click at [152, 242] on div "14:30" at bounding box center [167, 241] width 30 height 6
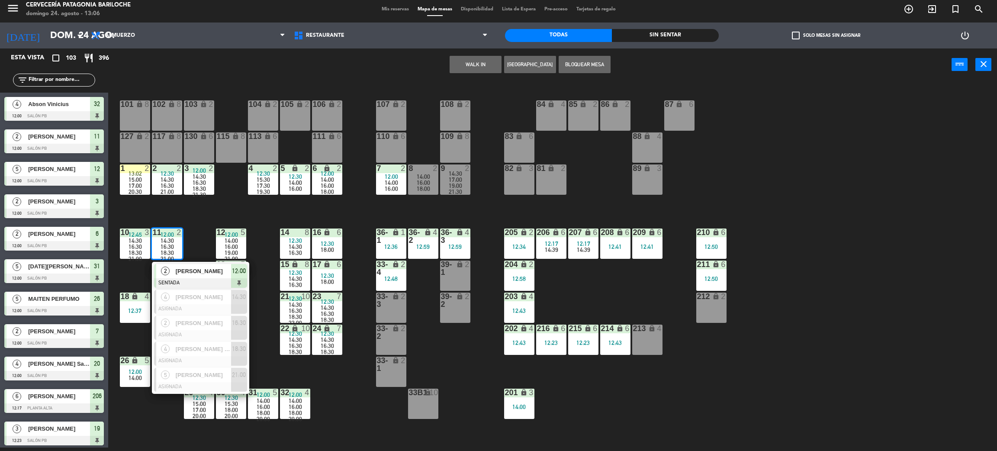
click at [184, 276] on div "[PERSON_NAME]" at bounding box center [203, 271] width 56 height 14
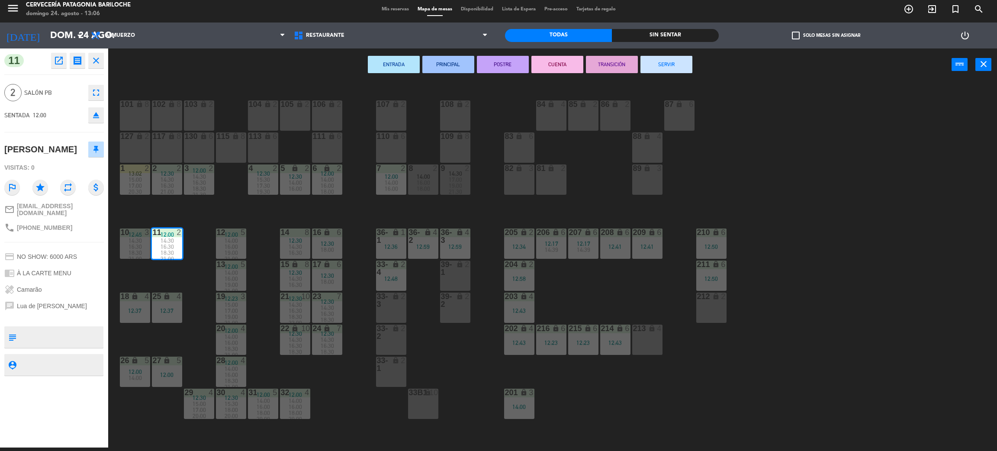
click at [653, 65] on button "SERVIR" at bounding box center [667, 64] width 52 height 17
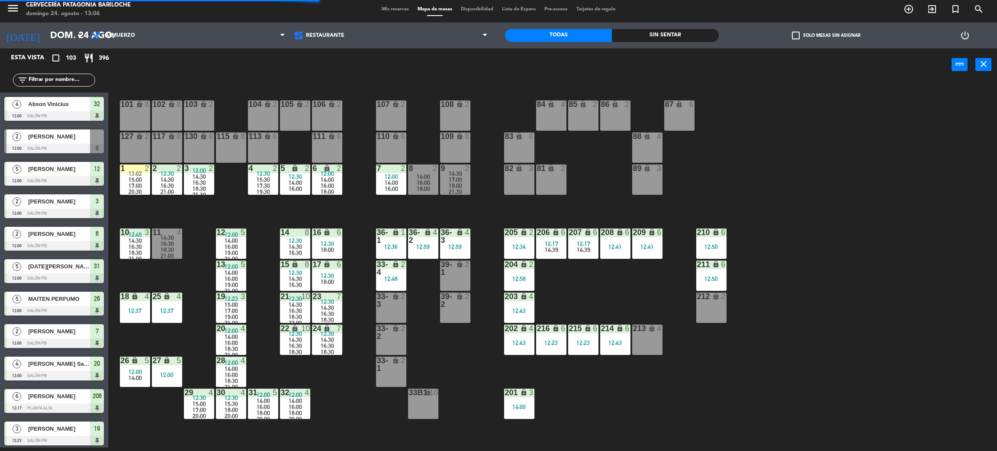
click at [159, 245] on div "16:30" at bounding box center [167, 244] width 30 height 6
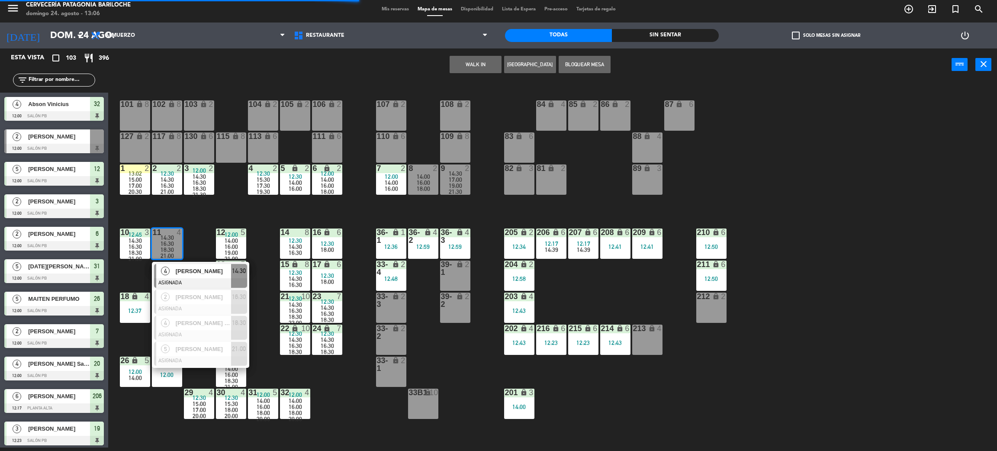
click at [187, 271] on span "[PERSON_NAME]" at bounding box center [203, 271] width 55 height 9
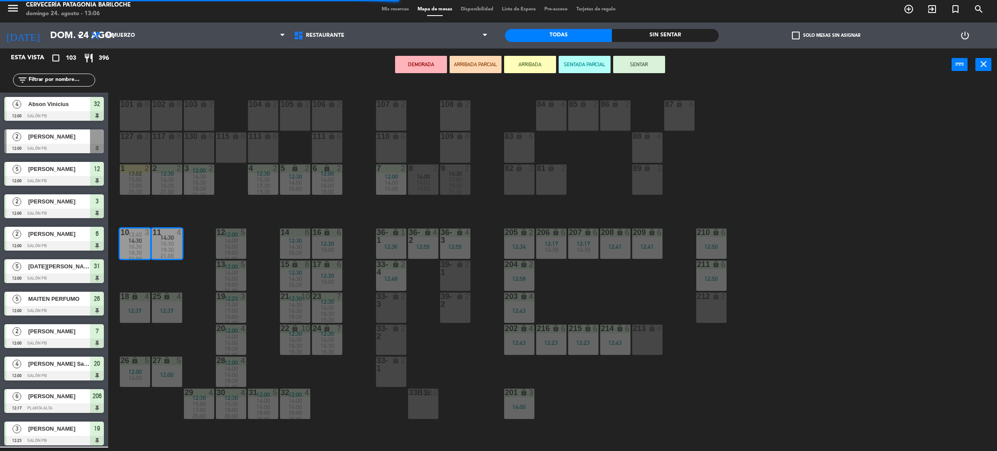
click at [193, 261] on div "101 lock 8 102 lock 8 104 lock 2 105 lock 2 106 lock 2 103 lock 2 107 lock 2 10…" at bounding box center [557, 268] width 879 height 367
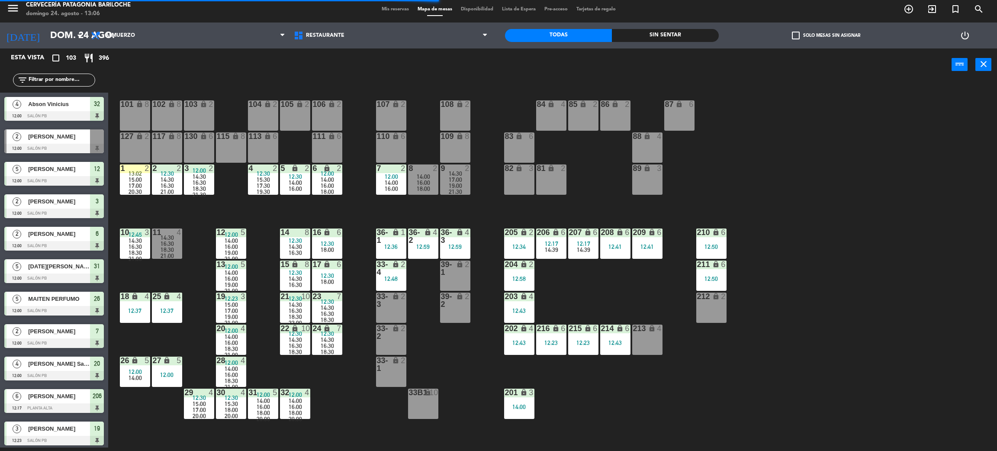
scroll to position [3, 0]
drag, startPoint x: 189, startPoint y: 260, endPoint x: 209, endPoint y: 302, distance: 46.9
click at [187, 266] on div "101 lock 8 102 lock 8 104 lock 2 105 lock 2 106 lock 2 103 lock 2 107 lock 2 10…" at bounding box center [557, 268] width 879 height 367
click at [164, 219] on div "101 lock 8 102 lock 8 104 lock 2 105 lock 2 106 lock 2 103 lock 2 107 lock 2 10…" at bounding box center [557, 268] width 879 height 367
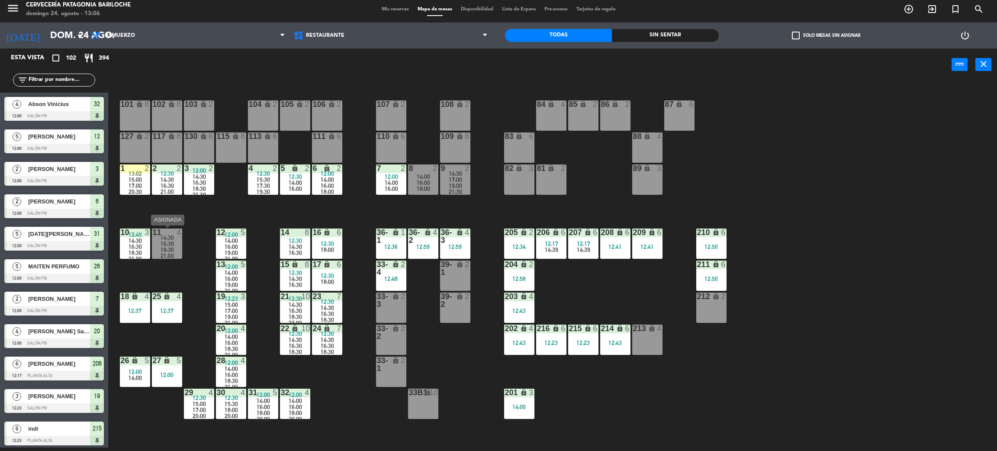
click at [164, 248] on span "18:30" at bounding box center [167, 249] width 13 height 7
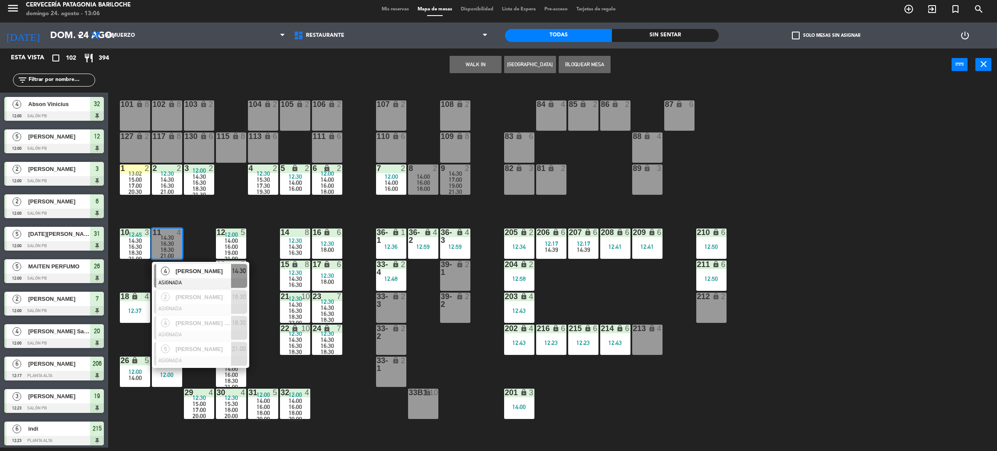
click at [196, 231] on div "101 lock 8 102 lock 8 104 lock 2 105 lock 2 106 lock 2 103 lock 2 107 lock 2 10…" at bounding box center [557, 268] width 879 height 367
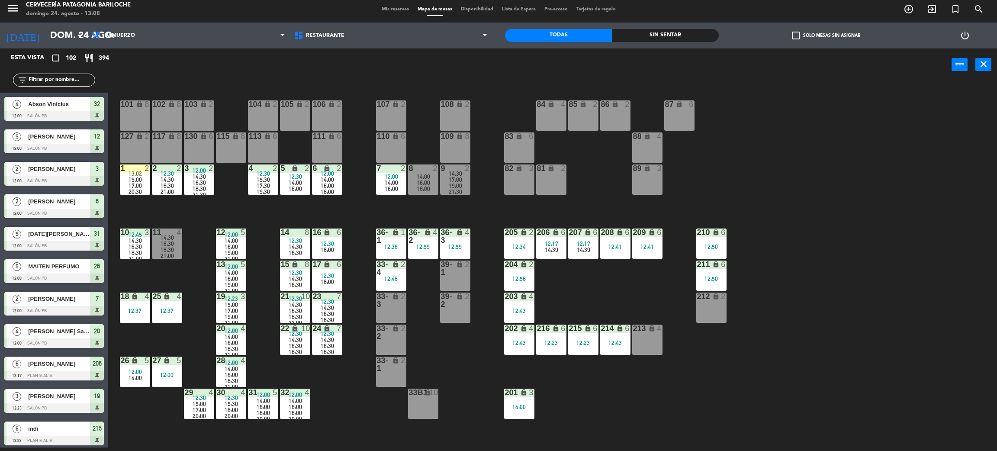
click at [467, 342] on div "101 lock 8 102 lock 8 104 lock 2 105 lock 2 106 lock 2 103 lock 2 107 lock 2 10…" at bounding box center [557, 268] width 879 height 367
click at [58, 81] on input "text" at bounding box center [61, 80] width 67 height 10
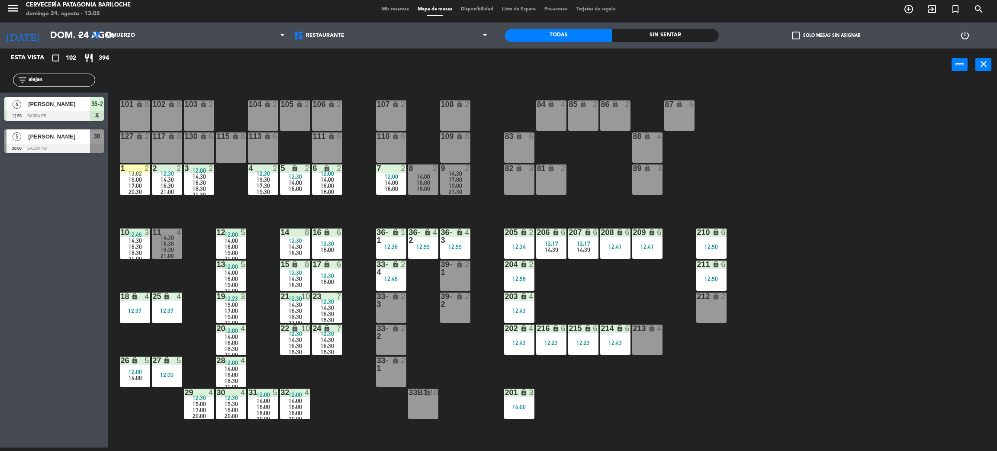
type input "alejan"
click at [61, 207] on div "Esta vista crop_square 102 restaurant 394 filter_list [DEMOGRAPHIC_DATA] 4 [PER…" at bounding box center [54, 247] width 108 height 399
click at [53, 116] on div at bounding box center [54, 116] width 100 height 10
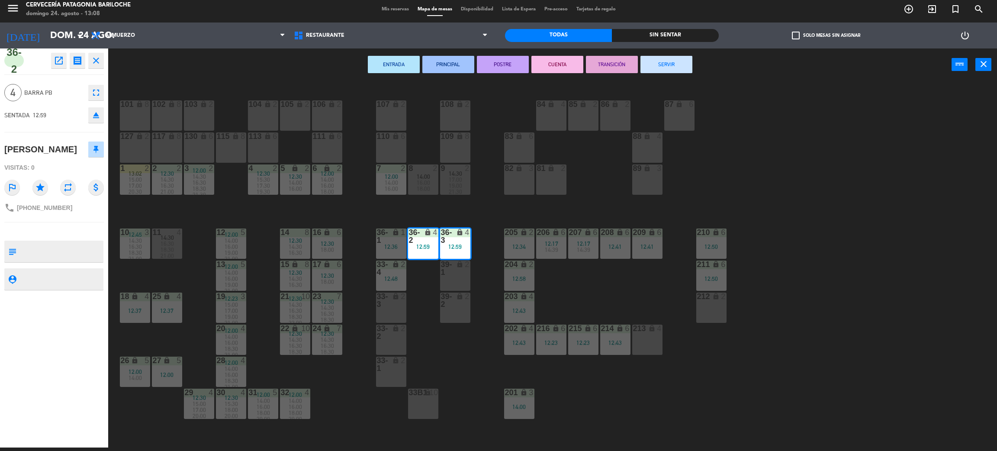
drag, startPoint x: 380, startPoint y: 344, endPoint x: 394, endPoint y: 320, distance: 27.0
click at [380, 341] on div "33-2 lock 2" at bounding box center [391, 340] width 30 height 30
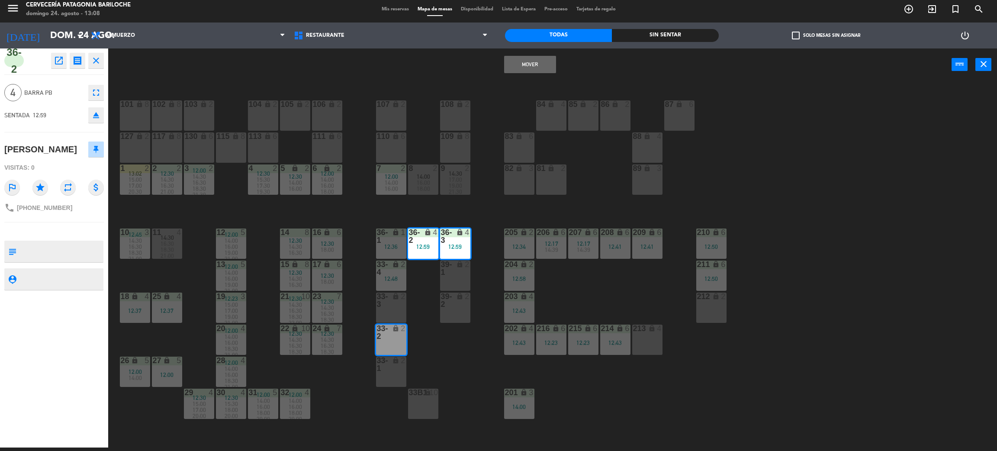
click at [400, 309] on div "33-3 lock 2" at bounding box center [391, 308] width 30 height 30
click at [537, 67] on button "Mover y Unir" at bounding box center [530, 64] width 52 height 17
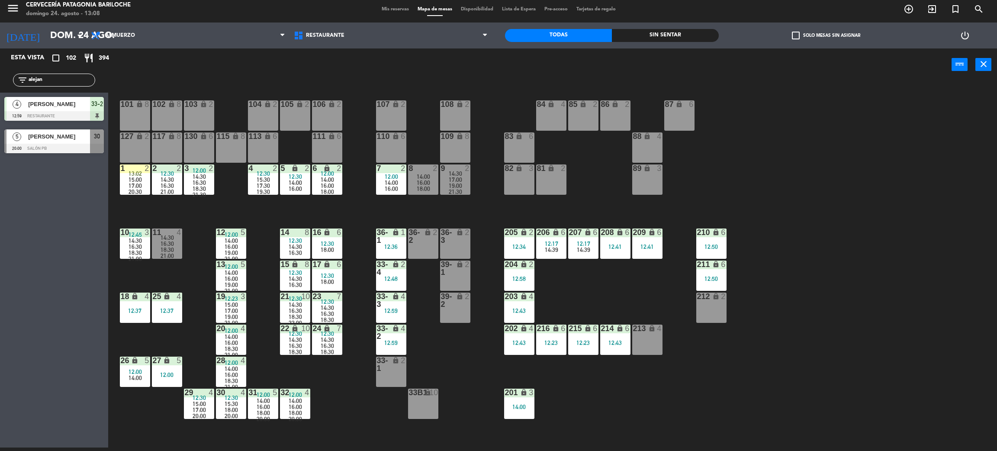
click at [443, 365] on div "101 lock 8 102 lock 8 104 lock 2 105 lock 2 106 lock 2 103 lock 2 107 lock 2 10…" at bounding box center [557, 268] width 879 height 367
click at [59, 70] on div "filter_list alejan" at bounding box center [54, 80] width 108 height 25
click at [58, 75] on input "alejan" at bounding box center [61, 80] width 67 height 10
drag, startPoint x: 58, startPoint y: 75, endPoint x: 399, endPoint y: 94, distance: 340.8
click at [166, 105] on div "Esta vista crop_square 102 restaurant 394 filter_list [DEMOGRAPHIC_DATA] 4 [PER…" at bounding box center [498, 249] width 997 height 403
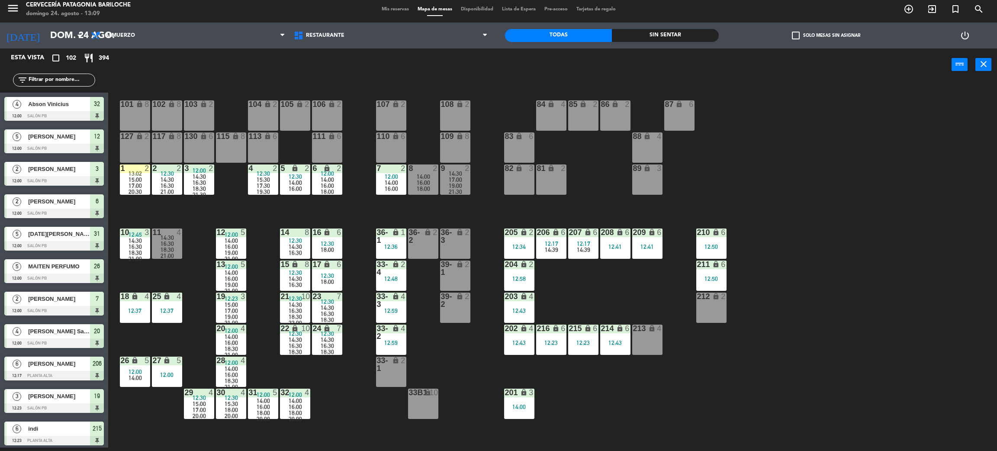
click at [373, 214] on div "101 lock 8 102 lock 8 104 lock 2 105 lock 2 106 lock 2 103 lock 2 107 lock 2 10…" at bounding box center [557, 268] width 879 height 367
click at [390, 188] on span "16:00" at bounding box center [391, 188] width 13 height 7
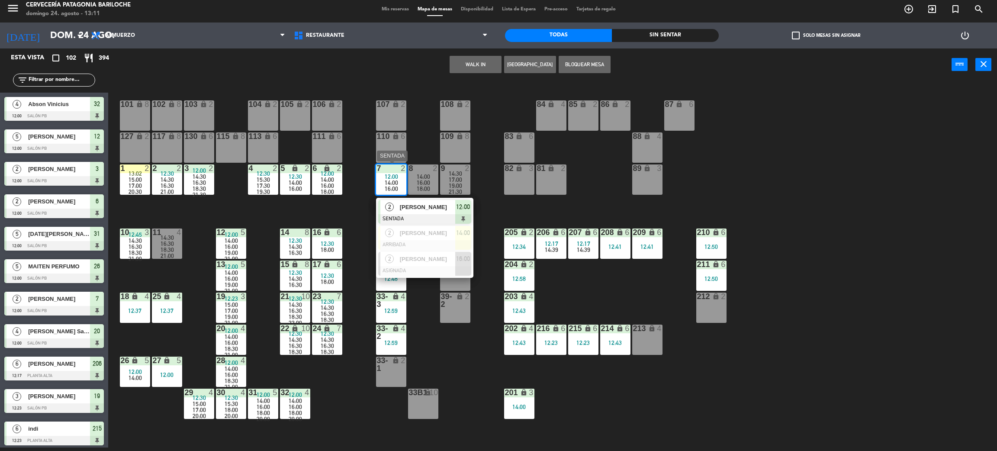
click at [406, 204] on span "[PERSON_NAME]" at bounding box center [427, 207] width 55 height 9
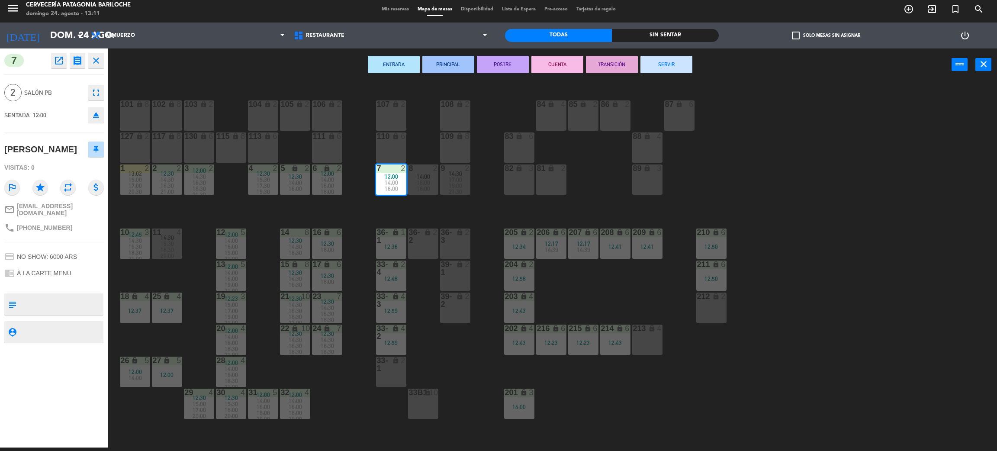
drag, startPoint x: 50, startPoint y: 163, endPoint x: 6, endPoint y: 152, distance: 45.7
click at [6, 152] on div "[PERSON_NAME]" at bounding box center [40, 149] width 73 height 14
copy div "[PERSON_NAME]"
drag, startPoint x: 98, startPoint y: 219, endPoint x: 16, endPoint y: 217, distance: 82.3
click at [16, 217] on div "mail_outline [EMAIL_ADDRESS][DOMAIN_NAME]" at bounding box center [54, 210] width 100 height 20
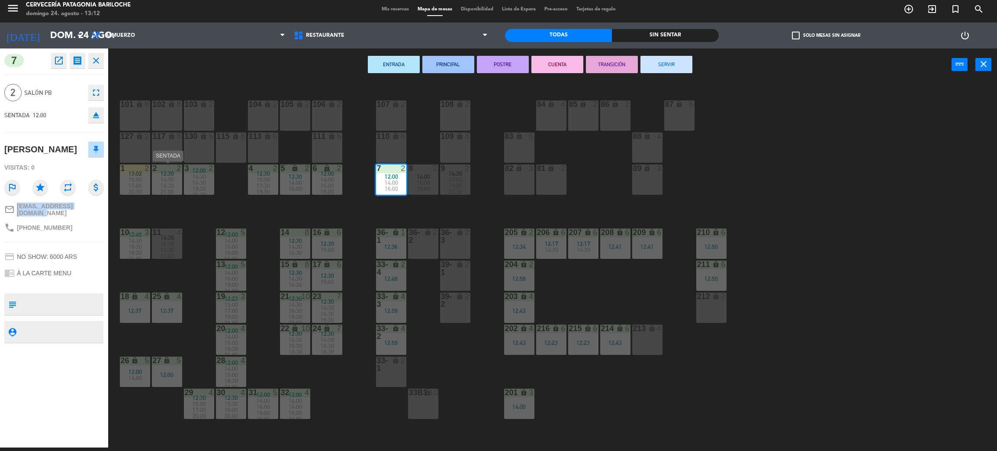
copy span "[EMAIL_ADDRESS][DOMAIN_NAME]"
click at [76, 249] on div "7 open_in_new receipt 12:00 PM dom., 24 ago. 2 personas [PERSON_NAME] Mesa 7 EX…" at bounding box center [54, 247] width 108 height 399
drag, startPoint x: 67, startPoint y: 237, endPoint x: 15, endPoint y: 238, distance: 52.0
click at [15, 236] on div "phone [PHONE_NUMBER]" at bounding box center [54, 227] width 100 height 16
copy div "[PHONE_NUMBER]"
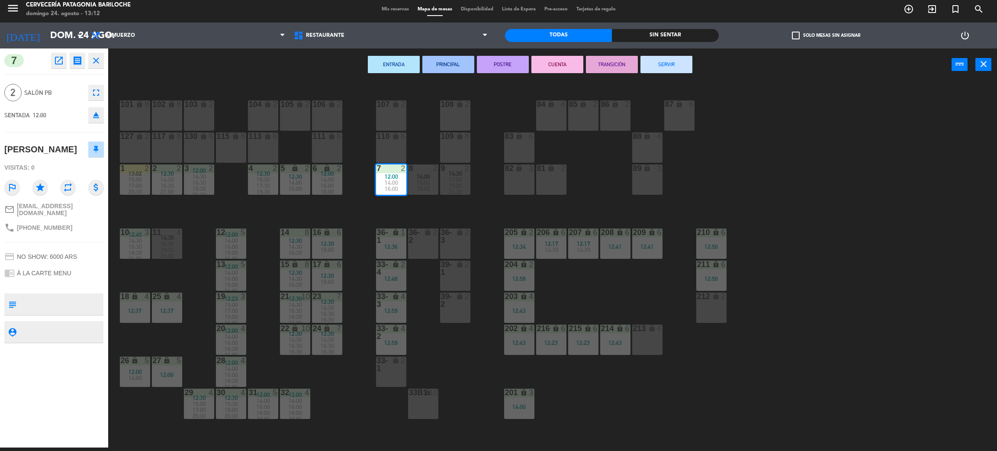
click at [419, 209] on div "101 lock 8 102 lock 8 104 lock 2 105 lock 2 106 lock 2 103 lock 2 107 lock 2 10…" at bounding box center [557, 268] width 879 height 367
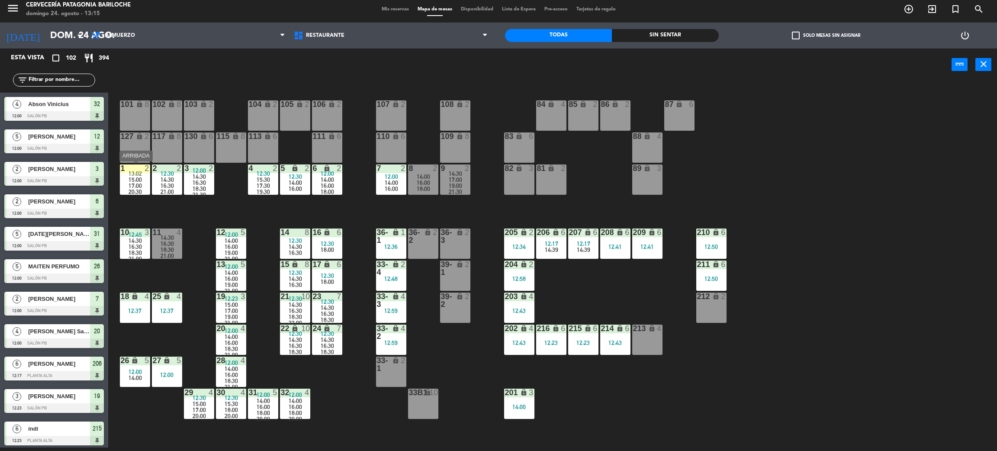
click at [137, 189] on span "20:30" at bounding box center [135, 191] width 13 height 7
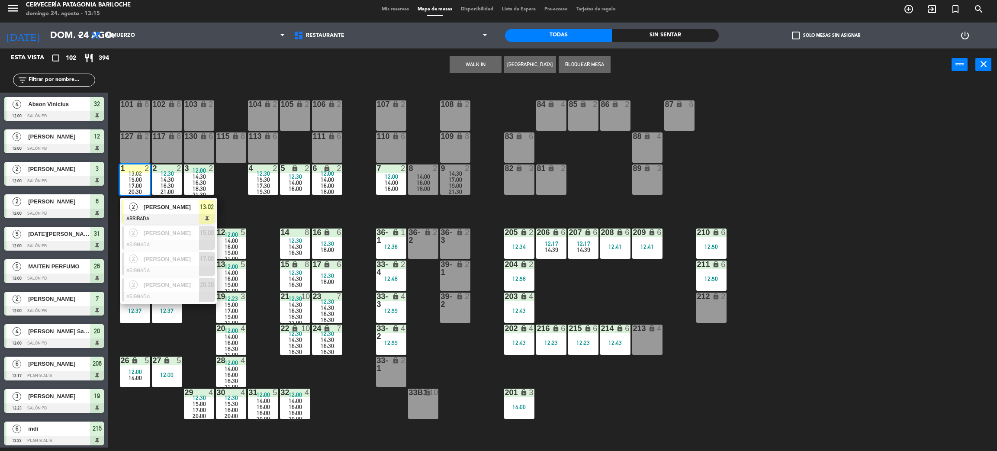
click at [154, 204] on span "[PERSON_NAME]" at bounding box center [171, 207] width 55 height 9
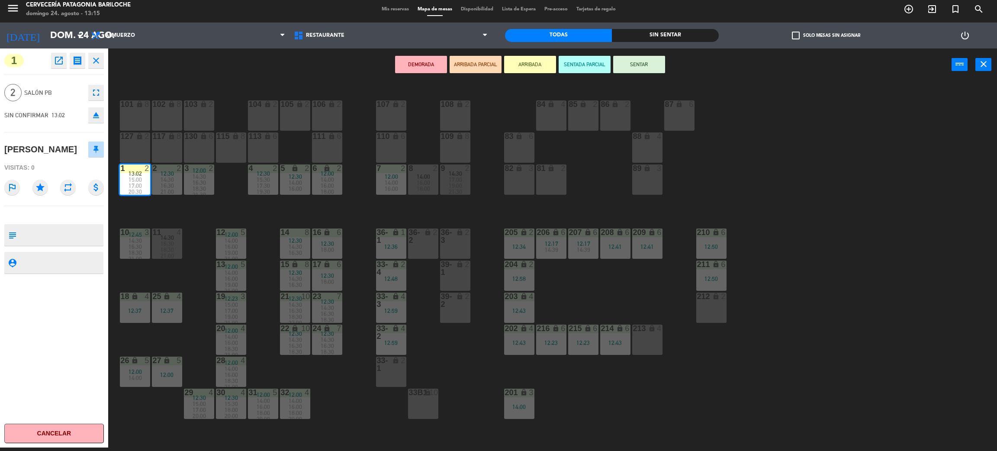
click at [643, 64] on button "SENTAR" at bounding box center [639, 64] width 52 height 17
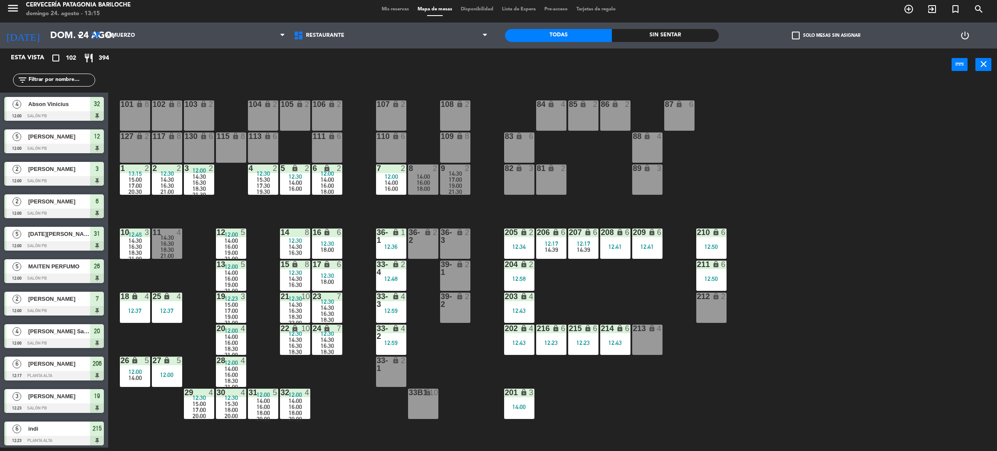
click at [61, 79] on input "text" at bounding box center [61, 80] width 67 height 10
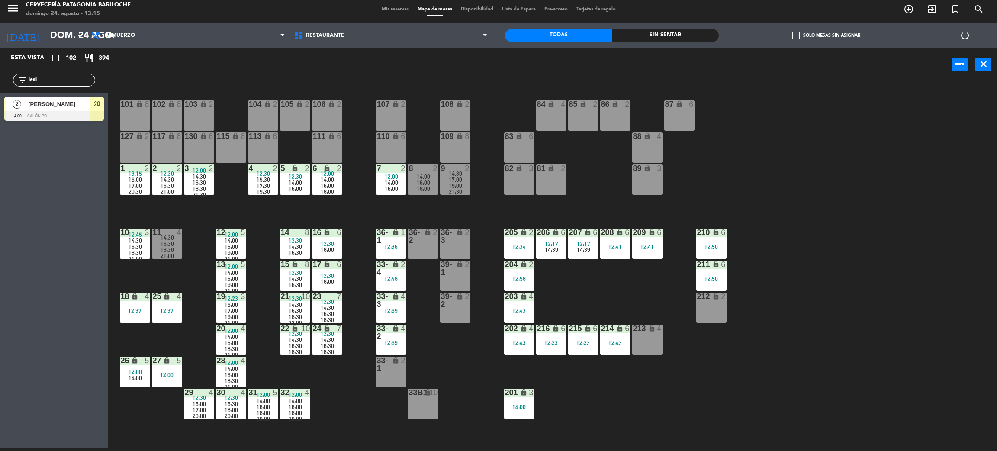
type input "lesl"
click at [38, 110] on div "[PERSON_NAME]" at bounding box center [58, 104] width 63 height 14
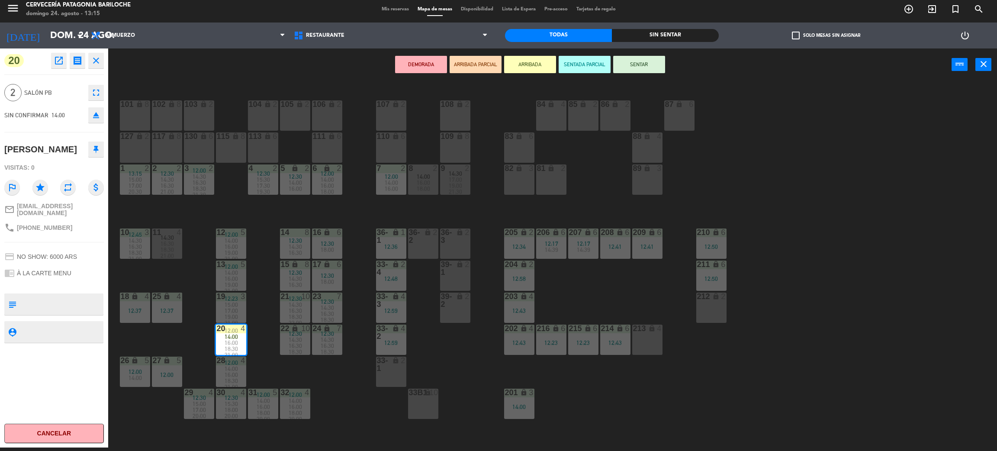
click at [278, 353] on div "101 lock 8 102 lock 8 104 lock 2 105 lock 2 106 lock 2 103 lock 2 107 lock 2 10…" at bounding box center [557, 268] width 879 height 367
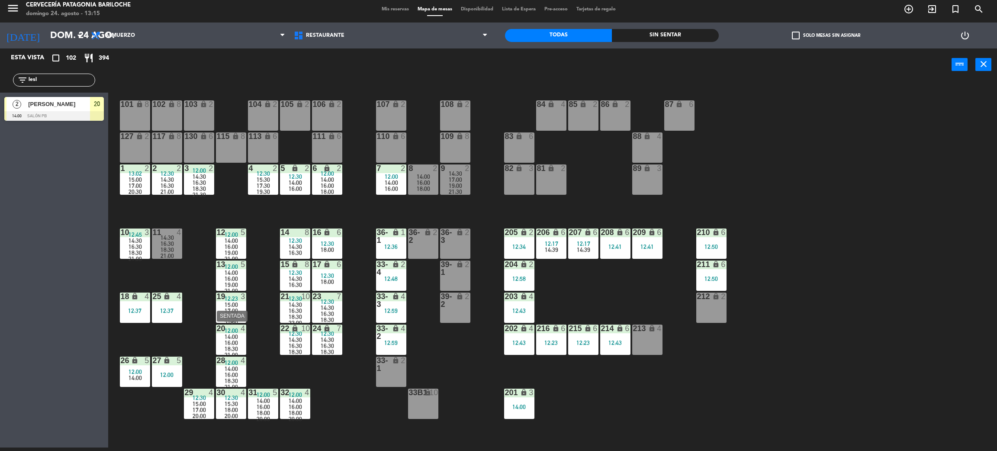
click at [225, 339] on span "16:00" at bounding box center [231, 342] width 13 height 7
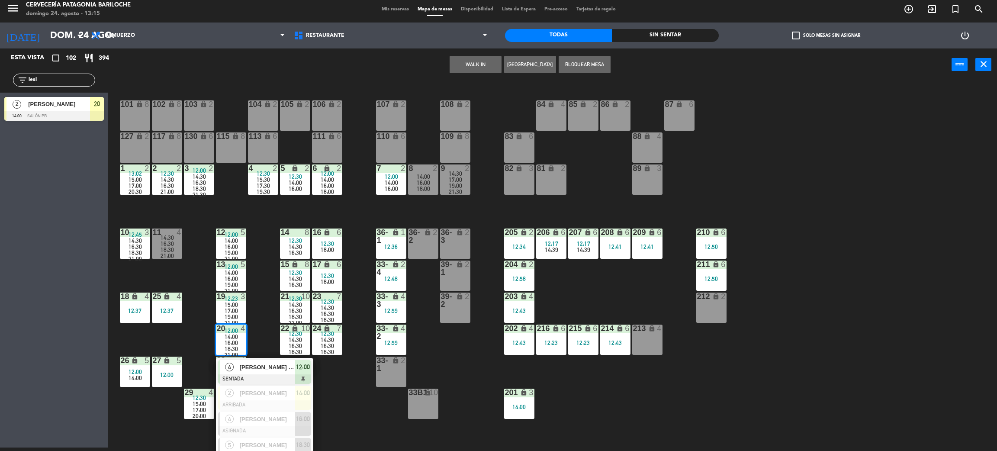
click at [336, 404] on div "101 lock 8 102 lock 8 104 lock 2 105 lock 2 106 lock 2 103 lock 2 107 lock 2 10…" at bounding box center [557, 268] width 879 height 367
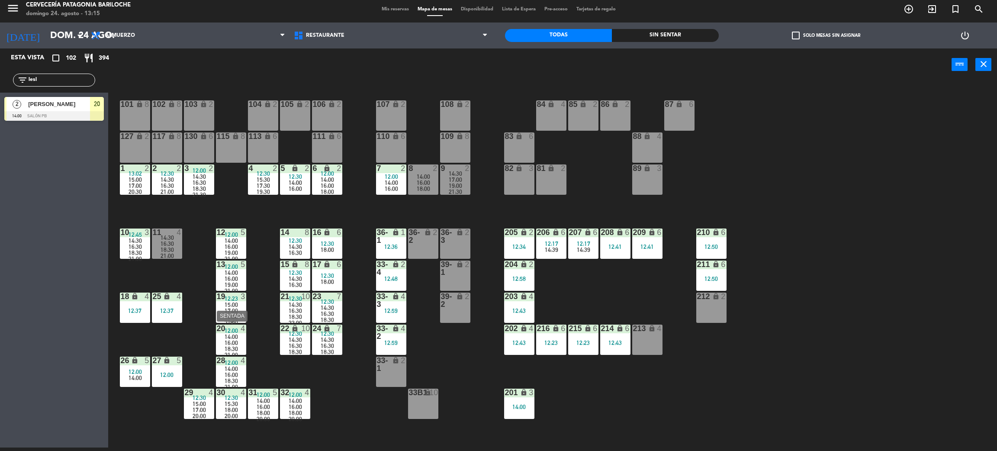
click at [229, 335] on span "14:00" at bounding box center [231, 336] width 13 height 7
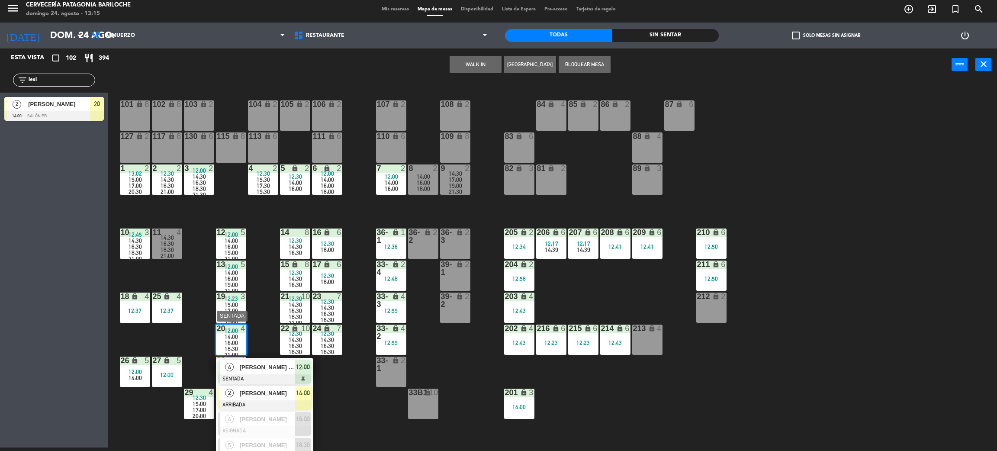
click at [285, 395] on span "[PERSON_NAME]" at bounding box center [267, 393] width 55 height 9
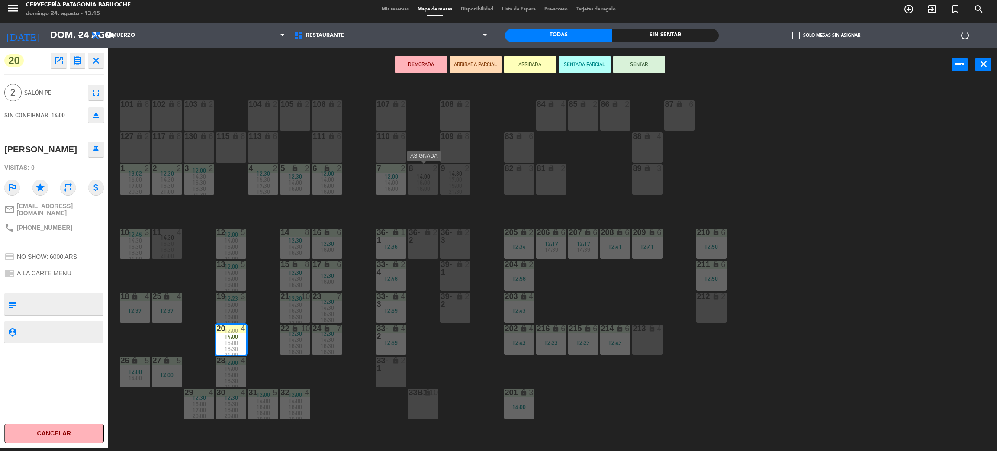
click at [420, 171] on div at bounding box center [423, 169] width 14 height 8
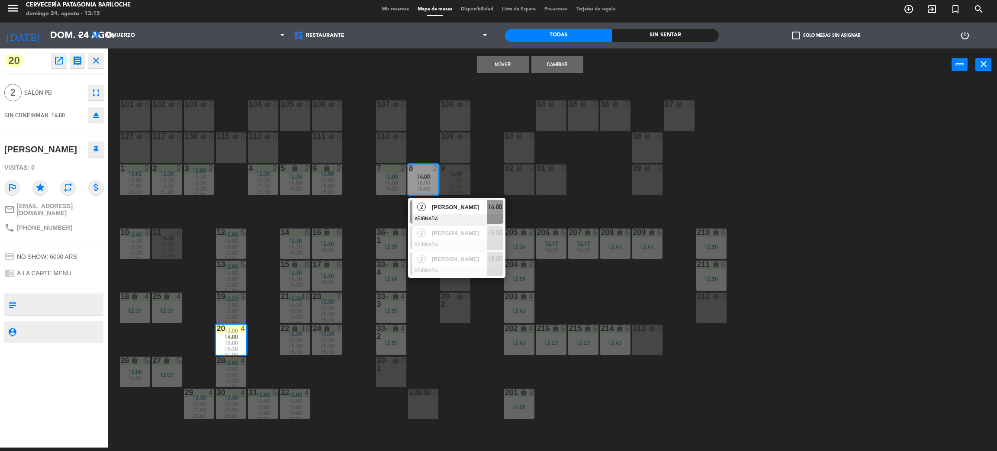
click at [561, 62] on button "Cambiar" at bounding box center [558, 64] width 52 height 17
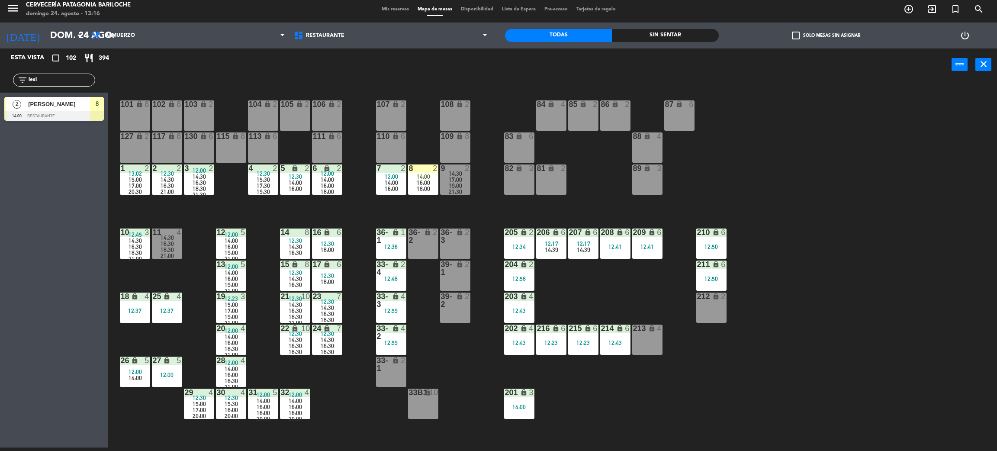
click at [482, 209] on div "101 lock 8 102 lock 8 104 lock 2 105 lock 2 106 lock 2 103 lock 2 107 lock 2 10…" at bounding box center [557, 268] width 879 height 367
click at [419, 182] on span "16:00" at bounding box center [423, 182] width 13 height 7
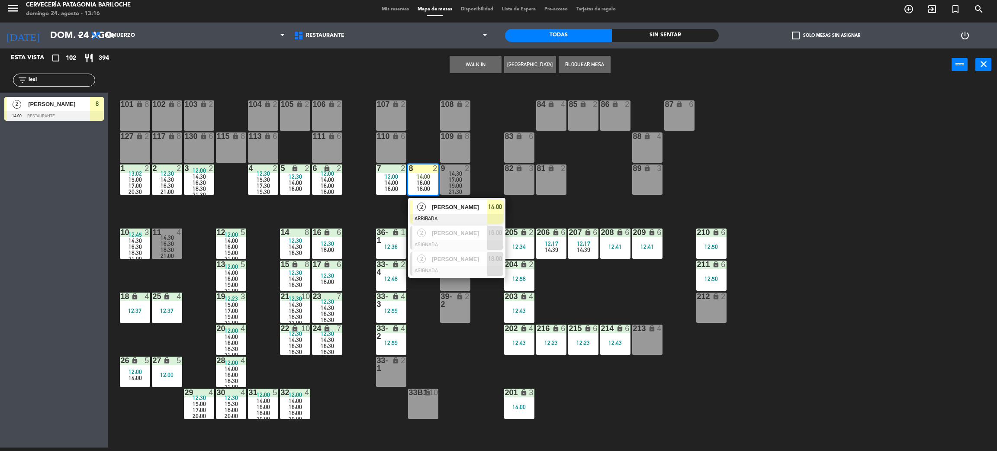
click at [443, 207] on span "[PERSON_NAME]" at bounding box center [459, 207] width 55 height 9
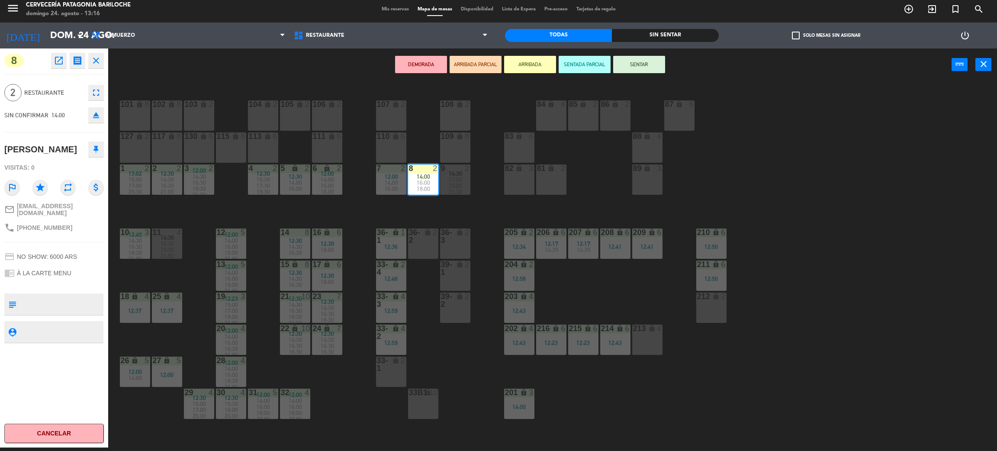
click at [498, 137] on div "83" at bounding box center [505, 136] width 14 height 8
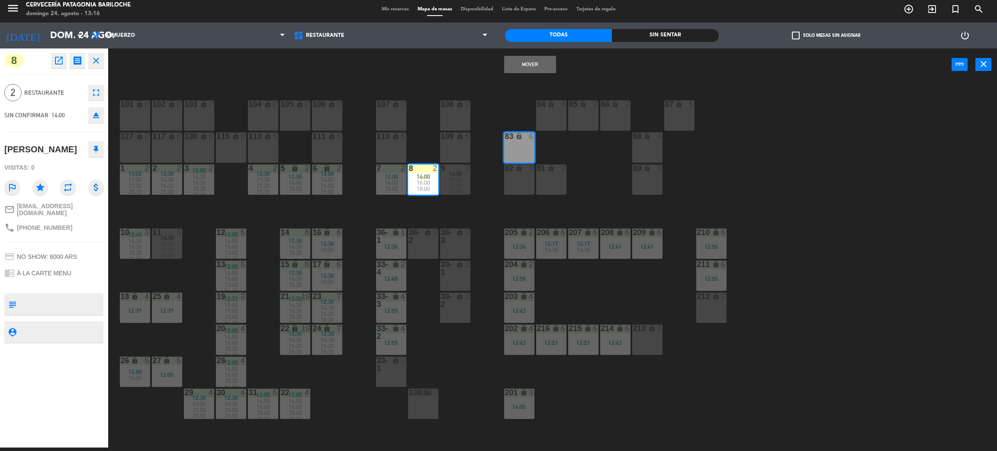
click at [505, 229] on div "205" at bounding box center [505, 233] width 0 height 8
click at [441, 203] on div "101 lock 8 102 lock 8 104 lock 2 105 lock 2 106 lock 2 103 lock 2 107 lock 2 10…" at bounding box center [557, 268] width 879 height 367
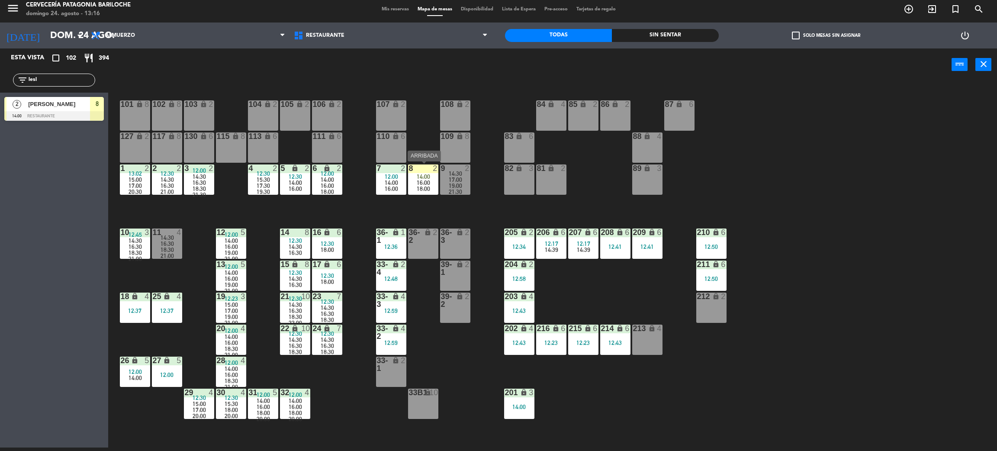
click at [421, 188] on span "18:00" at bounding box center [423, 188] width 13 height 7
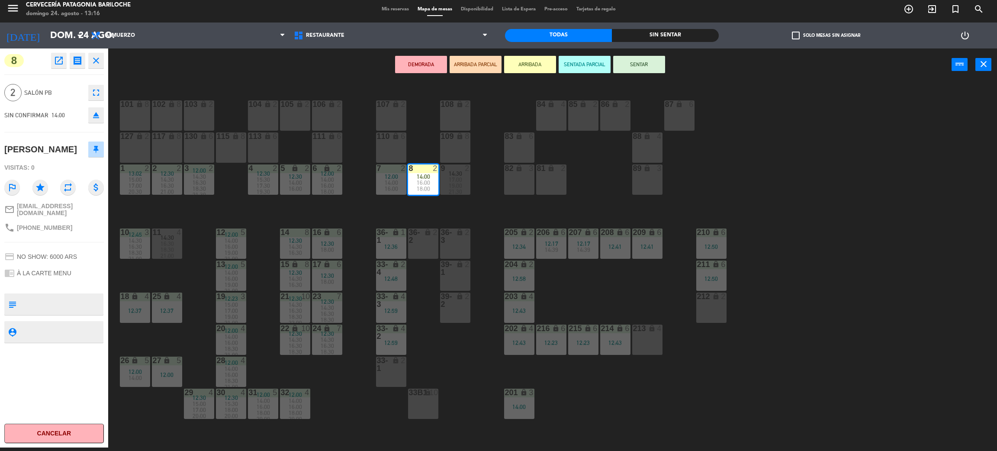
click at [642, 61] on button "SENTAR" at bounding box center [639, 64] width 52 height 17
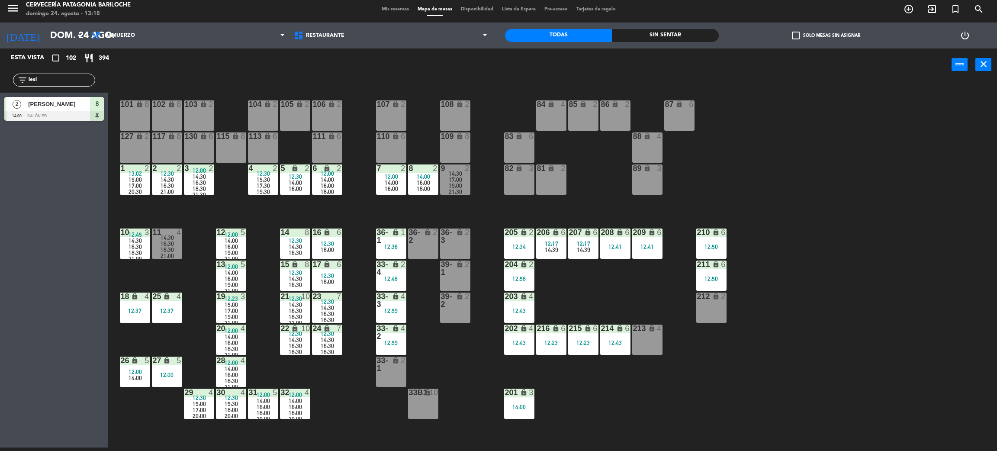
click at [2, 20] on div "menu Cervecería Patagonia Bariloche [PERSON_NAME] 24. [PERSON_NAME] - 13:18 Mis…" at bounding box center [498, 10] width 997 height 26
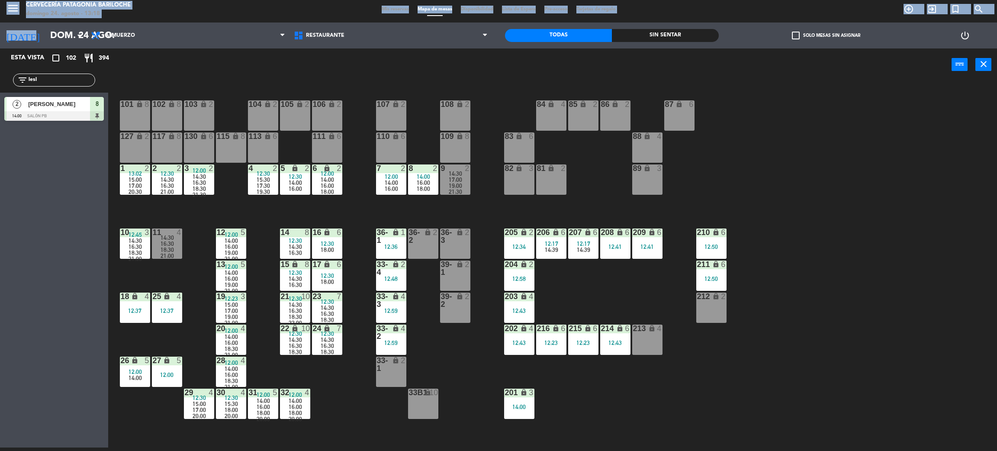
drag, startPoint x: 2, startPoint y: 20, endPoint x: 3, endPoint y: 60, distance: 39.9
click at [3, 60] on ng-component "menu Cervecería Patagonia Bariloche [PERSON_NAME] 24. [PERSON_NAME] - 13:18 Mis…" at bounding box center [498, 224] width 997 height 455
